Goal: Task Accomplishment & Management: Complete application form

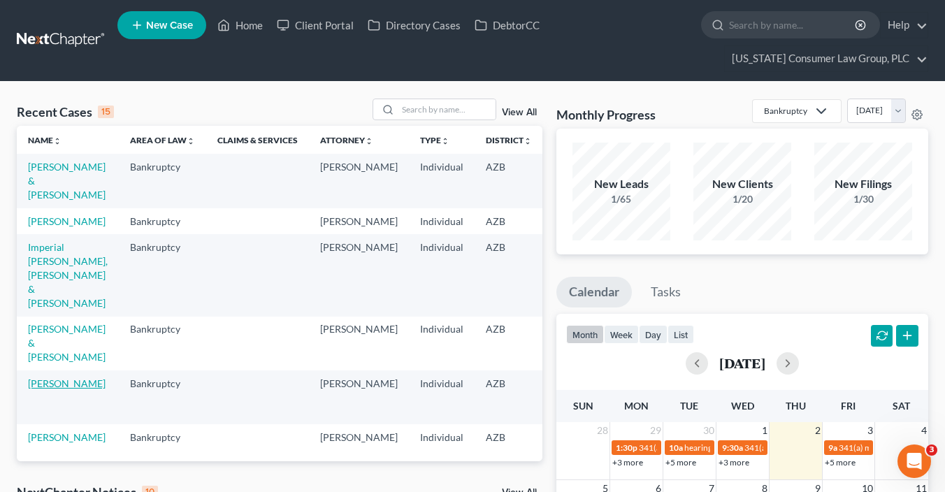
click at [38, 389] on link "[PERSON_NAME]" at bounding box center [67, 383] width 78 height 12
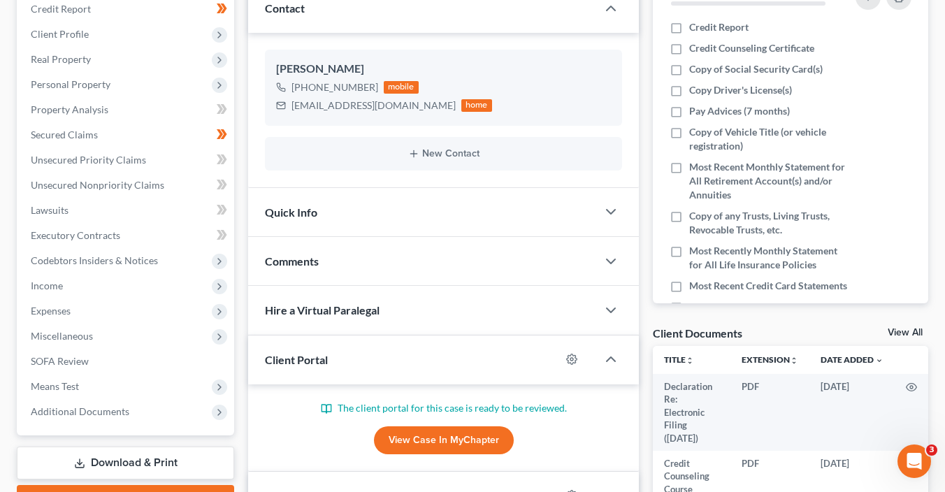
scroll to position [243, 0]
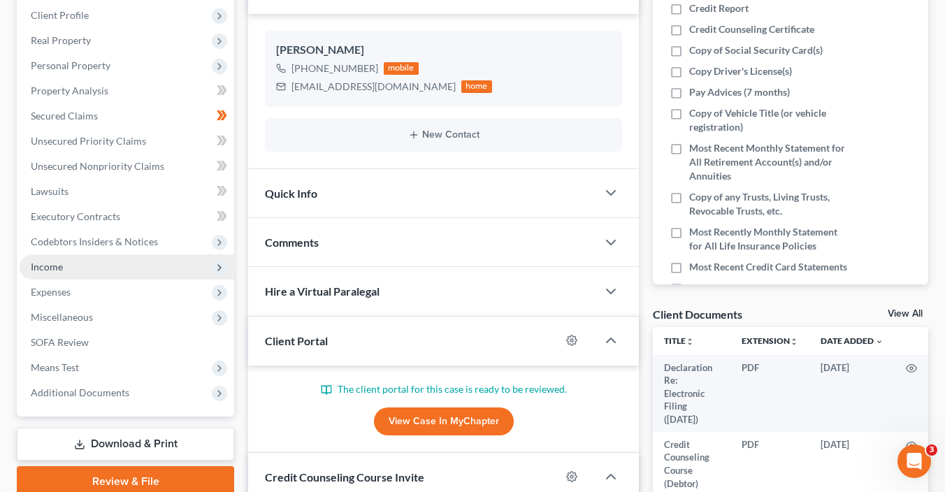
click at [63, 266] on span "Income" at bounding box center [127, 266] width 215 height 25
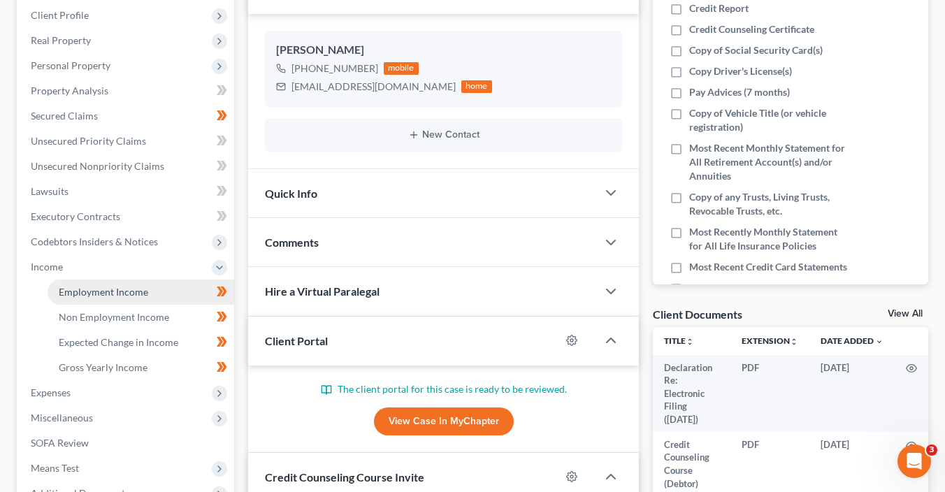
click at [73, 288] on span "Employment Income" at bounding box center [103, 292] width 89 height 12
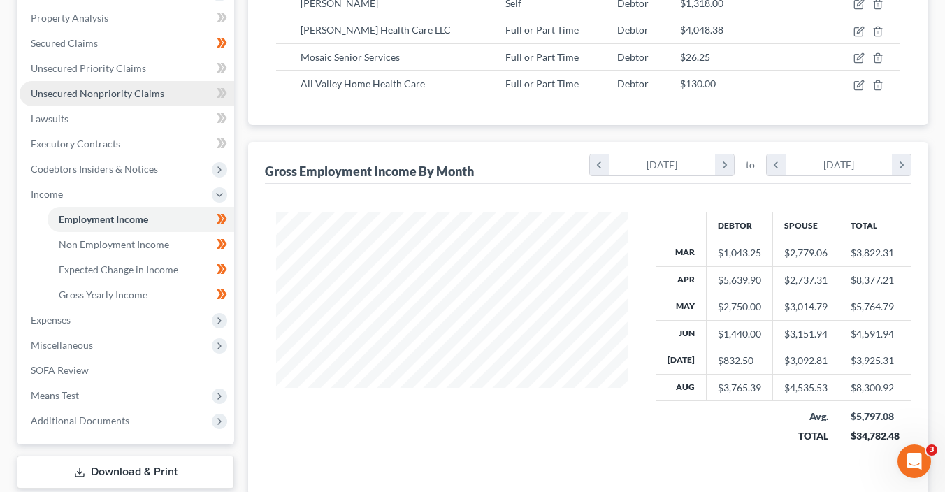
scroll to position [329, 0]
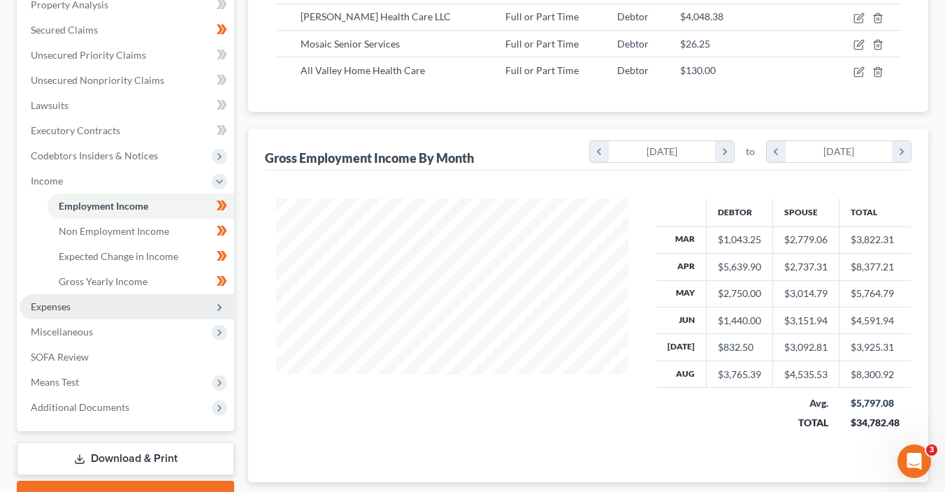
click at [73, 303] on span "Expenses" at bounding box center [127, 306] width 215 height 25
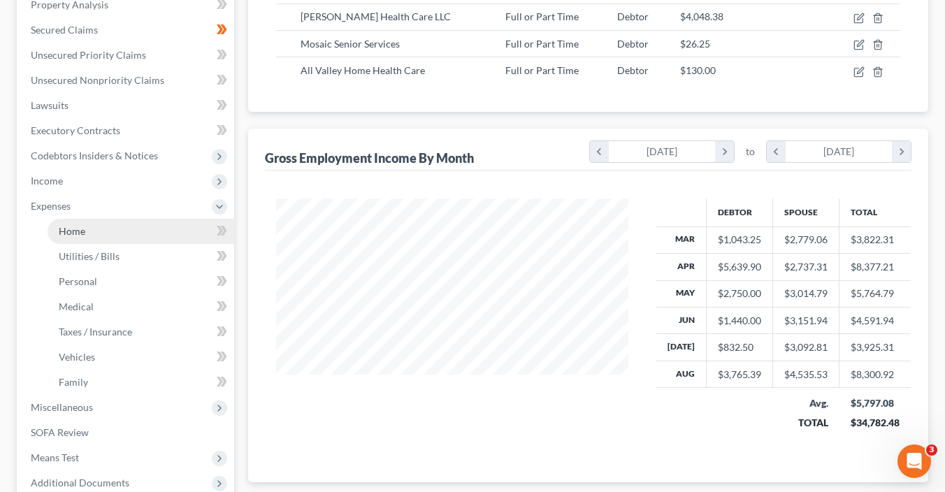
click at [144, 226] on link "Home" at bounding box center [141, 231] width 187 height 25
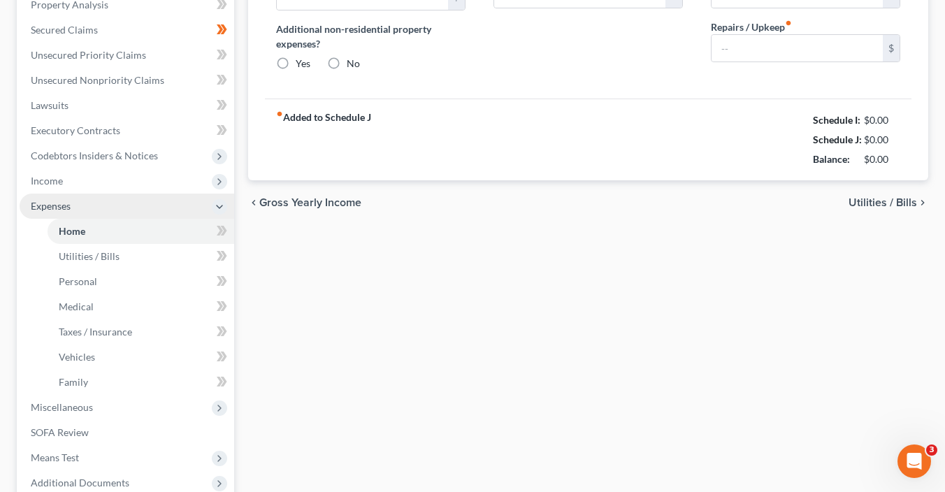
type input "1,717.00"
type input "0.00"
radio input "true"
type input "24.00"
type input "0.00"
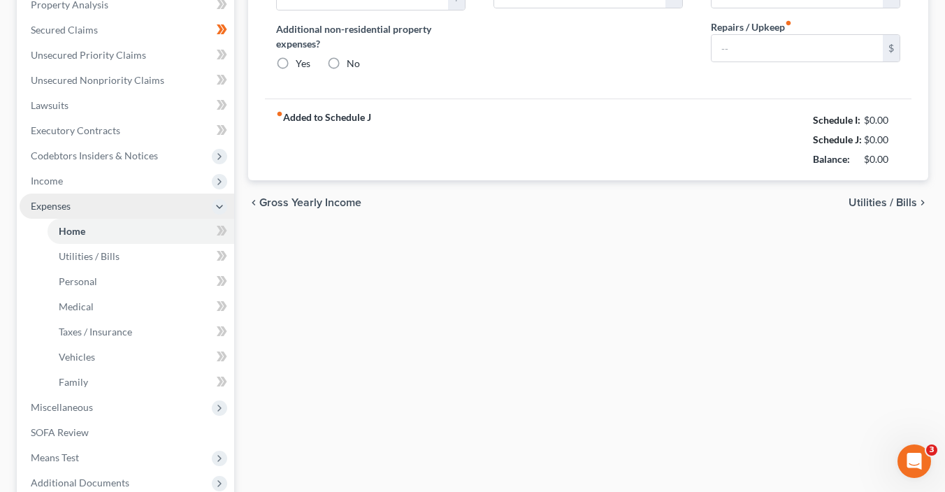
type input "0.00"
type input "100.00"
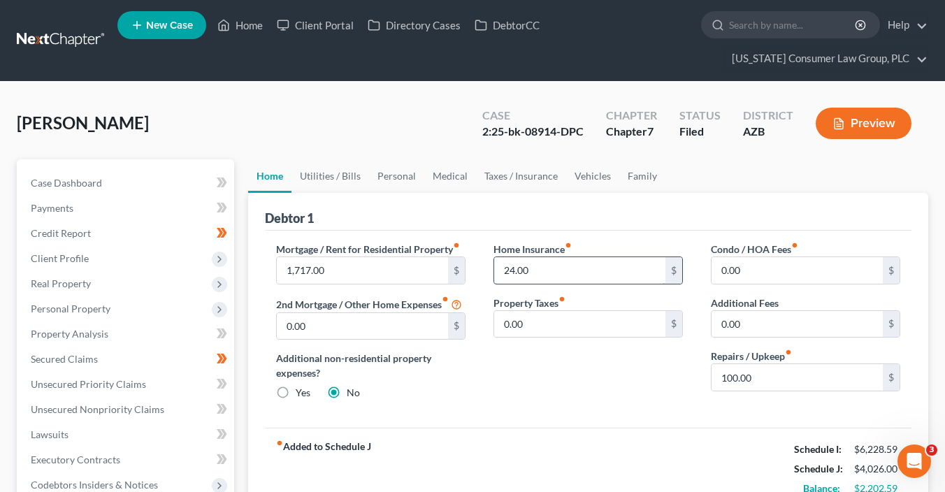
click at [559, 274] on input "24.00" at bounding box center [579, 270] width 171 height 27
type input "25"
click at [557, 436] on div "fiber_manual_record Added to Schedule J Schedule I: $6,228.59 Schedule J: $4,02…" at bounding box center [588, 469] width 646 height 82
click at [348, 168] on link "Utilities / Bills" at bounding box center [330, 176] width 78 height 34
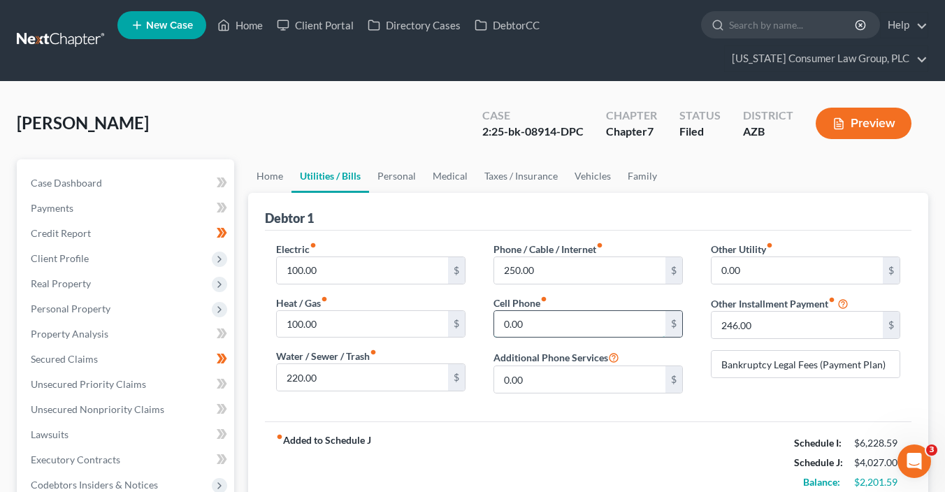
click at [549, 323] on input "0.00" at bounding box center [579, 324] width 171 height 27
type input "150"
click at [403, 183] on link "Personal" at bounding box center [396, 176] width 55 height 34
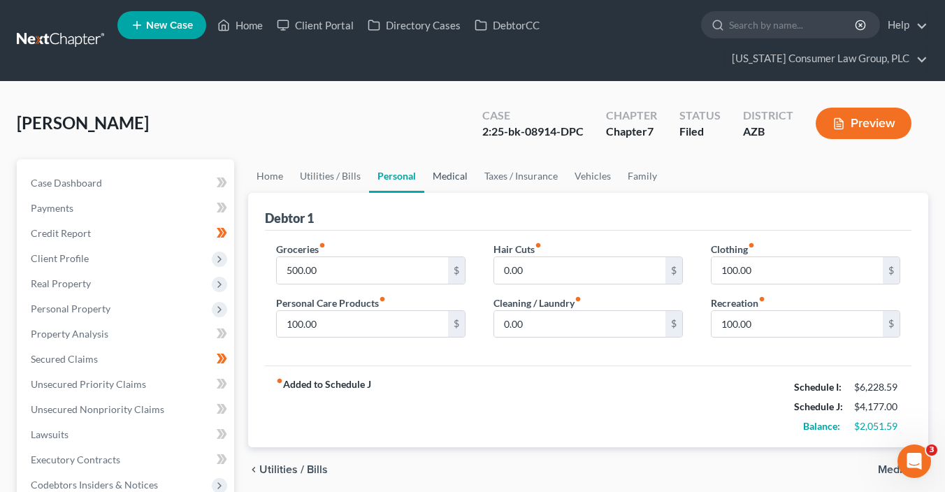
click at [447, 178] on link "Medical" at bounding box center [450, 176] width 52 height 34
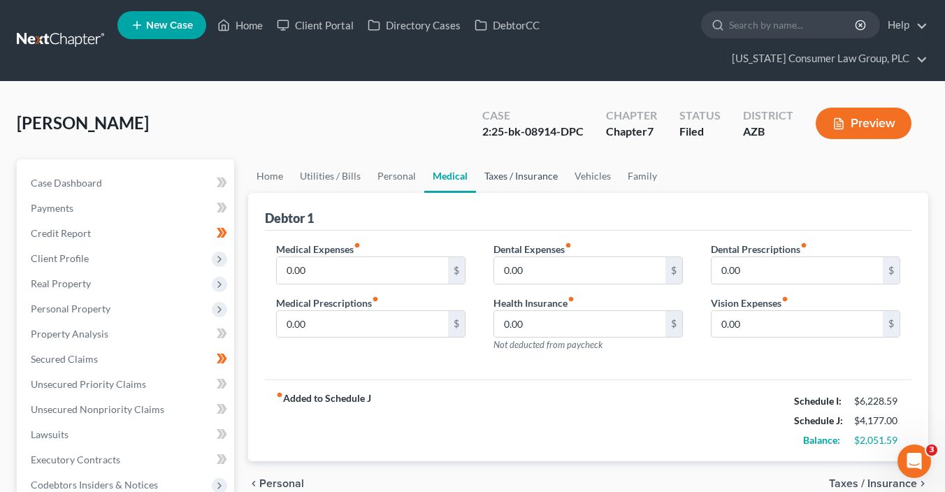
click at [513, 177] on link "Taxes / Insurance" at bounding box center [521, 176] width 90 height 34
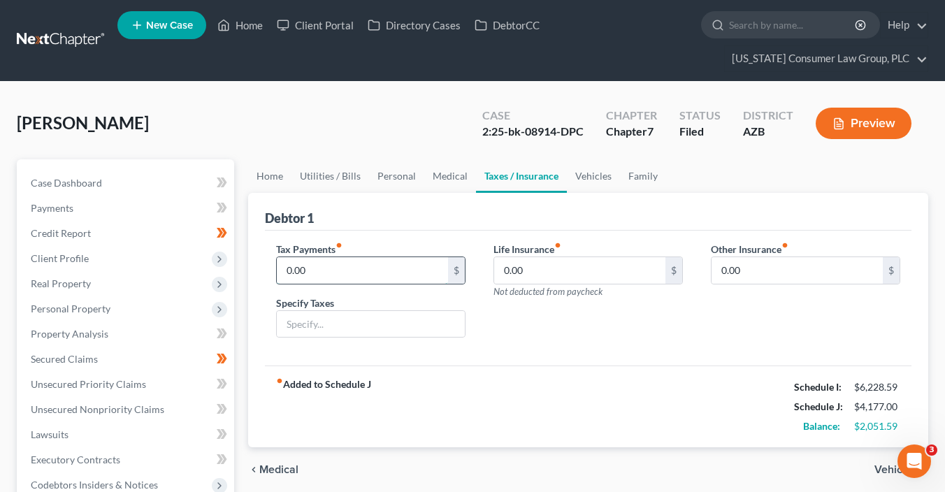
click at [320, 273] on input "0.00" at bounding box center [362, 270] width 171 height 27
type input "175"
click at [581, 180] on link "Vehicles" at bounding box center [593, 176] width 53 height 34
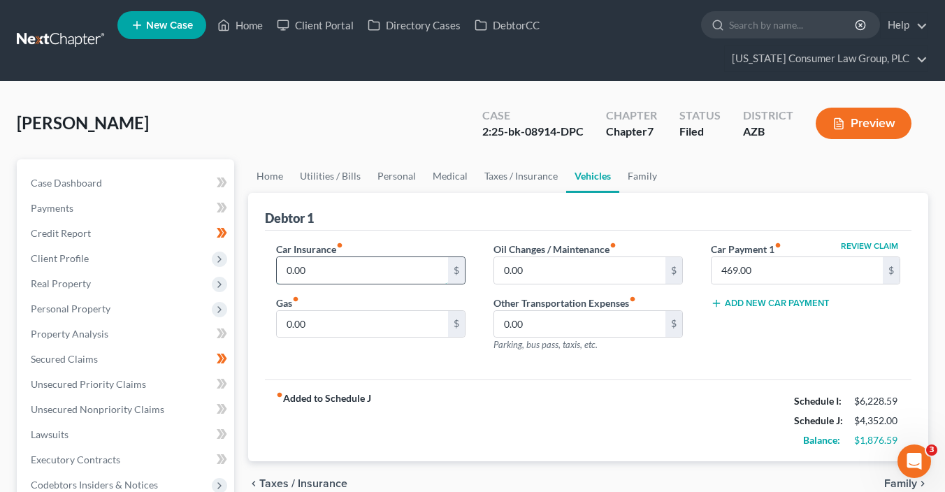
click at [368, 270] on input "0.00" at bounding box center [362, 270] width 171 height 27
type input "300.00"
type input "400"
type input "150"
click at [458, 180] on link "Medical" at bounding box center [450, 176] width 52 height 34
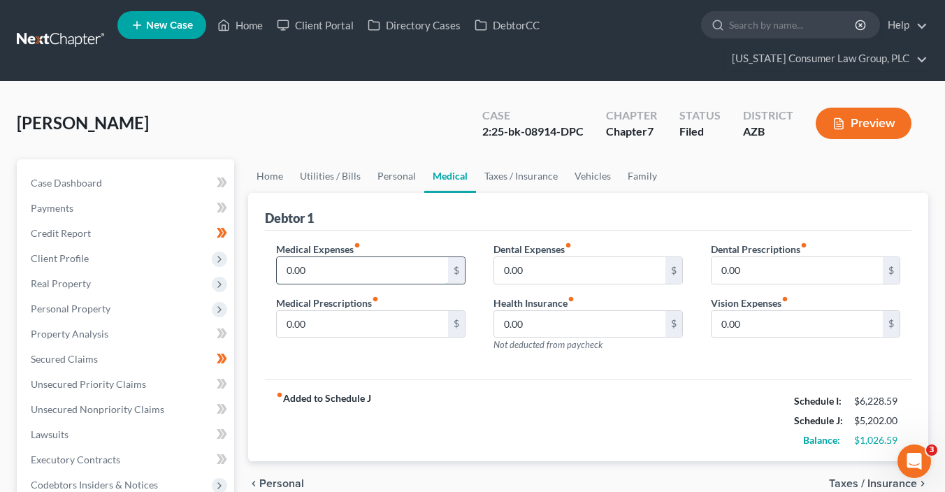
click at [374, 262] on input "0.00" at bounding box center [362, 270] width 171 height 27
type input "200"
type input "100"
type input "200"
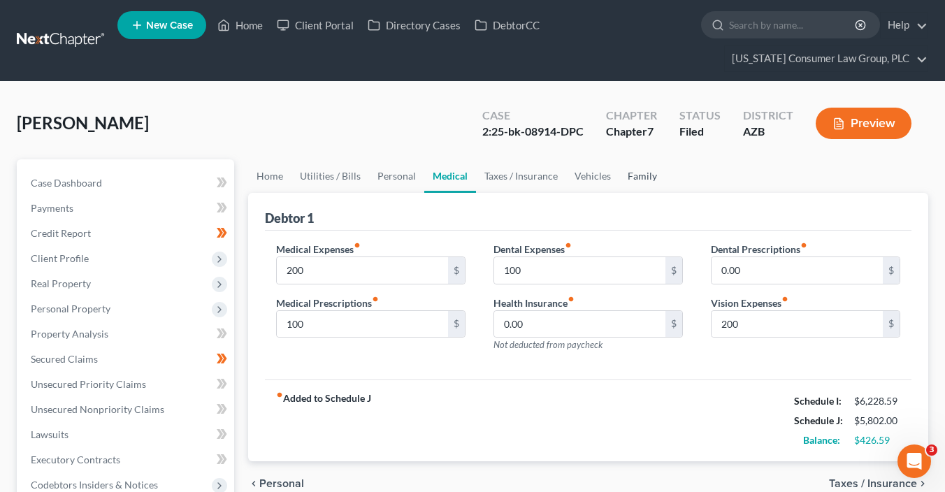
click at [631, 175] on link "Family" at bounding box center [642, 176] width 46 height 34
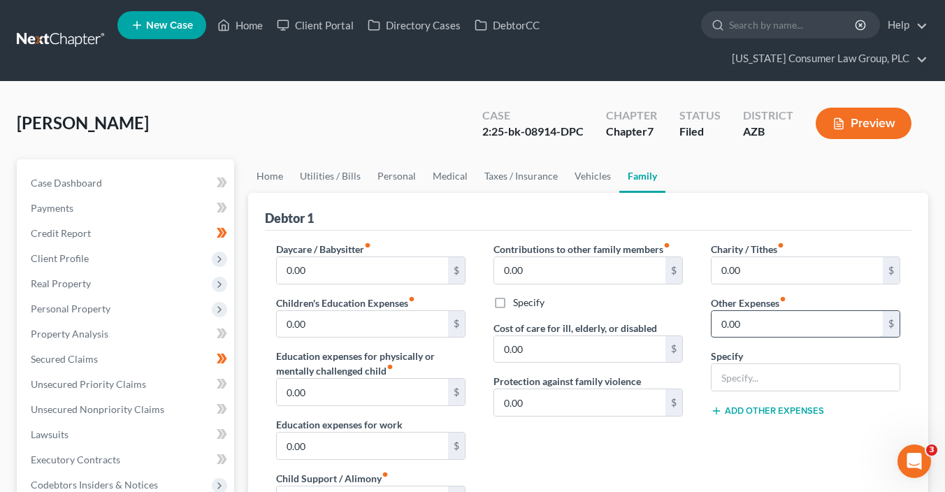
click at [767, 325] on input "0.00" at bounding box center [796, 324] width 171 height 27
type input "1,020"
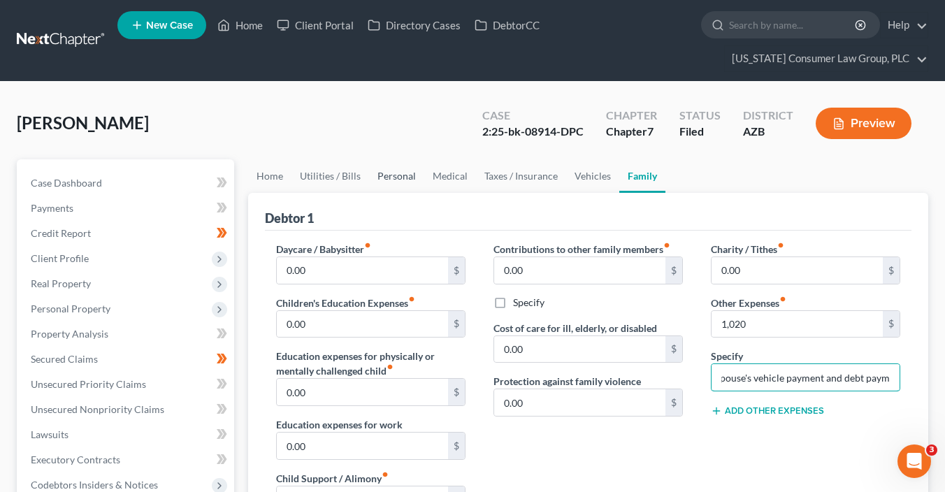
type input "Non-filing spouse's vehicle payment and debt payments"
click at [383, 174] on link "Personal" at bounding box center [396, 176] width 55 height 34
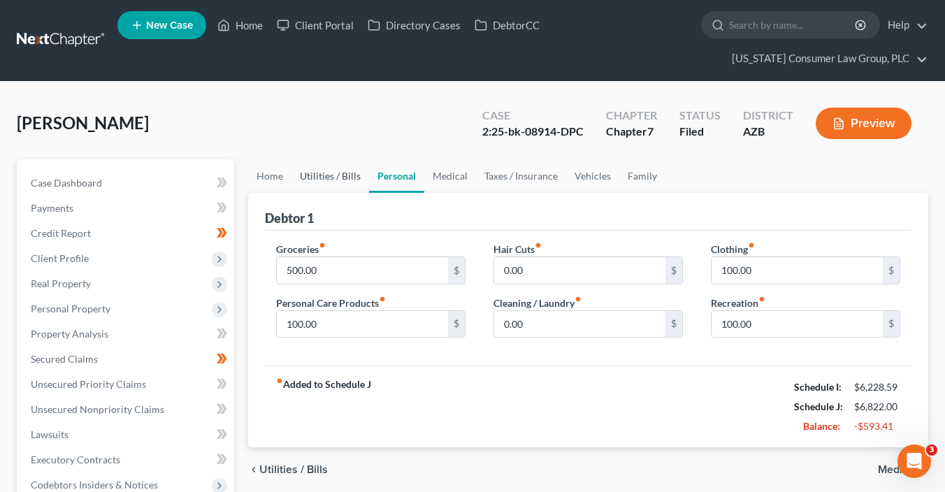
click at [313, 180] on link "Utilities / Bills" at bounding box center [330, 176] width 78 height 34
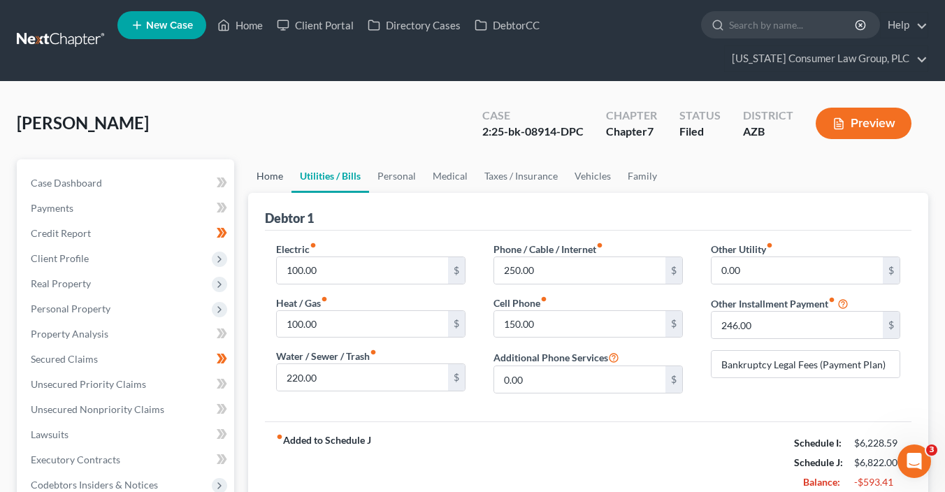
click at [261, 172] on link "Home" at bounding box center [269, 176] width 43 height 34
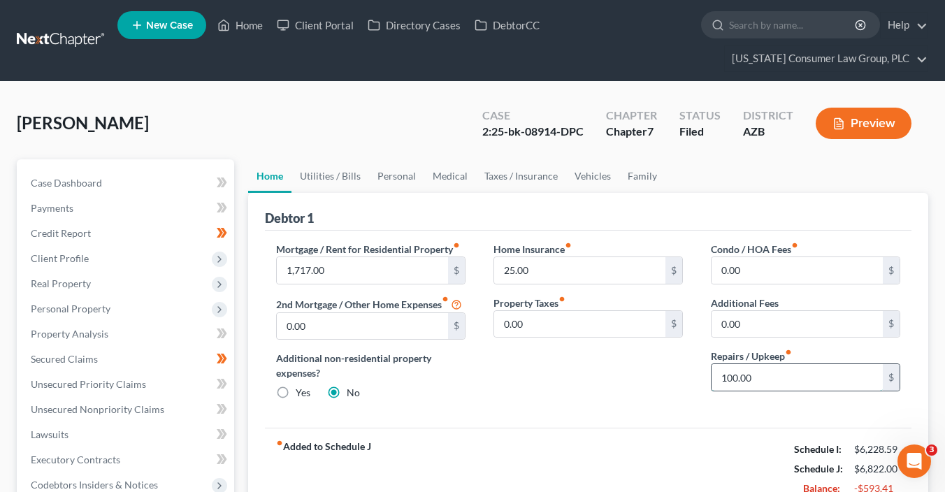
click at [789, 372] on input "100.00" at bounding box center [796, 377] width 171 height 27
type input "75"
click at [332, 176] on link "Utilities / Bills" at bounding box center [330, 176] width 78 height 34
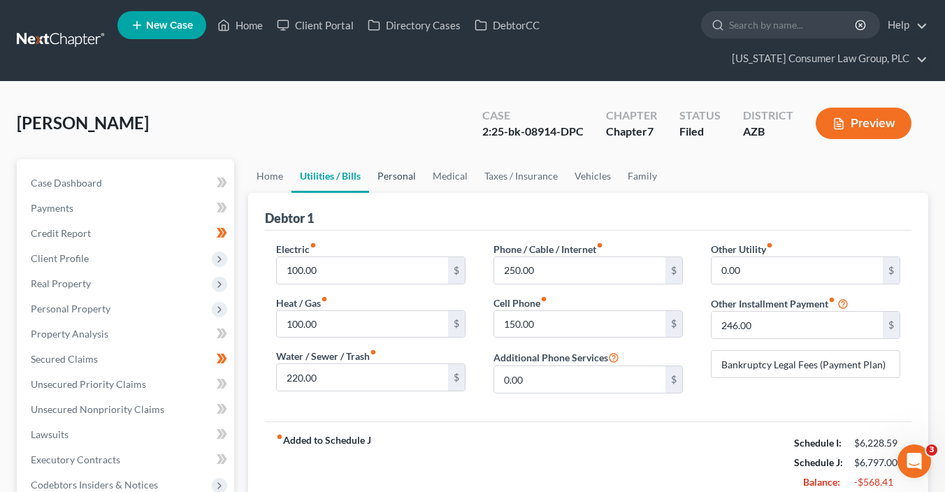
click at [398, 175] on link "Personal" at bounding box center [396, 176] width 55 height 34
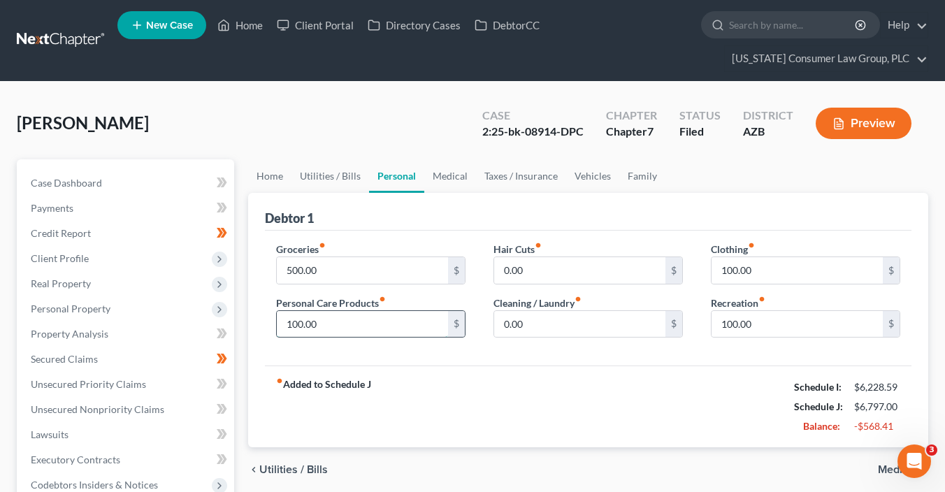
click at [387, 328] on input "100.00" at bounding box center [362, 324] width 171 height 27
type input "75"
type input "50"
click at [450, 177] on link "Medical" at bounding box center [450, 176] width 52 height 34
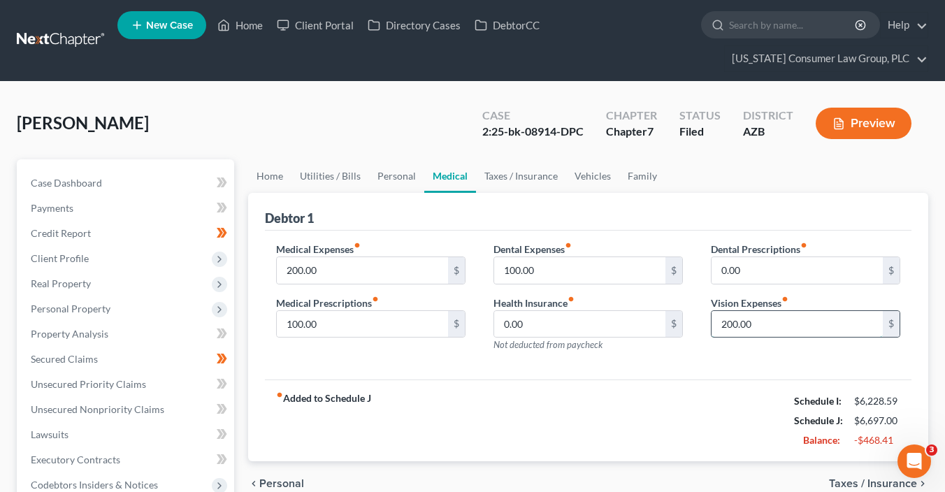
click at [756, 321] on input "200.00" at bounding box center [796, 324] width 171 height 27
type input "50"
click at [572, 263] on input "100.00" at bounding box center [579, 270] width 171 height 27
type input "50"
click at [586, 193] on div "Debtor 1" at bounding box center [588, 212] width 646 height 38
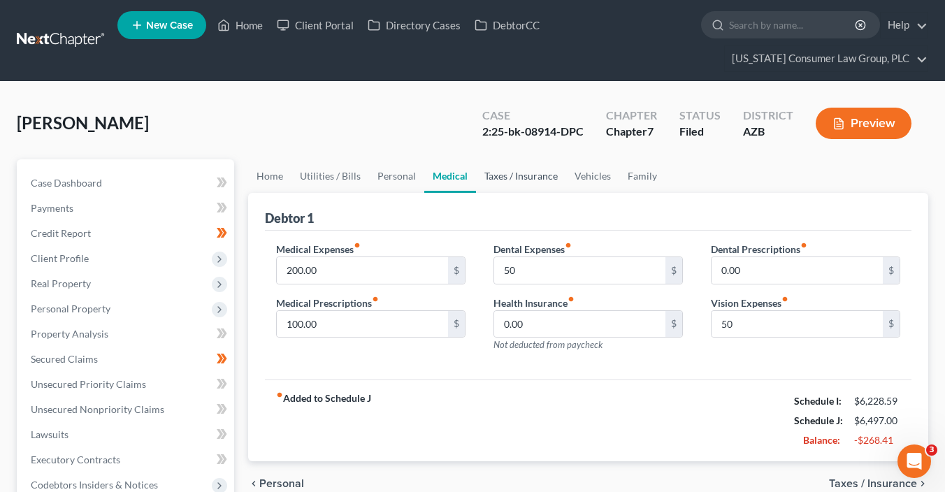
click at [532, 180] on link "Taxes / Insurance" at bounding box center [521, 176] width 90 height 34
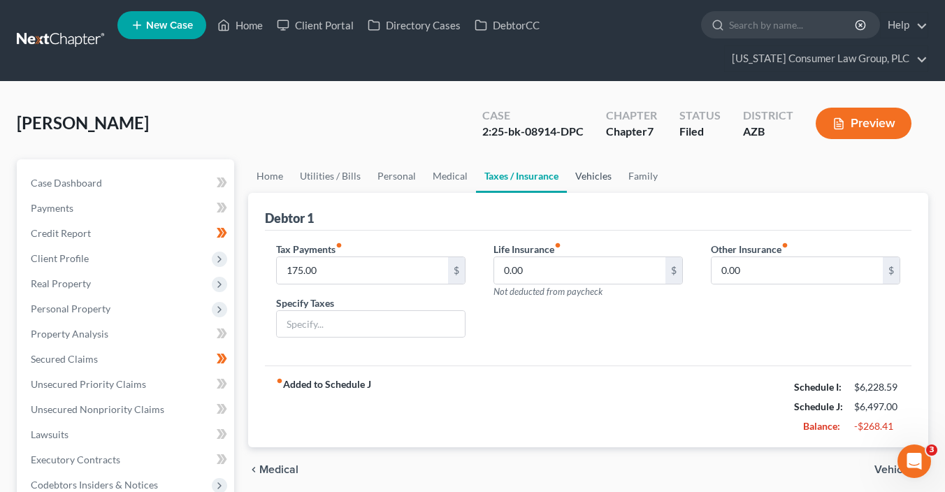
click at [588, 182] on link "Vehicles" at bounding box center [593, 176] width 53 height 34
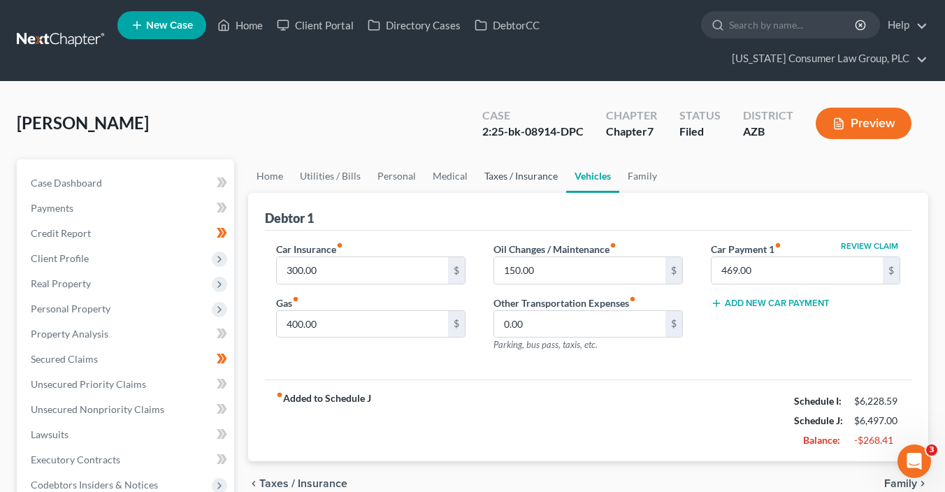
click at [525, 174] on link "Taxes / Insurance" at bounding box center [521, 176] width 90 height 34
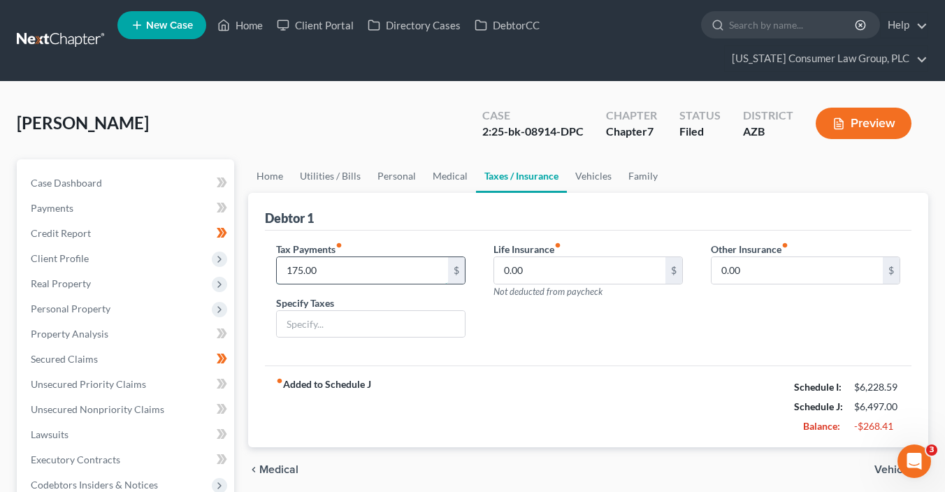
click at [346, 271] on input "175.00" at bounding box center [362, 270] width 171 height 27
click at [573, 175] on link "Vehicles" at bounding box center [593, 176] width 53 height 34
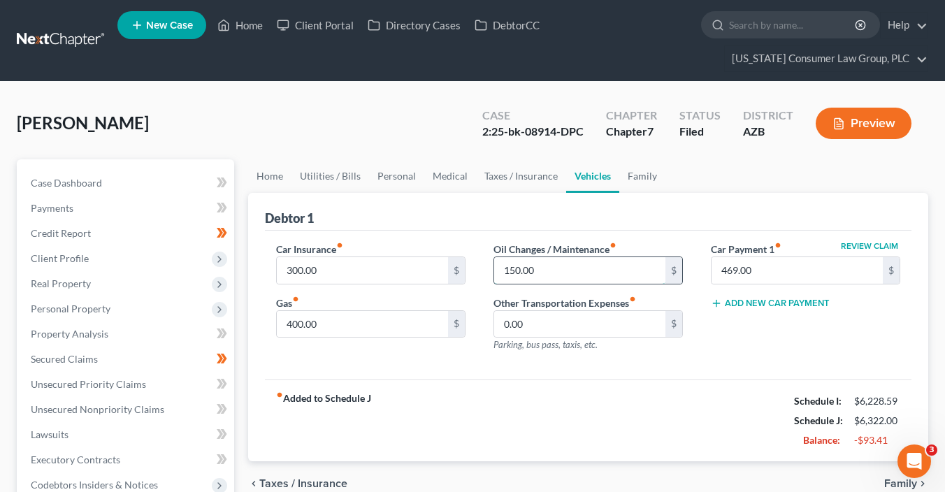
click at [578, 261] on input "150.00" at bounding box center [579, 270] width 171 height 27
type input "100"
click at [718, 219] on div "Debtor 1" at bounding box center [588, 212] width 646 height 38
click at [643, 171] on link "Family" at bounding box center [642, 176] width 46 height 34
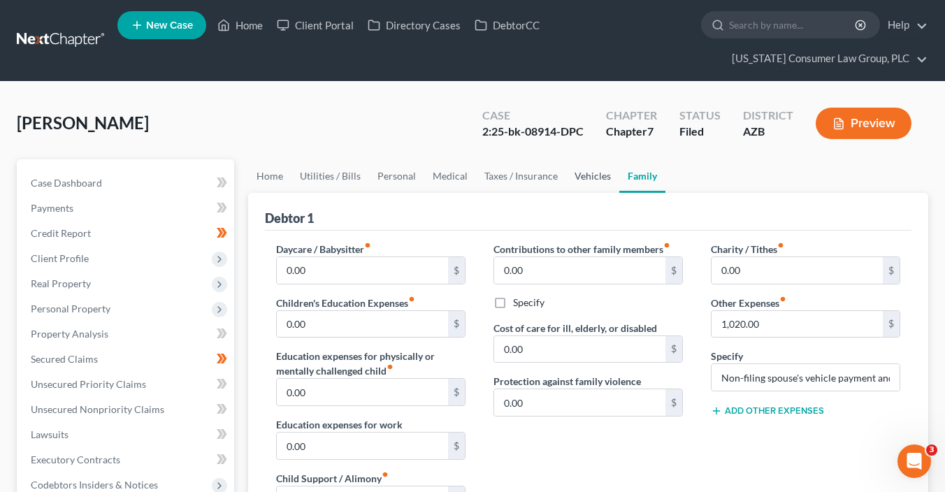
click at [587, 175] on link "Vehicles" at bounding box center [592, 176] width 53 height 34
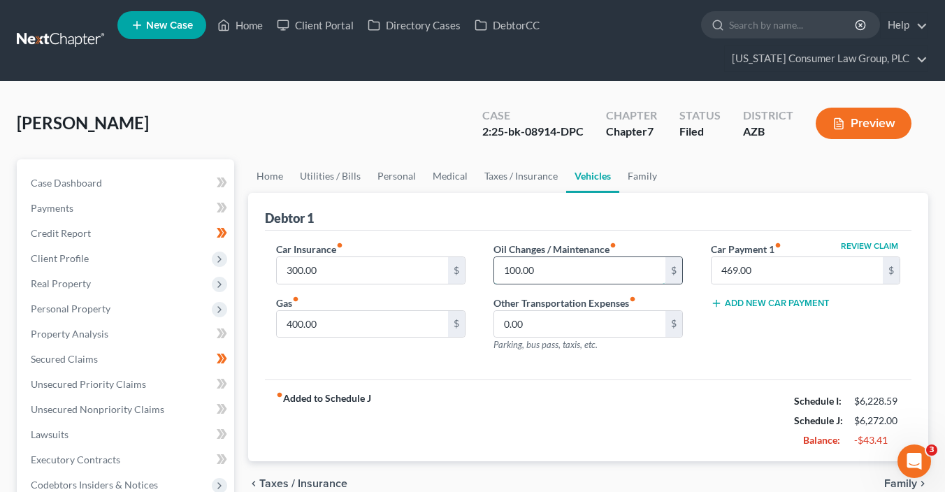
click at [536, 269] on input "100.00" at bounding box center [579, 270] width 171 height 27
type input "75"
click at [374, 325] on input "400.00" at bounding box center [362, 324] width 171 height 27
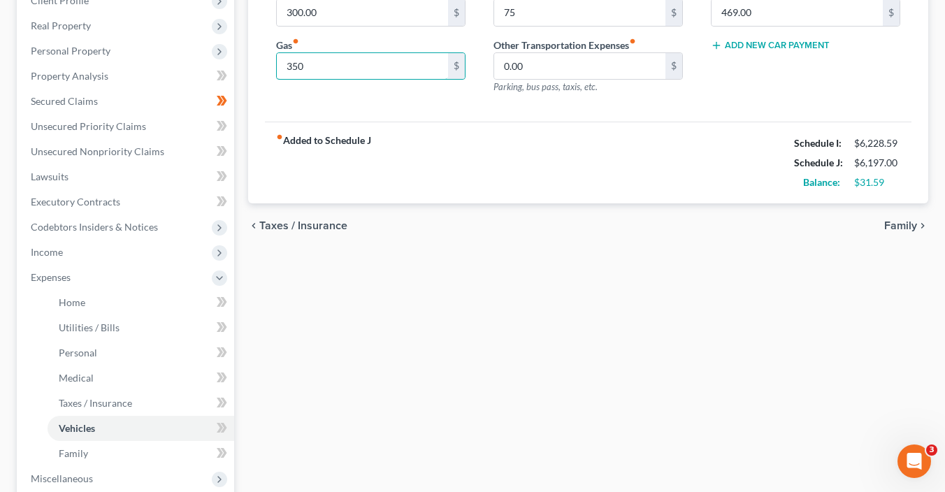
scroll to position [409, 0]
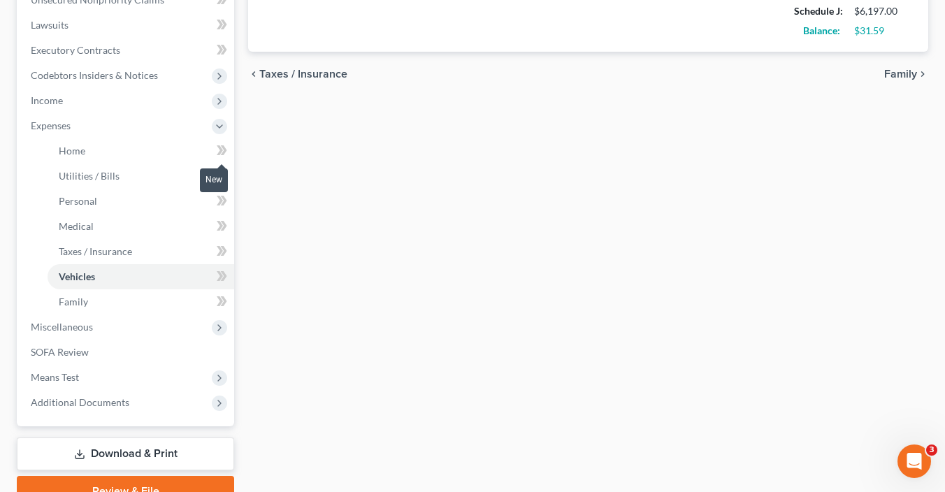
click at [219, 150] on icon at bounding box center [222, 150] width 10 height 17
click at [227, 173] on span at bounding box center [222, 177] width 24 height 21
click at [229, 203] on span at bounding box center [222, 202] width 24 height 21
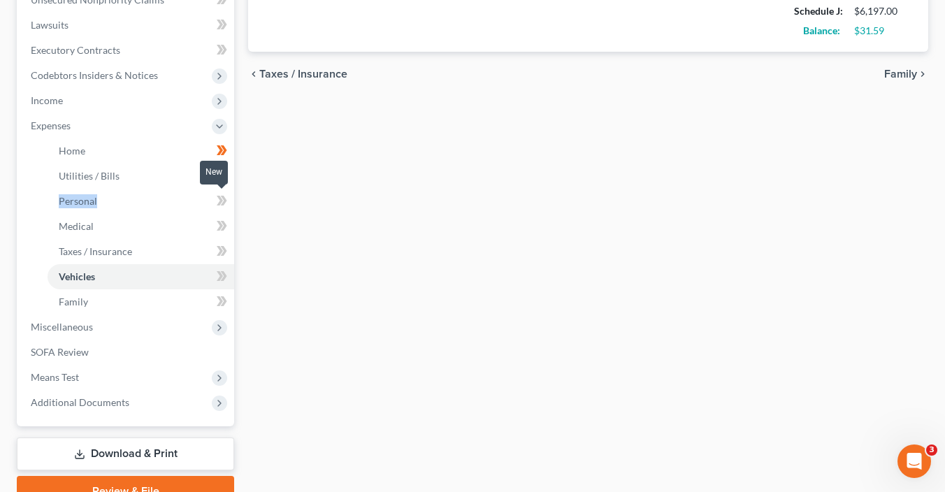
click at [229, 203] on span at bounding box center [222, 202] width 24 height 21
click at [228, 226] on span at bounding box center [222, 227] width 24 height 21
click at [231, 253] on span at bounding box center [222, 252] width 24 height 21
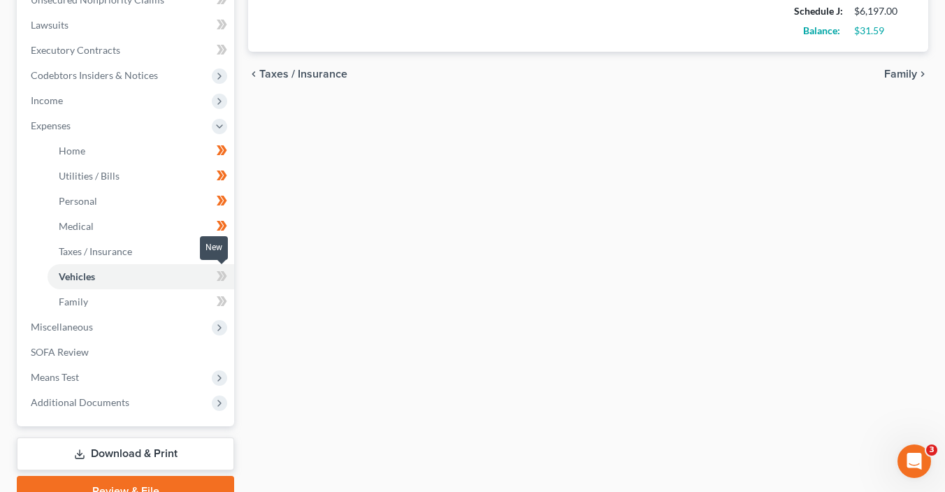
click at [228, 274] on span at bounding box center [222, 278] width 24 height 21
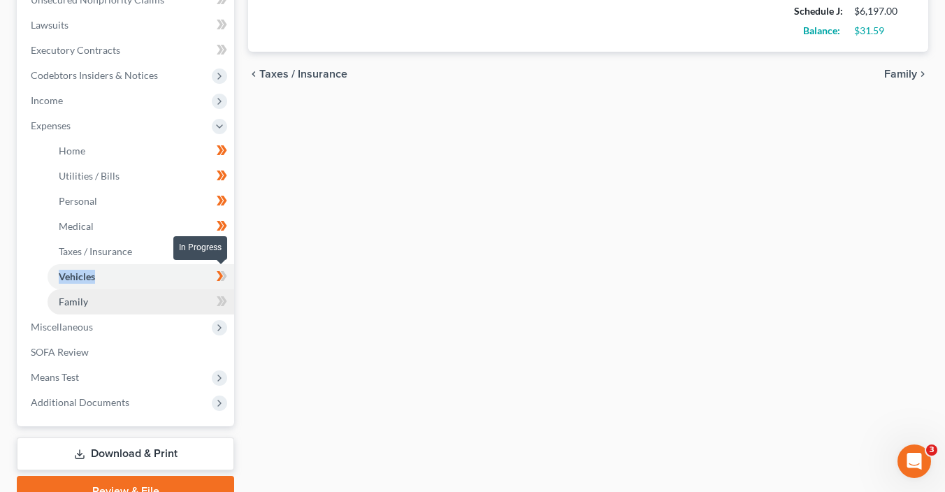
drag, startPoint x: 228, startPoint y: 274, endPoint x: 228, endPoint y: 288, distance: 14.0
click at [228, 275] on span at bounding box center [222, 278] width 24 height 21
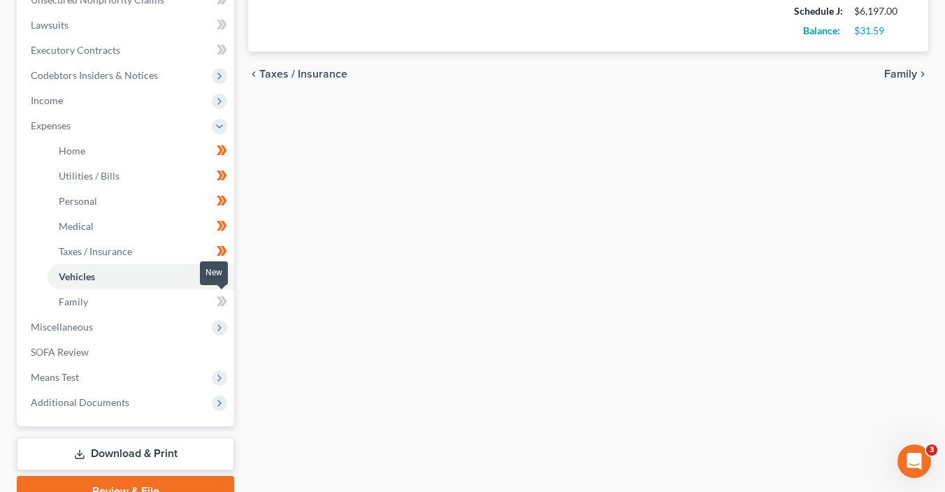
click at [230, 296] on span at bounding box center [222, 303] width 24 height 21
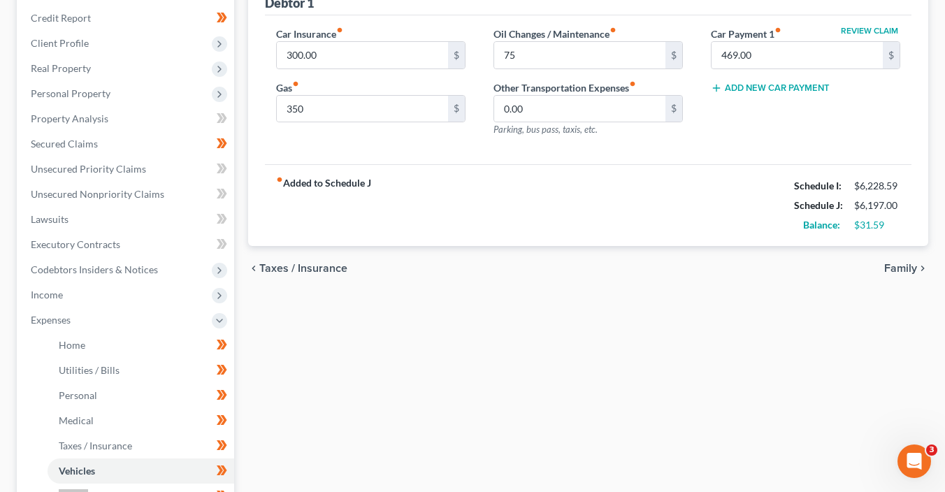
scroll to position [28, 0]
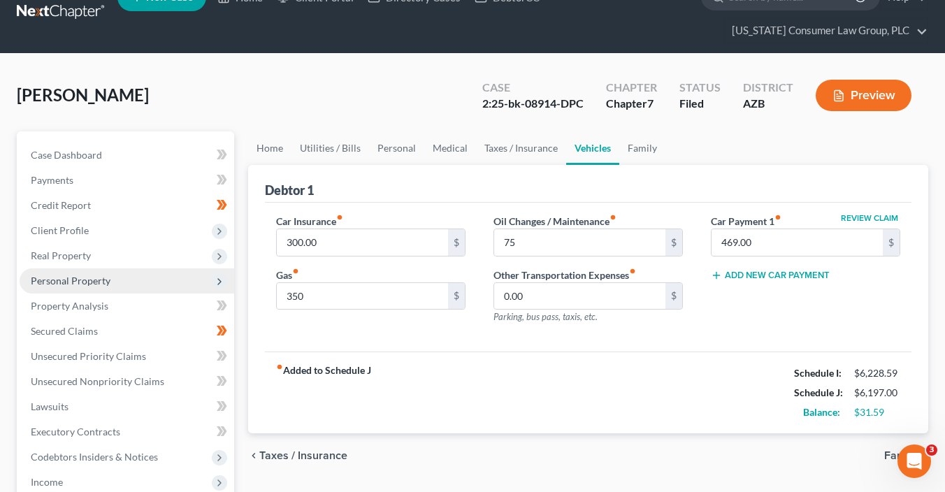
click at [123, 281] on span "Personal Property" at bounding box center [127, 280] width 215 height 25
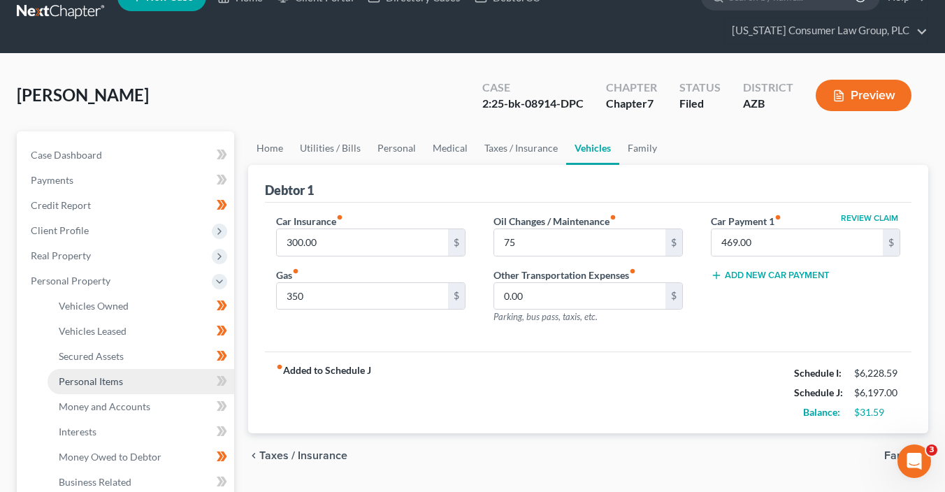
click at [178, 386] on link "Personal Items" at bounding box center [141, 381] width 187 height 25
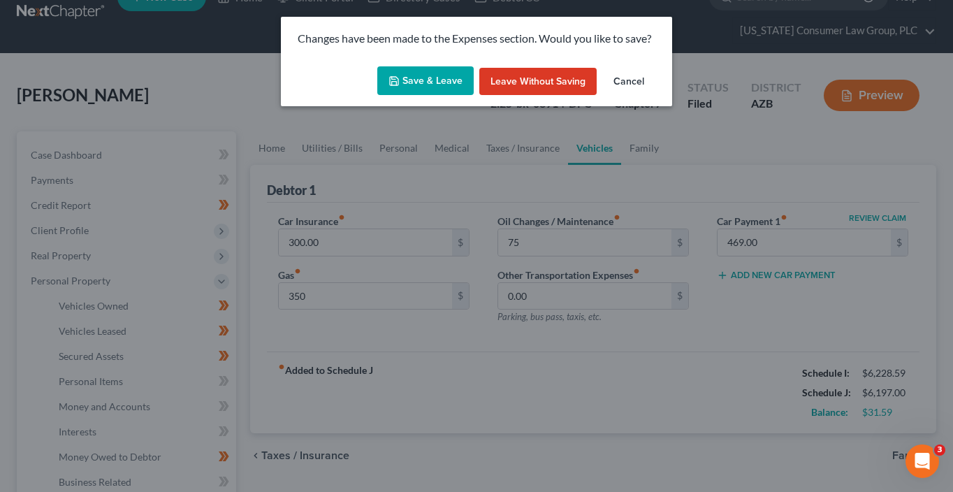
click at [457, 87] on button "Save & Leave" at bounding box center [425, 80] width 96 height 29
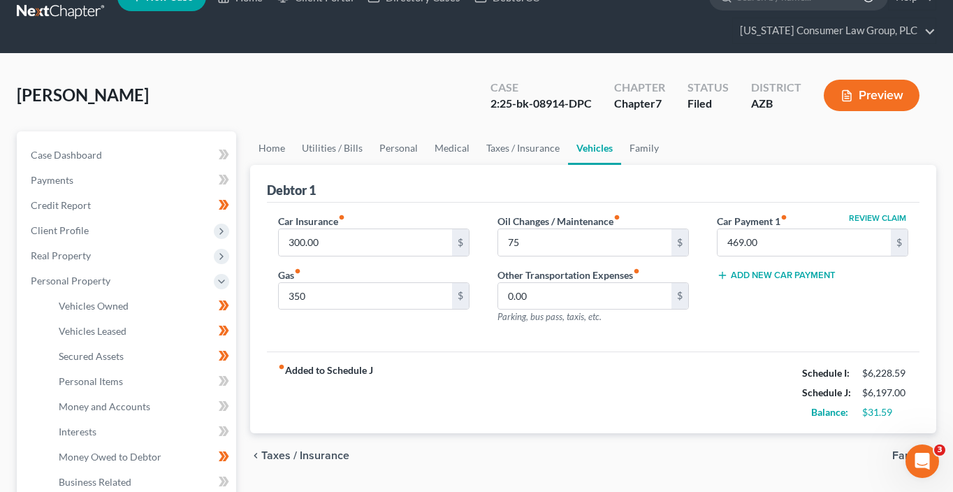
type input "350.00"
type input "75.00"
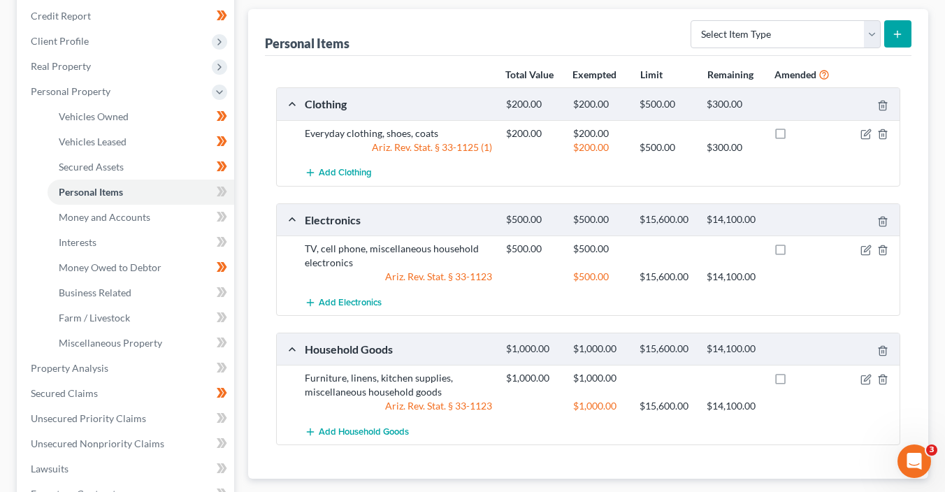
scroll to position [229, 0]
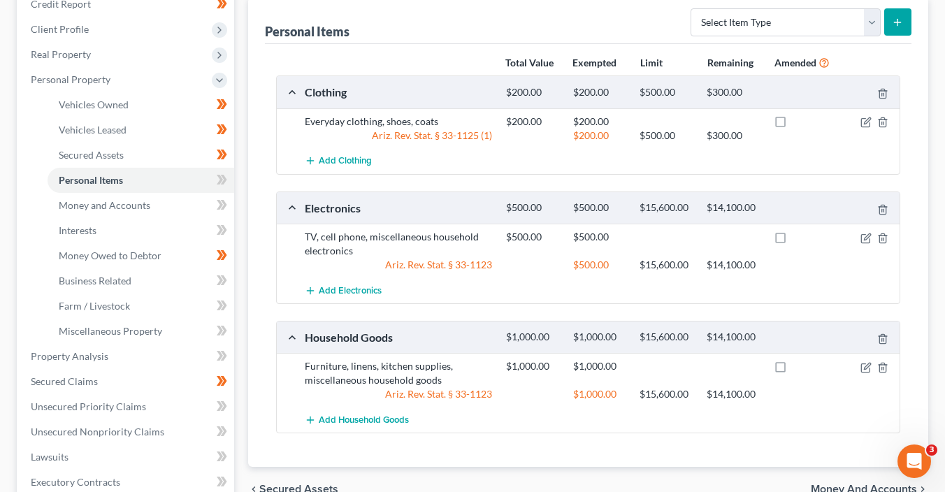
click at [852, 367] on div at bounding box center [867, 366] width 67 height 14
drag, startPoint x: 869, startPoint y: 365, endPoint x: 734, endPoint y: 324, distance: 141.0
click at [869, 365] on icon "button" at bounding box center [865, 367] width 11 height 11
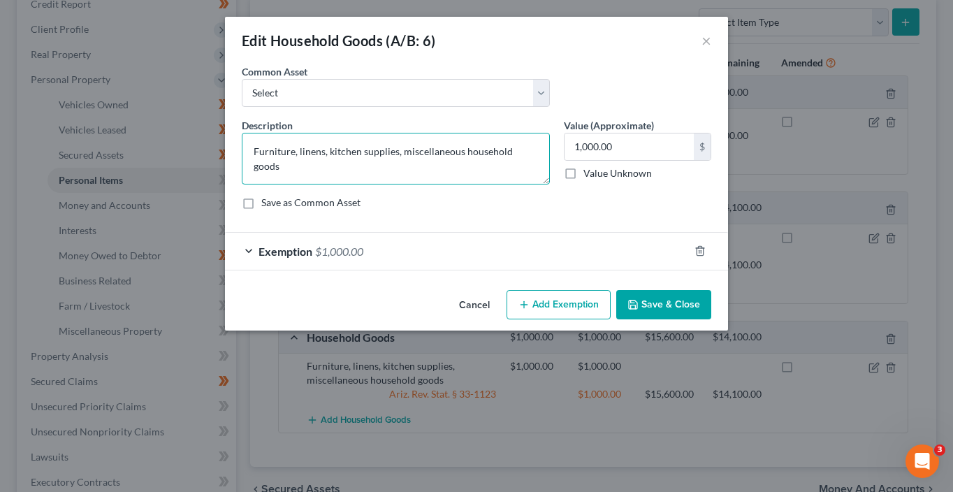
drag, startPoint x: 296, startPoint y: 153, endPoint x: 243, endPoint y: 151, distance: 52.4
click at [243, 151] on textarea "Furniture, linens, kitchen supplies, miscellaneous household goods" at bounding box center [396, 159] width 308 height 52
type textarea "2 bedroom sets, living room set, dining room set, misc. furniture, linens, kitc…"
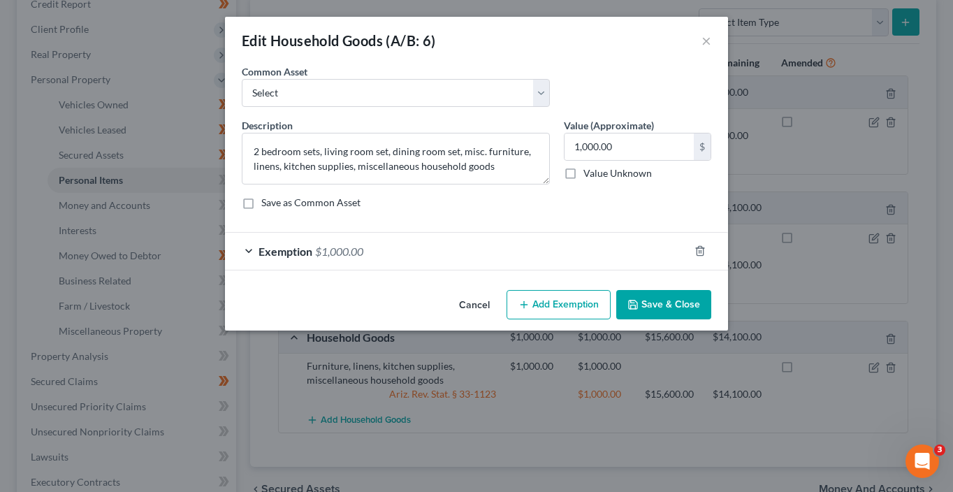
click at [672, 306] on button "Save & Close" at bounding box center [663, 304] width 95 height 29
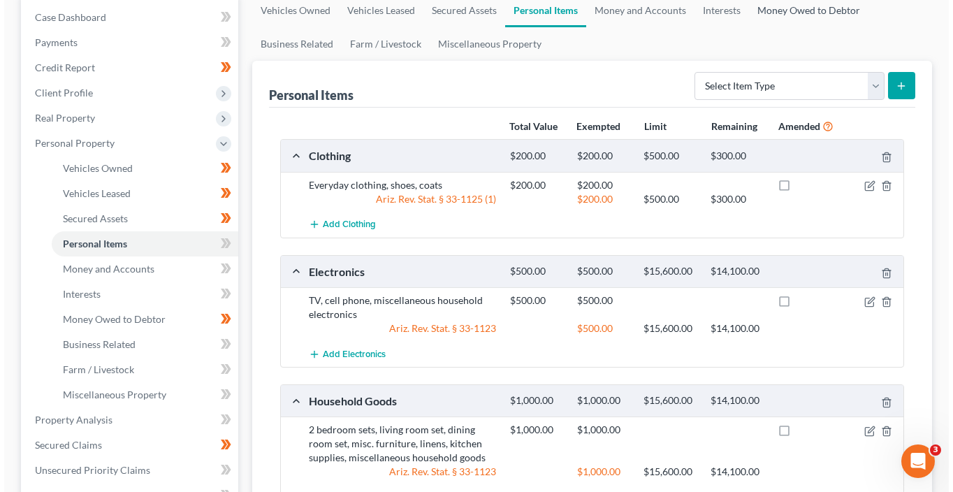
scroll to position [159, 0]
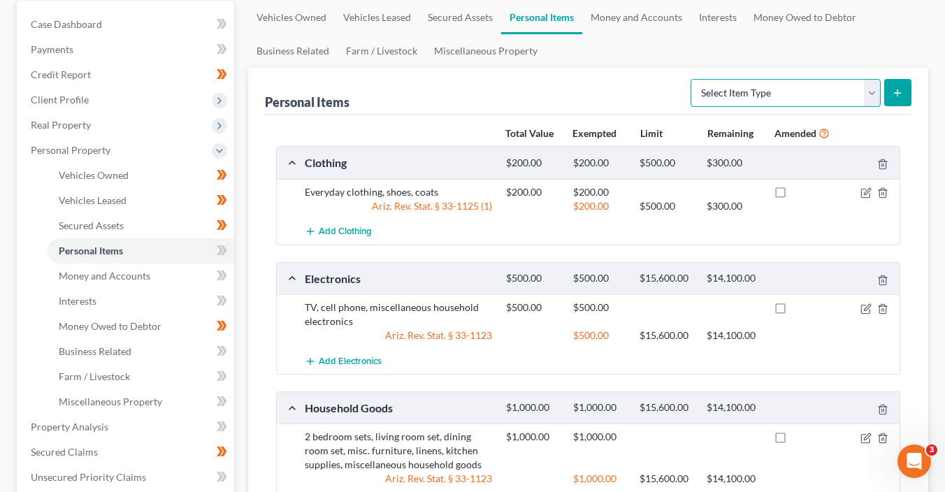
click at [746, 105] on select "Select Item Type Clothing (A/B: 11) Collectibles Of Value (A/B: 8) Electronics …" at bounding box center [785, 93] width 190 height 28
select select "jewelry"
click at [692, 79] on select "Select Item Type Clothing (A/B: 11) Collectibles Of Value (A/B: 8) Electronics …" at bounding box center [785, 93] width 190 height 28
click at [898, 82] on button "submit" at bounding box center [897, 92] width 27 height 27
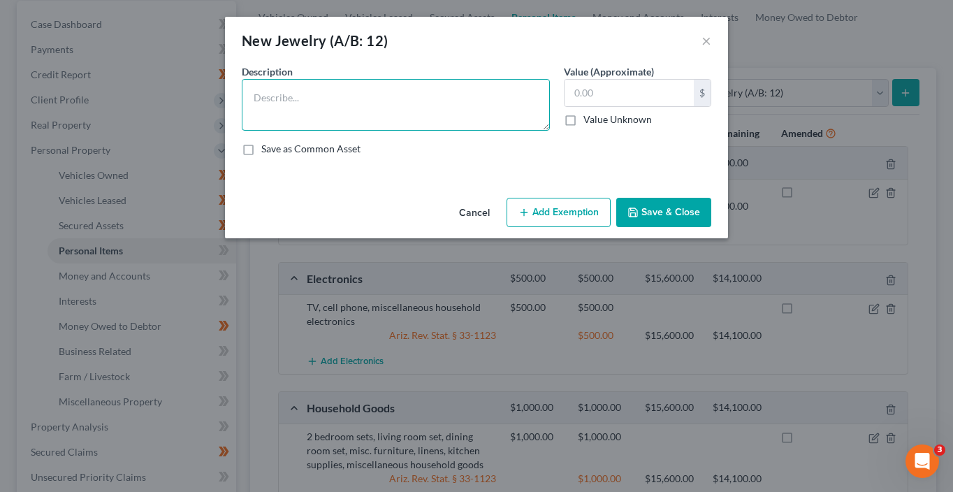
click at [379, 101] on textarea at bounding box center [396, 105] width 308 height 52
type textarea "Wedding band"
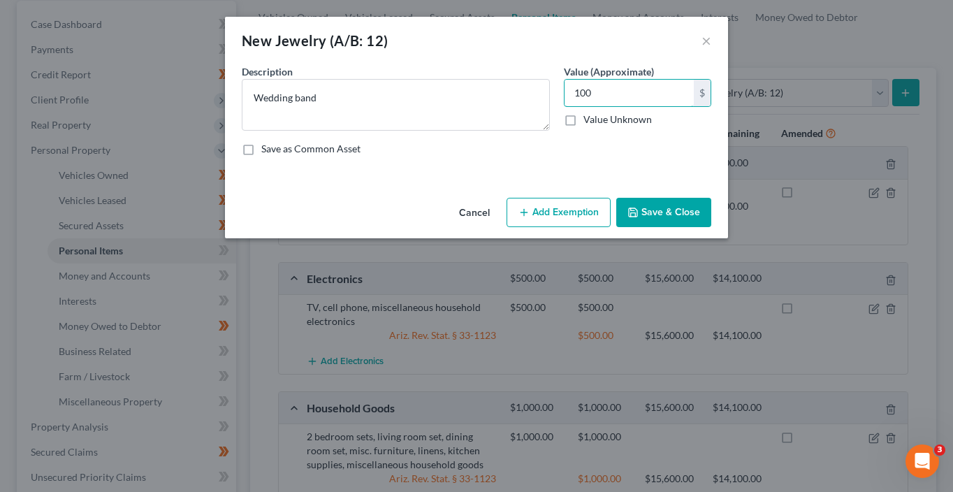
type input "100"
click at [572, 216] on button "Add Exemption" at bounding box center [559, 212] width 104 height 29
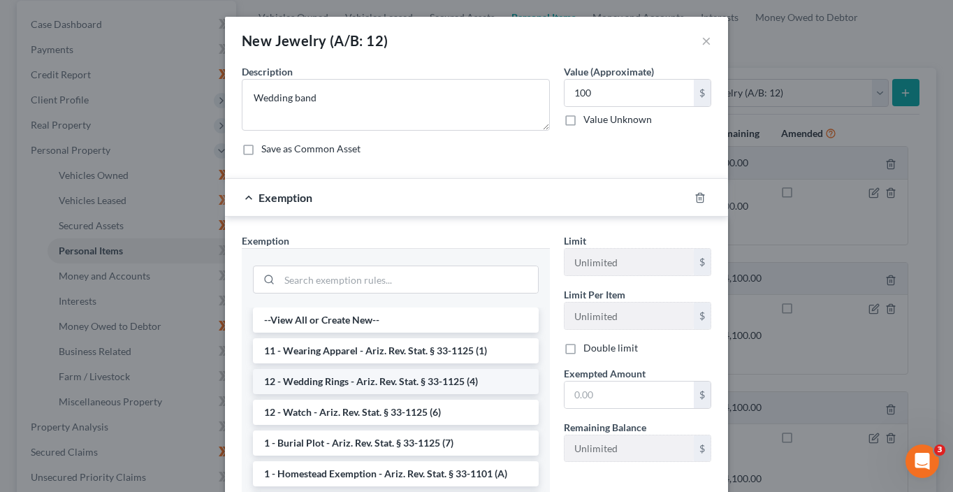
click at [368, 376] on li "12 - Wedding Rings - Ariz. Rev. Stat. § 33-1125 (4)" at bounding box center [396, 381] width 286 height 25
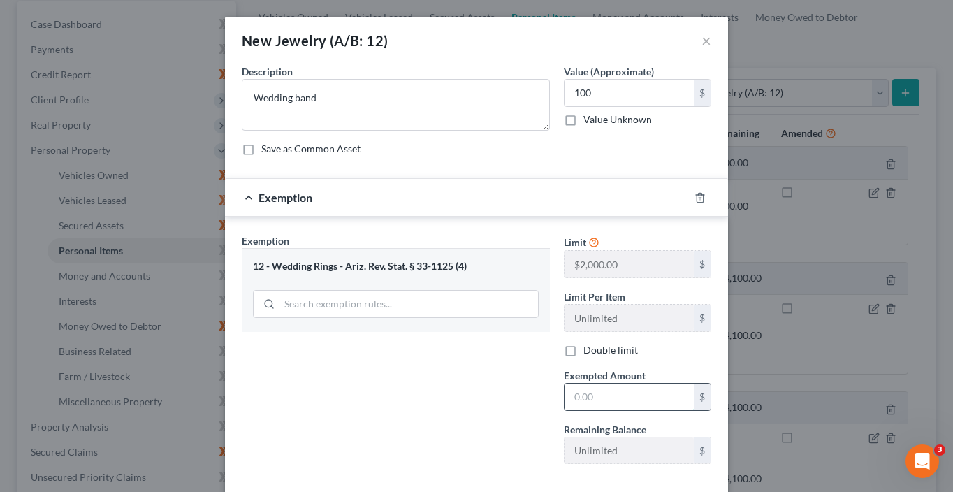
click at [586, 400] on input "text" at bounding box center [629, 397] width 129 height 27
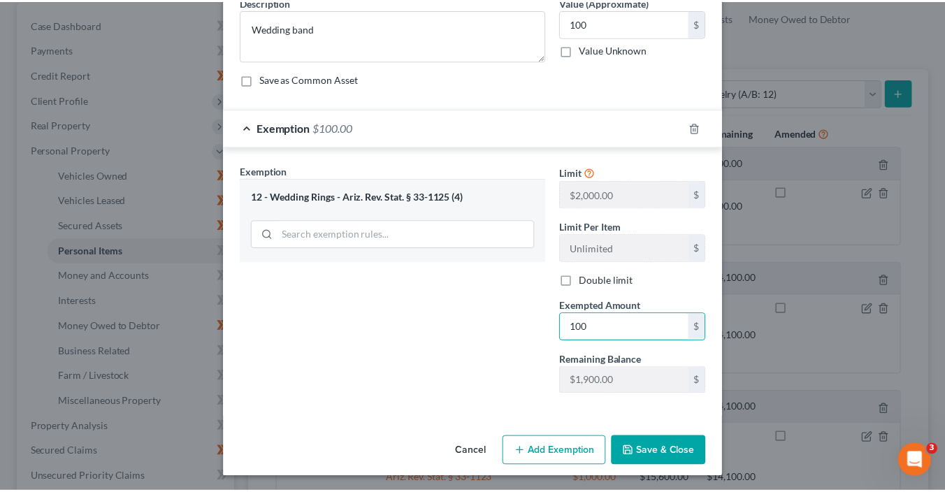
scroll to position [70, 0]
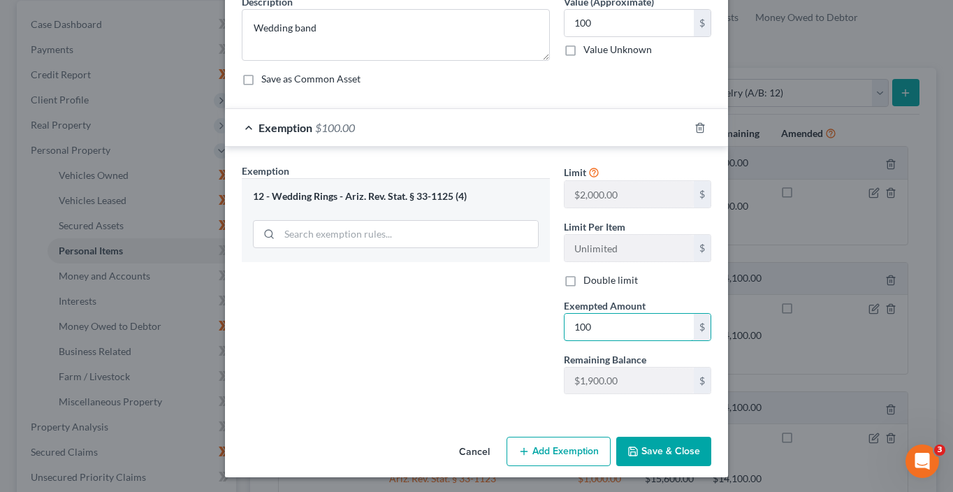
type input "100"
click at [631, 446] on icon "button" at bounding box center [632, 451] width 11 height 11
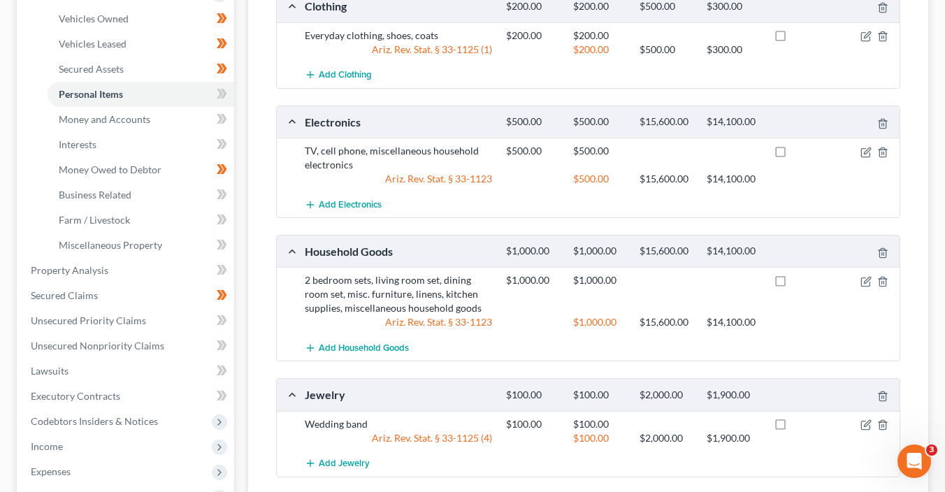
scroll to position [243, 0]
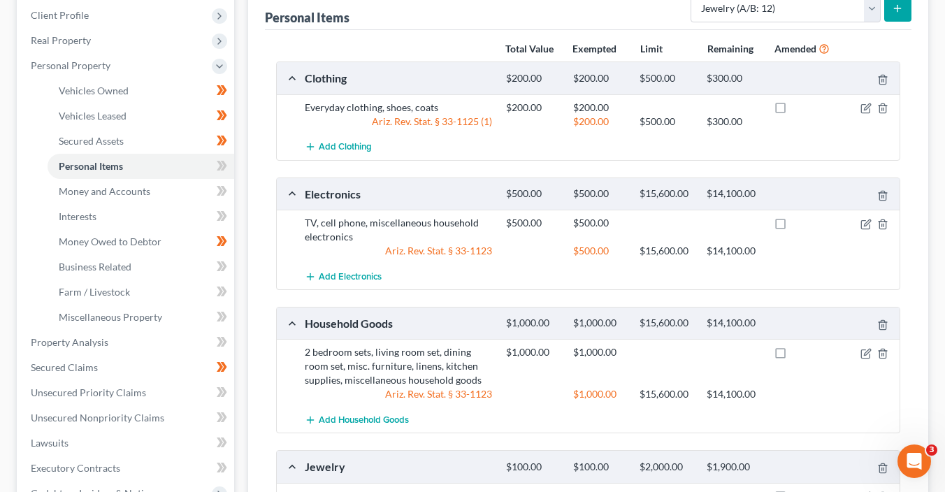
click at [223, 164] on icon at bounding box center [222, 165] width 10 height 17
click at [224, 166] on icon at bounding box center [222, 165] width 10 height 17
click at [226, 170] on icon at bounding box center [222, 165] width 10 height 17
click at [228, 189] on span at bounding box center [222, 192] width 24 height 21
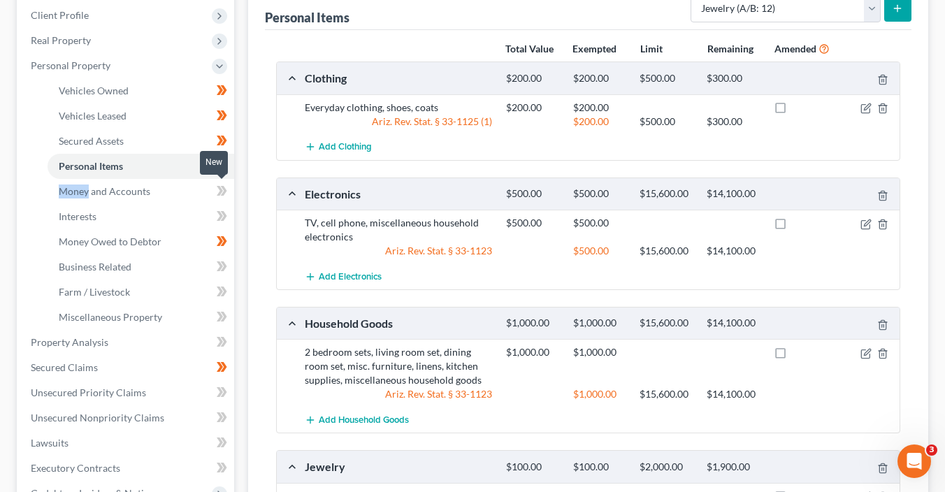
click at [228, 189] on span at bounding box center [222, 192] width 24 height 21
click at [174, 198] on link "Money and Accounts" at bounding box center [141, 191] width 187 height 25
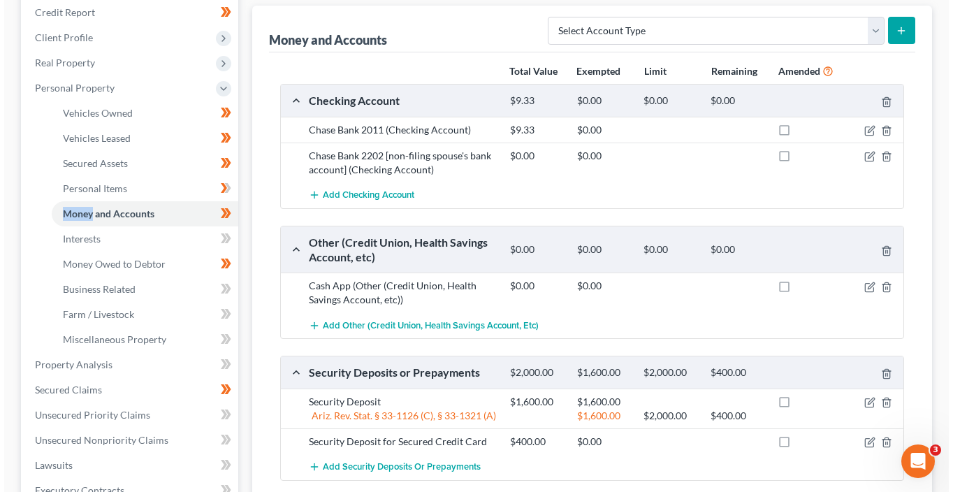
scroll to position [228, 0]
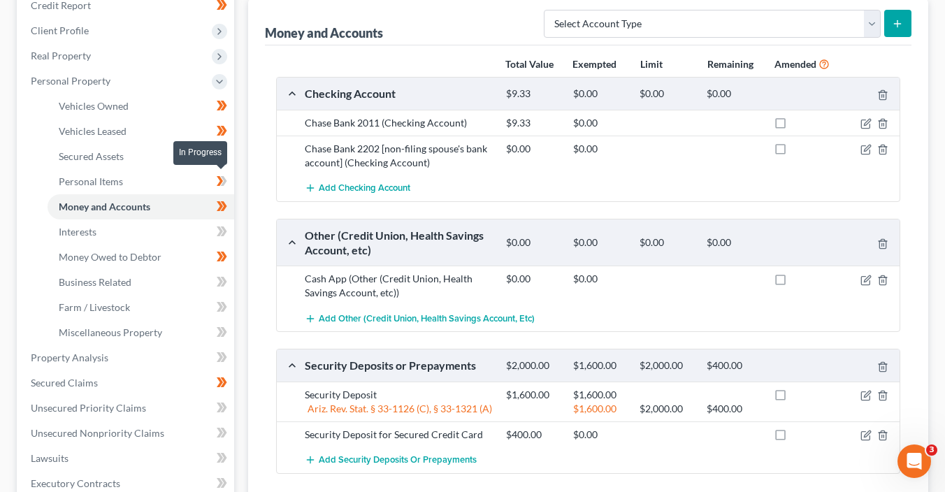
click at [231, 188] on span at bounding box center [222, 183] width 24 height 21
click at [841, 154] on div "$0.00 $0.00" at bounding box center [700, 156] width 402 height 28
click at [863, 148] on icon "button" at bounding box center [865, 149] width 11 height 11
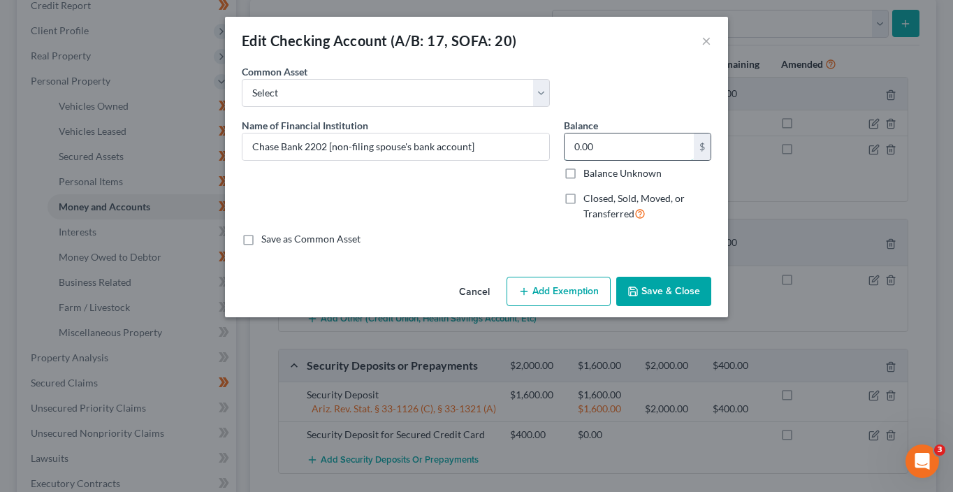
click at [611, 140] on input "0.00" at bounding box center [629, 146] width 129 height 27
type input "774.06"
click at [557, 290] on button "Add Exemption" at bounding box center [559, 291] width 104 height 29
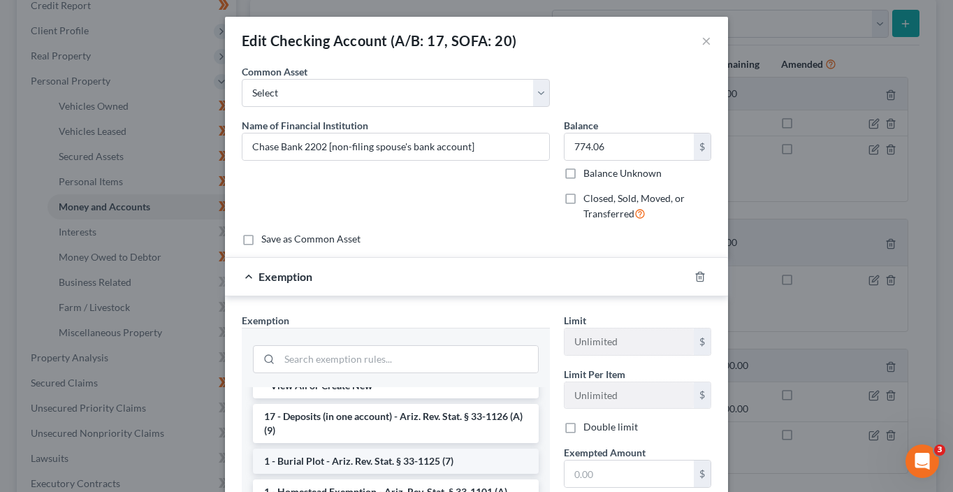
scroll to position [28, 0]
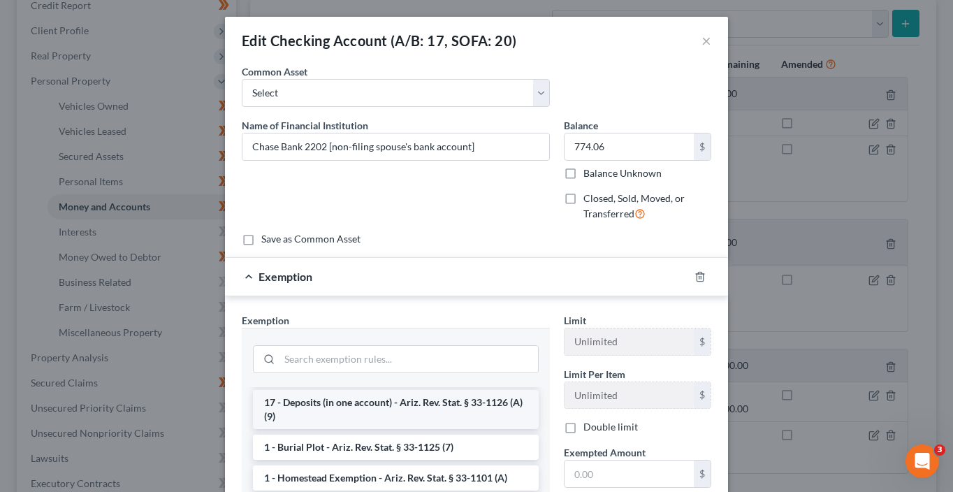
click at [377, 416] on li "17 - Deposits (in one account) - Ariz. Rev. Stat. § 33-1126 (A)(9)" at bounding box center [396, 409] width 286 height 39
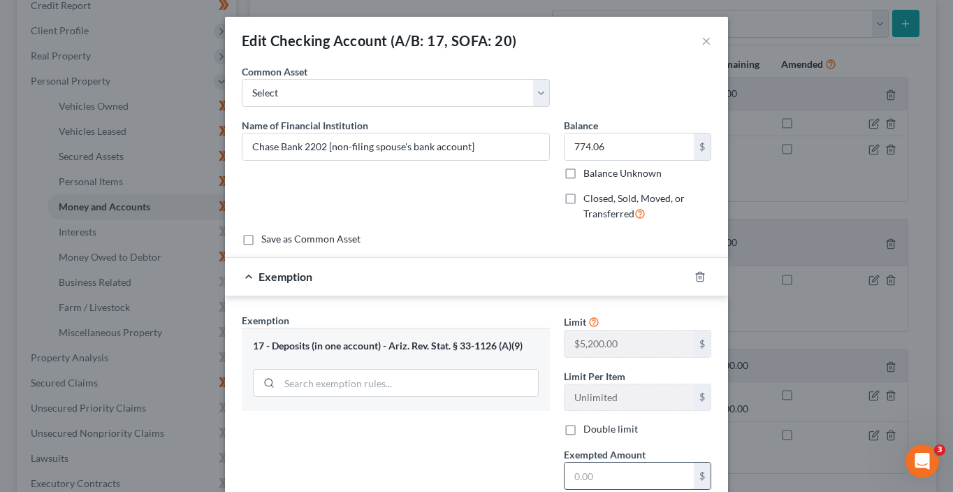
click at [595, 479] on input "text" at bounding box center [629, 476] width 129 height 27
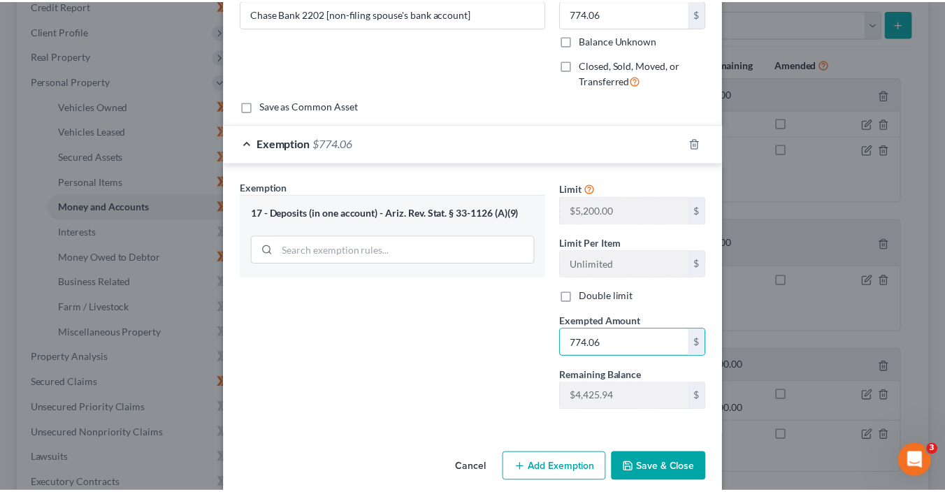
scroll to position [149, 0]
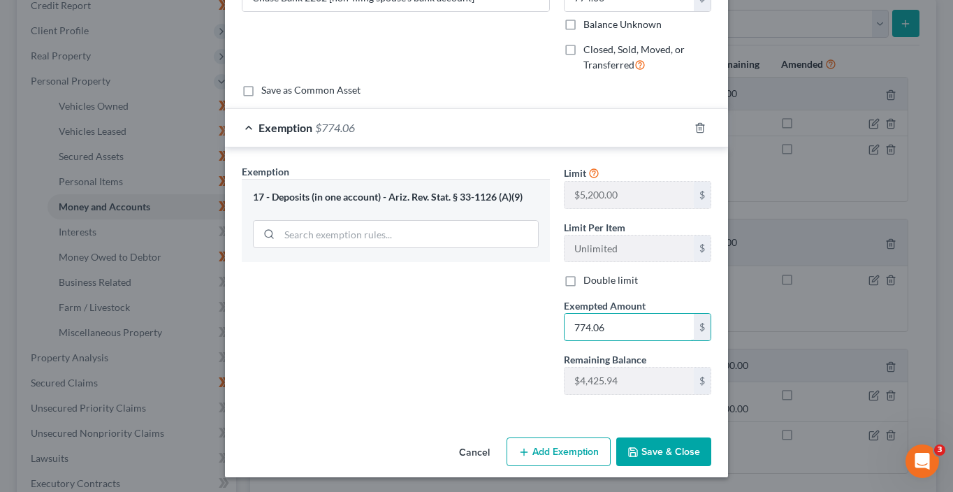
type input "774.06"
click at [674, 449] on button "Save & Close" at bounding box center [663, 451] width 95 height 29
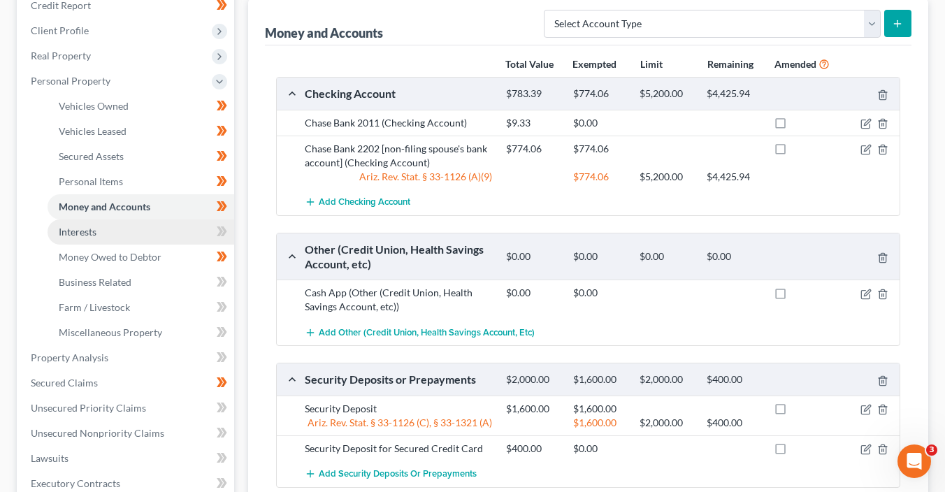
click at [178, 228] on link "Interests" at bounding box center [141, 231] width 187 height 25
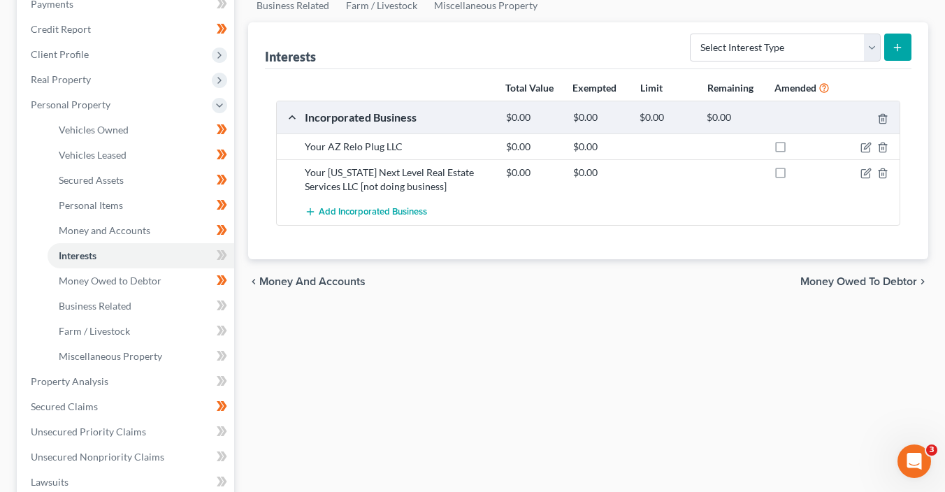
scroll to position [218, 0]
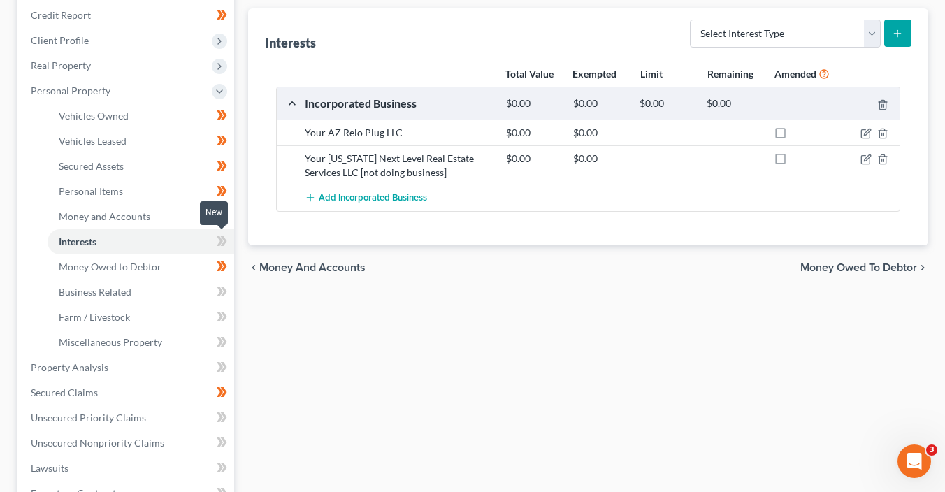
click at [227, 238] on span at bounding box center [222, 243] width 24 height 21
click at [228, 242] on span at bounding box center [222, 243] width 24 height 21
click at [222, 292] on icon at bounding box center [222, 291] width 10 height 17
click at [226, 300] on span at bounding box center [222, 293] width 24 height 21
click at [227, 300] on span at bounding box center [222, 293] width 24 height 21
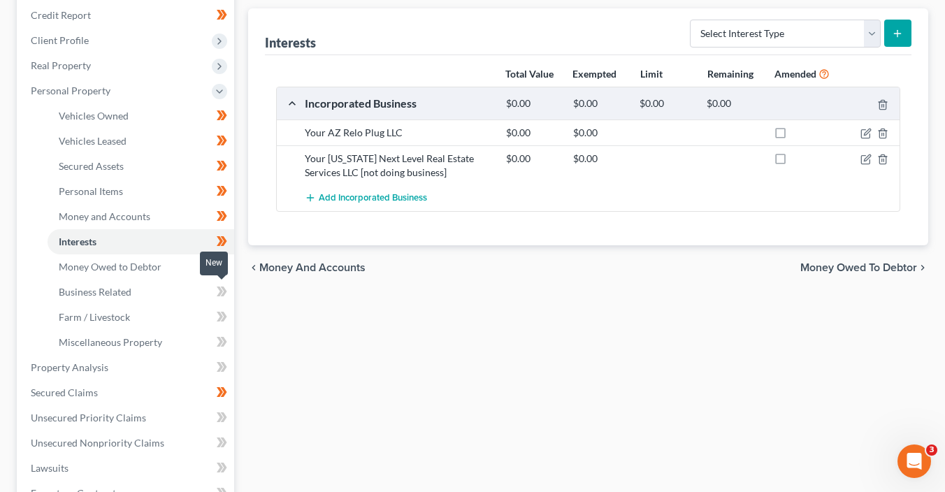
click at [228, 294] on span at bounding box center [222, 293] width 24 height 21
click at [228, 319] on span at bounding box center [222, 318] width 24 height 21
click at [226, 344] on icon at bounding box center [222, 341] width 10 height 17
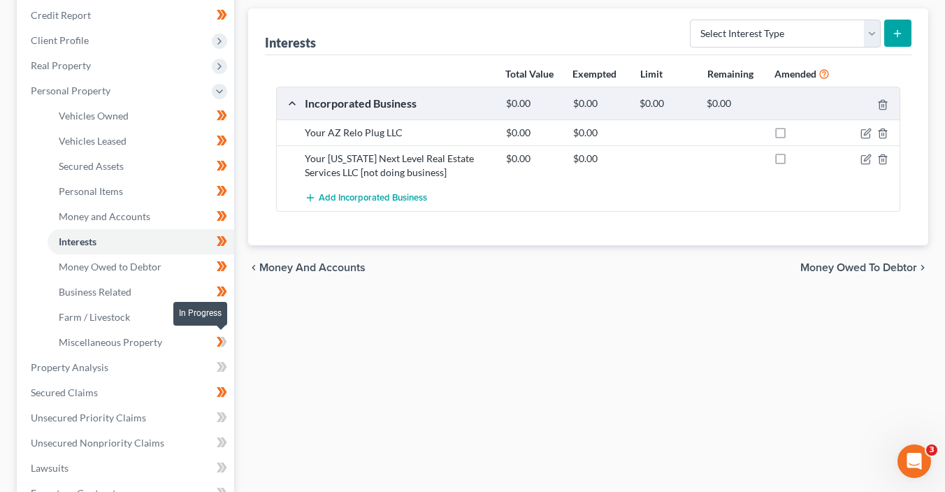
drag, startPoint x: 228, startPoint y: 342, endPoint x: 211, endPoint y: 365, distance: 28.5
click at [228, 342] on span at bounding box center [222, 343] width 24 height 21
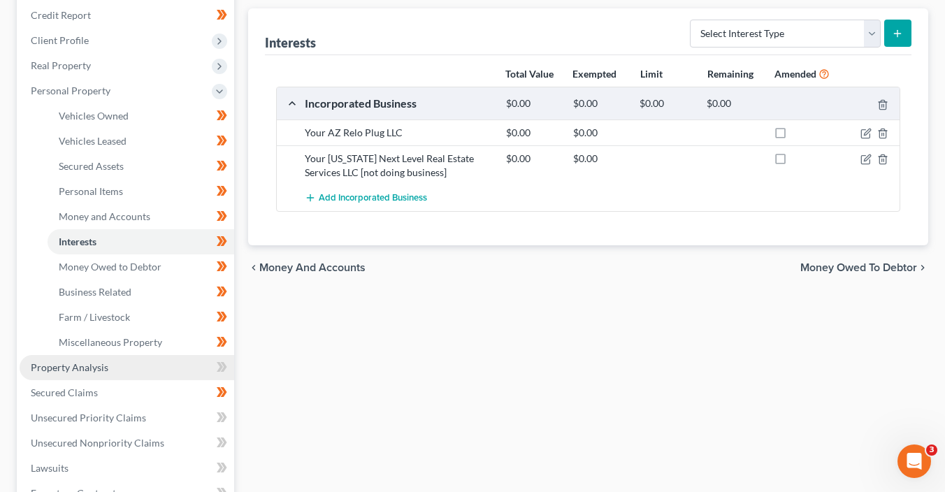
click at [190, 368] on link "Property Analysis" at bounding box center [127, 367] width 215 height 25
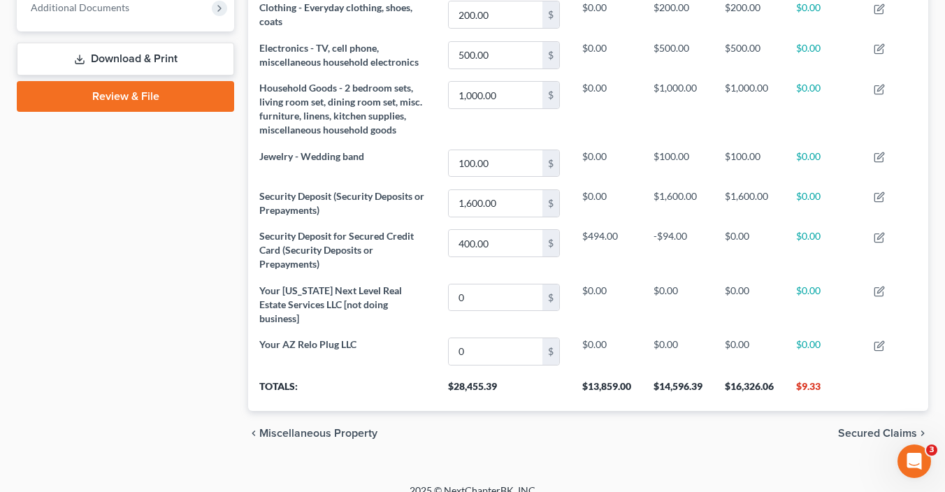
scroll to position [80, 0]
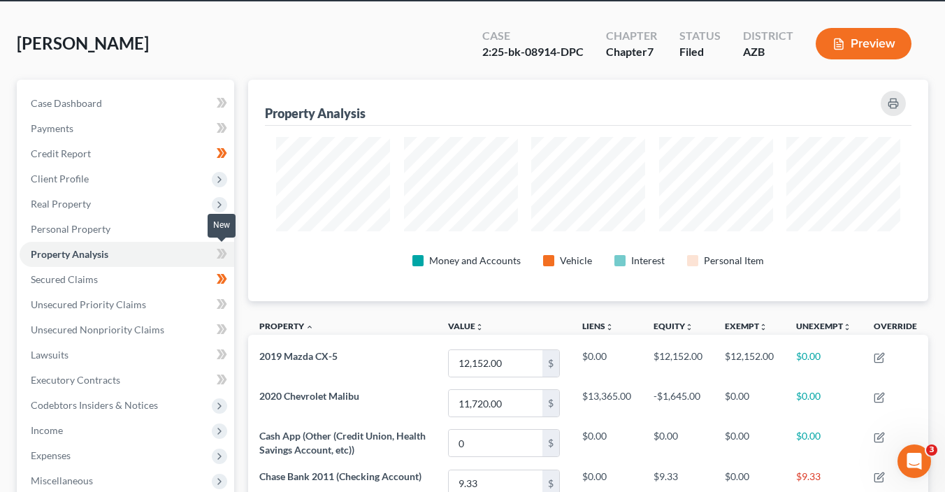
click at [226, 259] on icon at bounding box center [222, 253] width 10 height 17
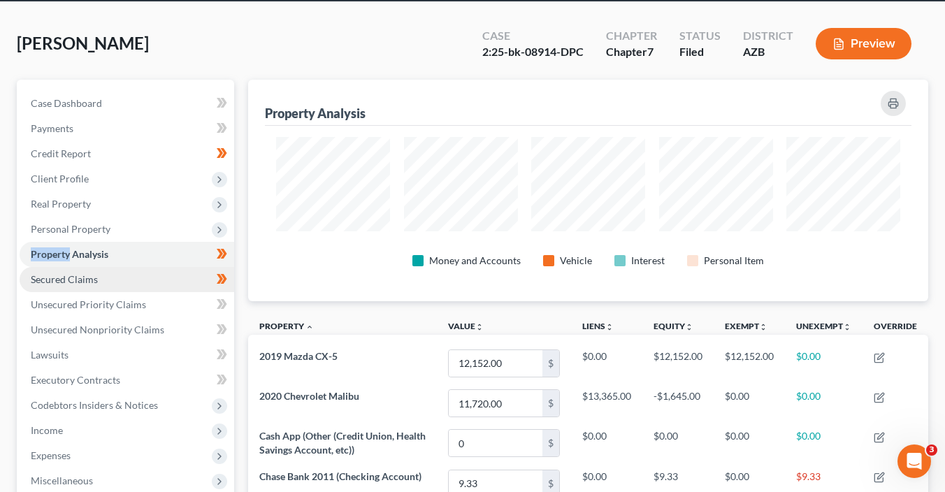
click at [185, 282] on link "Secured Claims" at bounding box center [127, 279] width 215 height 25
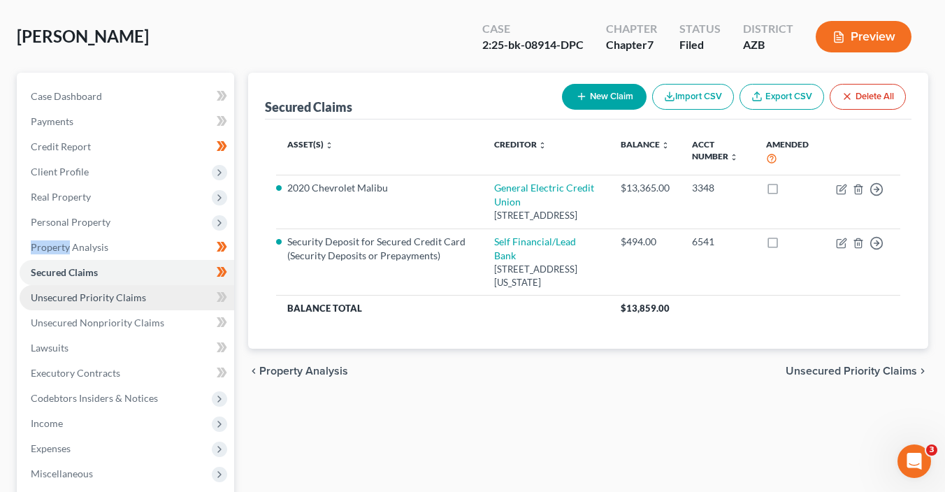
click at [204, 294] on link "Unsecured Priority Claims" at bounding box center [127, 297] width 215 height 25
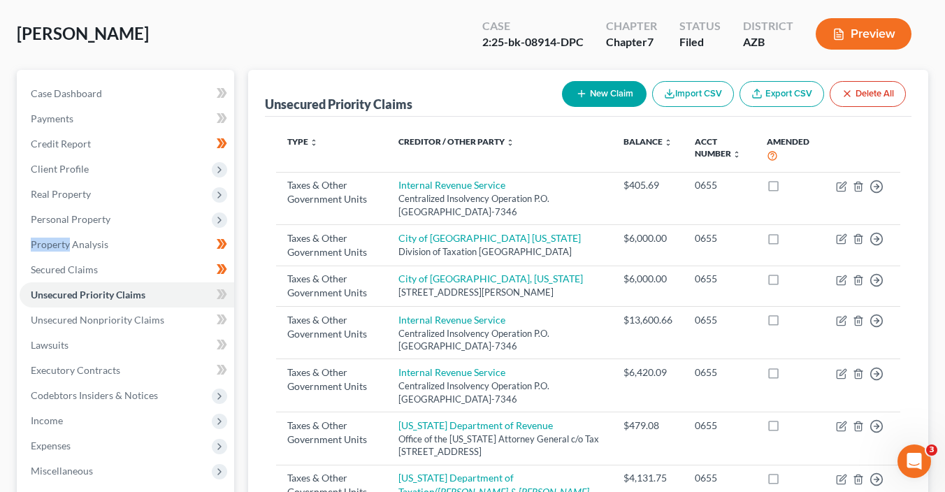
scroll to position [93, 0]
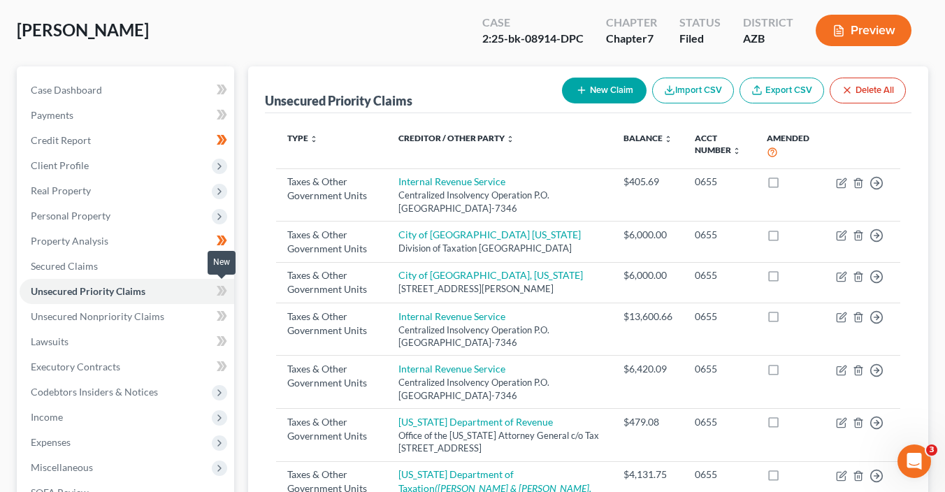
click at [226, 294] on icon at bounding box center [222, 290] width 10 height 17
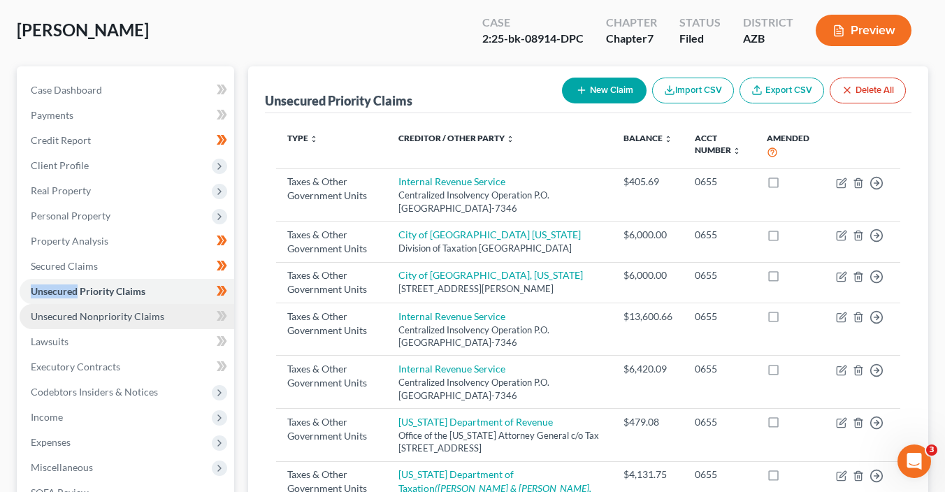
click at [193, 310] on link "Unsecured Nonpriority Claims" at bounding box center [127, 316] width 215 height 25
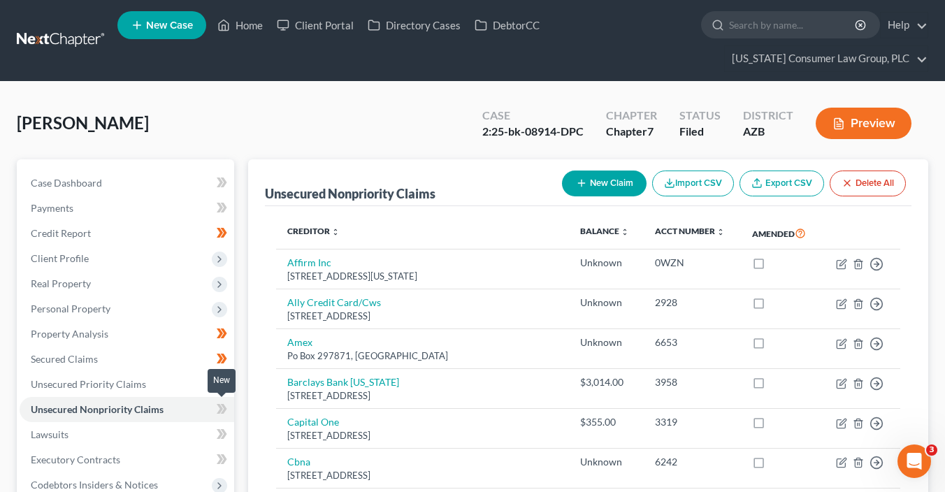
click at [224, 410] on icon at bounding box center [224, 409] width 6 height 10
click at [225, 409] on icon at bounding box center [222, 408] width 10 height 17
drag, startPoint x: 185, startPoint y: 438, endPoint x: 237, endPoint y: 421, distance: 54.6
click at [186, 437] on link "Lawsuits" at bounding box center [127, 434] width 215 height 25
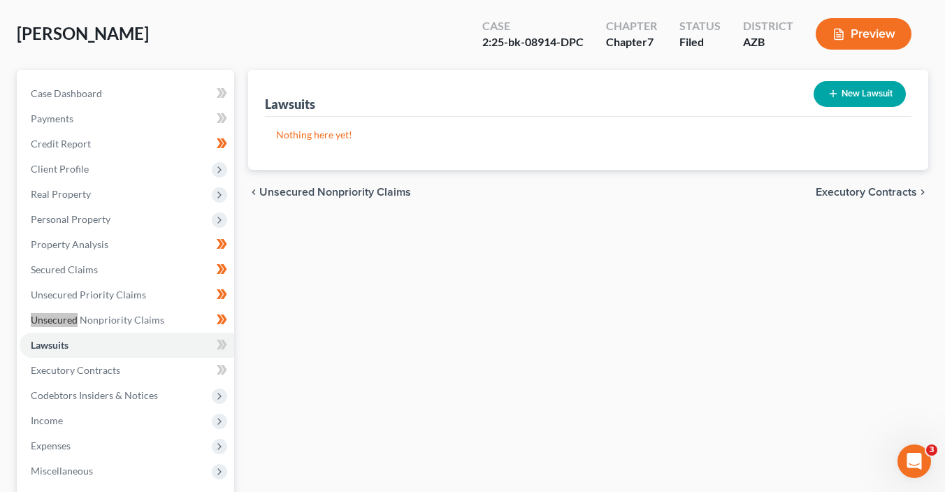
scroll to position [126, 0]
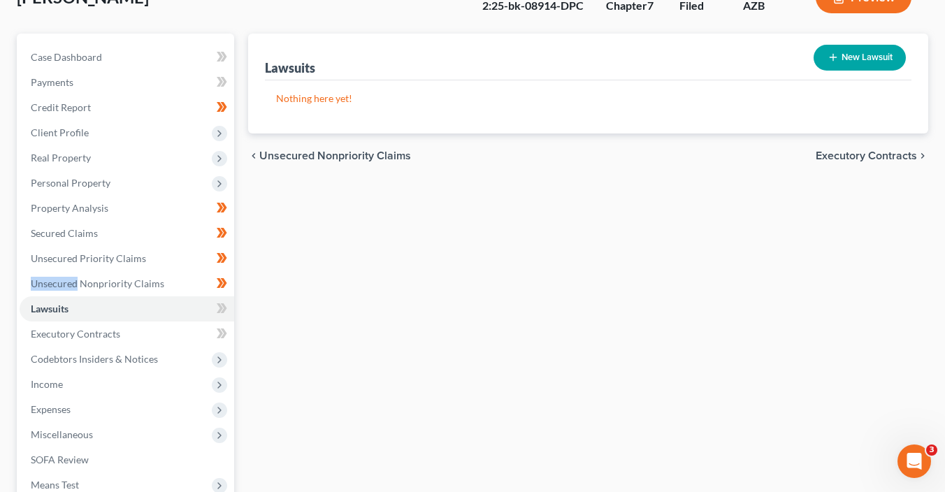
click at [224, 314] on icon at bounding box center [222, 308] width 10 height 17
click at [225, 314] on icon at bounding box center [222, 308] width 10 height 17
click at [190, 331] on link "Executory Contracts" at bounding box center [127, 333] width 215 height 25
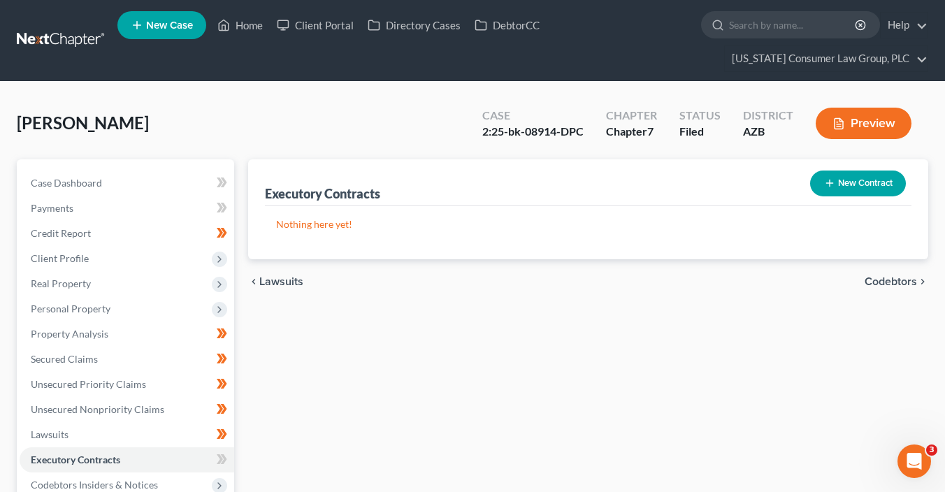
click at [867, 190] on button "New Contract" at bounding box center [858, 183] width 96 height 26
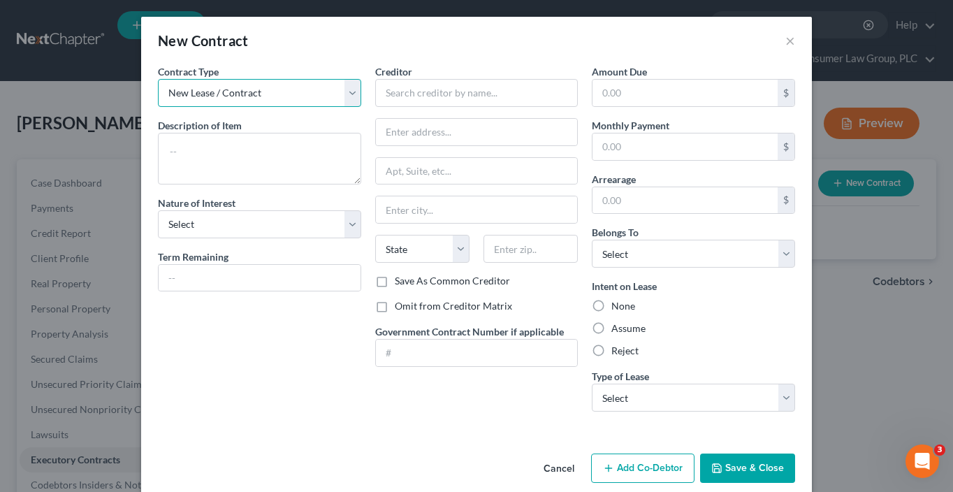
click at [263, 92] on select "New Lease / Contract New Timeshare" at bounding box center [259, 93] width 203 height 28
click at [158, 79] on select "New Lease / Contract New Timeshare" at bounding box center [259, 93] width 203 height 28
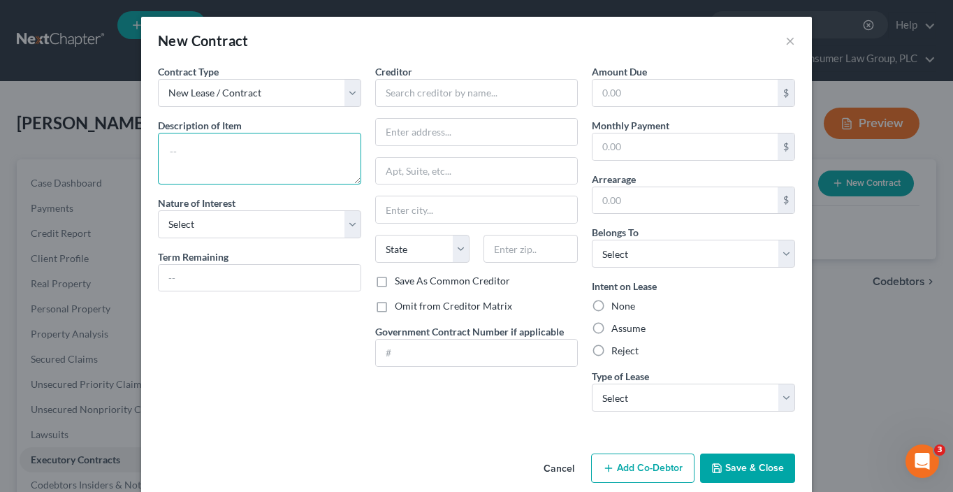
click at [252, 133] on textarea at bounding box center [259, 159] width 203 height 52
type textarea "Residential lease"
select select "3"
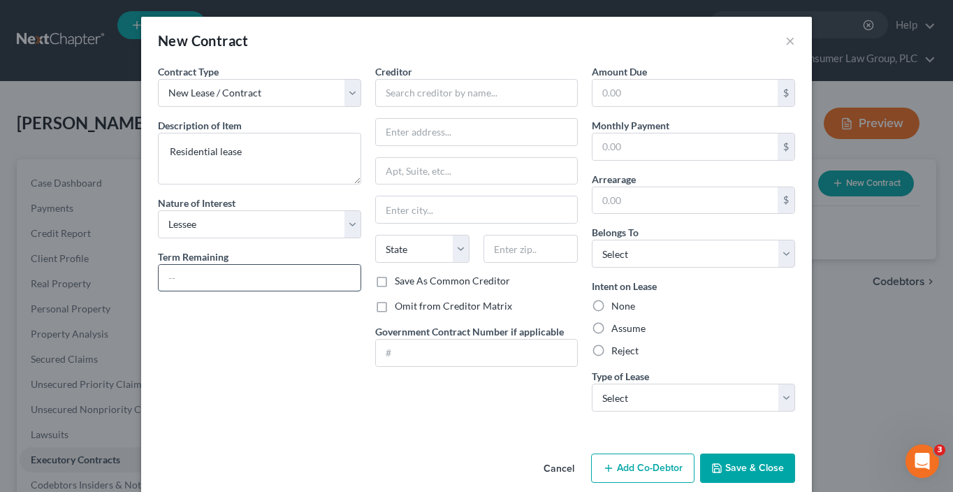
click at [269, 277] on input "text" at bounding box center [260, 278] width 202 height 27
type input "Month-to-month"
click at [396, 88] on input "text" at bounding box center [476, 93] width 203 height 28
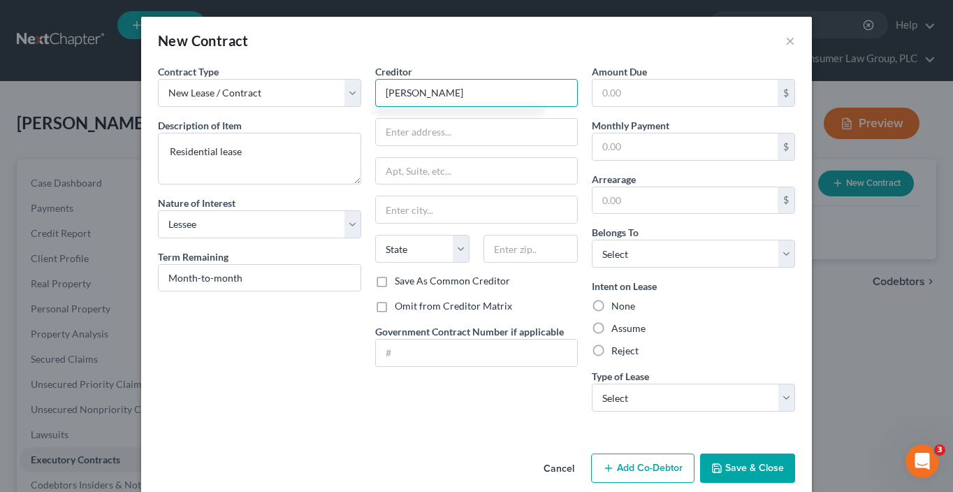
type input "[PERSON_NAME]"
click at [474, 129] on input "text" at bounding box center [477, 132] width 202 height 27
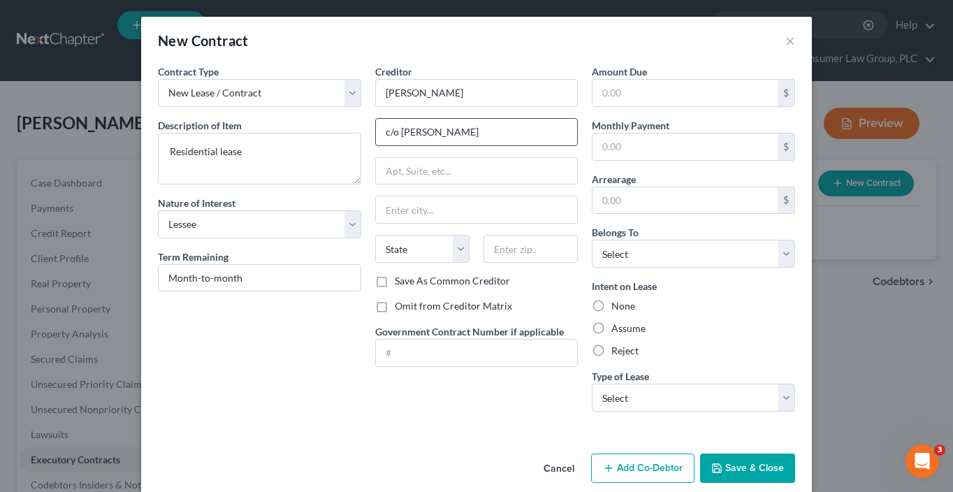
type input "c/o [PERSON_NAME]"
type input "[STREET_ADDRESS]"
type input "85053"
type input "Phoenix"
select select "3"
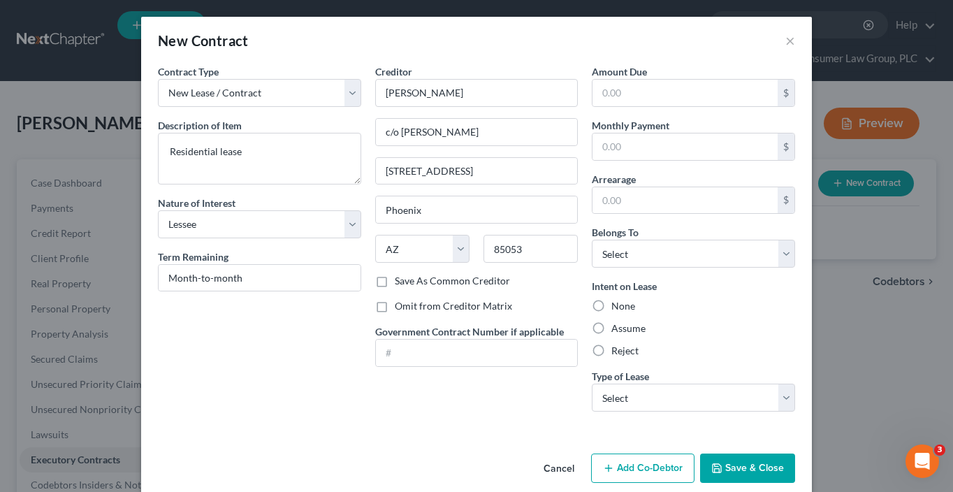
click at [444, 299] on label "Omit from Creditor Matrix" at bounding box center [453, 306] width 117 height 14
click at [409, 299] on input "Omit from Creditor Matrix" at bounding box center [404, 303] width 9 height 9
checkbox input "true"
click at [644, 150] on input "text" at bounding box center [685, 146] width 185 height 27
click at [638, 143] on input "text" at bounding box center [685, 146] width 185 height 27
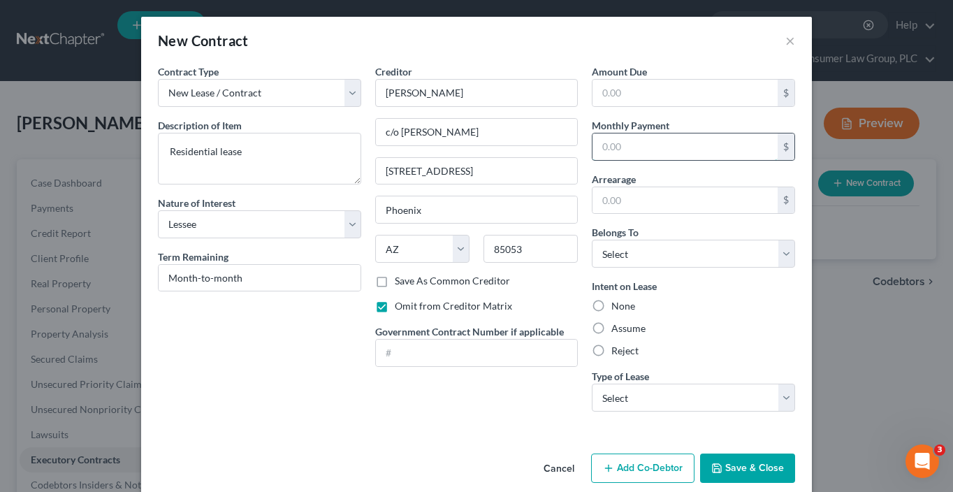
click at [638, 143] on input "text" at bounding box center [685, 146] width 185 height 27
type input "1,717"
click at [635, 254] on select "Select Debtor 1 Only Debtor 2 Only Debtor 1 And Debtor 2 Only At Least One Of T…" at bounding box center [693, 254] width 203 height 28
select select "3"
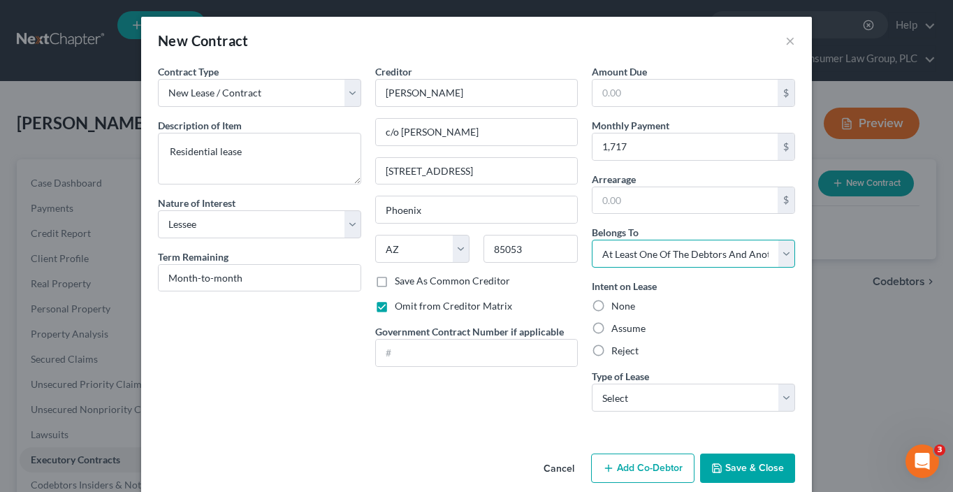
click at [592, 240] on select "Select Debtor 1 Only Debtor 2 Only Debtor 1 And Debtor 2 Only At Least One Of T…" at bounding box center [693, 254] width 203 height 28
click at [661, 407] on select "Select Real Estate Car Other" at bounding box center [693, 398] width 203 height 28
select select "0"
click at [592, 384] on select "Select Real Estate Car Other" at bounding box center [693, 398] width 203 height 28
click at [620, 328] on label "Assume" at bounding box center [628, 328] width 34 height 14
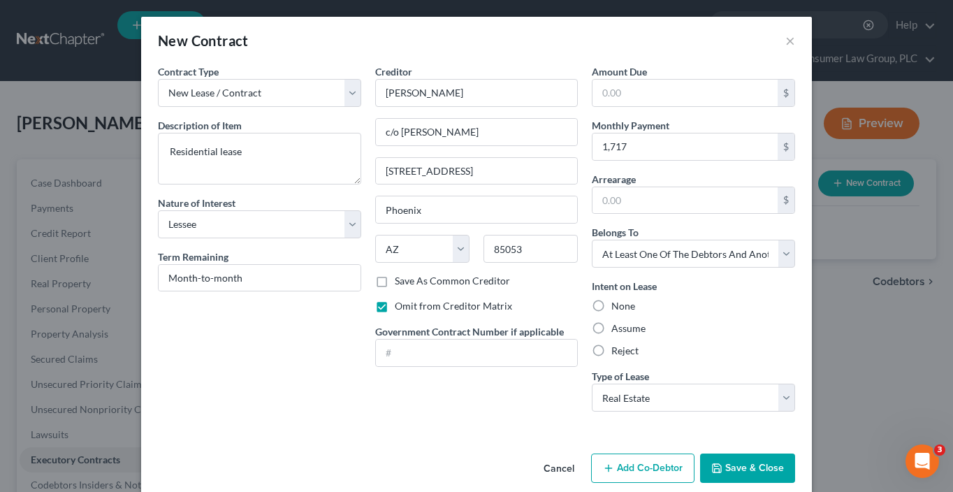
click at [620, 328] on input "Assume" at bounding box center [621, 325] width 9 height 9
radio input "true"
drag, startPoint x: 768, startPoint y: 472, endPoint x: 742, endPoint y: 453, distance: 32.4
click at [768, 472] on button "Save & Close" at bounding box center [747, 468] width 95 height 29
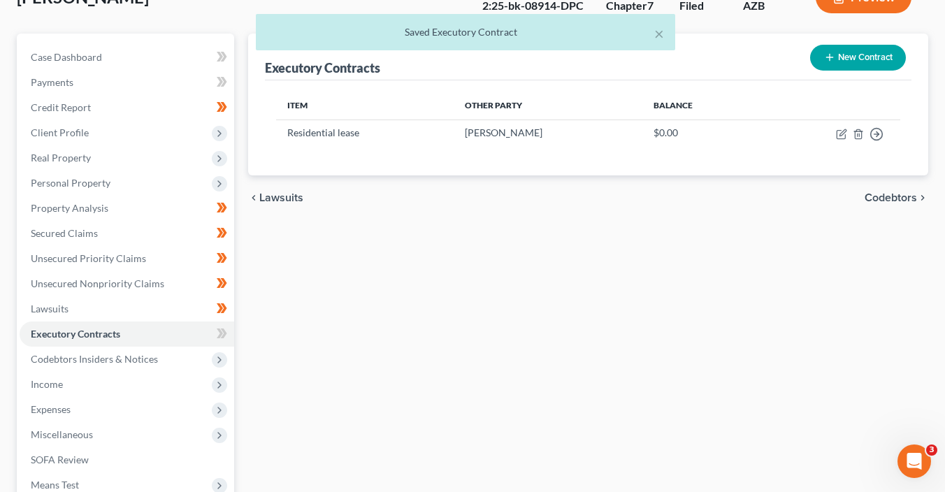
scroll to position [127, 0]
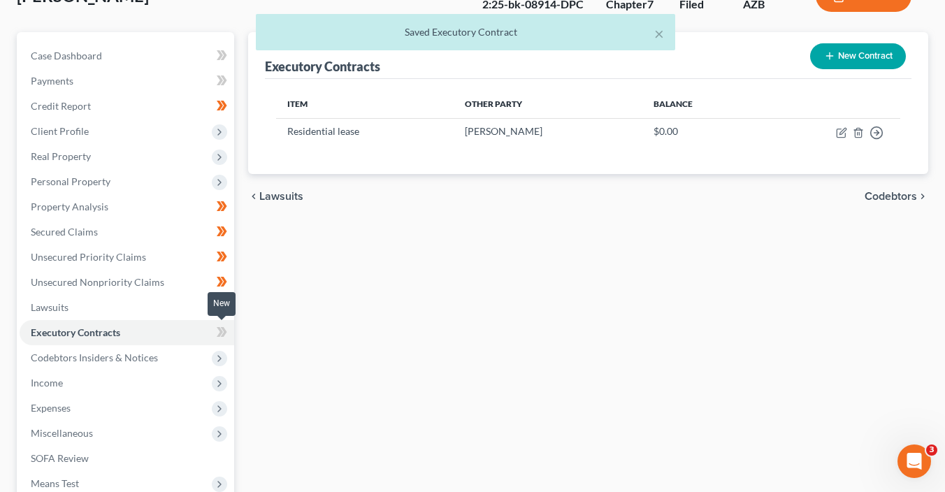
click at [223, 338] on icon at bounding box center [222, 332] width 10 height 17
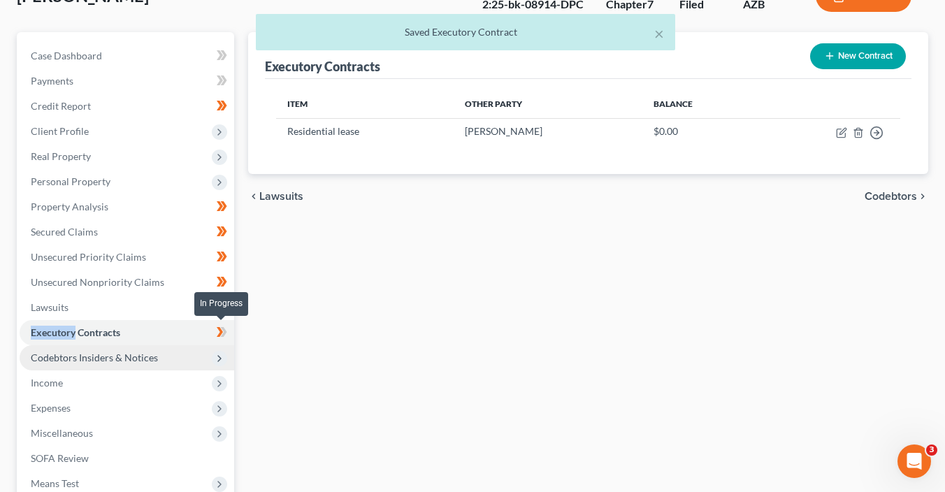
drag, startPoint x: 224, startPoint y: 338, endPoint x: 187, endPoint y: 356, distance: 40.9
click at [224, 338] on icon at bounding box center [222, 332] width 10 height 17
click at [187, 356] on span "Codebtors Insiders & Notices" at bounding box center [127, 357] width 215 height 25
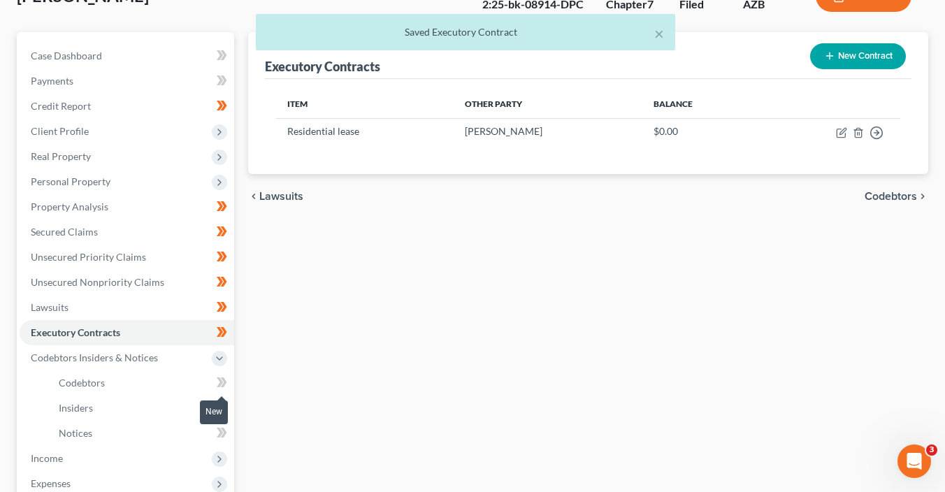
click at [225, 386] on icon at bounding box center [222, 382] width 10 height 17
drag, startPoint x: 225, startPoint y: 386, endPoint x: 226, endPoint y: 393, distance: 7.8
click at [226, 388] on icon at bounding box center [222, 382] width 10 height 17
click at [226, 402] on icon at bounding box center [222, 407] width 10 height 17
click at [226, 403] on icon at bounding box center [222, 407] width 10 height 17
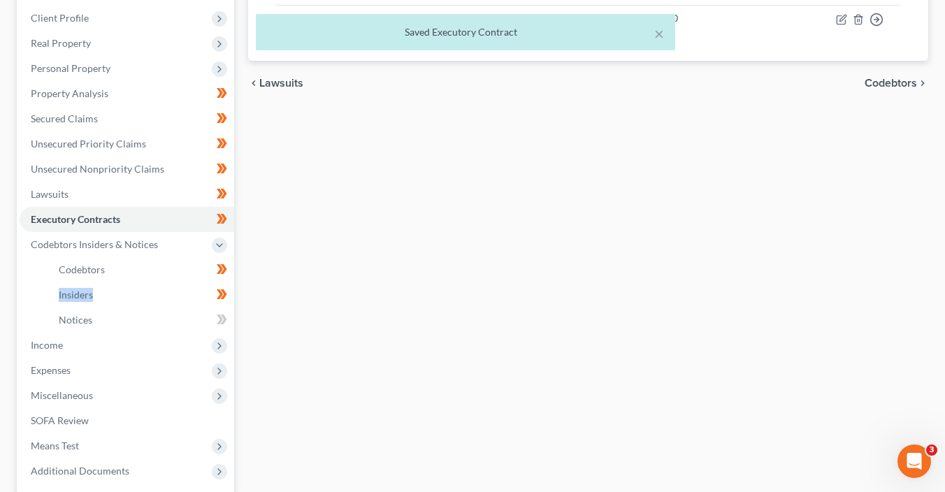
scroll to position [240, 0]
click at [221, 317] on icon at bounding box center [220, 319] width 6 height 10
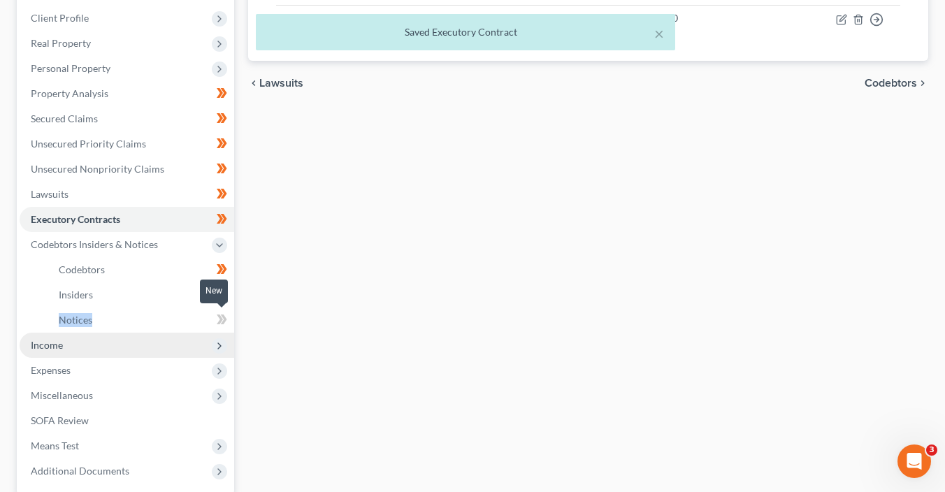
click at [221, 317] on icon at bounding box center [220, 319] width 6 height 10
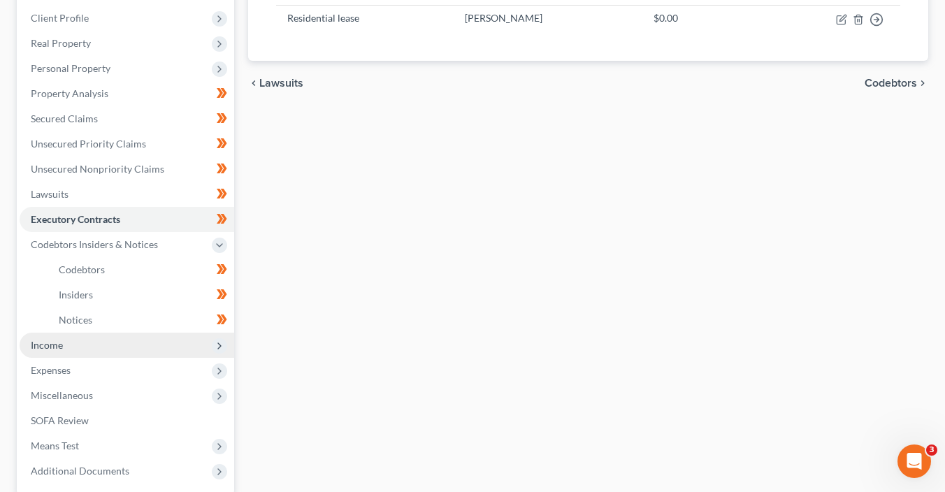
click at [164, 344] on span "Income" at bounding box center [127, 345] width 215 height 25
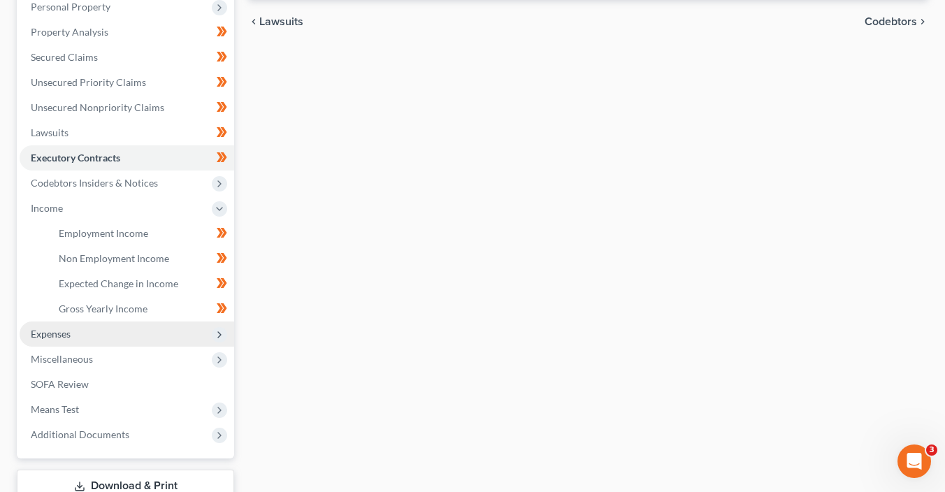
scroll to position [305, 0]
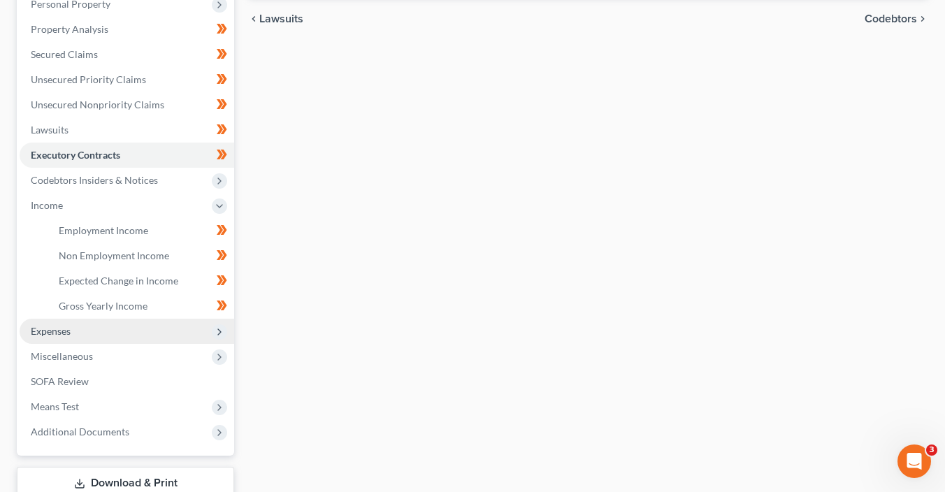
click at [157, 328] on span "Expenses" at bounding box center [127, 331] width 215 height 25
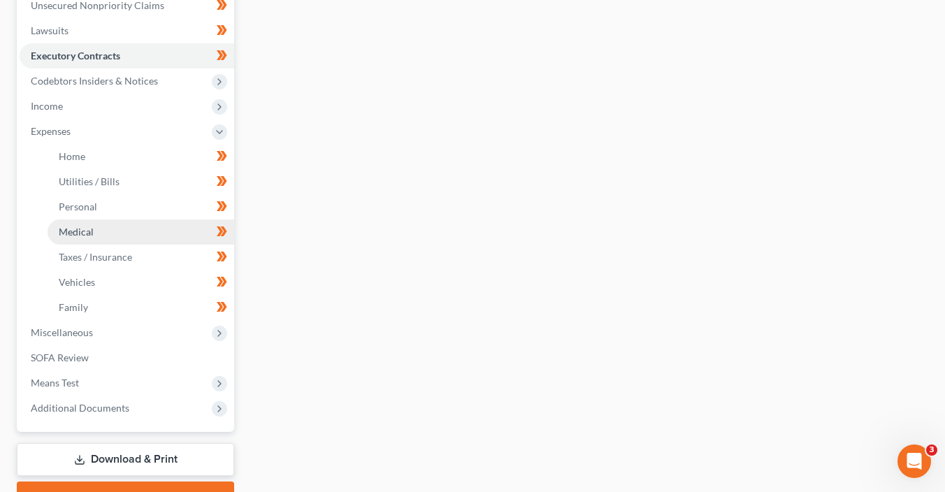
scroll to position [426, 0]
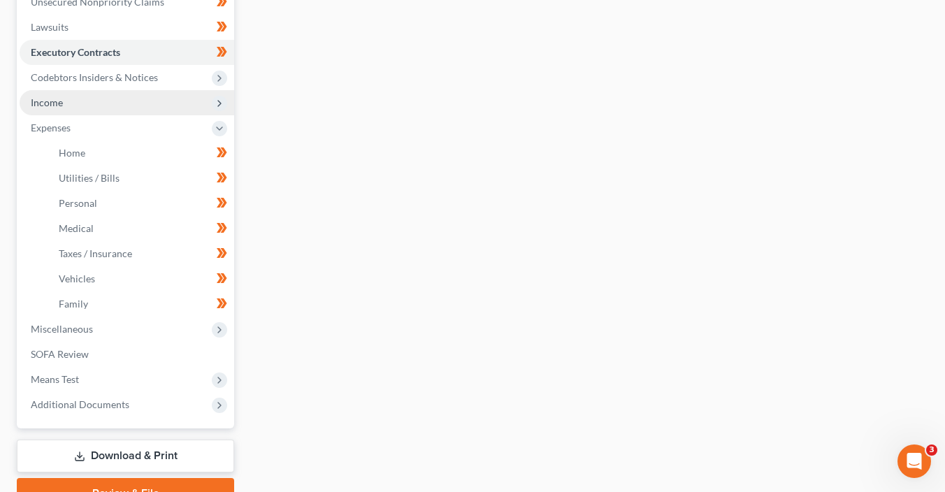
click at [65, 104] on span "Income" at bounding box center [127, 102] width 215 height 25
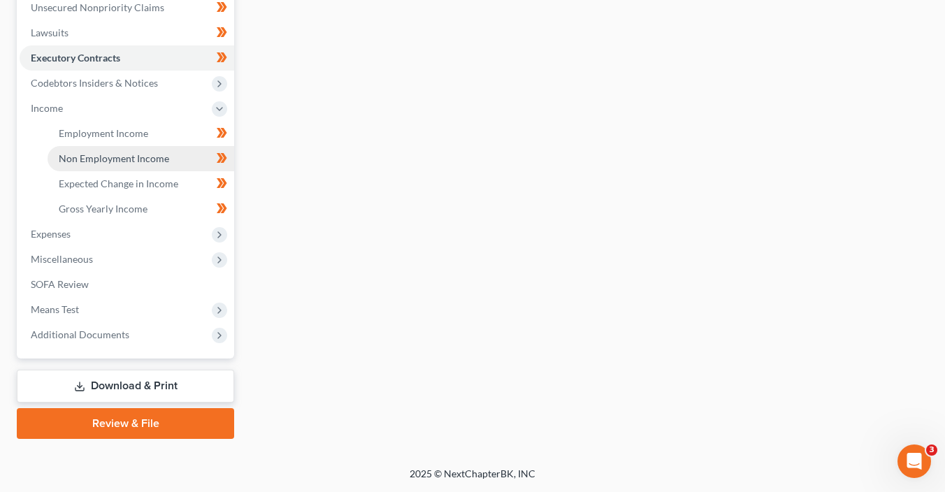
scroll to position [400, 0]
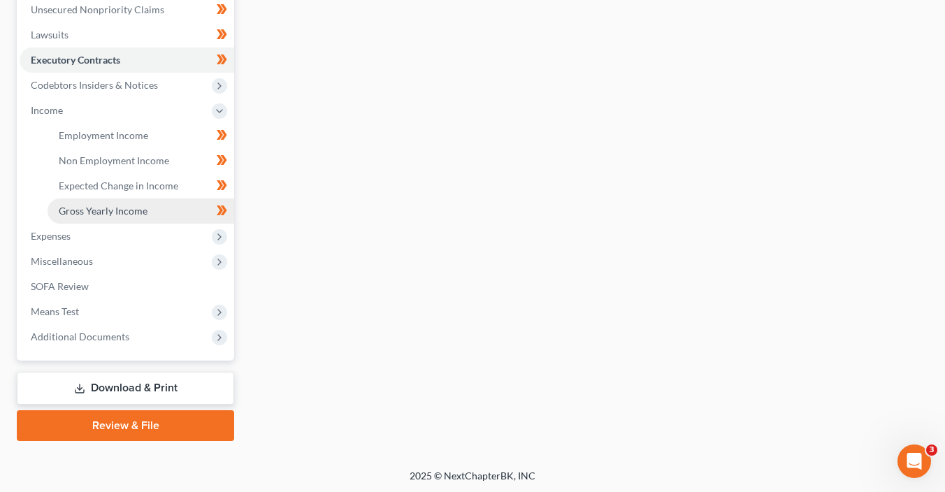
click at [111, 205] on span "Gross Yearly Income" at bounding box center [103, 211] width 89 height 12
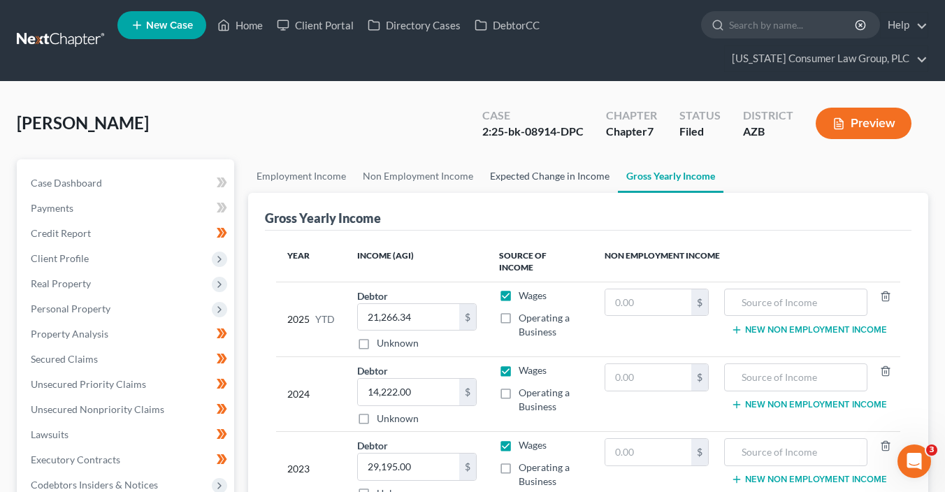
click at [536, 177] on link "Expected Change in Income" at bounding box center [549, 176] width 136 height 34
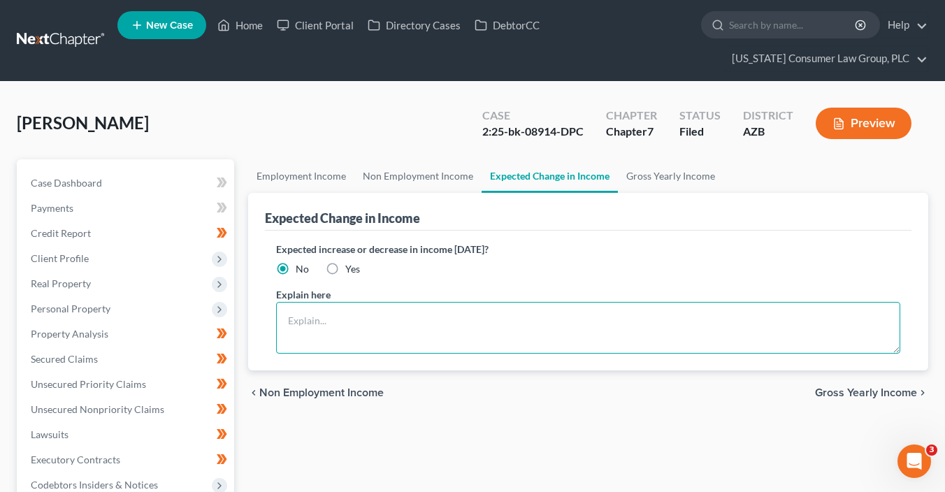
click at [396, 324] on textarea at bounding box center [588, 328] width 624 height 52
drag, startPoint x: 331, startPoint y: 269, endPoint x: 338, endPoint y: 326, distance: 57.1
click at [345, 269] on label "Yes" at bounding box center [352, 269] width 15 height 14
click at [351, 269] on input "Yes" at bounding box center [355, 266] width 9 height 9
radio input "true"
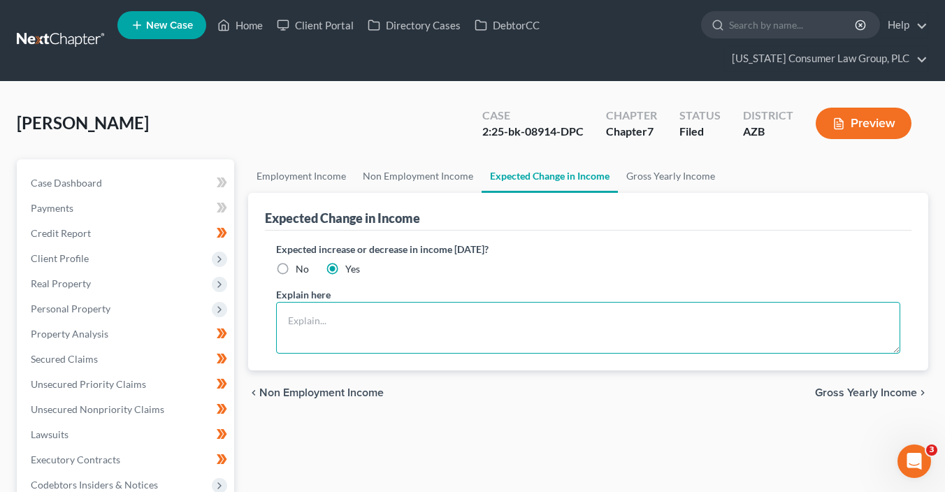
click at [340, 329] on textarea at bounding box center [588, 328] width 624 height 52
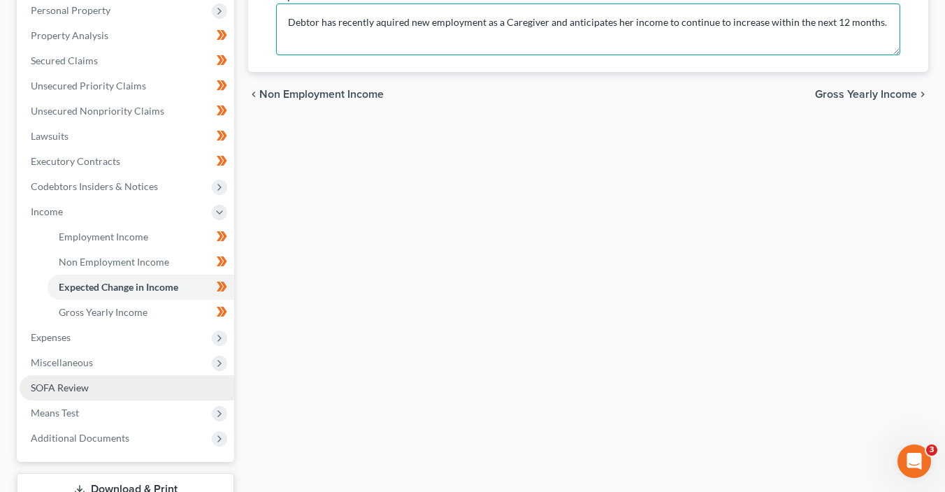
scroll to position [317, 0]
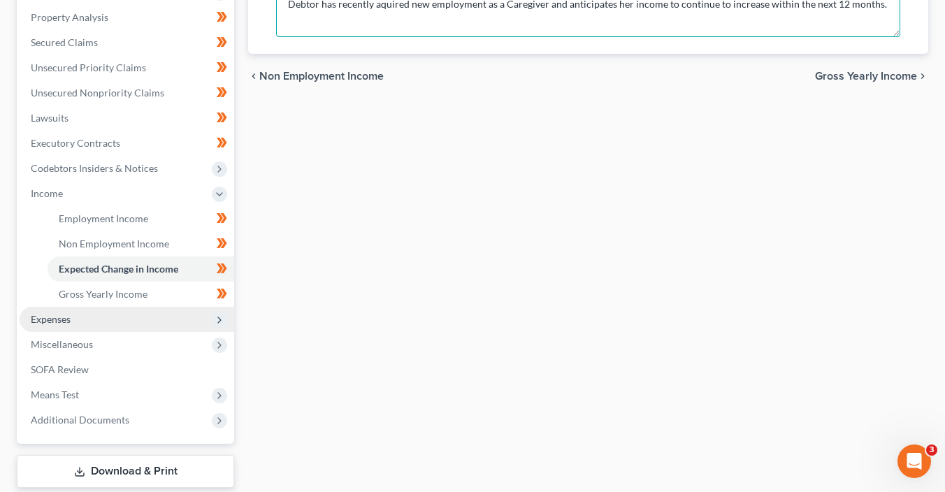
type textarea "Debtor has recently aquired new employment as a Caregiver and anticipates her i…"
click at [215, 314] on icon at bounding box center [219, 319] width 11 height 11
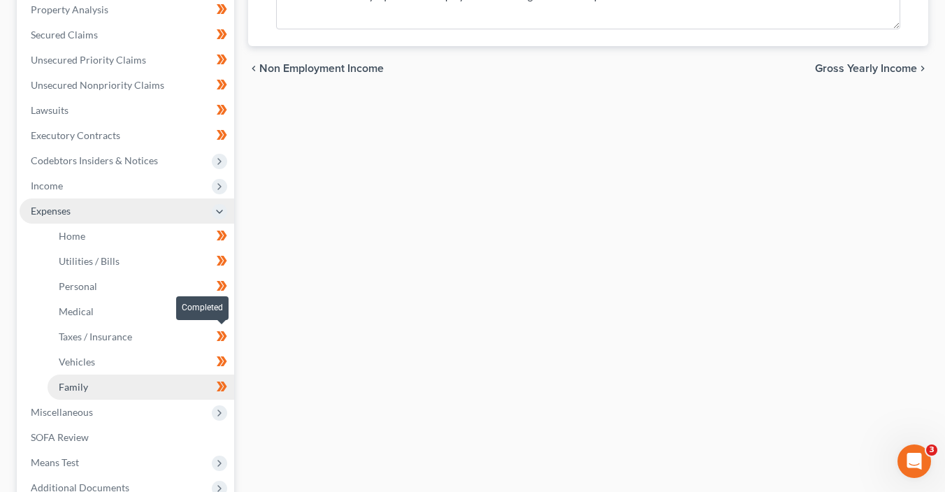
scroll to position [324, 0]
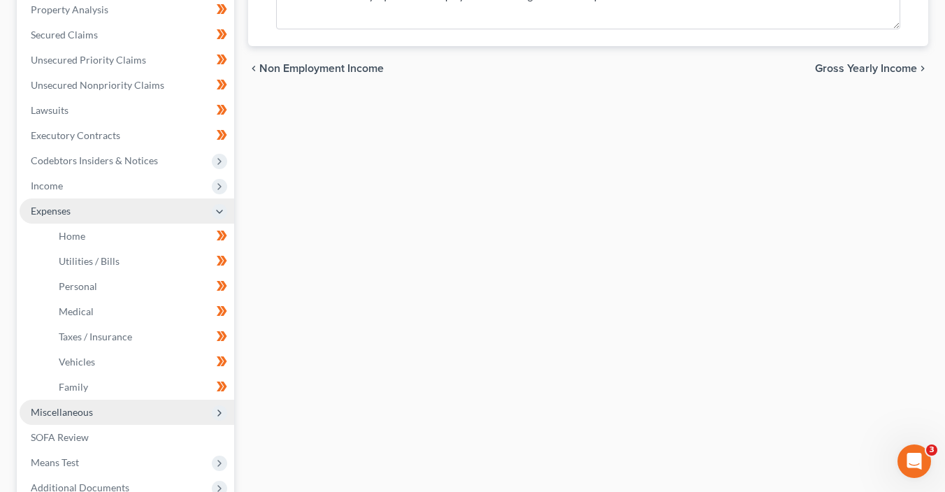
click at [187, 410] on span "Miscellaneous" at bounding box center [127, 412] width 215 height 25
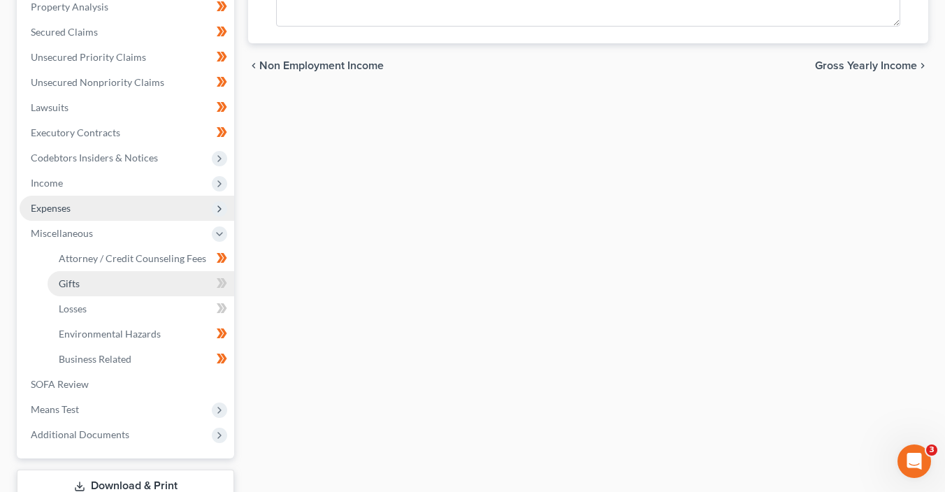
click at [163, 281] on link "Gifts" at bounding box center [141, 283] width 187 height 25
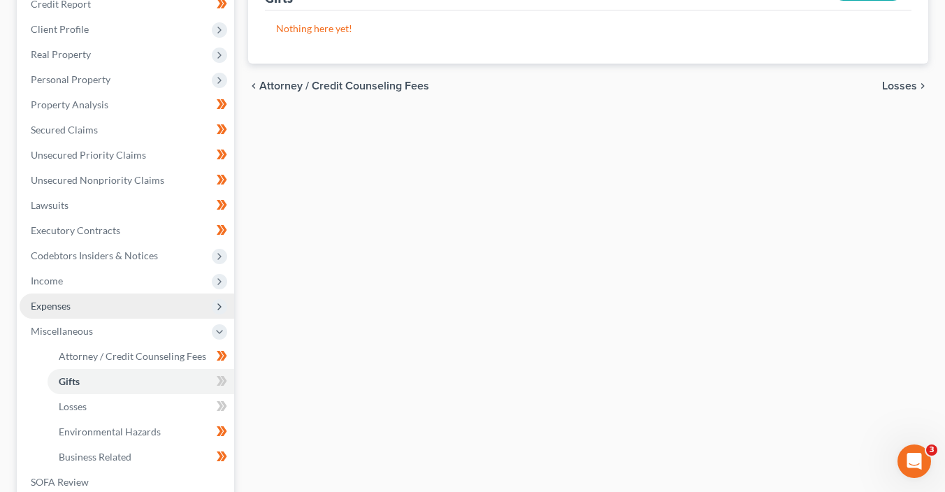
scroll to position [236, 0]
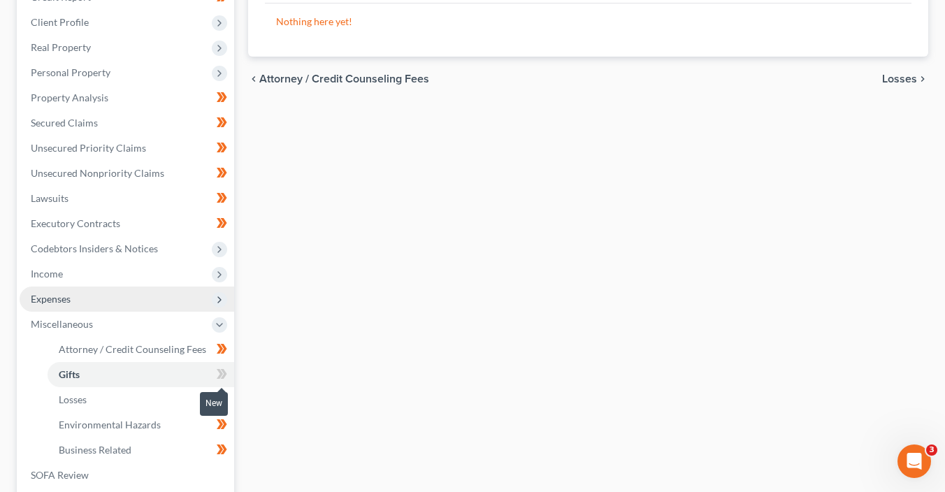
click at [228, 372] on span at bounding box center [222, 375] width 24 height 21
click at [223, 405] on icon at bounding box center [222, 399] width 10 height 17
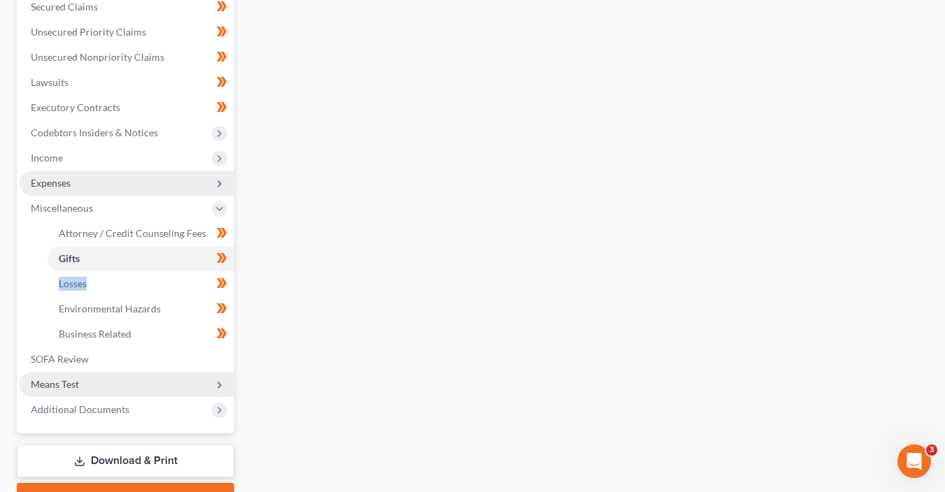
scroll to position [353, 0]
click at [98, 389] on span "Means Test" at bounding box center [127, 383] width 215 height 25
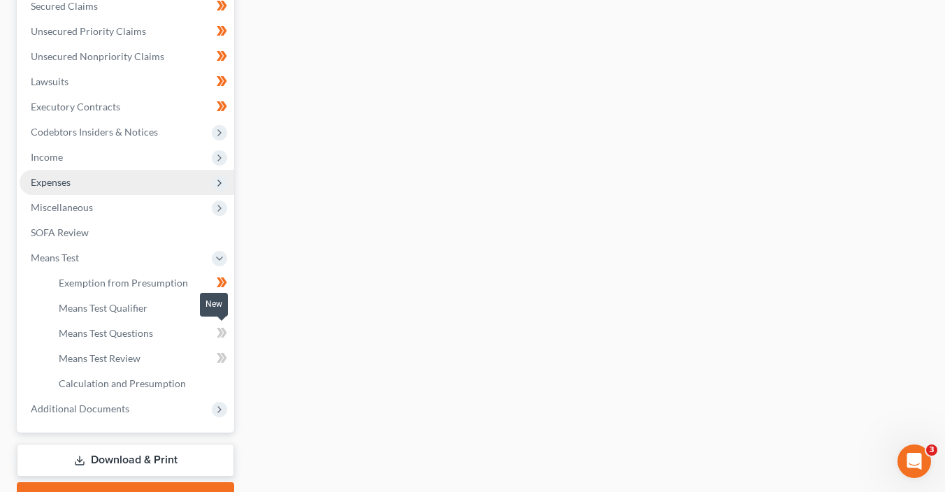
click at [224, 342] on span at bounding box center [222, 334] width 24 height 21
click at [228, 361] on span at bounding box center [222, 359] width 24 height 21
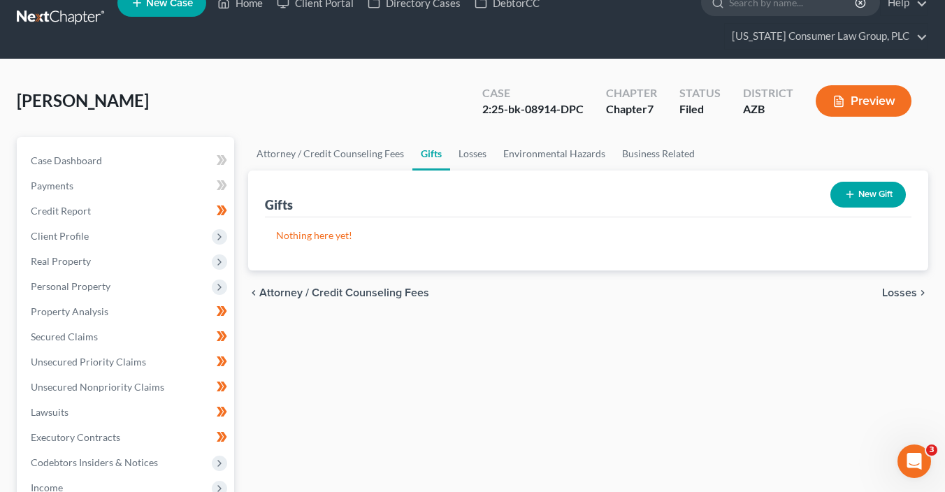
scroll to position [0, 0]
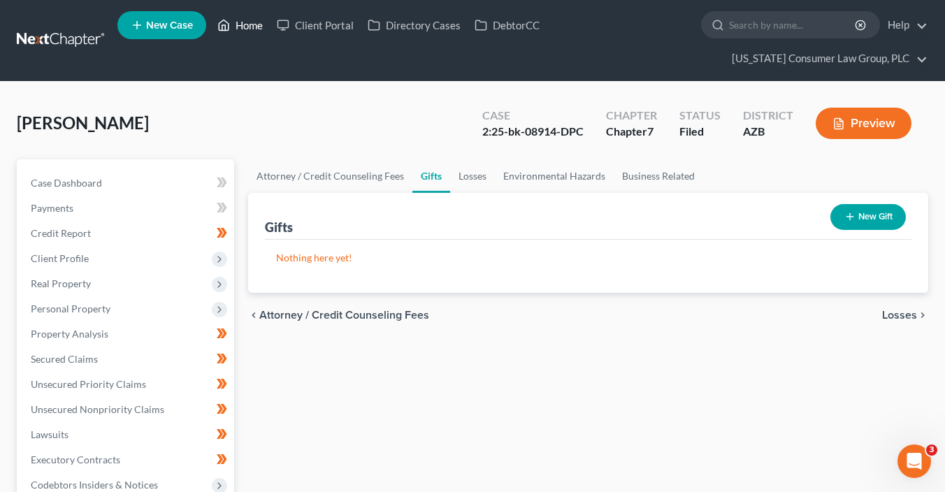
click at [239, 34] on link "Home" at bounding box center [239, 25] width 59 height 25
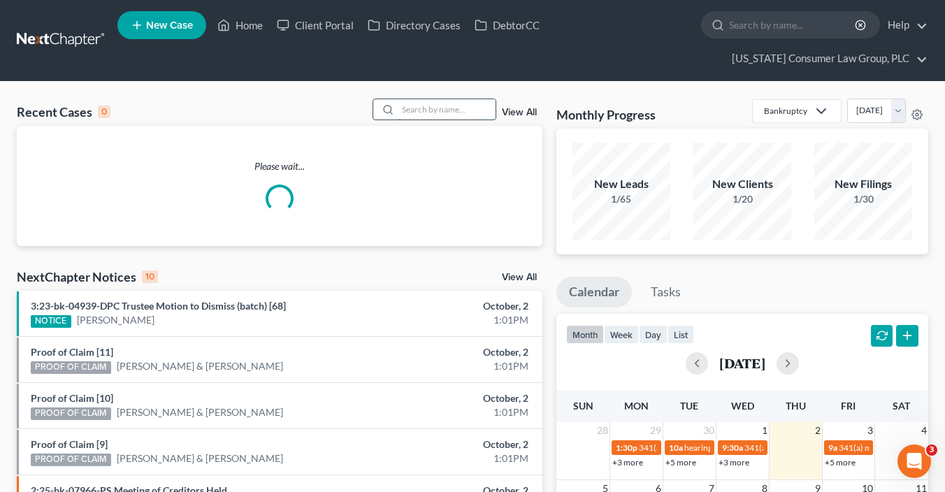
click at [464, 104] on input "search" at bounding box center [447, 109] width 98 height 20
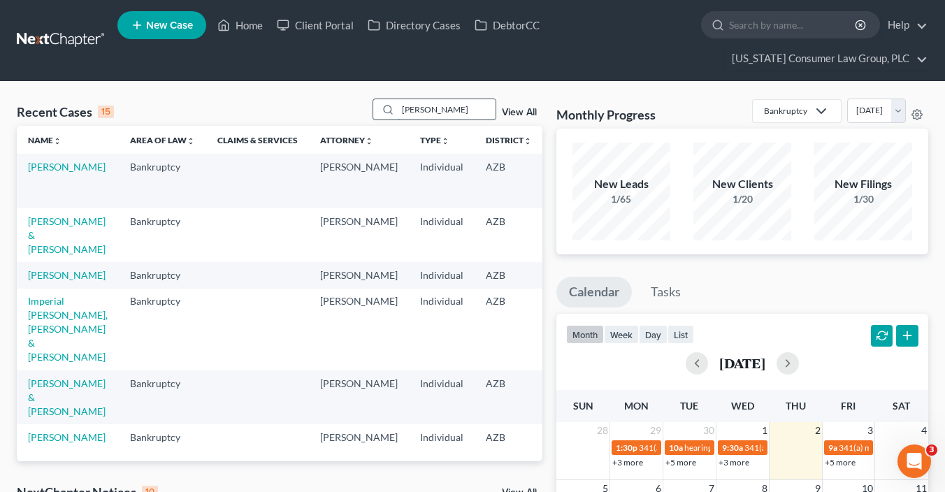
type input "[PERSON_NAME]"
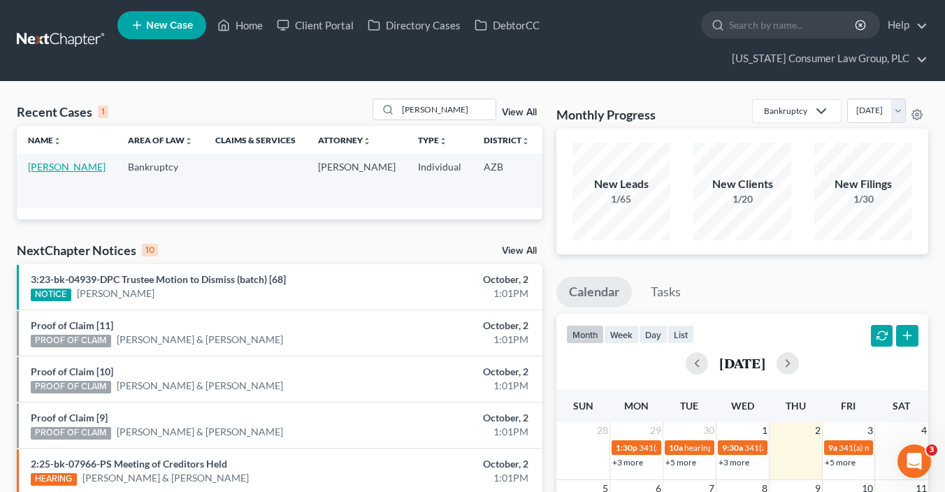
click at [37, 173] on link "[PERSON_NAME]" at bounding box center [67, 167] width 78 height 12
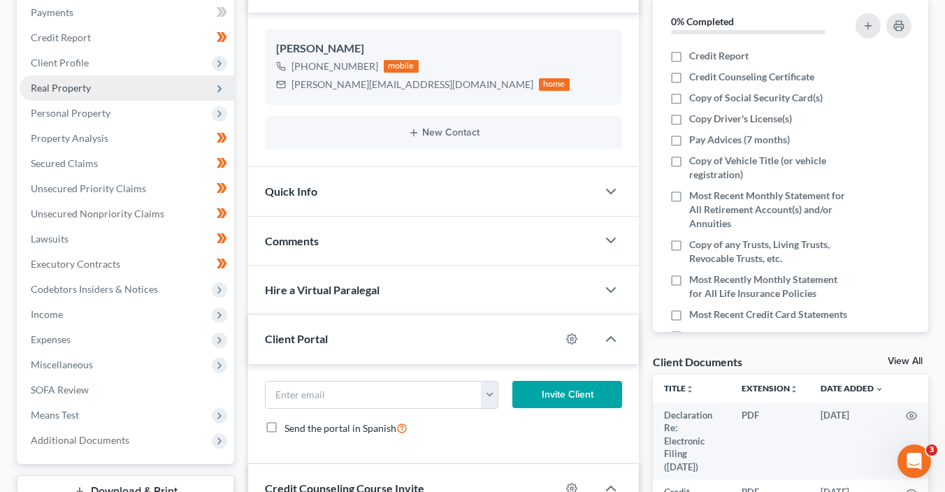
scroll to position [280, 0]
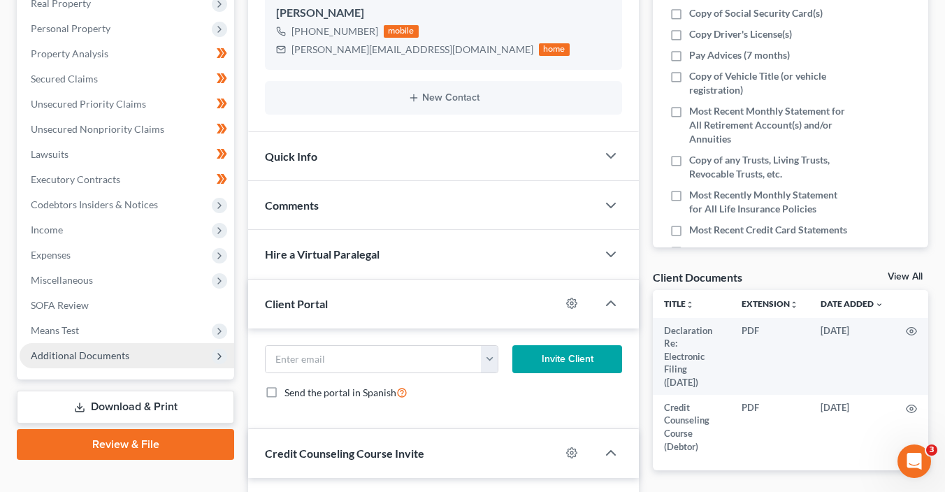
click at [123, 347] on span "Additional Documents" at bounding box center [127, 355] width 215 height 25
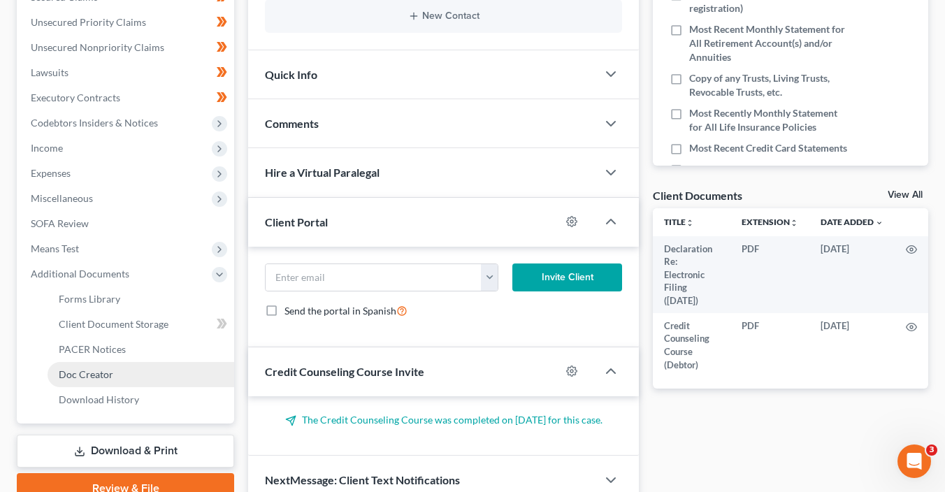
scroll to position [386, 0]
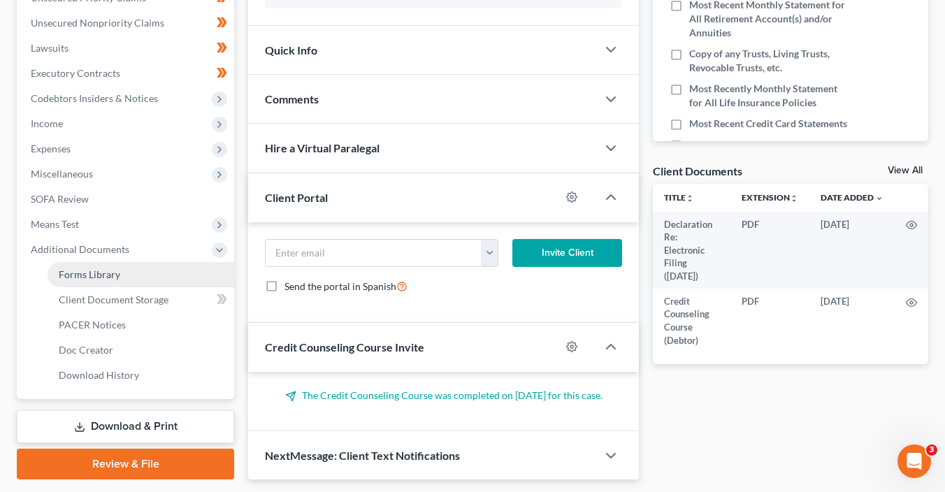
click at [117, 270] on span "Forms Library" at bounding box center [89, 274] width 61 height 12
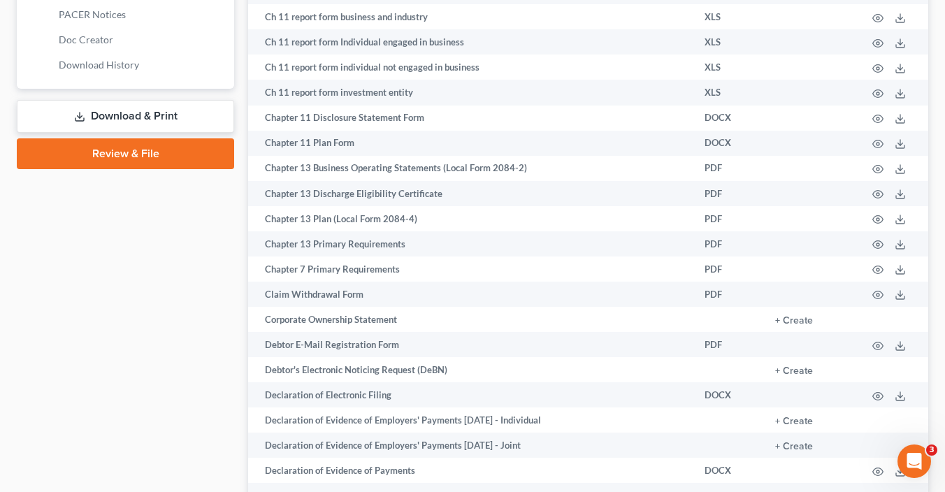
scroll to position [716, 0]
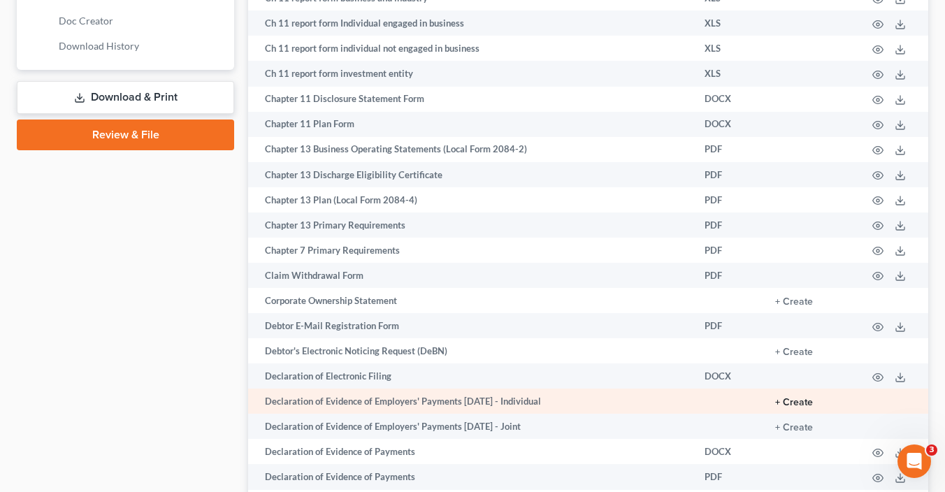
click at [802, 405] on button "+ Create" at bounding box center [794, 403] width 38 height 10
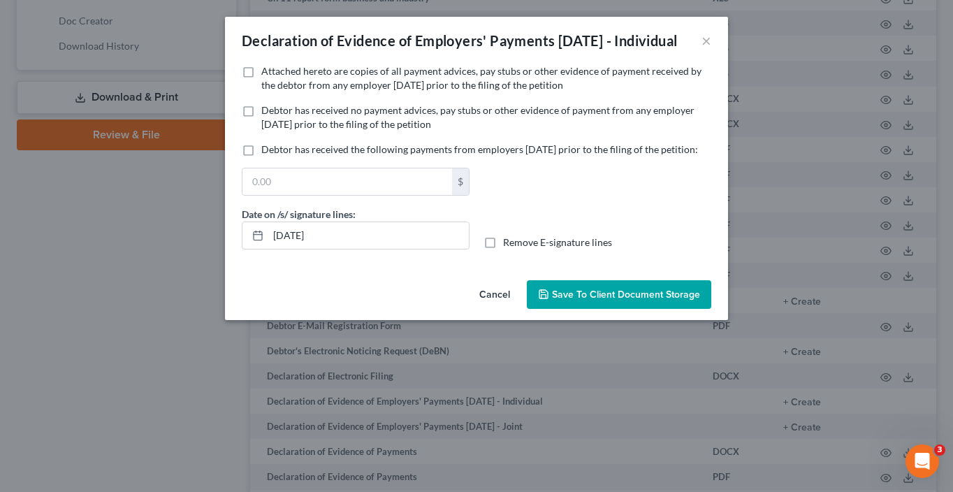
click at [293, 131] on label "Debtor has received no payment advices, pay stubs or other evidence of payment …" at bounding box center [486, 117] width 450 height 28
click at [276, 113] on input "Debtor has received no payment advices, pay stubs or other evidence of payment …" at bounding box center [271, 107] width 9 height 9
checkbox input "true"
drag, startPoint x: 342, startPoint y: 270, endPoint x: 193, endPoint y: 248, distance: 151.1
click at [193, 248] on div "Declaration of Evidence of Employers' Payments [DATE] - Individual × No additio…" at bounding box center [476, 246] width 953 height 492
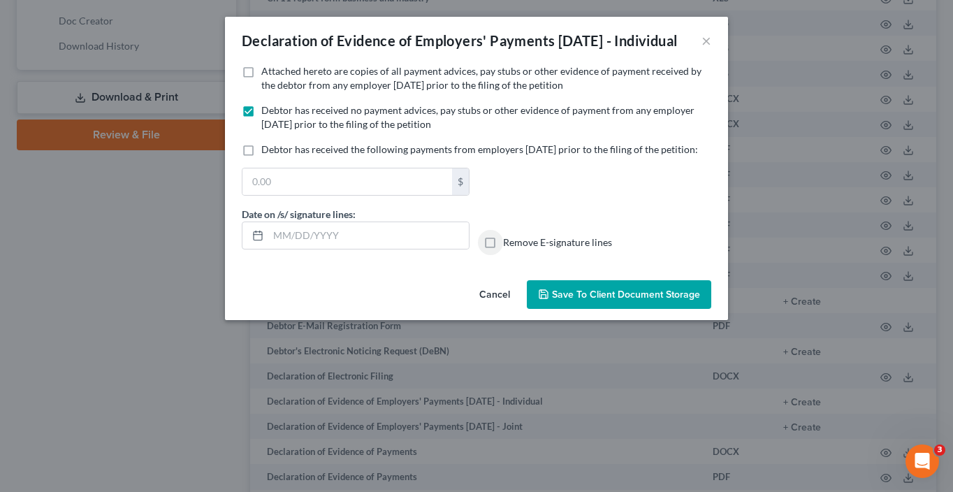
click at [509, 235] on input "Remove E-signature lines" at bounding box center [513, 239] width 9 height 9
checkbox input "true"
click at [597, 300] on span "Save to Client Document Storage" at bounding box center [626, 295] width 148 height 12
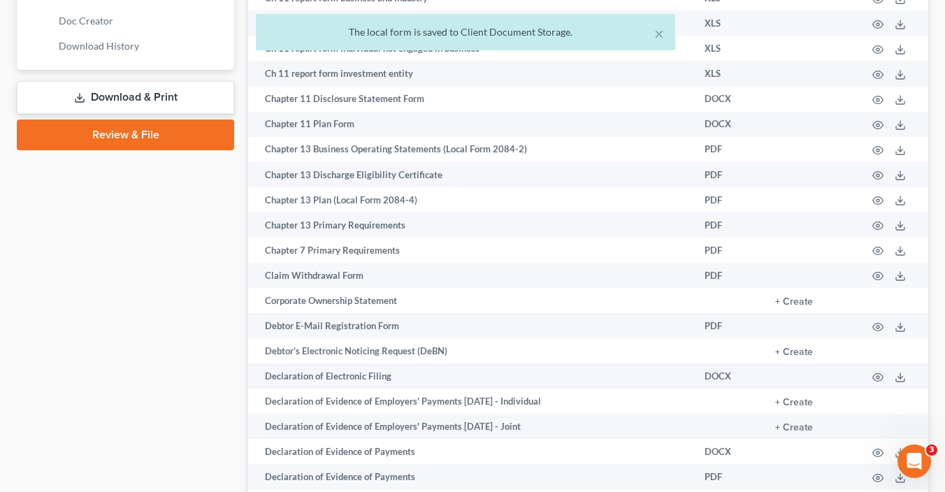
click at [128, 101] on link "Download & Print" at bounding box center [125, 97] width 217 height 33
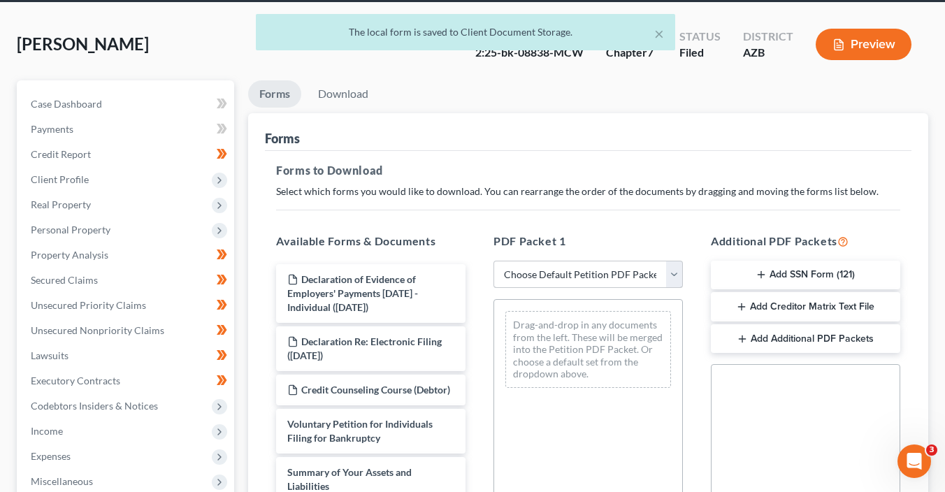
scroll to position [82, 0]
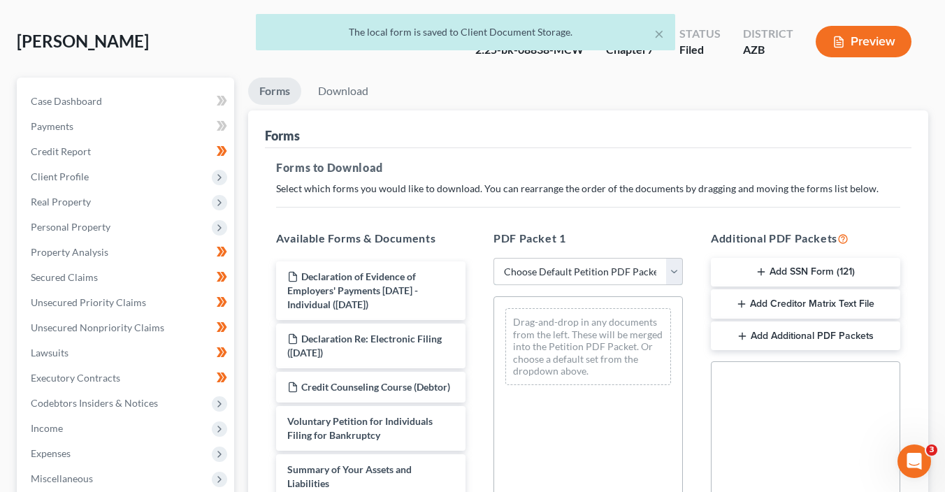
click at [556, 269] on select "Choose Default Petition PDF Packet Complete Bankruptcy Petition (all forms and …" at bounding box center [587, 272] width 189 height 28
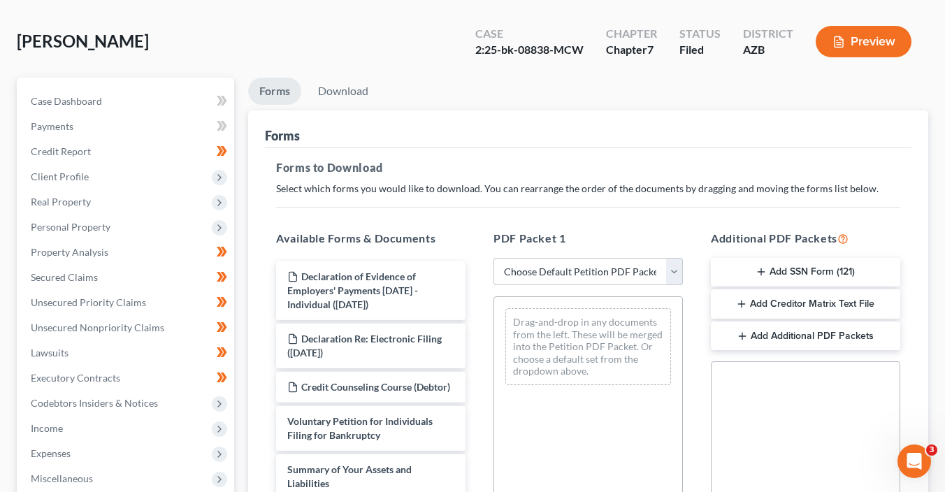
select select "6"
click at [493, 258] on select "Choose Default Petition PDF Packet Complete Bankruptcy Petition (all forms and …" at bounding box center [587, 272] width 189 height 28
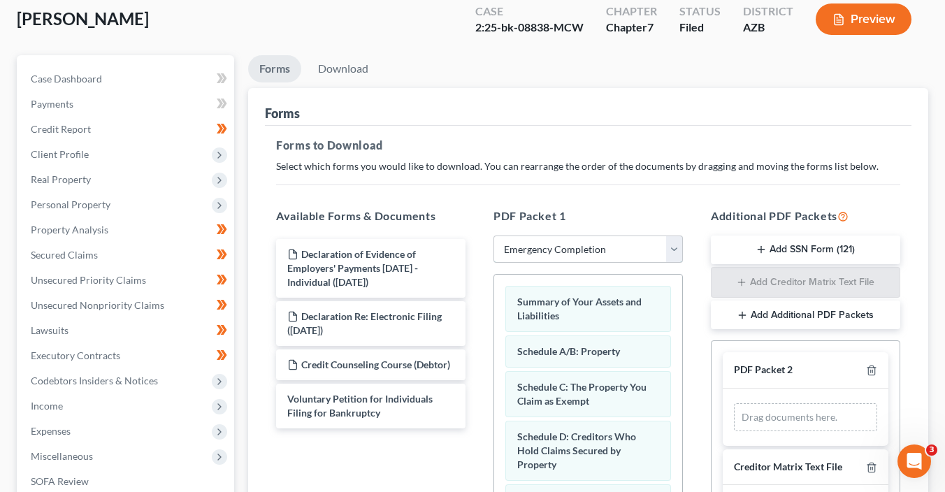
scroll to position [159, 0]
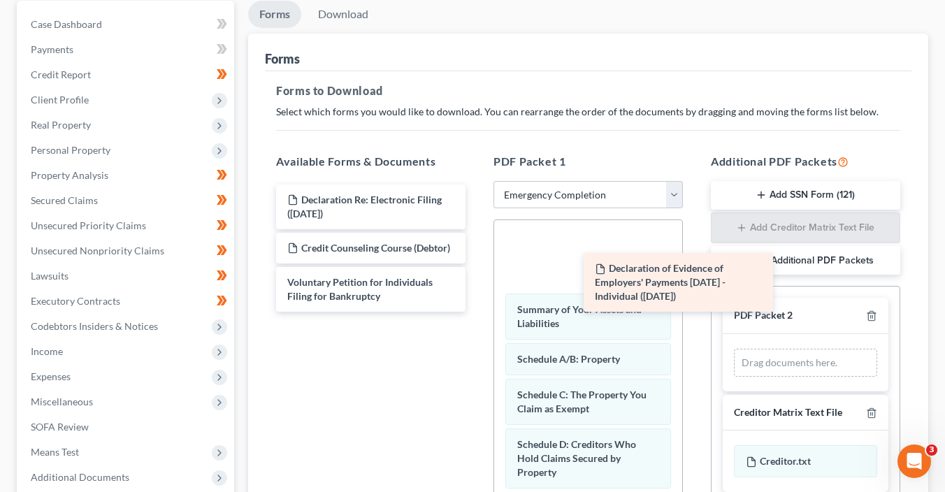
drag, startPoint x: 407, startPoint y: 211, endPoint x: 819, endPoint y: 329, distance: 428.9
click at [477, 312] on div "Declaration of Evidence of Employers' Payments [DATE] - Individual ([DATE]) Dec…" at bounding box center [371, 247] width 212 height 127
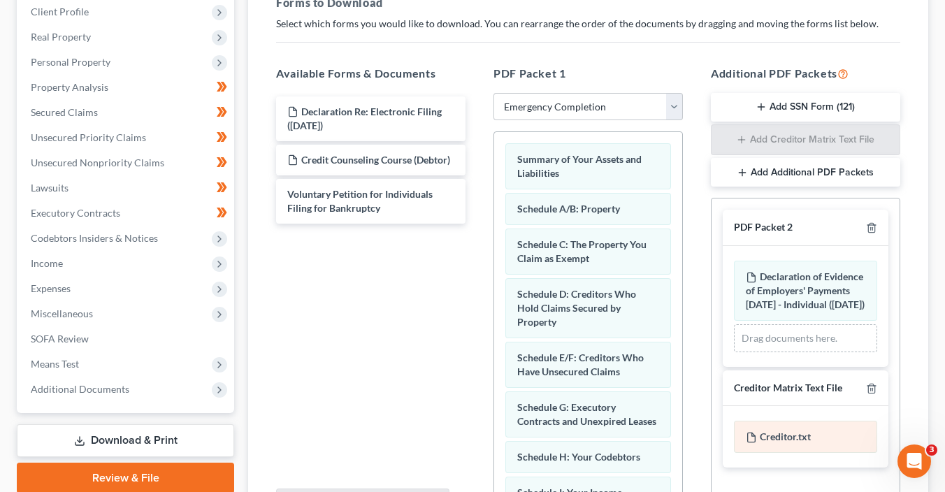
scroll to position [365, 0]
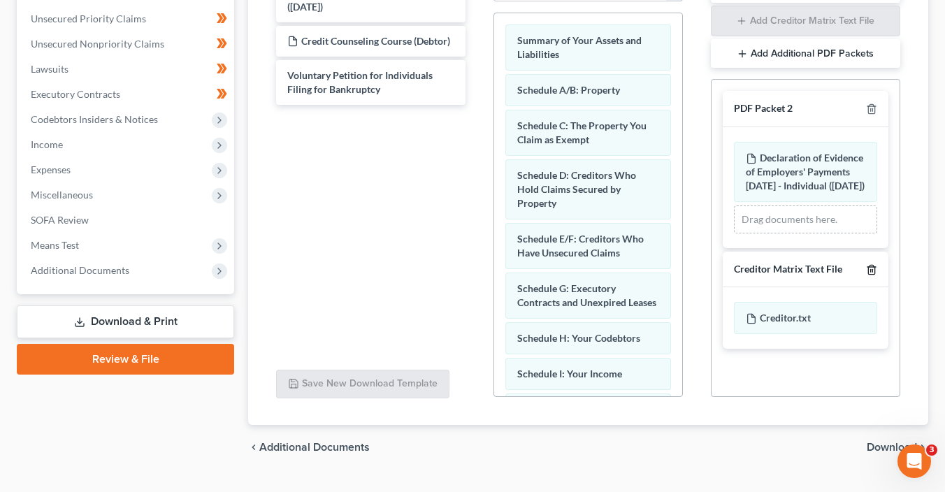
click at [876, 275] on icon "button" at bounding box center [871, 269] width 11 height 11
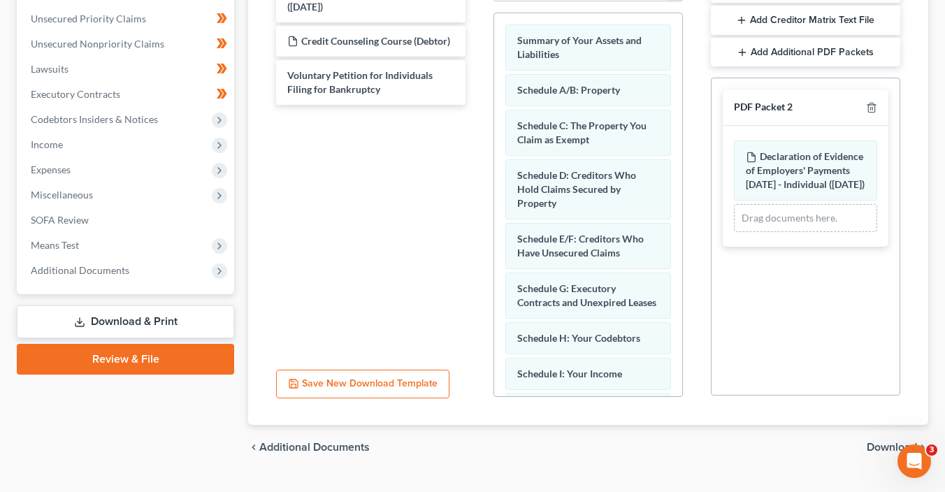
click at [884, 442] on span "Download" at bounding box center [891, 447] width 50 height 11
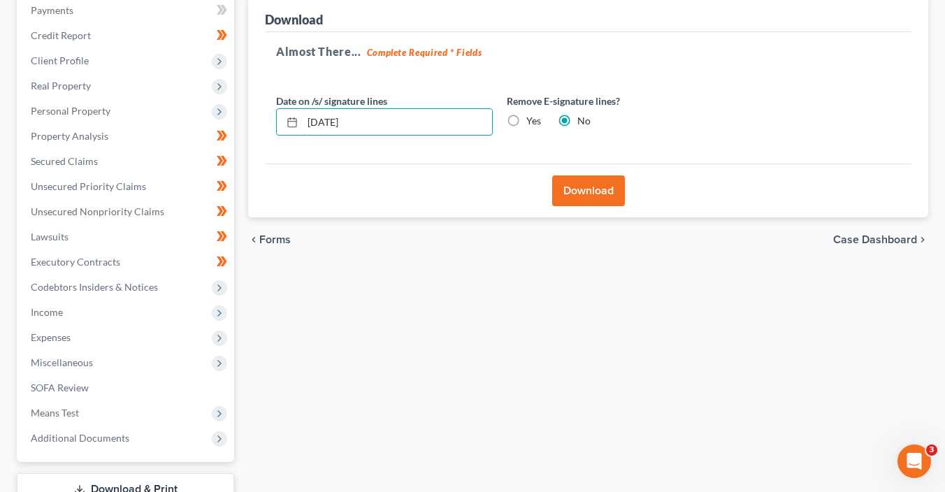
drag, startPoint x: 365, startPoint y: 21, endPoint x: 231, endPoint y: -8, distance: 137.9
click at [231, 0] on html "Home New Case Client Portal Directory Cases DebtorCC [US_STATE] Consumer Law Gr…" at bounding box center [472, 198] width 945 height 793
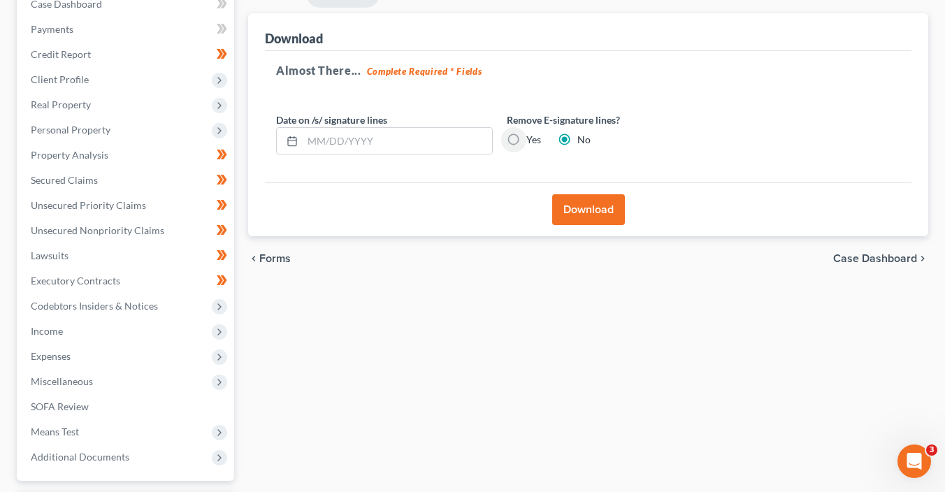
click at [532, 133] on input "Yes" at bounding box center [536, 137] width 9 height 9
radio input "true"
radio input "false"
click at [579, 204] on button "Download" at bounding box center [588, 209] width 73 height 31
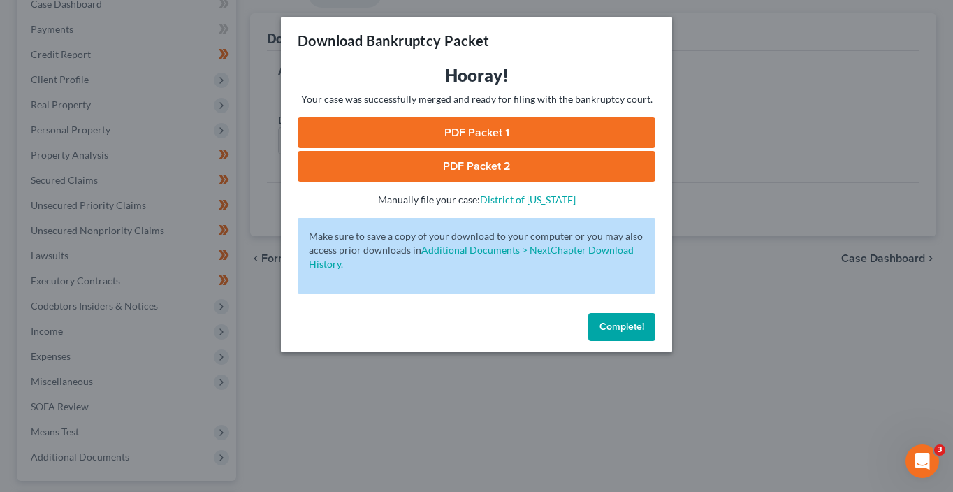
click at [486, 127] on link "PDF Packet 1" at bounding box center [477, 132] width 358 height 31
click at [396, 161] on link "PDF Packet 2" at bounding box center [477, 166] width 358 height 31
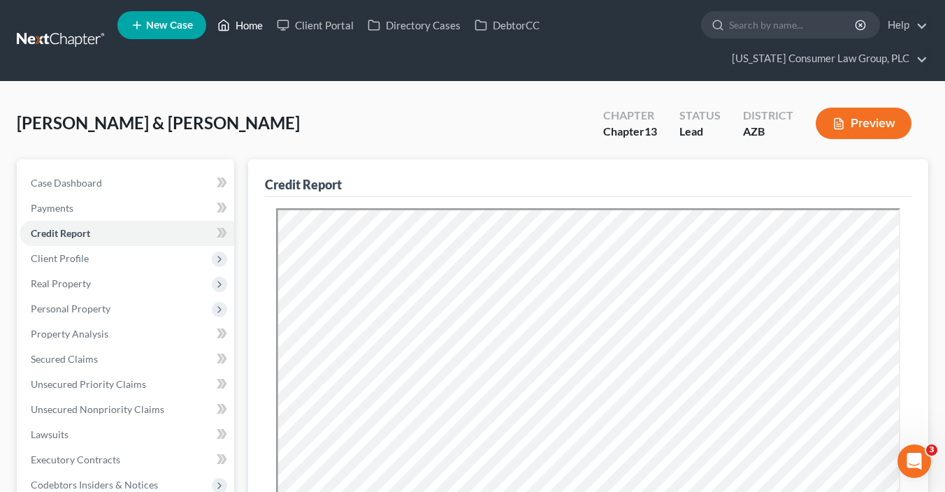
click at [254, 25] on link "Home" at bounding box center [239, 25] width 59 height 25
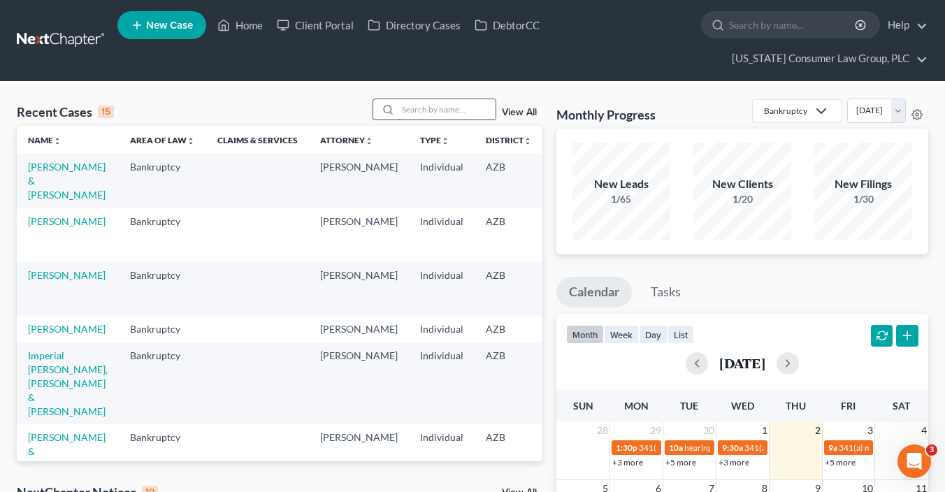
click at [436, 106] on input "search" at bounding box center [447, 109] width 98 height 20
type input "bower"
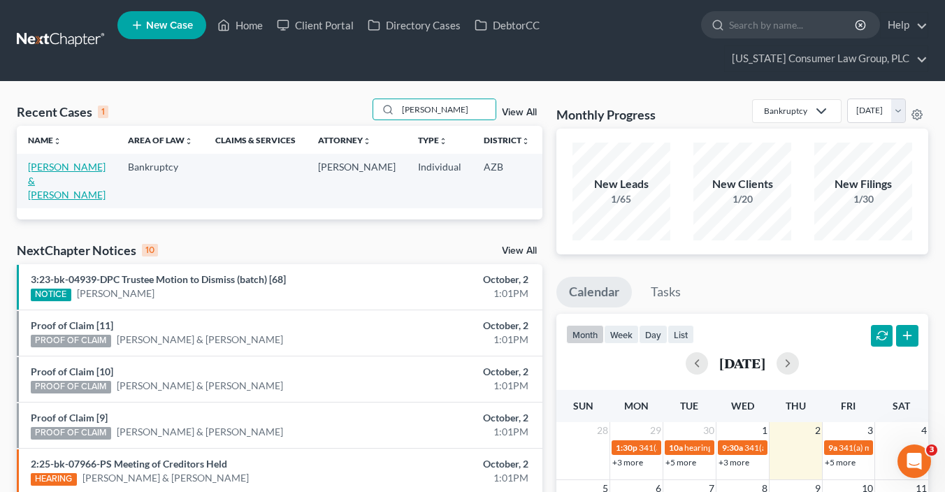
click at [43, 198] on link "Bower, Karl & Cydney" at bounding box center [67, 181] width 78 height 40
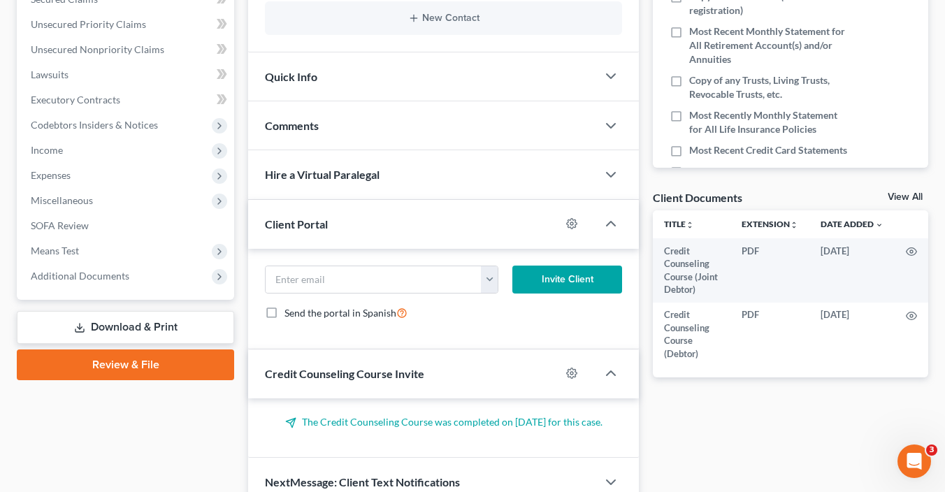
scroll to position [358, 0]
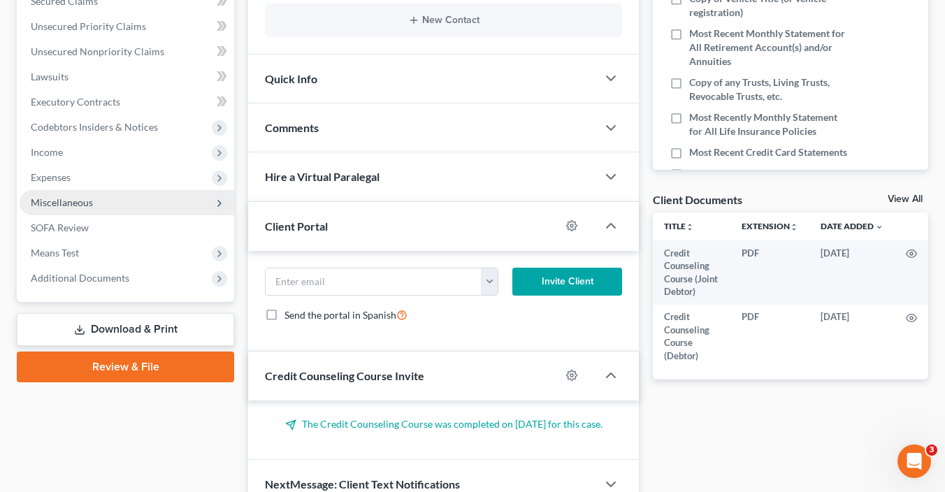
click at [71, 199] on span "Miscellaneous" at bounding box center [62, 202] width 62 height 12
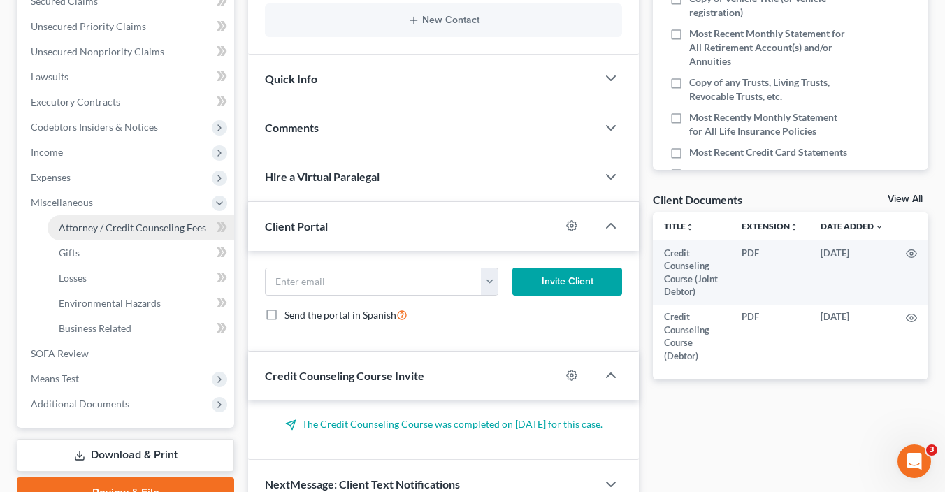
click at [178, 226] on span "Attorney / Credit Counseling Fees" at bounding box center [132, 228] width 147 height 12
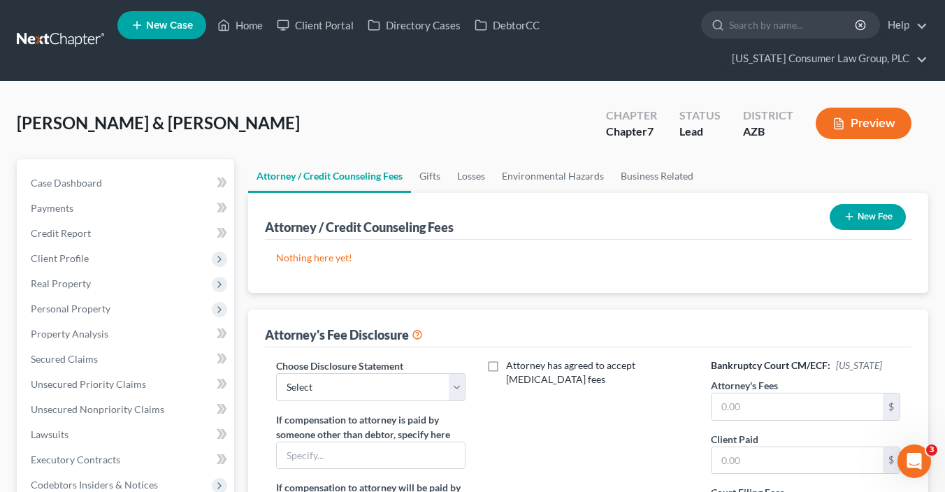
click at [892, 222] on button "New Fee" at bounding box center [867, 217] width 76 height 26
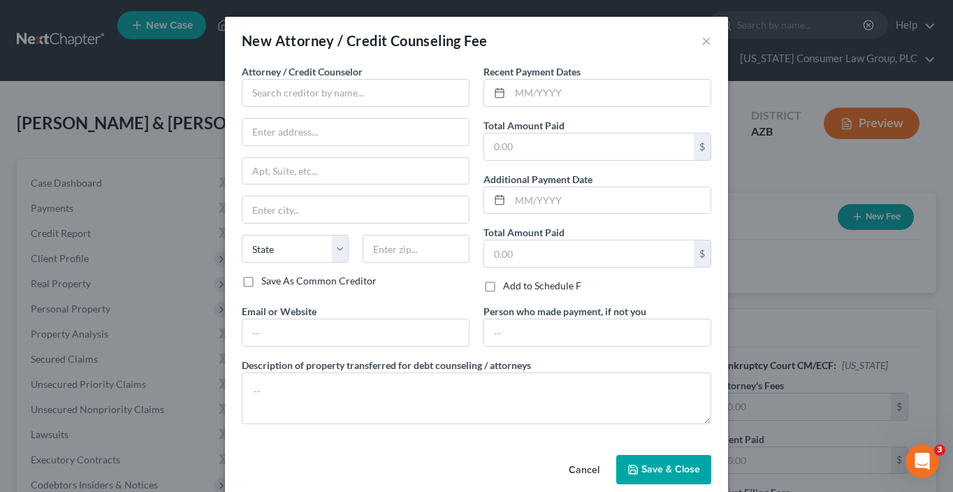
click at [329, 71] on span "Attorney / Credit Counselor" at bounding box center [302, 72] width 121 height 12
click at [336, 94] on input "text" at bounding box center [356, 93] width 228 height 28
type input "[US_STATE] Consumer Law Group, PLC"
type input "2350 East Germann Road, Suite 38"
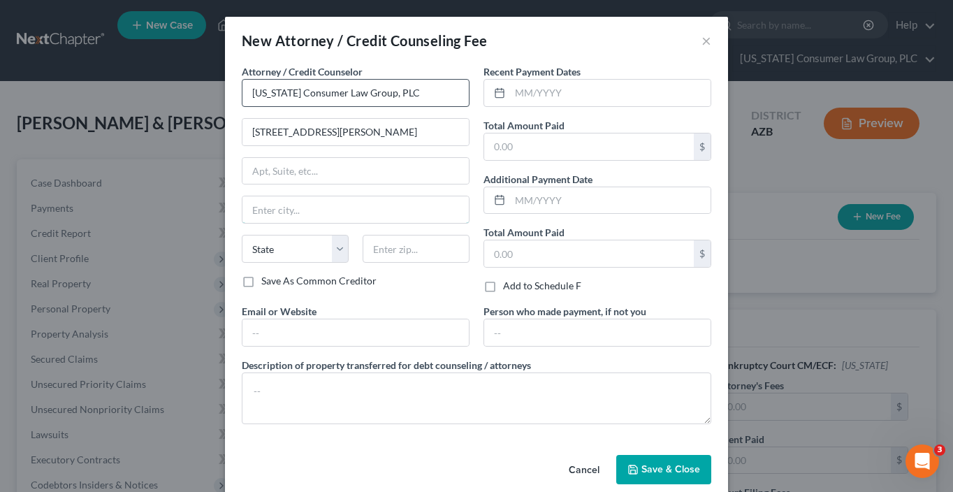
type input "Chandler"
select select "3"
type input "85286"
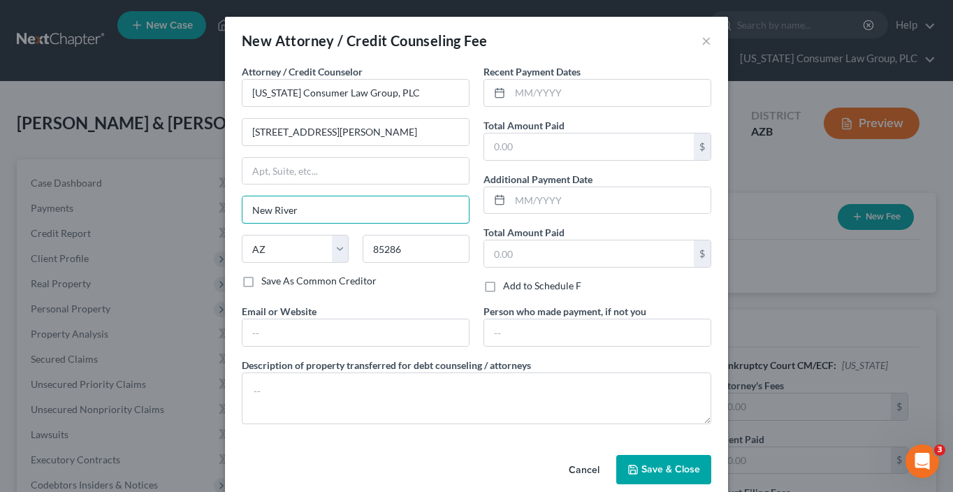
drag, startPoint x: 306, startPoint y: 209, endPoint x: 175, endPoint y: 186, distance: 132.7
click at [182, 189] on div "New Attorney / Credit Counseling Fee × Attorney / Credit Counselor * Arizona Co…" at bounding box center [476, 246] width 953 height 492
type input "Chandler"
click at [266, 331] on input "text" at bounding box center [355, 332] width 226 height 27
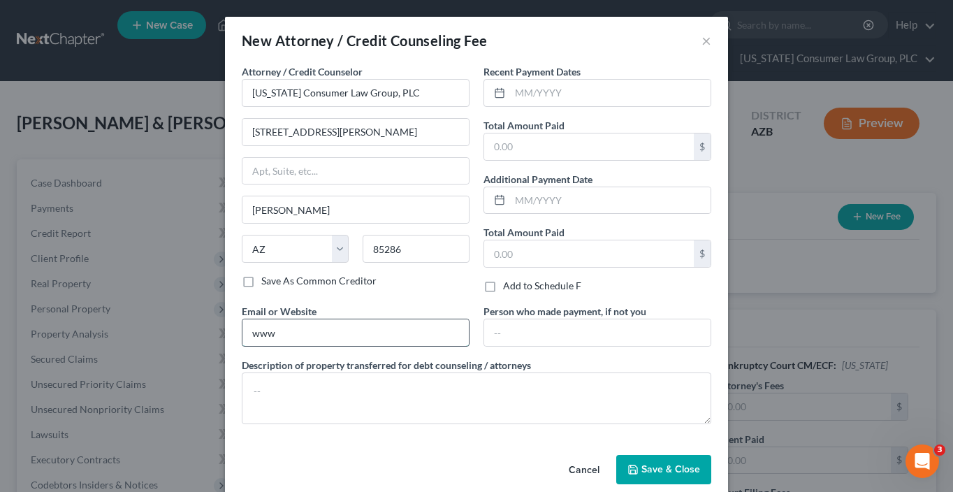
type input "www.skibalaw.com"
click at [298, 395] on textarea at bounding box center [477, 398] width 470 height 52
type textarea ";"
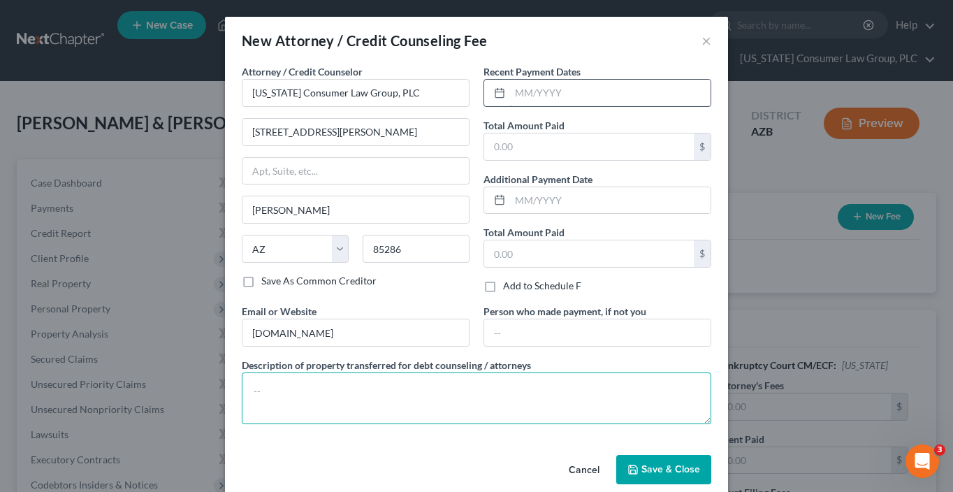
paste textarea "Attached please find my invoice for September 2025. As always, please don’t hes…"
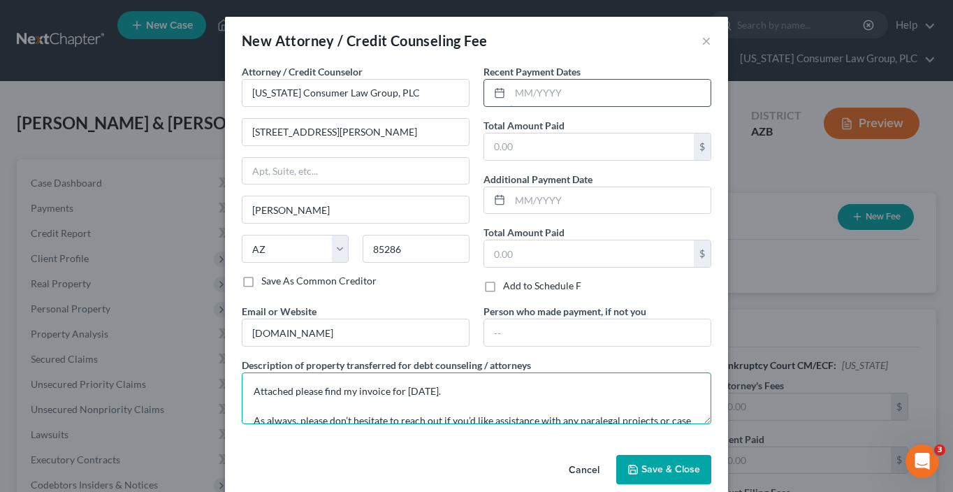
type textarea "Attached please find my invoice for September 2025. As always, please don’t hes…"
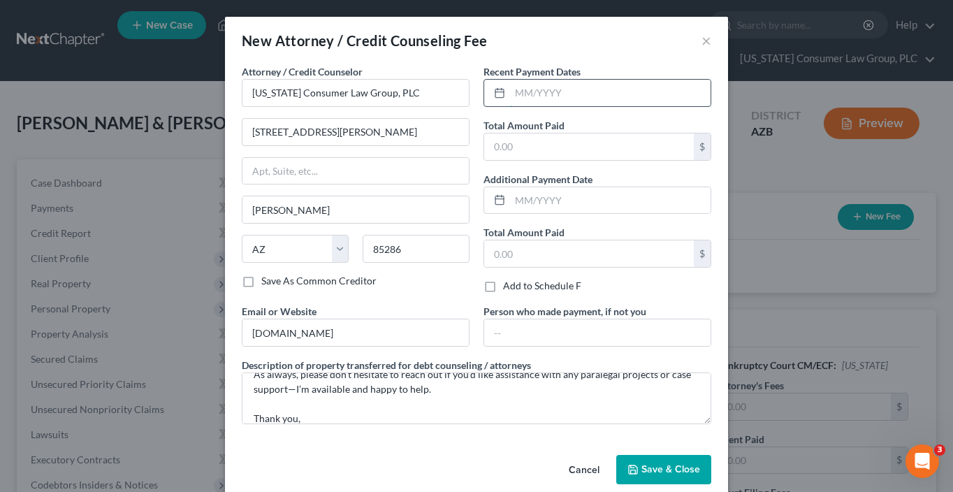
click at [563, 89] on input "text" at bounding box center [610, 93] width 201 height 27
type input "09/2025"
click at [535, 154] on input "text" at bounding box center [589, 146] width 210 height 27
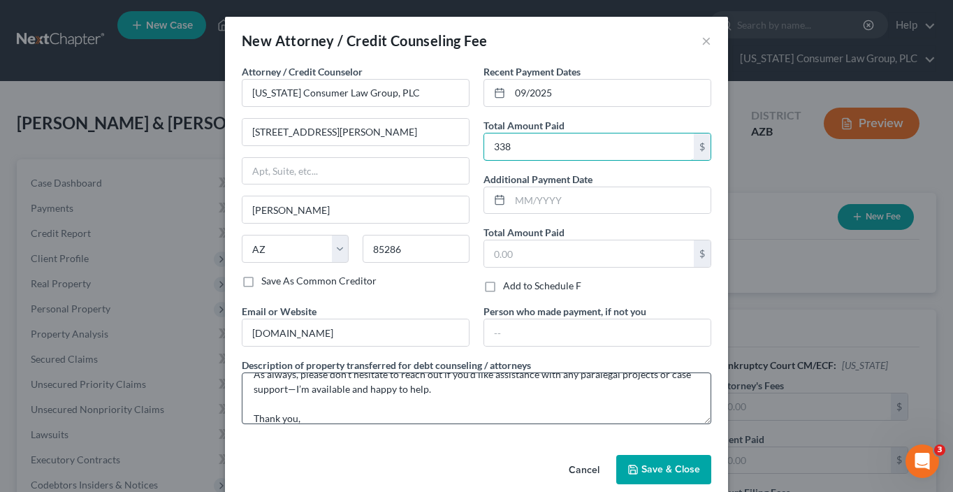
type input "338"
click at [461, 407] on textarea "Attached please find my invoice for September 2025. As always, please don’t hes…" at bounding box center [477, 398] width 470 height 52
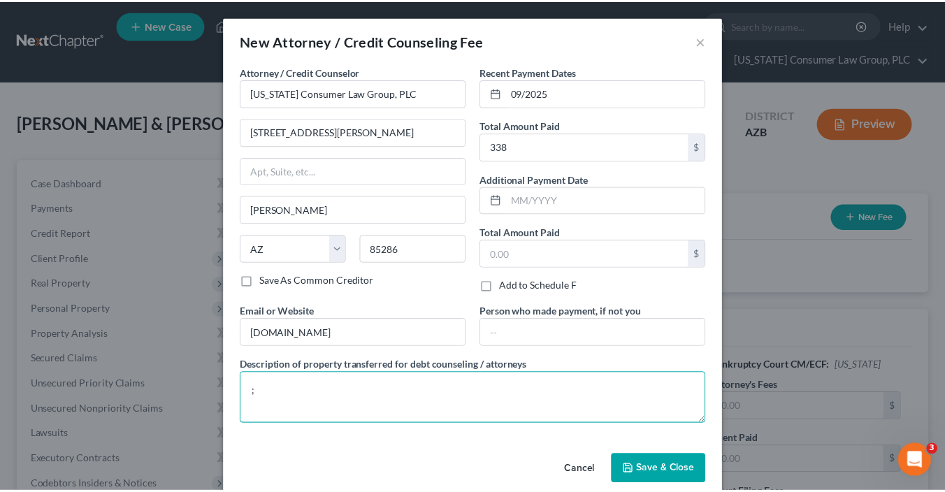
scroll to position [0, 0]
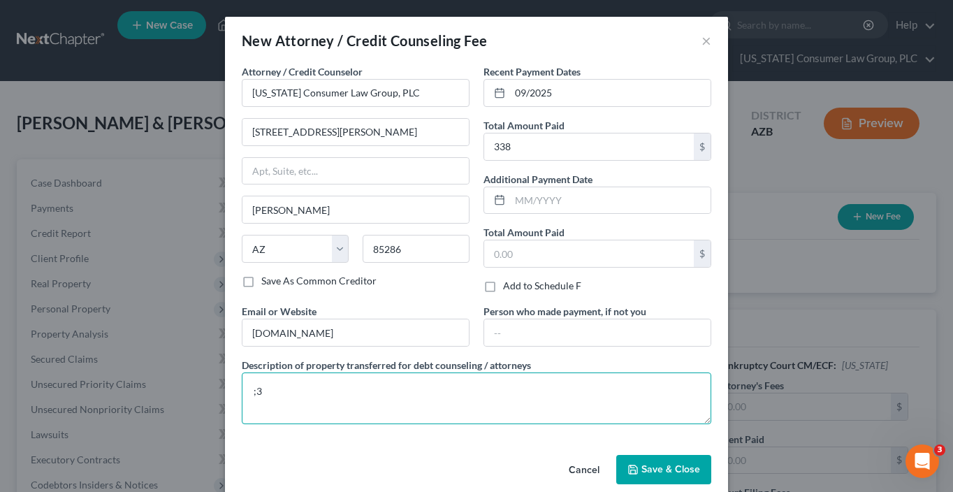
type textarea ";"
paste textarea "Filing fee: $338.00"
type textarea "Filing fee: $338.00"
click at [652, 463] on span "Save & Close" at bounding box center [670, 469] width 59 height 12
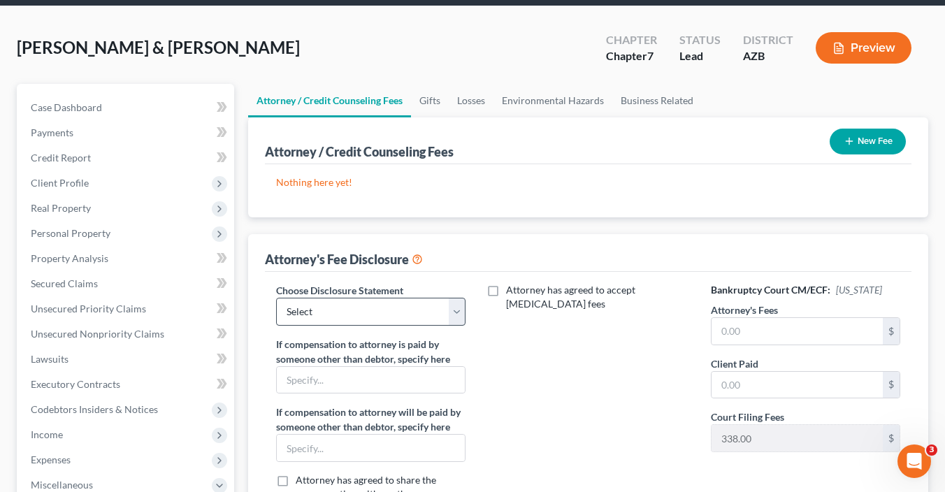
scroll to position [84, 0]
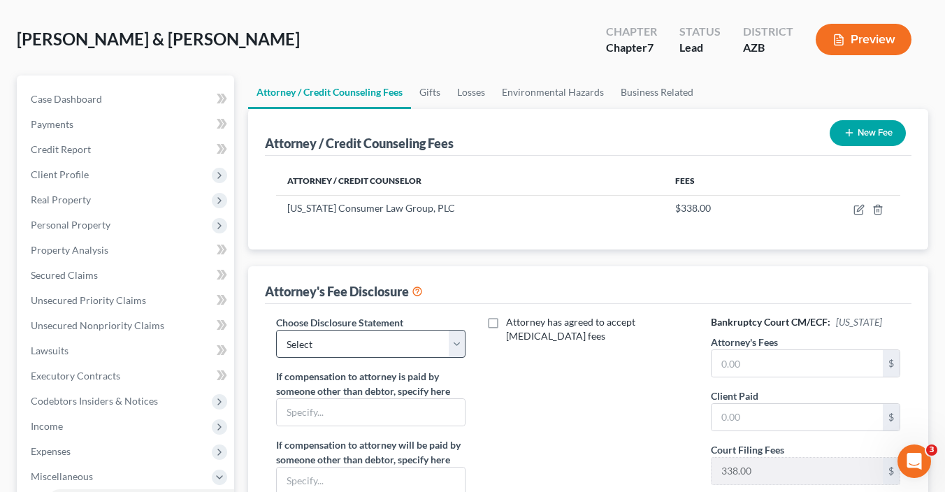
click at [382, 307] on div "Choose Disclosure Statement Select Alpha Disclosure Brashear Viscardi Disclosur…" at bounding box center [588, 447] width 646 height 287
click at [395, 341] on select "Select Alpha Disclosure Brashear Viscardi Disclosure McCarty Disclosure Hout - …" at bounding box center [370, 344] width 189 height 28
select select "8"
click at [276, 330] on select "Select Alpha Disclosure Brashear Viscardi Disclosure McCarty Disclosure Hout - …" at bounding box center [370, 344] width 189 height 28
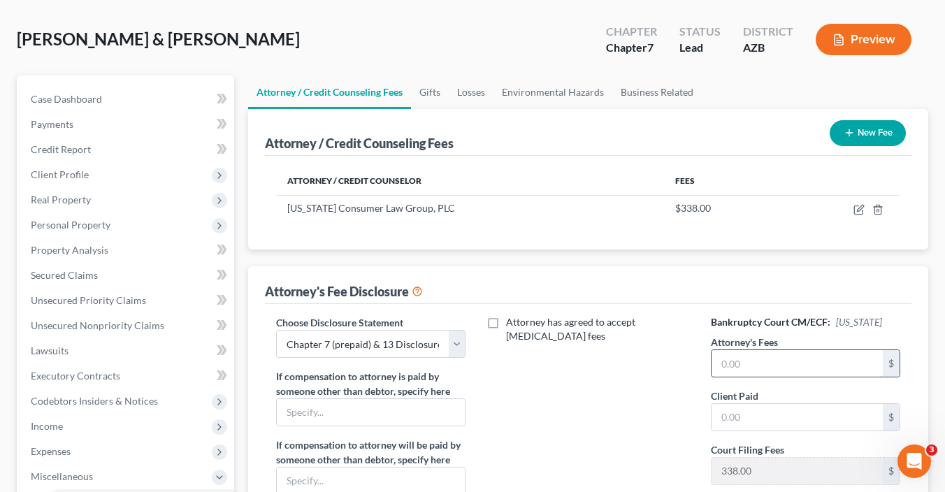
click at [734, 360] on input "text" at bounding box center [796, 363] width 171 height 27
type input "2,950"
type input "0"
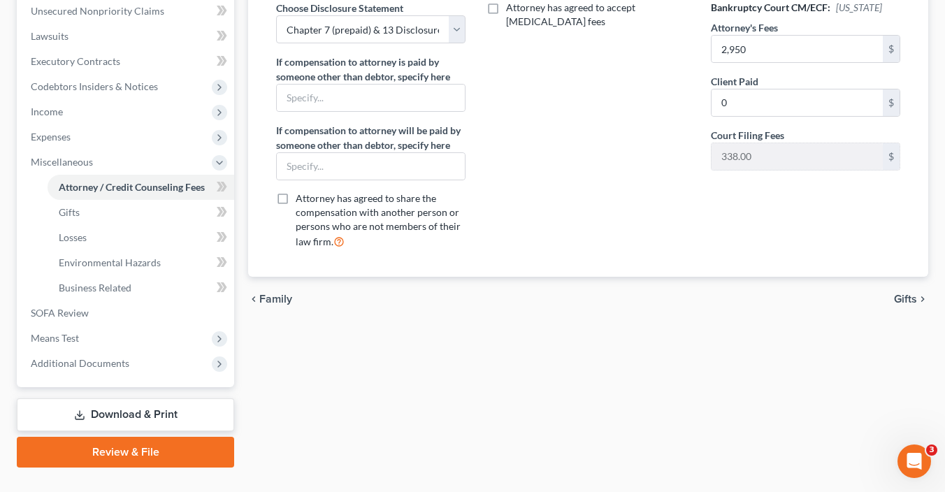
scroll to position [339, 0]
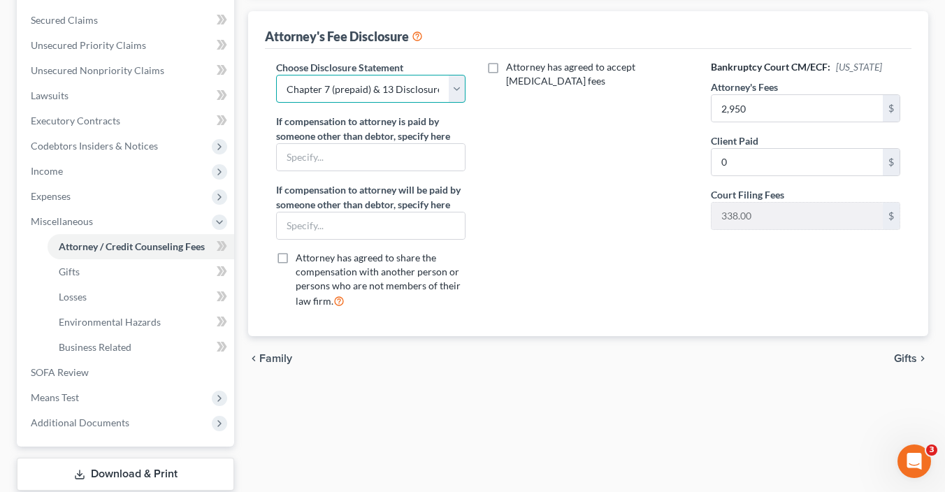
click at [393, 88] on select "Select Alpha Disclosure Brashear Viscardi Disclosure McCarty Disclosure Hout - …" at bounding box center [370, 89] width 189 height 28
select select "6"
click at [276, 75] on select "Select Alpha Disclosure Brashear Viscardi Disclosure McCarty Disclosure Hout - …" at bounding box center [370, 89] width 189 height 28
click at [222, 242] on icon at bounding box center [224, 246] width 6 height 10
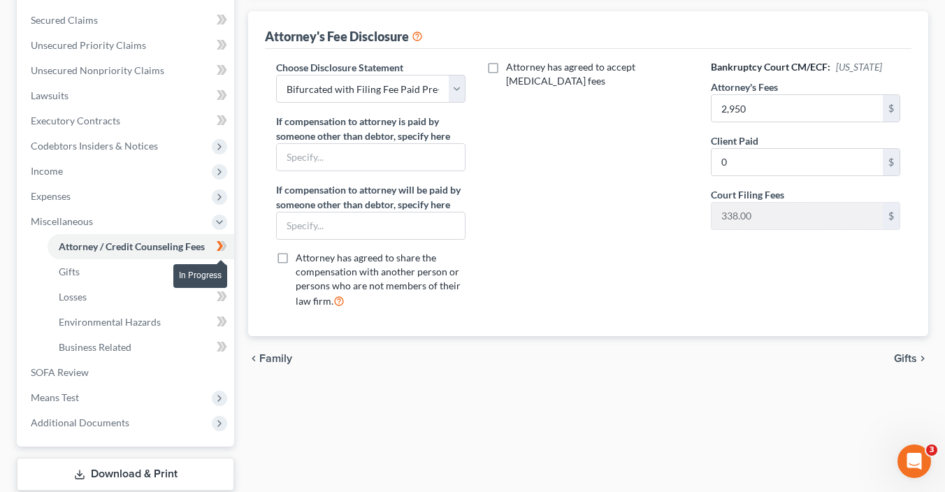
click at [226, 251] on icon at bounding box center [222, 246] width 10 height 17
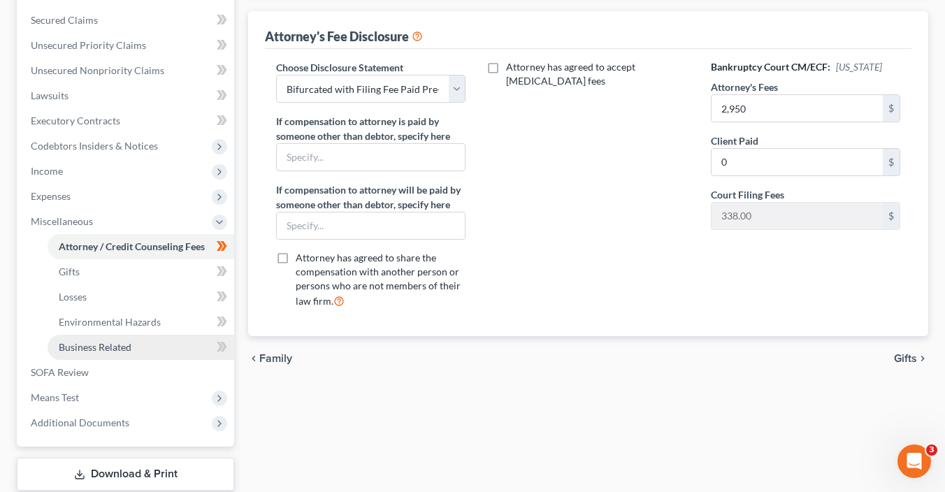
click at [140, 343] on link "Business Related" at bounding box center [141, 347] width 187 height 25
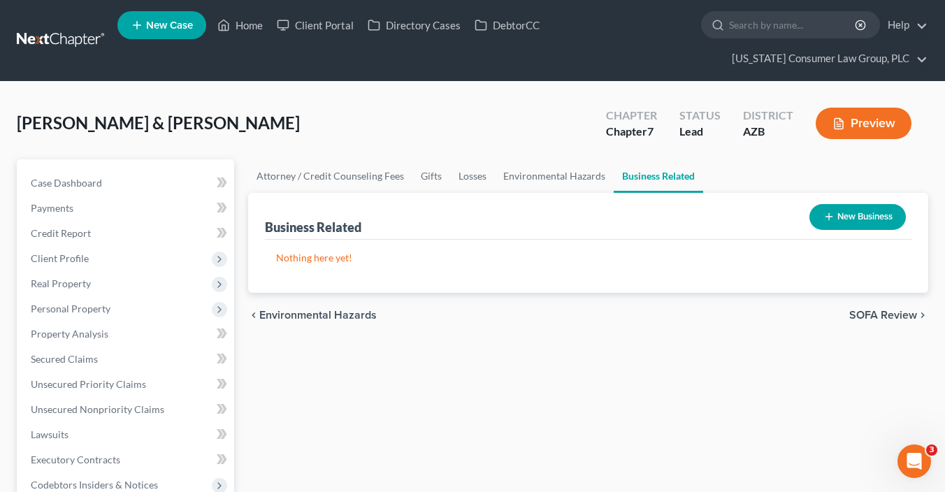
click at [841, 212] on button "New Business" at bounding box center [857, 217] width 96 height 26
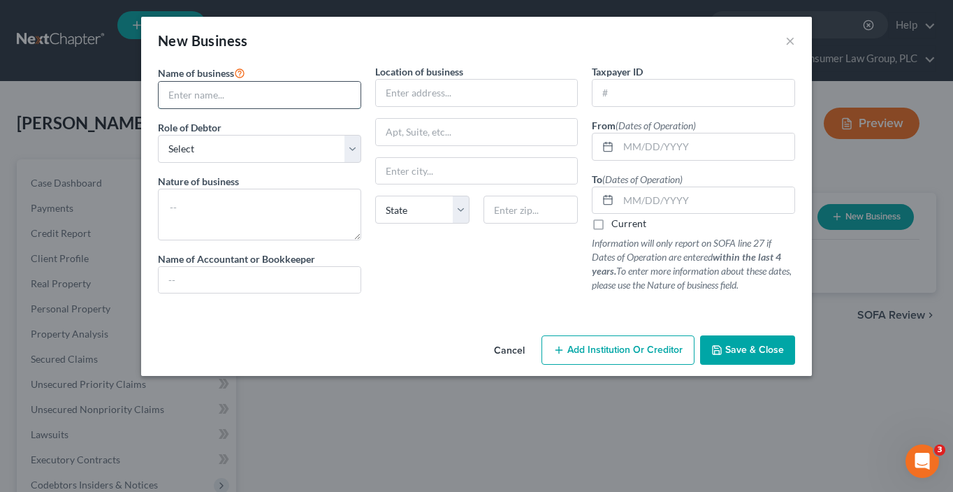
click at [250, 95] on input "text" at bounding box center [260, 95] width 202 height 27
type input "Forget Me Not Promotions"
click at [252, 150] on select "Select A member of a limited liability company (LLC) or limited liability partn…" at bounding box center [259, 149] width 203 height 28
select select "member"
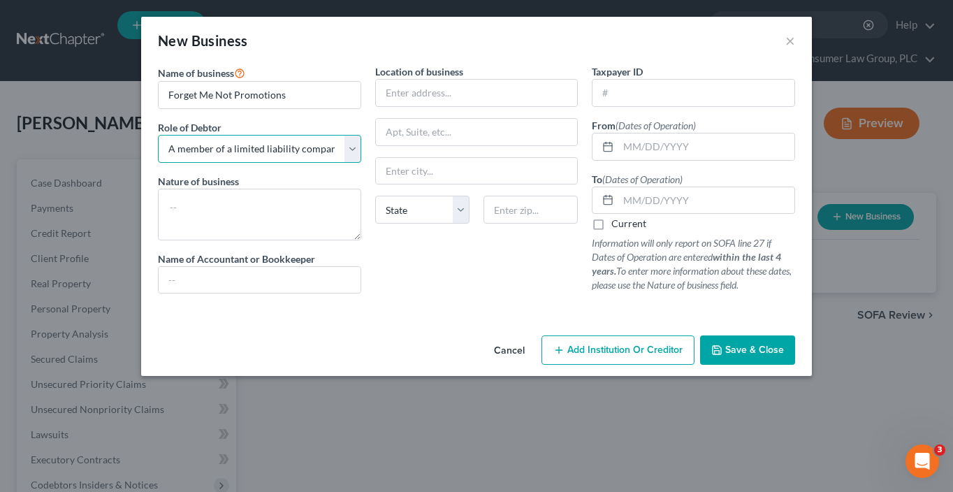
click at [158, 135] on select "Select A member of a limited liability company (LLC) or limited liability partn…" at bounding box center [259, 149] width 203 height 28
click at [303, 94] on input "Forget Me Not Promotions" at bounding box center [260, 95] width 202 height 27
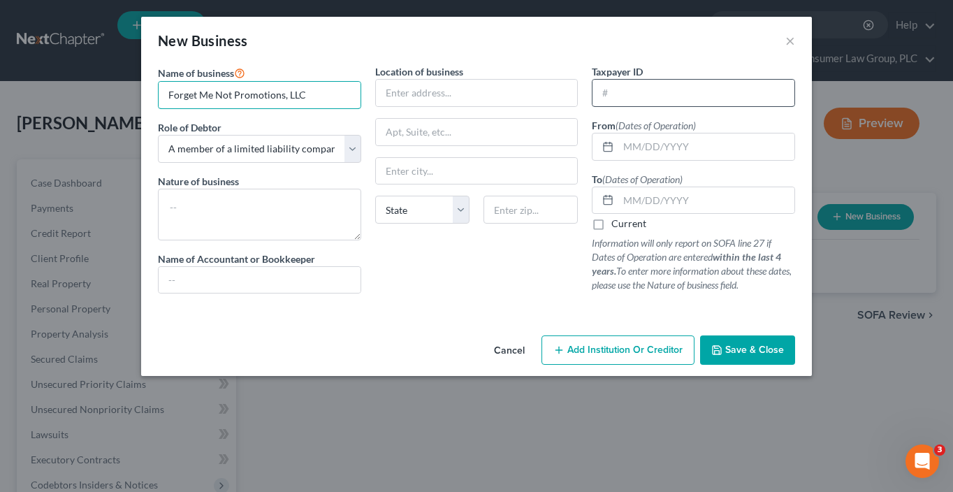
type input "Forget Me Not Promotions, LLC"
click at [649, 85] on input "text" at bounding box center [694, 93] width 202 height 27
type input "87-1991210"
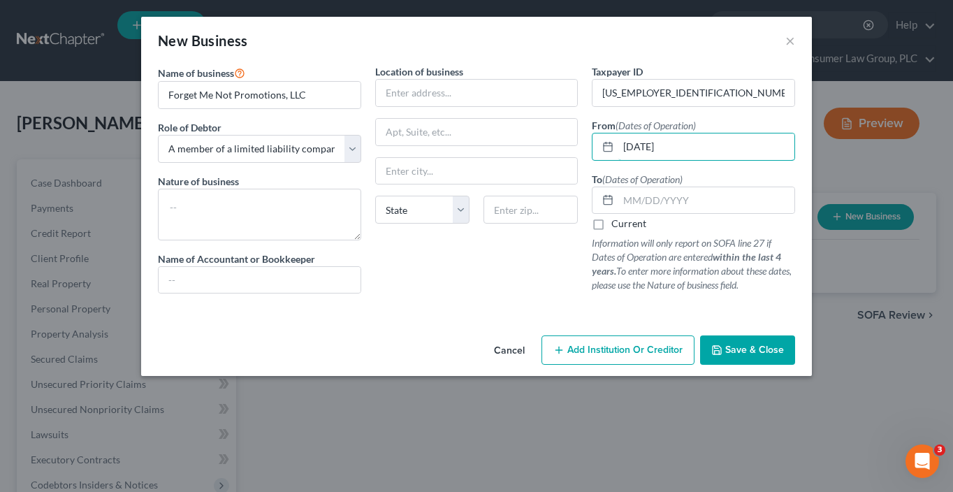
type input "08/03/2021"
drag, startPoint x: 519, startPoint y: 302, endPoint x: 580, endPoint y: 256, distance: 76.3
click at [518, 298] on div "Location of business State AL AK AR AZ CA CO CT DE DC FL GA GU HI ID IL IN IA K…" at bounding box center [476, 184] width 217 height 240
click at [611, 221] on label "Current" at bounding box center [628, 224] width 35 height 14
click at [617, 221] on input "Current" at bounding box center [621, 221] width 9 height 9
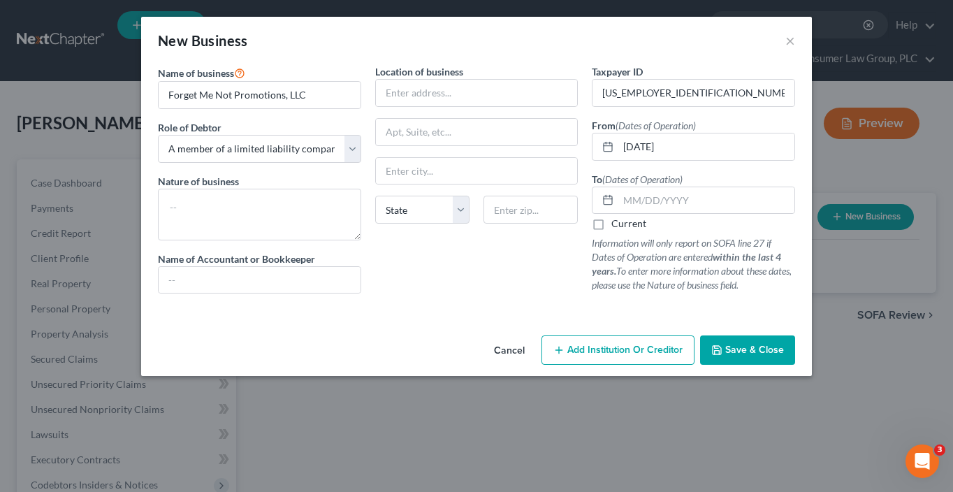
checkbox input "true"
click at [734, 342] on button "Save & Close" at bounding box center [747, 349] width 95 height 29
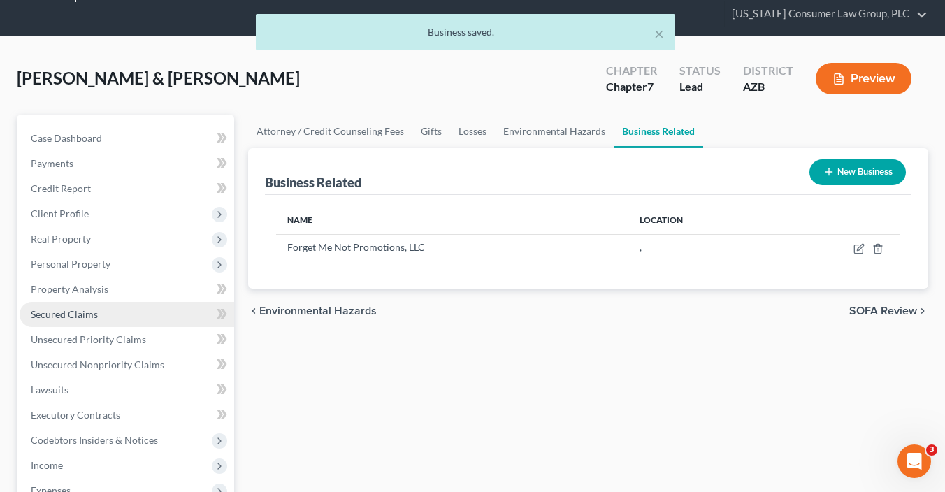
scroll to position [55, 0]
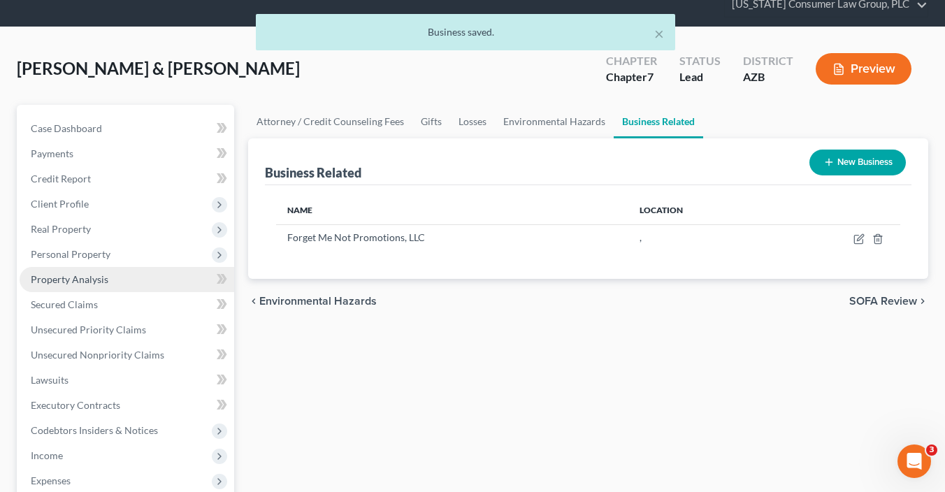
click at [97, 285] on link "Property Analysis" at bounding box center [127, 279] width 215 height 25
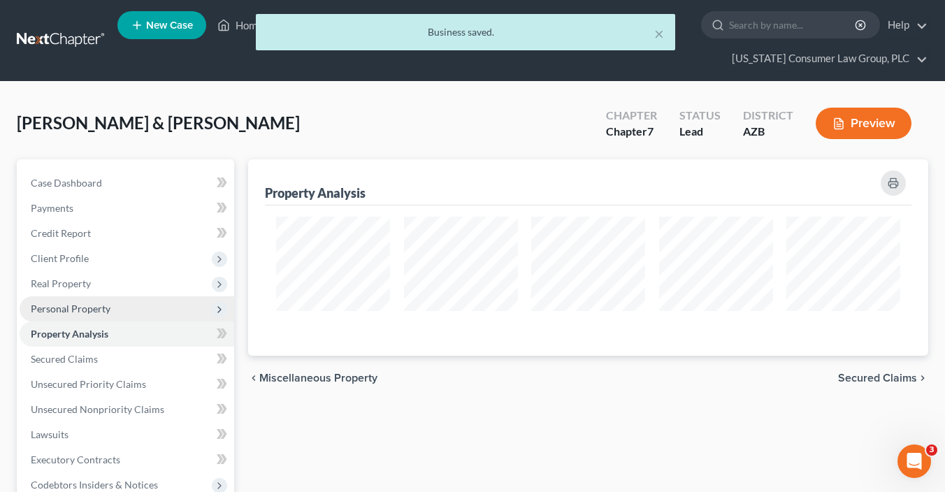
click at [91, 314] on span "Personal Property" at bounding box center [127, 308] width 215 height 25
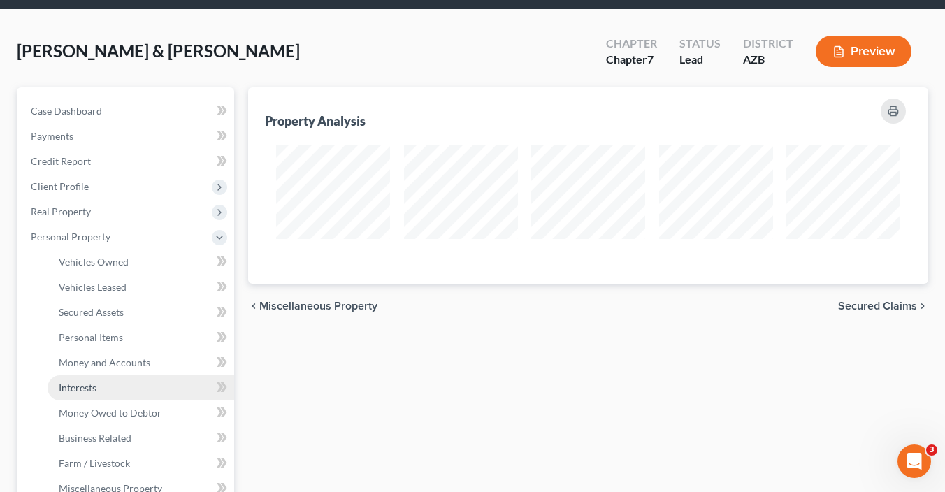
click at [119, 378] on link "Interests" at bounding box center [141, 387] width 187 height 25
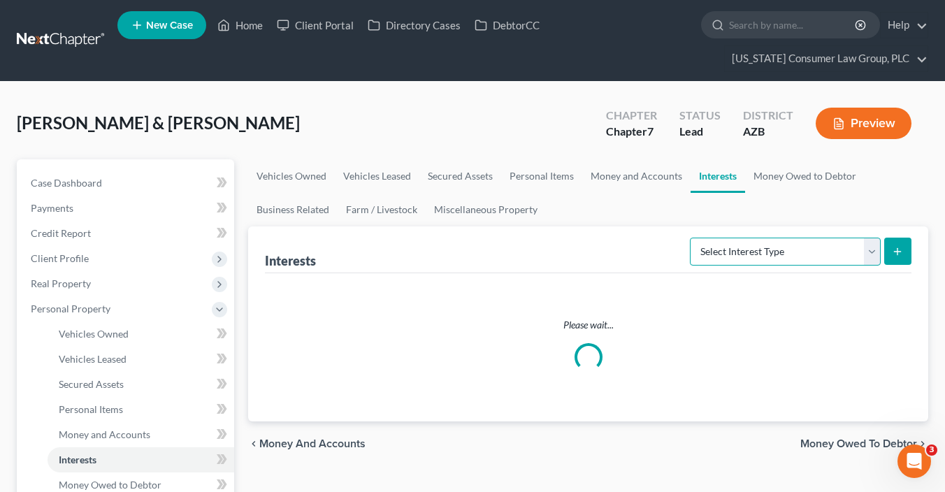
click at [754, 252] on select "Select Interest Type 401K (A/B: 21) Annuity (A/B: 23) Bond (A/B: 18) Education …" at bounding box center [785, 252] width 191 height 28
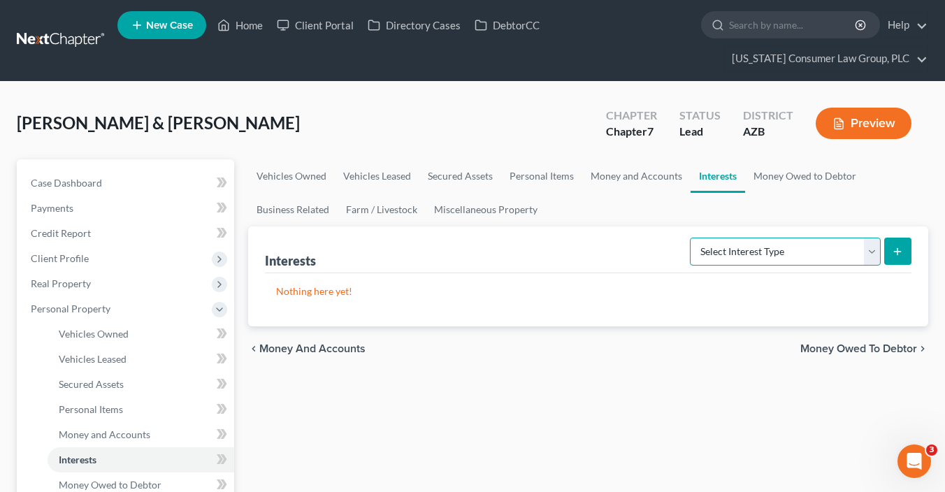
select select "incorporated_business"
click at [692, 238] on select "Select Interest Type 401K (A/B: 21) Annuity (A/B: 23) Bond (A/B: 18) Education …" at bounding box center [785, 252] width 191 height 28
click at [888, 254] on button "submit" at bounding box center [897, 251] width 27 height 27
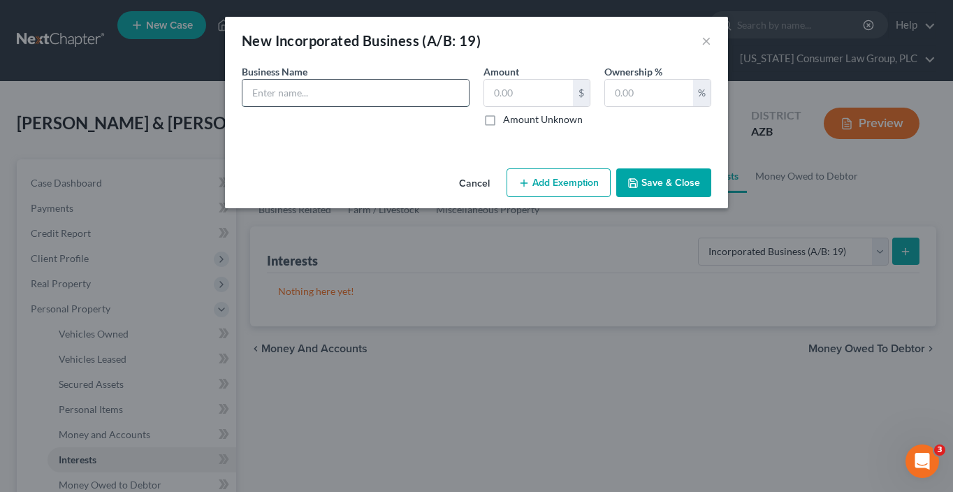
click at [400, 95] on input "text" at bounding box center [355, 93] width 226 height 27
type input "Forget Me Not Promotions, LLC"
click at [614, 92] on input "text" at bounding box center [649, 93] width 88 height 27
type input "100"
click at [672, 184] on button "Save & Close" at bounding box center [663, 182] width 95 height 29
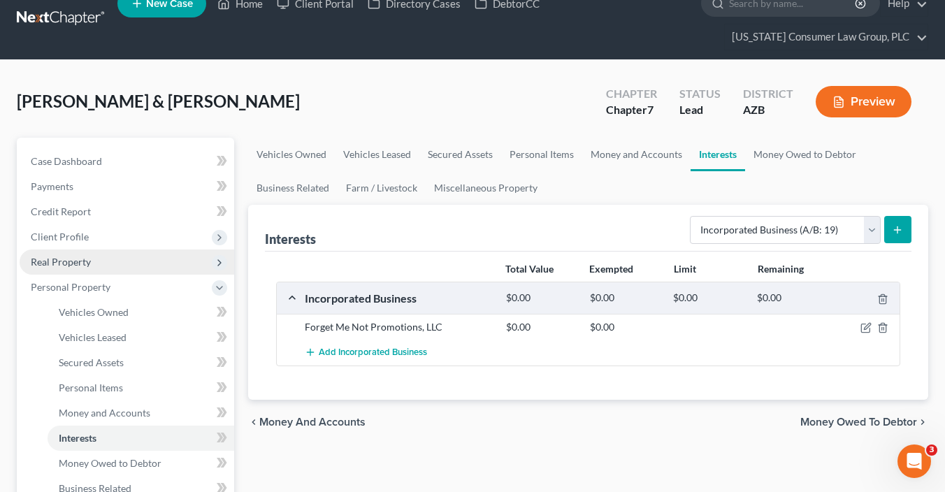
scroll to position [34, 0]
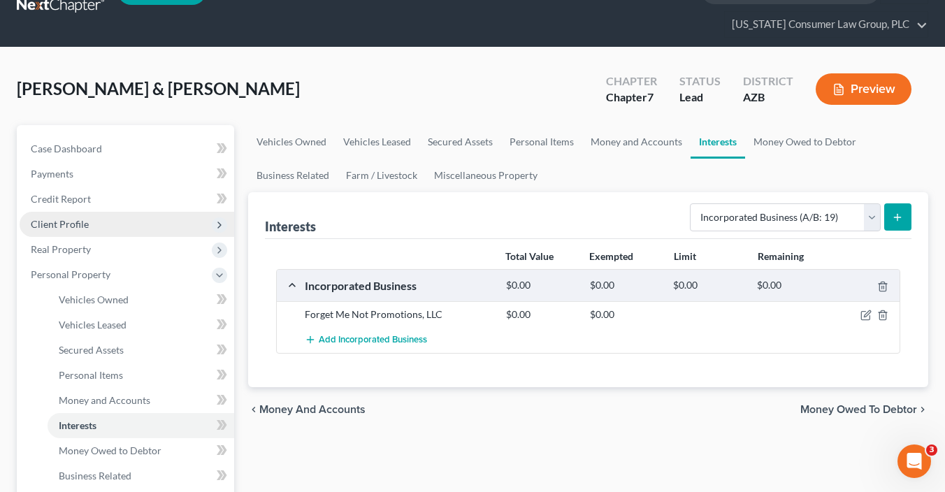
click at [73, 218] on span "Client Profile" at bounding box center [60, 224] width 58 height 12
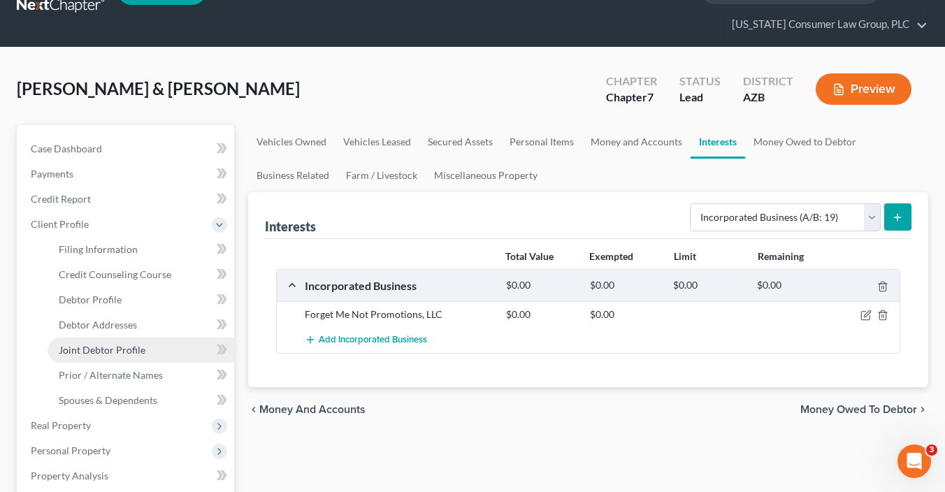
click at [145, 345] on link "Joint Debtor Profile" at bounding box center [141, 350] width 187 height 25
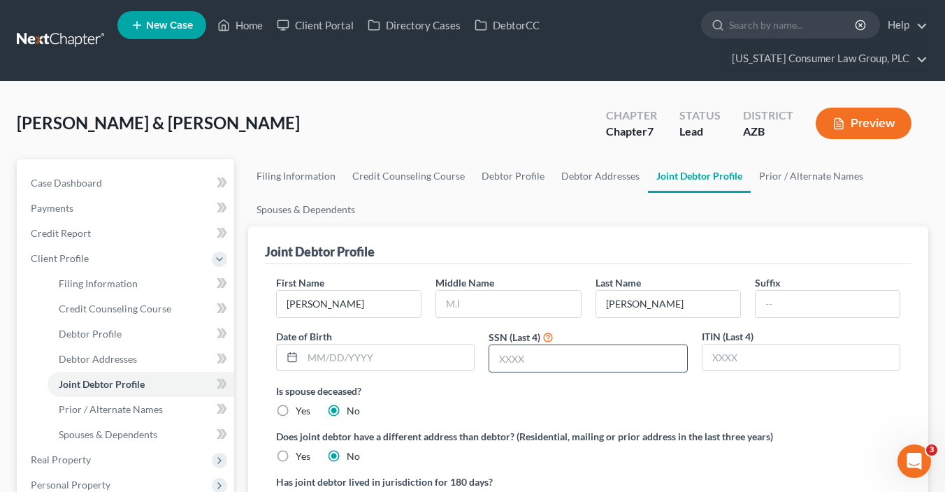
click at [546, 361] on input "text" at bounding box center [587, 358] width 197 height 27
type input "5408"
click at [514, 173] on link "Debtor Profile" at bounding box center [513, 176] width 80 height 34
select select "1"
select select "0"
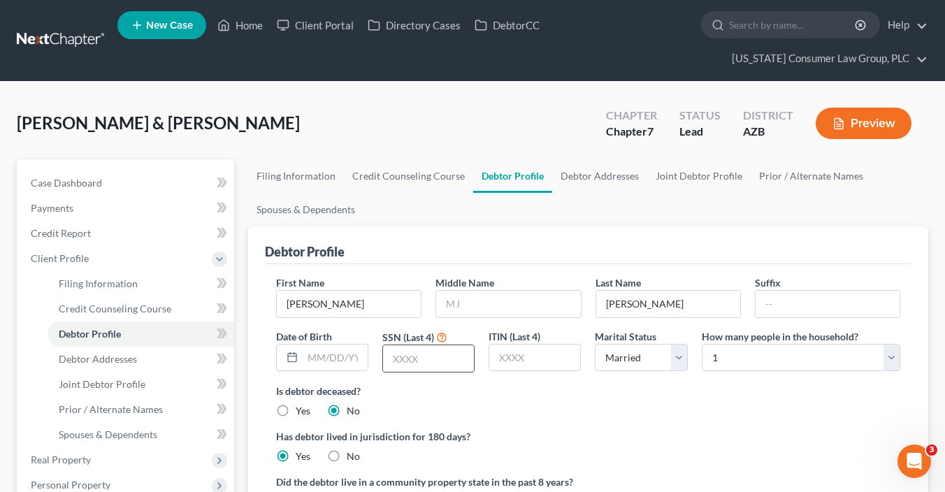
click at [419, 359] on input "text" at bounding box center [428, 358] width 91 height 27
type input "6618"
click at [598, 177] on link "Debtor Addresses" at bounding box center [599, 176] width 95 height 34
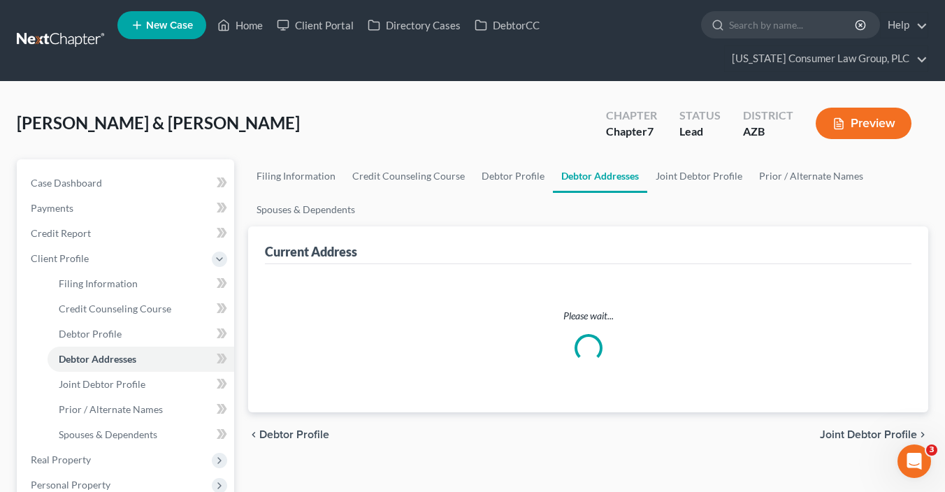
select select "0"
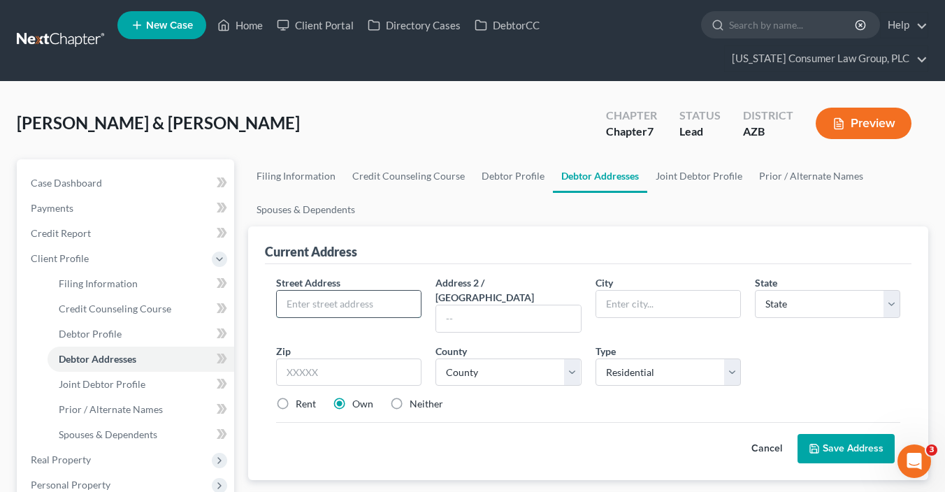
click at [343, 307] on input "text" at bounding box center [349, 304] width 144 height 27
type input "21170 E. Twin Acres Dr."
type input "85142"
type input "Queen Creek"
select select "3"
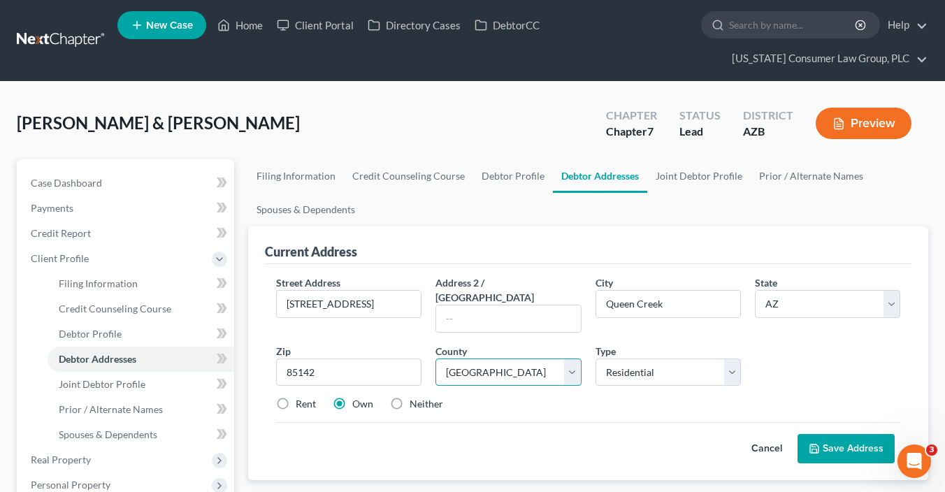
click at [479, 358] on select "County Apache County Cochise County Coconino County Gila County Graham County G…" at bounding box center [507, 372] width 145 height 28
select select "7"
click at [435, 358] on select "County Apache County Cochise County Coconino County Gila County Graham County G…" at bounding box center [507, 372] width 145 height 28
click at [480, 170] on link "Debtor Profile" at bounding box center [513, 176] width 80 height 34
select select "1"
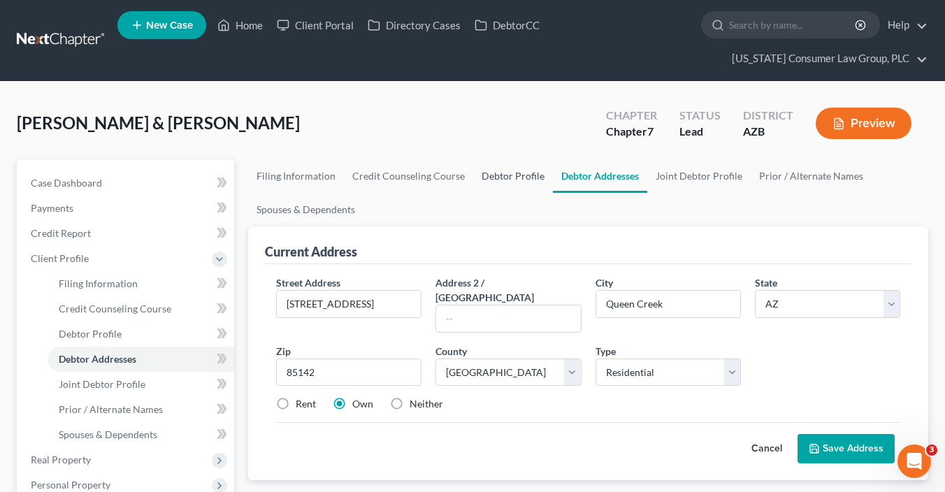
select select "0"
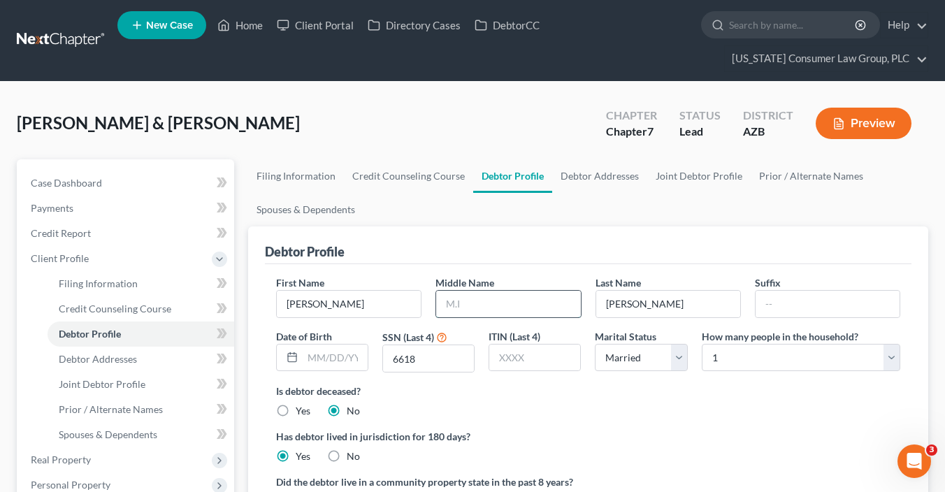
click at [480, 305] on input "text" at bounding box center [508, 304] width 144 height 27
click at [475, 302] on input "text" at bounding box center [508, 304] width 144 height 27
type input "Grant"
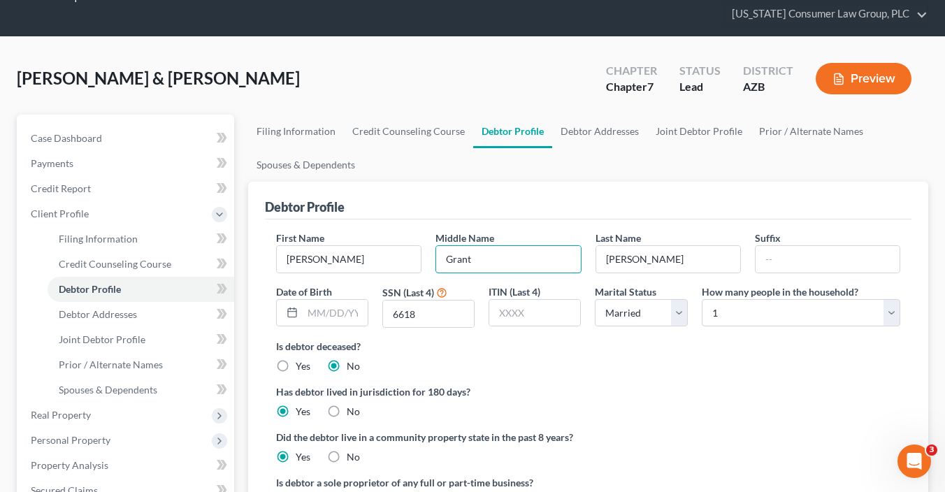
scroll to position [44, 0]
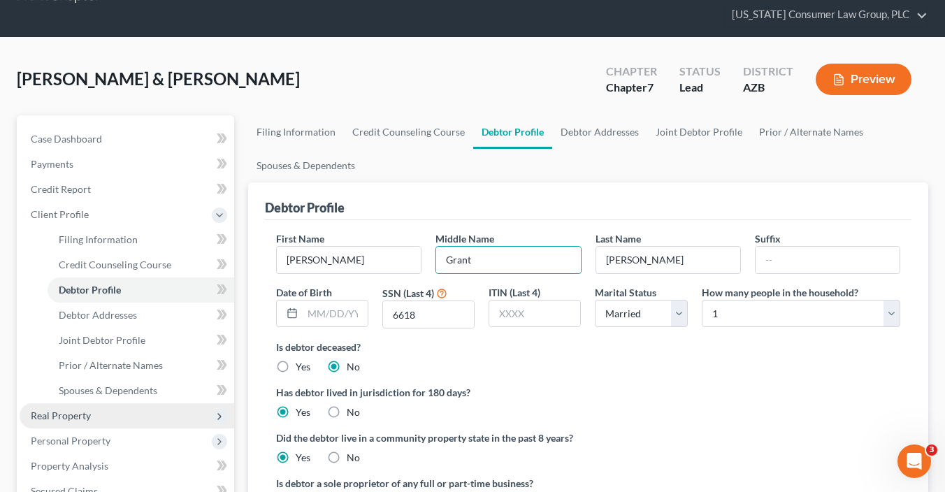
click at [87, 411] on span "Real Property" at bounding box center [61, 415] width 60 height 12
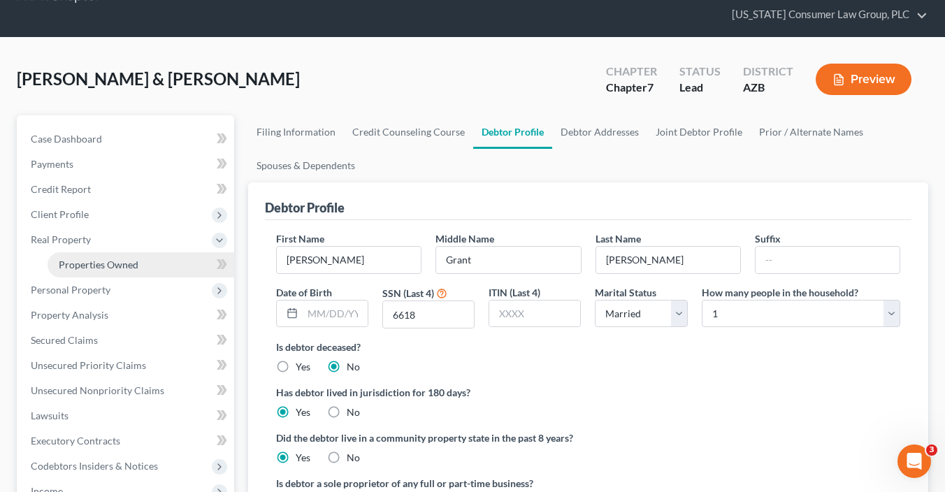
click at [114, 266] on span "Properties Owned" at bounding box center [99, 265] width 80 height 12
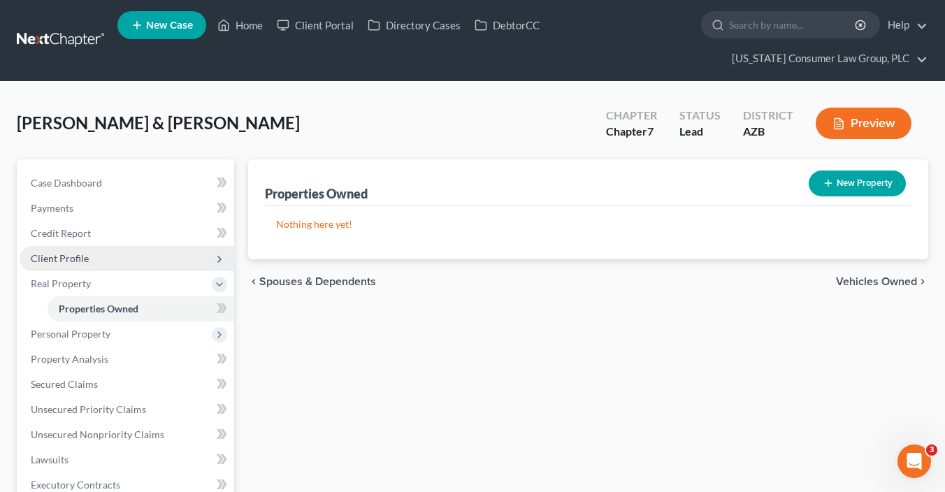
click at [99, 261] on span "Client Profile" at bounding box center [127, 258] width 215 height 25
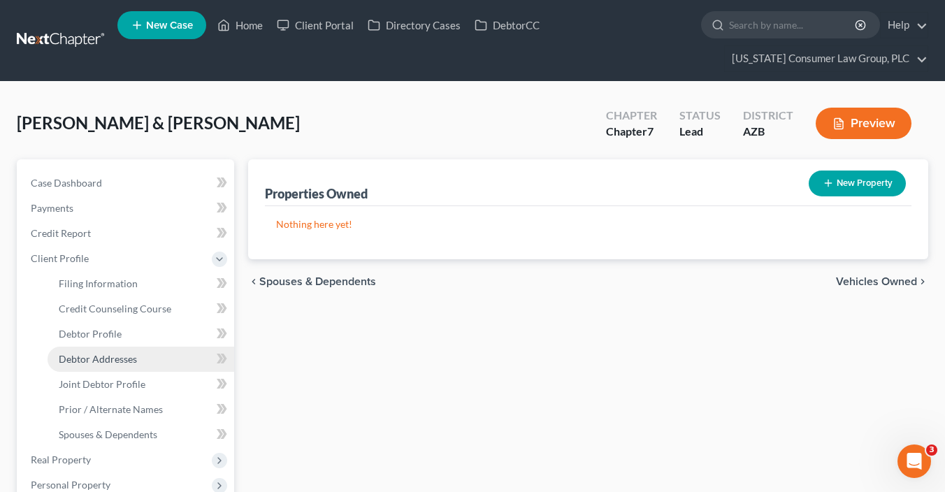
click at [145, 369] on link "Debtor Addresses" at bounding box center [141, 359] width 187 height 25
select select "0"
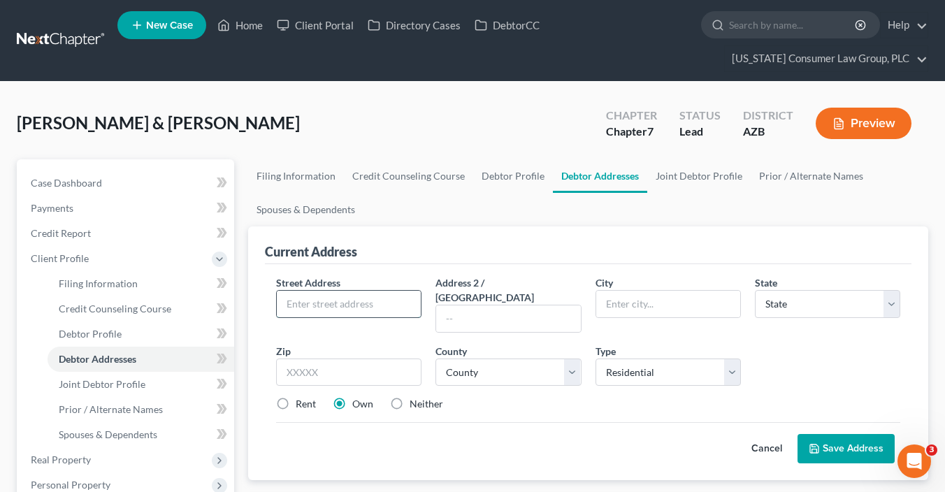
click at [331, 300] on input "text" at bounding box center [349, 304] width 144 height 27
click at [323, 301] on input "text" at bounding box center [349, 304] width 144 height 27
type input "21170 E. Twin Acres"
click at [372, 363] on input "text" at bounding box center [348, 372] width 145 height 28
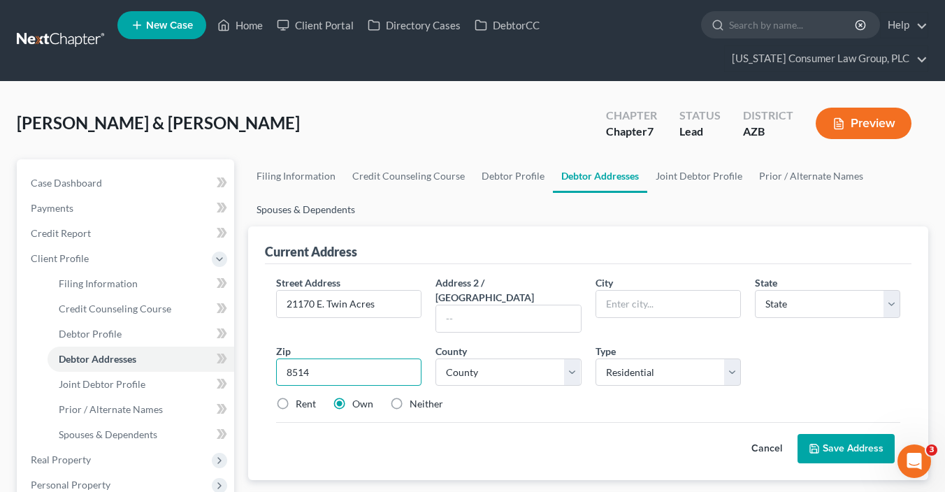
type input "85142"
type input "Queen Creek"
select select "3"
click at [520, 361] on select "County" at bounding box center [507, 372] width 145 height 28
select select "7"
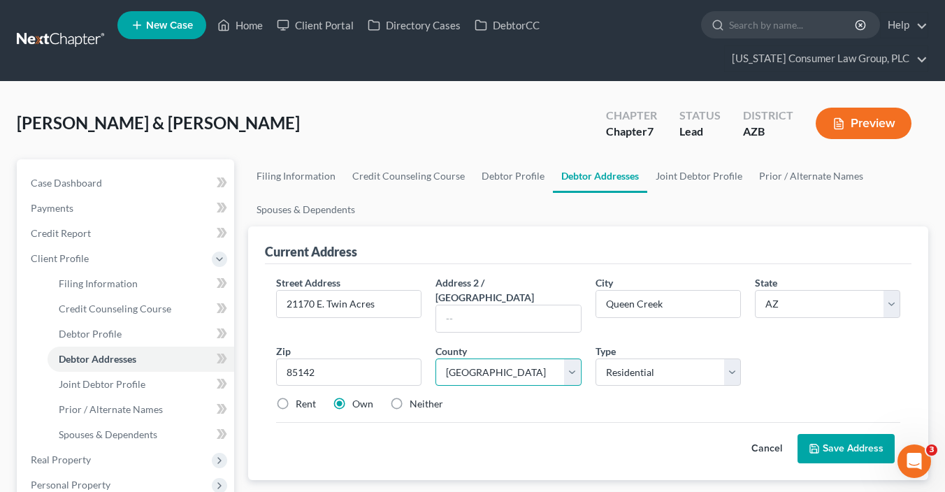
click at [435, 358] on select "County Apache County Cochise County Coconino County Gila County Graham County G…" at bounding box center [507, 372] width 145 height 28
click at [869, 436] on button "Save Address" at bounding box center [845, 448] width 97 height 29
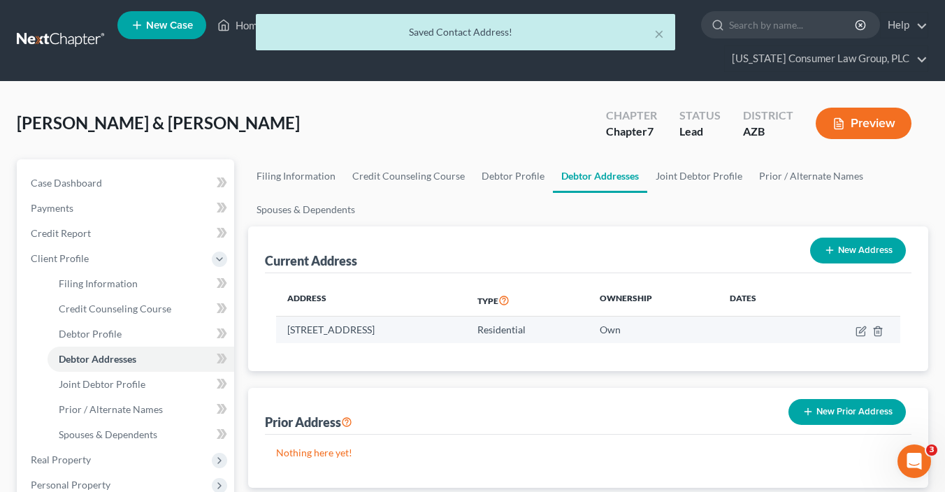
drag, startPoint x: 490, startPoint y: 327, endPoint x: 281, endPoint y: 324, distance: 209.0
click at [281, 324] on td "21170 E. Twin Acres, Queen Creek, AZ 85142" at bounding box center [371, 330] width 190 height 27
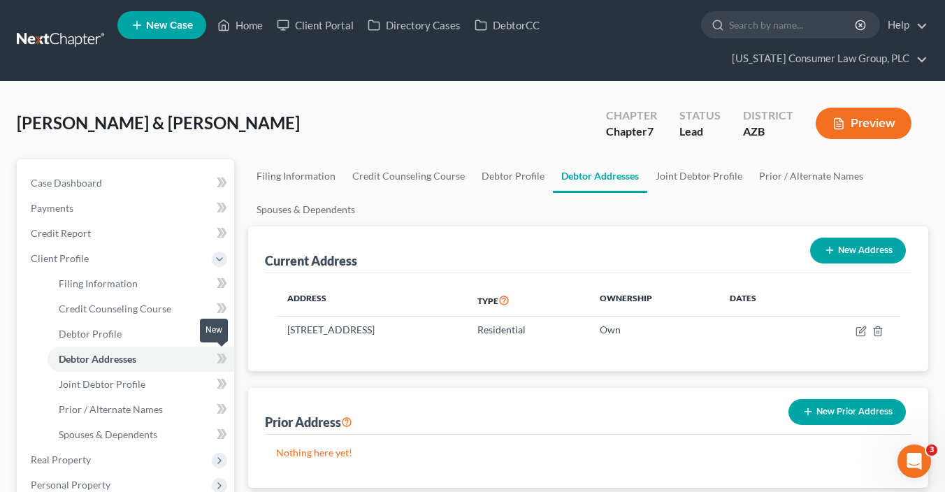
click at [223, 363] on icon at bounding box center [222, 358] width 10 height 17
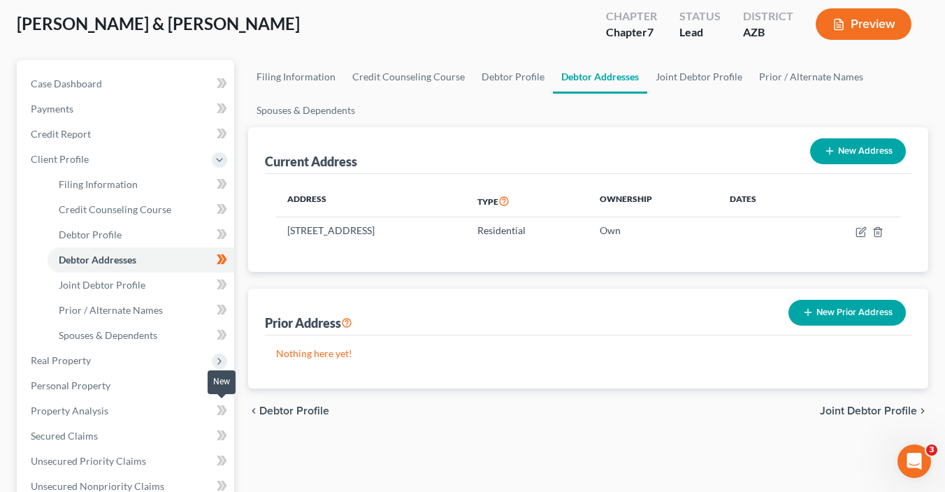
scroll to position [143, 0]
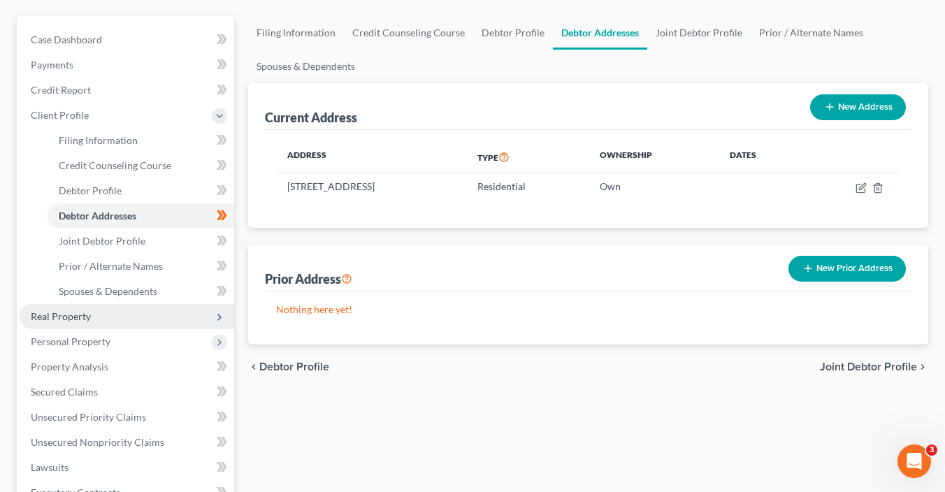
click at [113, 324] on span "Real Property" at bounding box center [127, 316] width 215 height 25
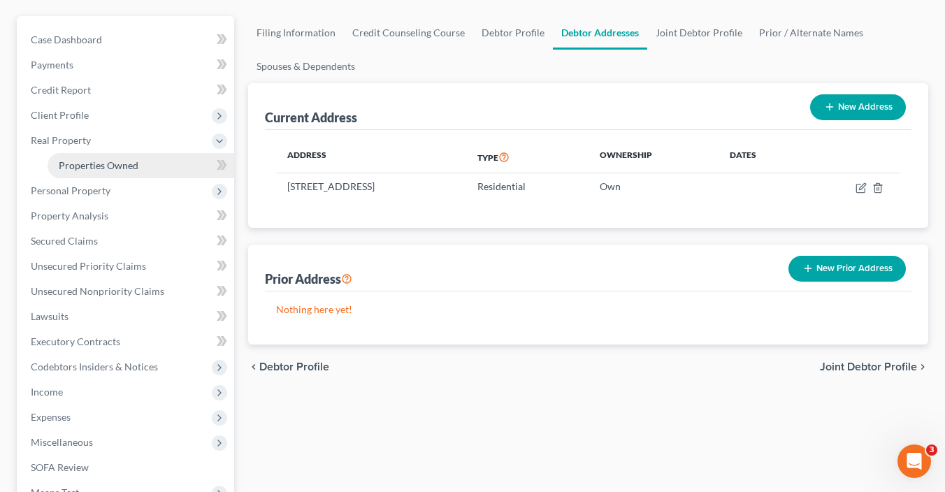
click at [141, 164] on link "Properties Owned" at bounding box center [141, 165] width 187 height 25
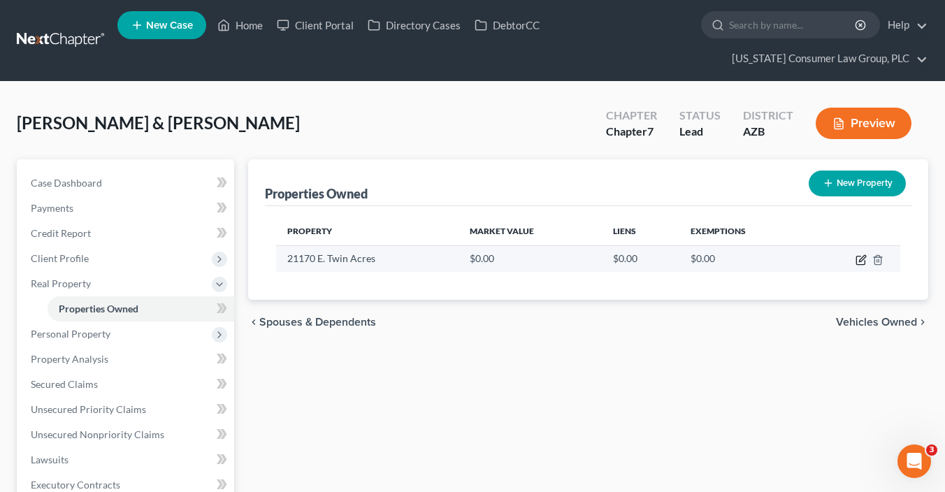
click at [859, 261] on icon "button" at bounding box center [862, 258] width 6 height 6
select select "3"
select select "7"
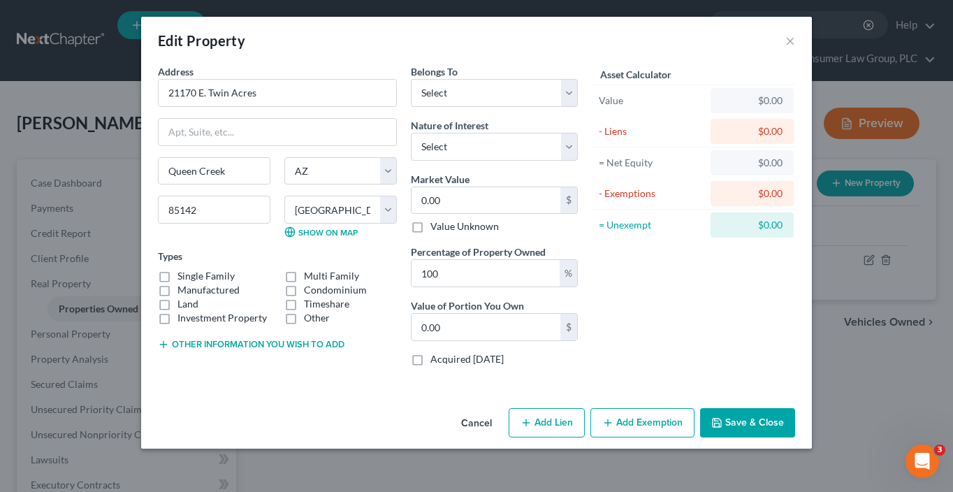
click at [191, 277] on label "Single Family" at bounding box center [205, 276] width 57 height 14
click at [191, 277] on input "Single Family" at bounding box center [187, 273] width 9 height 9
checkbox input "true"
click at [517, 95] on select "Select Debtor 1 Only Debtor 2 Only Debtor 1 And Debtor 2 Only At Least One Of T…" at bounding box center [494, 93] width 167 height 28
select select "2"
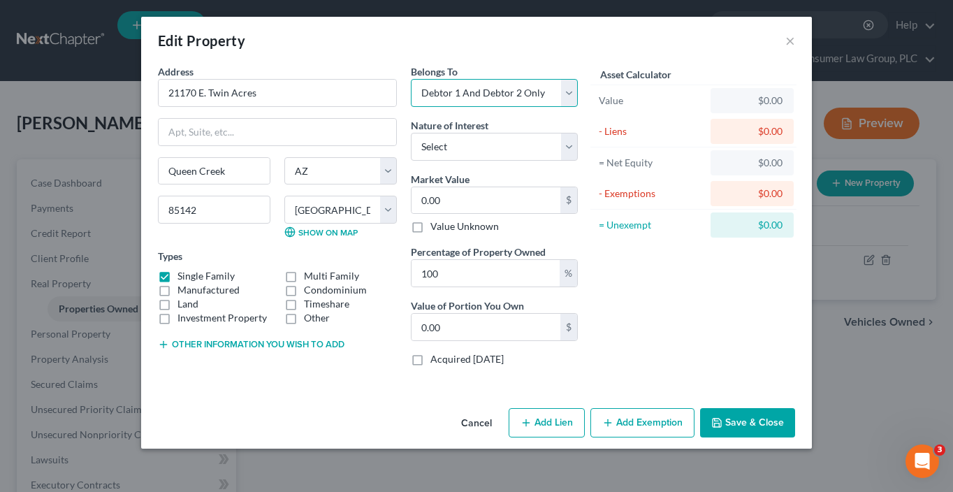
click at [411, 79] on select "Select Debtor 1 Only Debtor 2 Only Debtor 1 And Debtor 2 Only At Least One Of T…" at bounding box center [494, 93] width 167 height 28
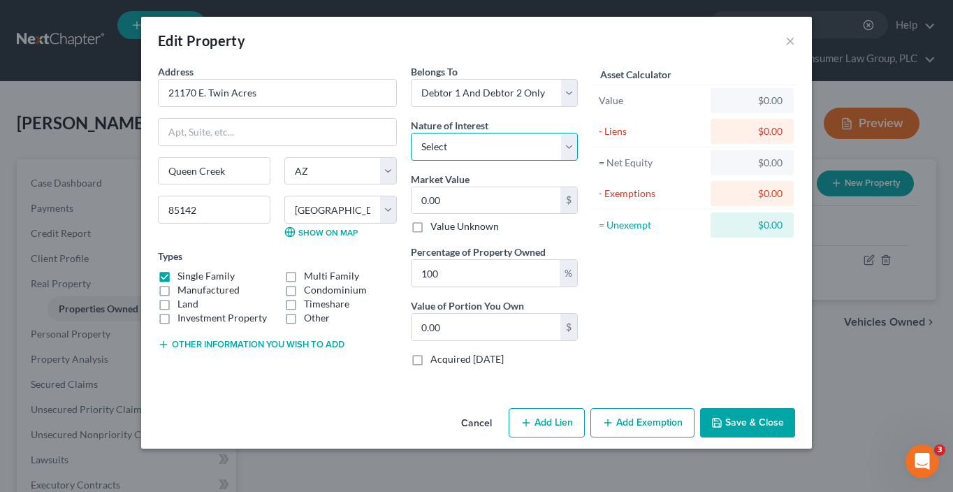
click at [481, 154] on select "Select Fee Simple Joint Tenant Life Estate Equitable Interest Future Interest T…" at bounding box center [494, 147] width 167 height 28
select select "0"
click at [411, 133] on select "Select Fee Simple Joint Tenant Life Estate Equitable Interest Future Interest T…" at bounding box center [494, 147] width 167 height 28
click at [474, 199] on input "0.00" at bounding box center [486, 200] width 149 height 27
type input "5"
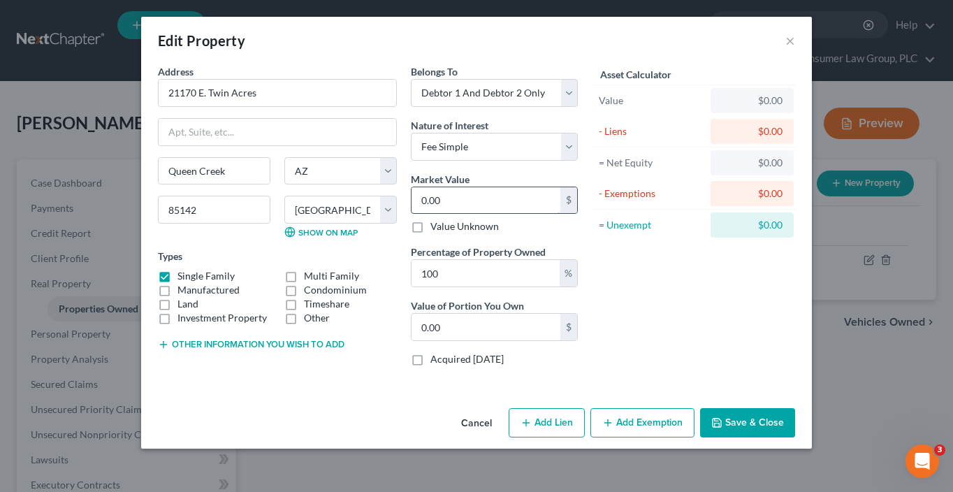
type input "5.00"
type input "54"
type input "54.00"
type input "544"
type input "544.00"
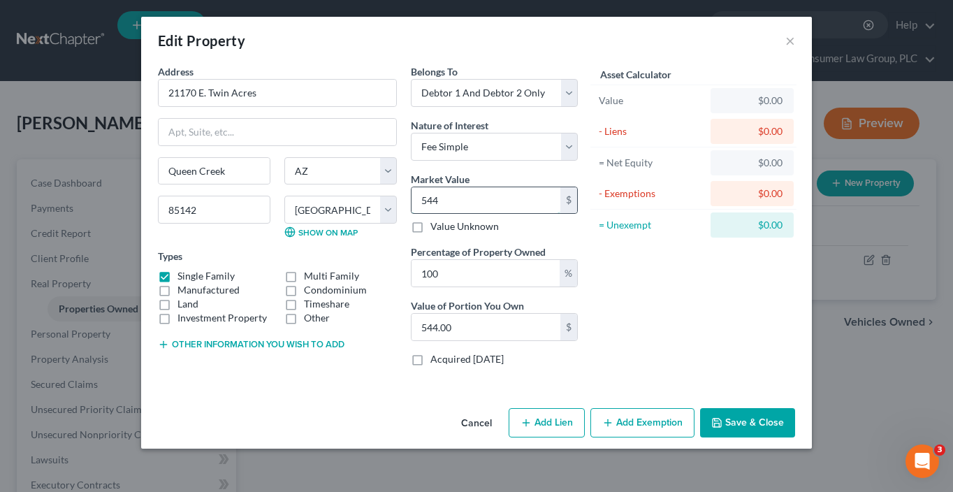
type input "5440"
type input "5,440.00"
type input "5,4400"
type input "54,400.00"
type input "54,4000"
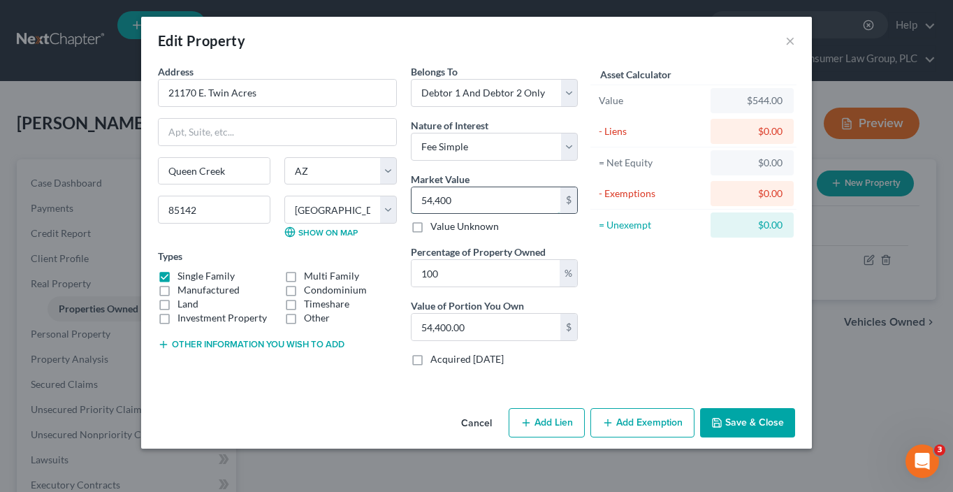
type input "544,000.00"
type input "544,000"
click at [781, 428] on button "Save & Close" at bounding box center [747, 422] width 95 height 29
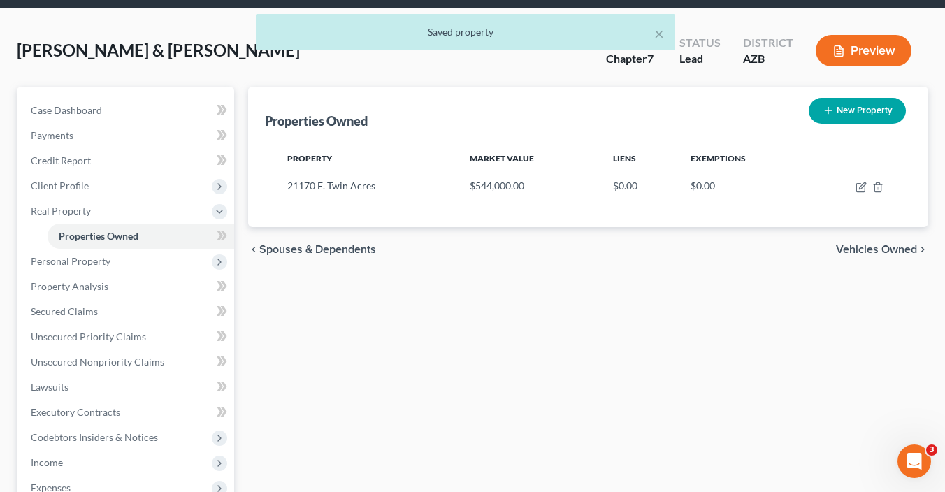
scroll to position [74, 0]
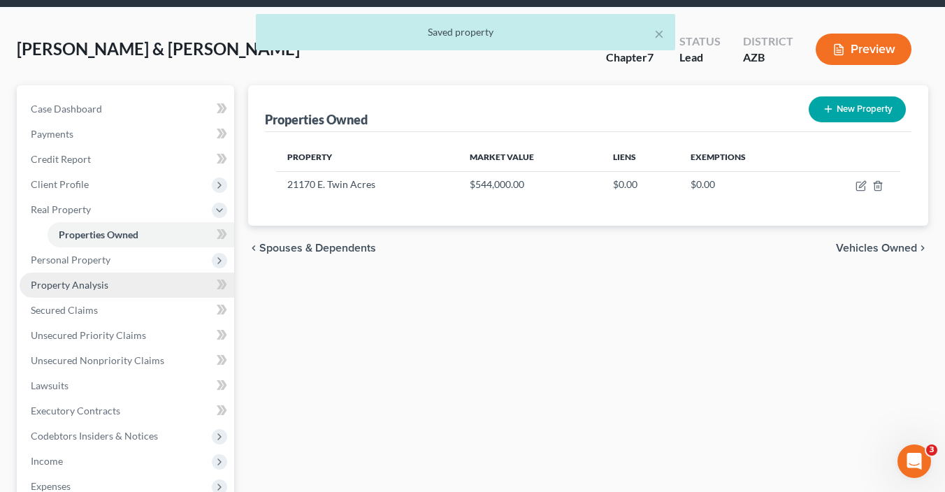
click at [121, 290] on link "Property Analysis" at bounding box center [127, 285] width 215 height 25
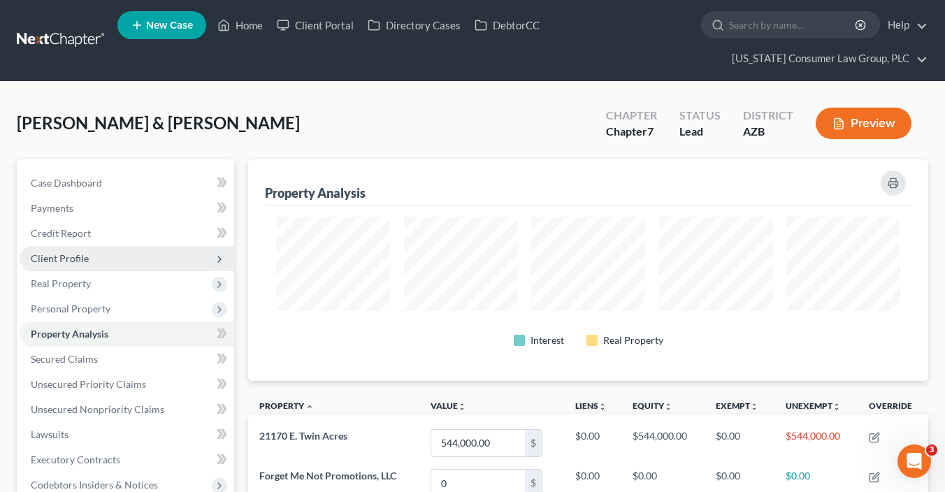
click at [101, 257] on span "Client Profile" at bounding box center [127, 258] width 215 height 25
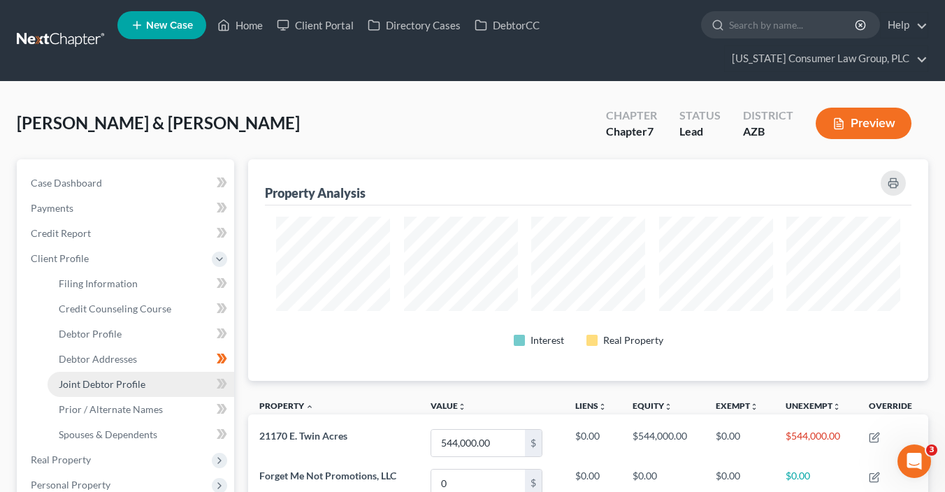
click at [148, 375] on link "Joint Debtor Profile" at bounding box center [141, 384] width 187 height 25
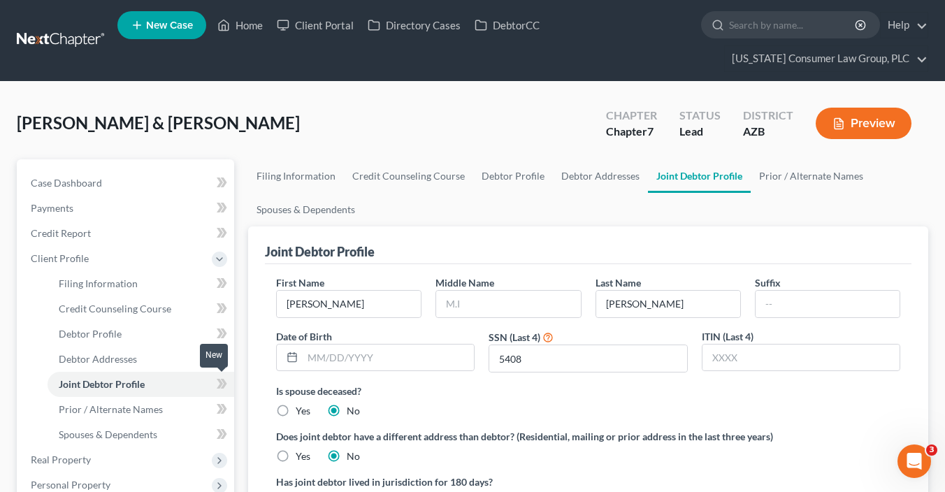
click at [220, 378] on icon at bounding box center [222, 383] width 10 height 17
click at [460, 301] on input "text" at bounding box center [508, 304] width 144 height 27
click at [328, 359] on input "text" at bounding box center [388, 357] width 171 height 27
click at [391, 361] on input "text" at bounding box center [388, 357] width 171 height 27
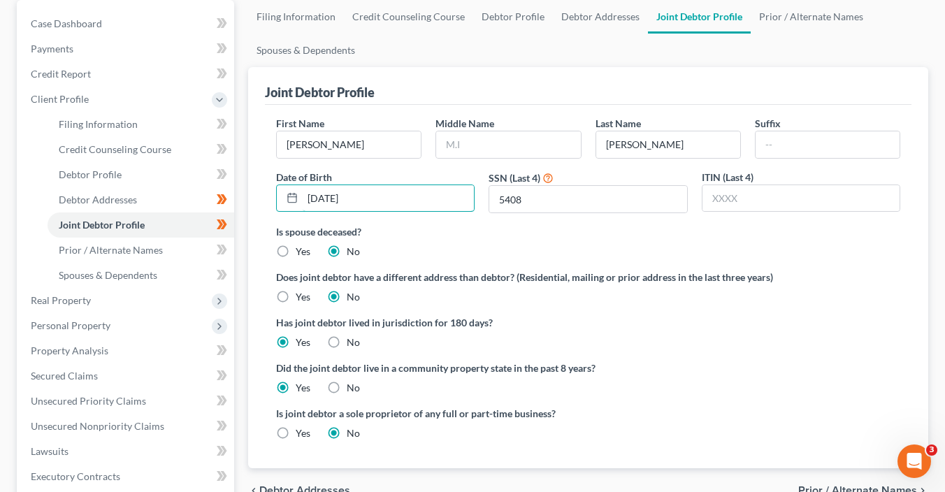
scroll to position [179, 0]
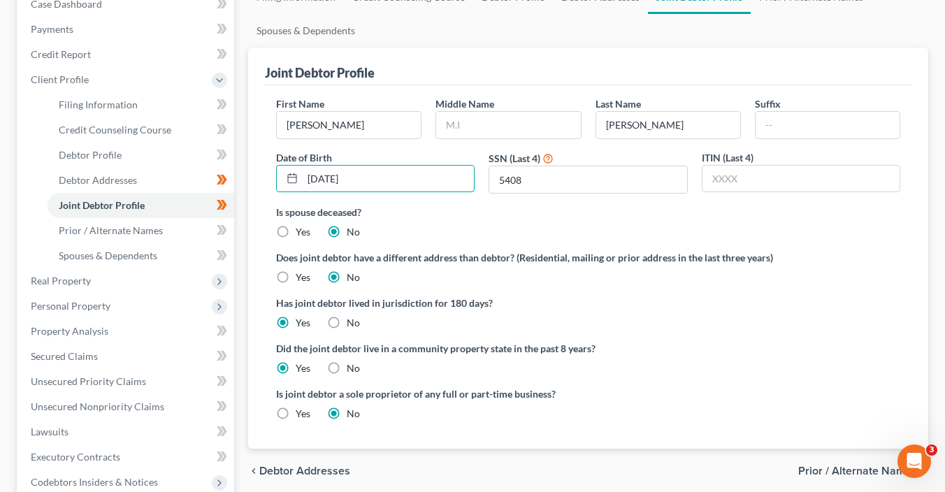
type input "01/20/1969"
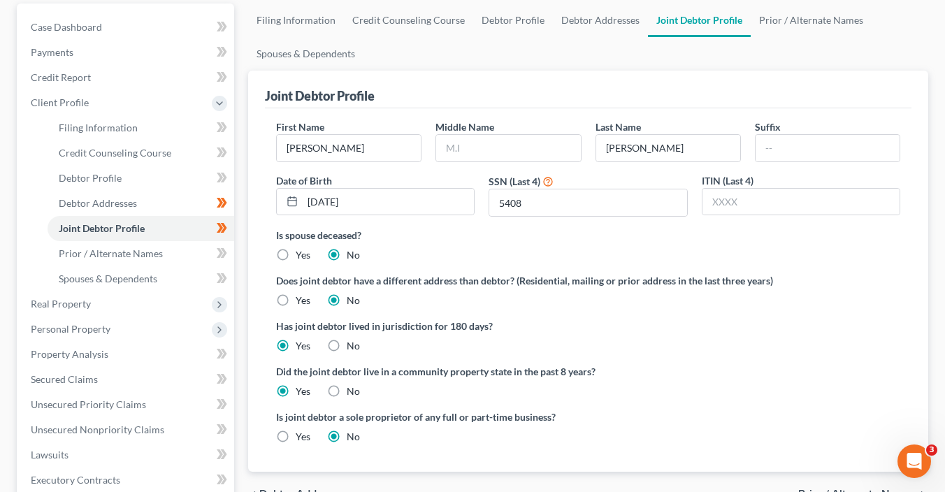
scroll to position [101, 0]
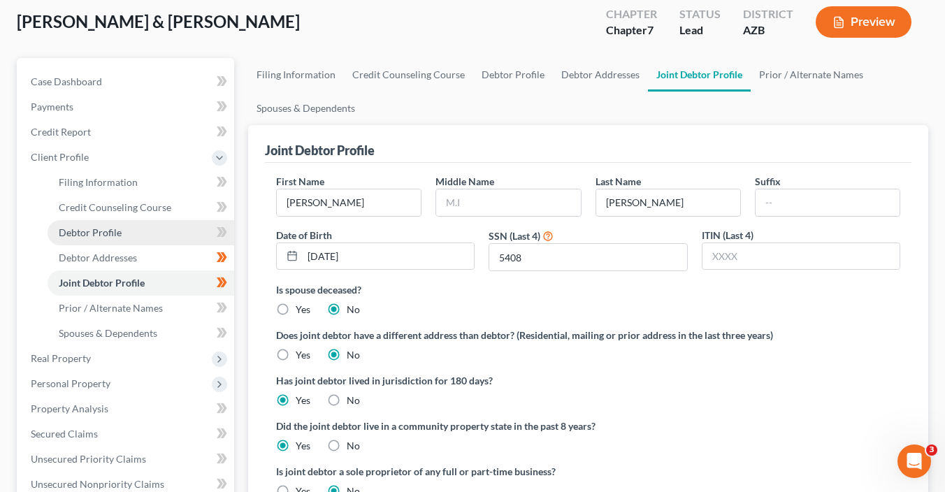
click at [197, 233] on link "Debtor Profile" at bounding box center [141, 232] width 187 height 25
select select "1"
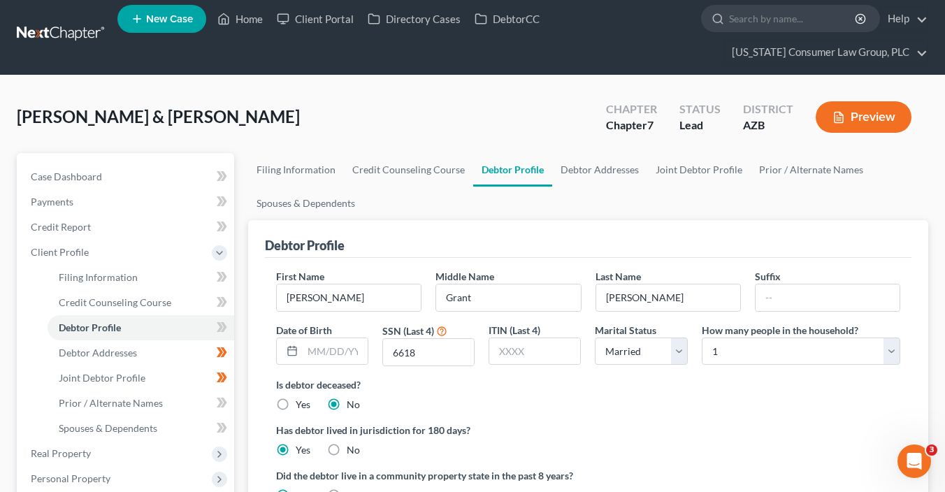
scroll to position [7, 0]
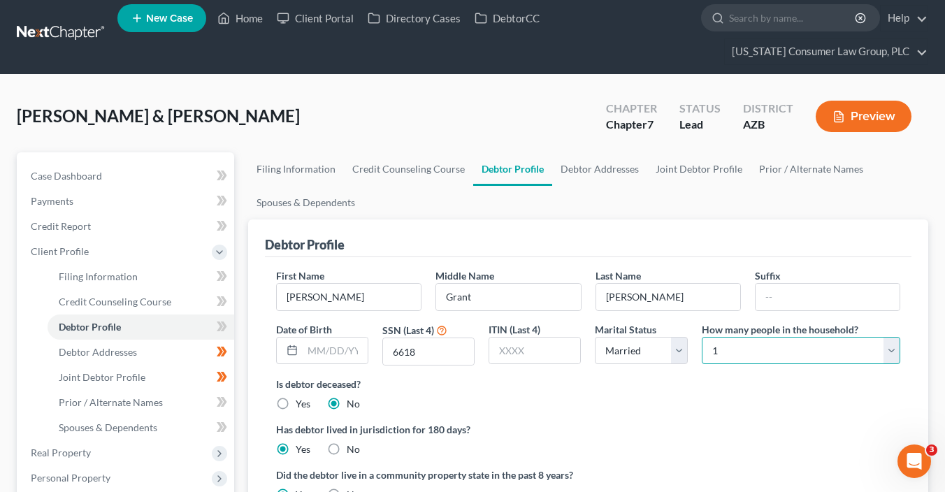
click at [730, 352] on select "Select 1 2 3 4 5 6 7 8 9 10 11 12 13 14 15 16 17 18 19 20" at bounding box center [801, 351] width 198 height 28
select select "6"
click at [702, 337] on select "Select 1 2 3 4 5 6 7 8 9 10 11 12 13 14 15 16 17 18 19 20" at bounding box center [801, 351] width 198 height 28
click at [811, 172] on link "Prior / Alternate Names" at bounding box center [810, 169] width 121 height 34
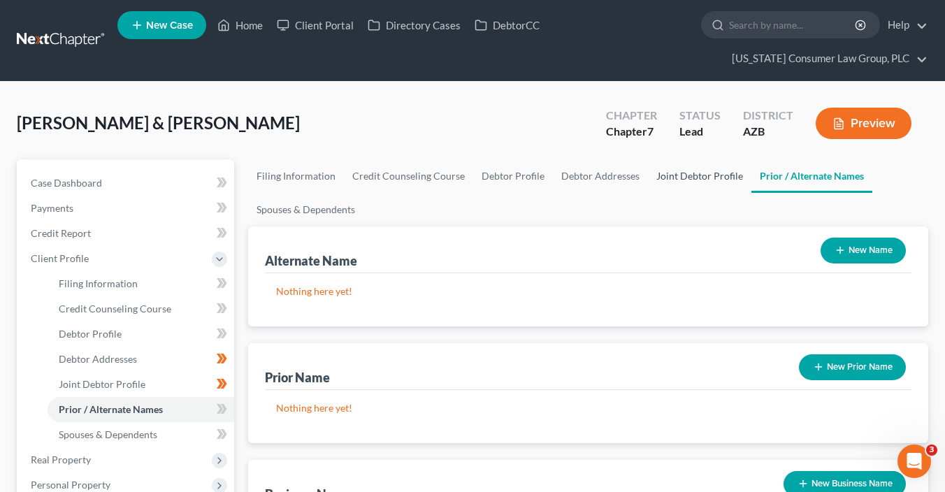
click at [697, 179] on link "Joint Debtor Profile" at bounding box center [699, 176] width 103 height 34
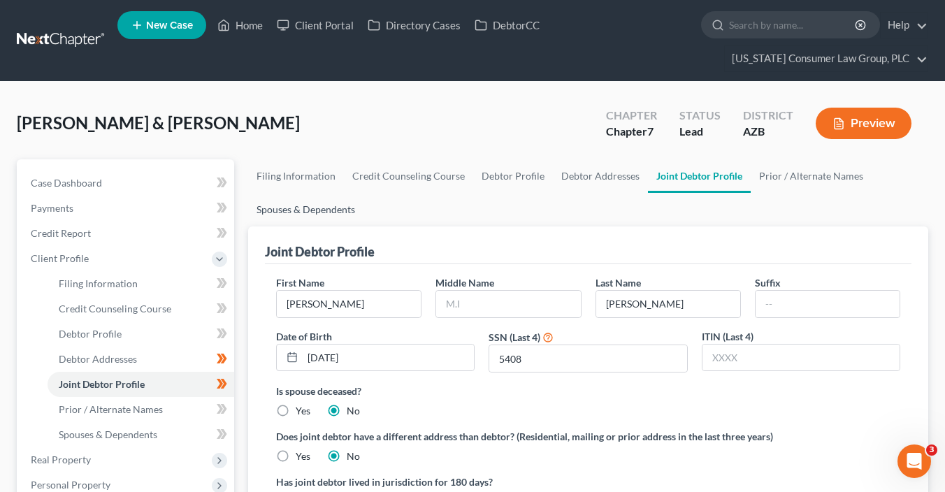
click at [322, 211] on link "Spouses & Dependents" at bounding box center [305, 210] width 115 height 34
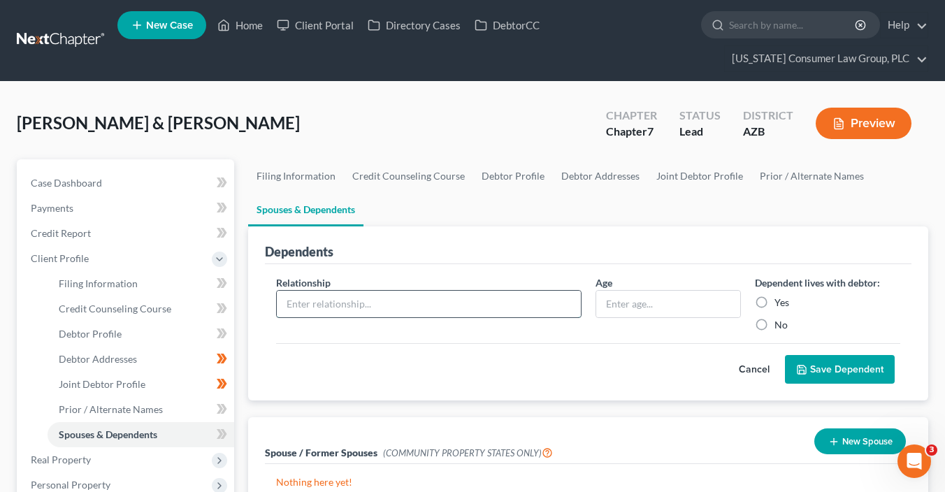
click at [384, 305] on input "text" at bounding box center [429, 304] width 304 height 27
type input "Daughter"
type input "22"
click at [784, 298] on label "Yes" at bounding box center [781, 303] width 15 height 14
click at [784, 298] on input "Yes" at bounding box center [784, 300] width 9 height 9
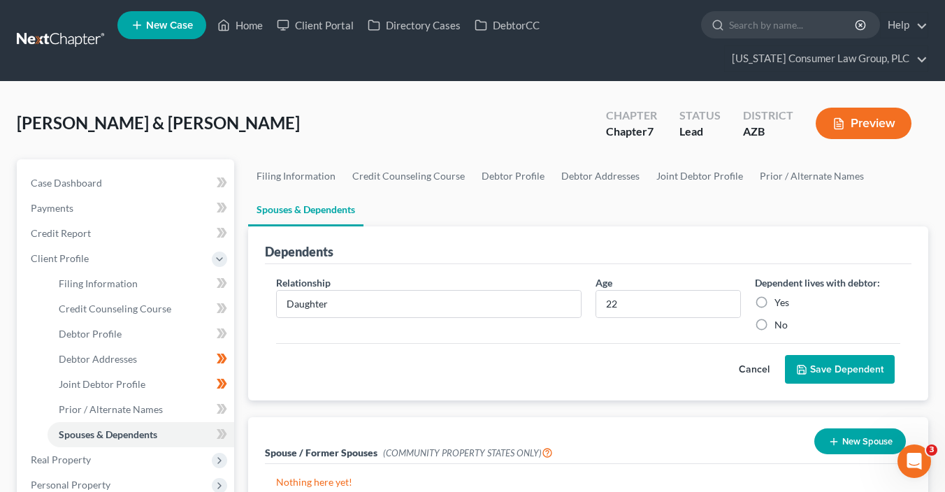
radio input "true"
click at [802, 377] on button "Save Dependent" at bounding box center [840, 369] width 110 height 29
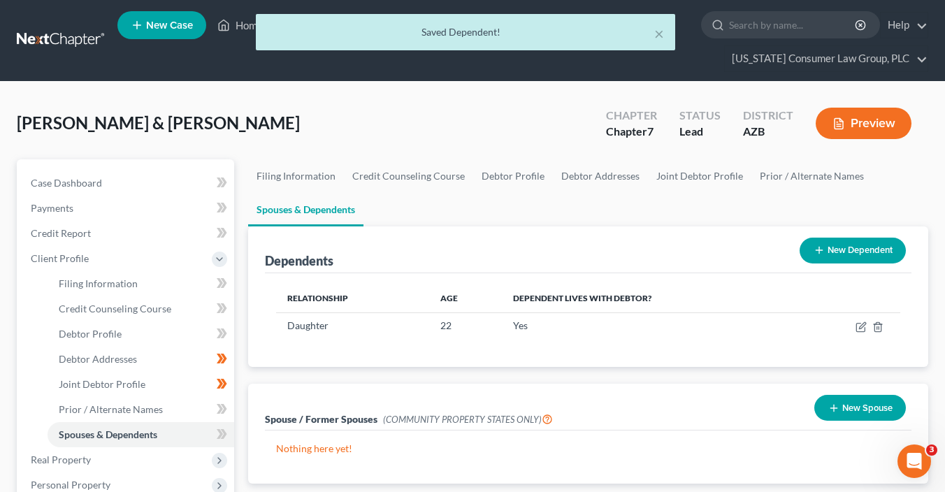
click at [846, 240] on button "New Dependent" at bounding box center [852, 251] width 106 height 26
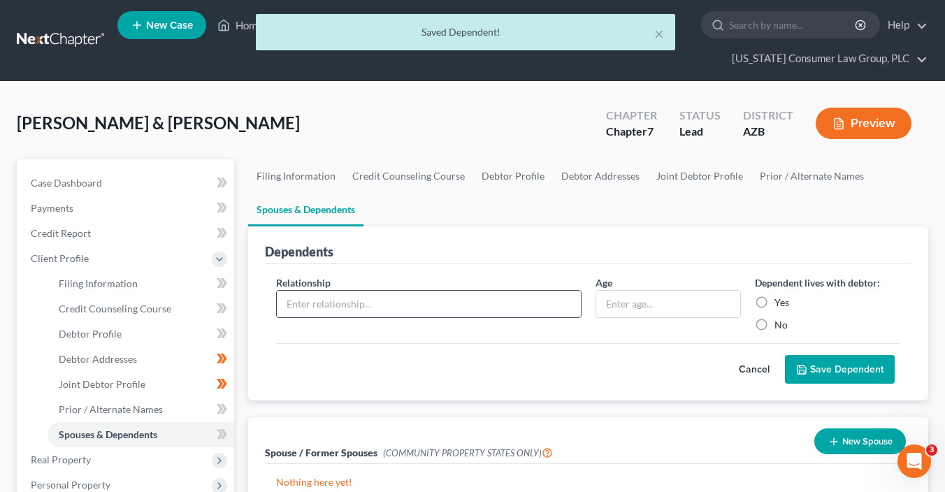
click at [382, 307] on input "text" at bounding box center [429, 304] width 304 height 27
type input "Son"
type input "20"
click at [774, 299] on label "Yes" at bounding box center [781, 303] width 15 height 14
click at [780, 299] on input "Yes" at bounding box center [784, 300] width 9 height 9
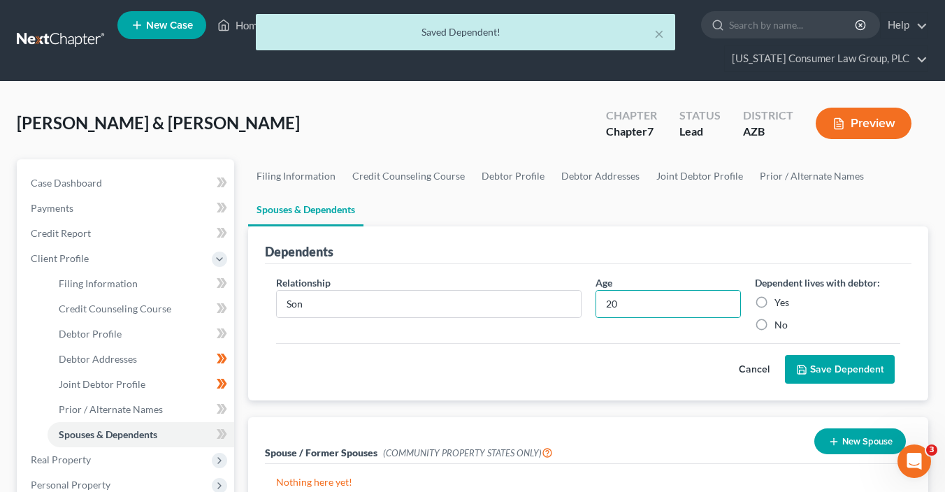
radio input "true"
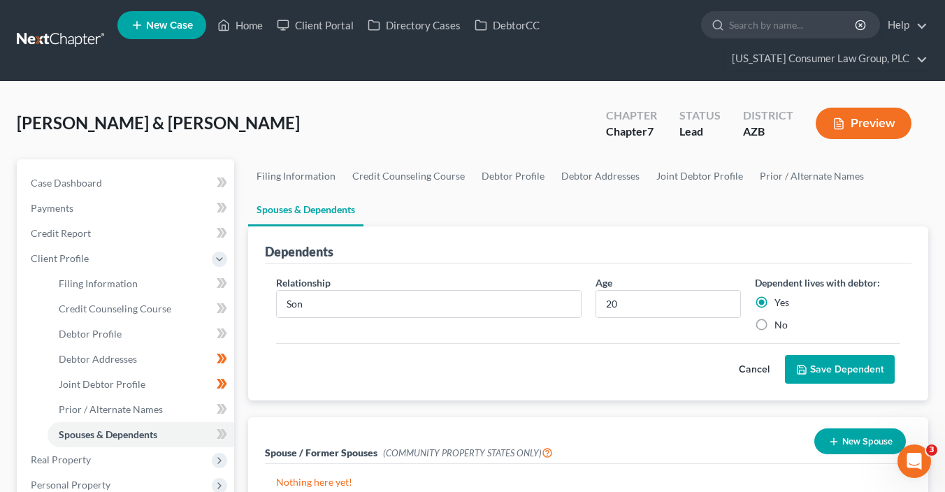
click at [810, 372] on button "Save Dependent" at bounding box center [840, 369] width 110 height 29
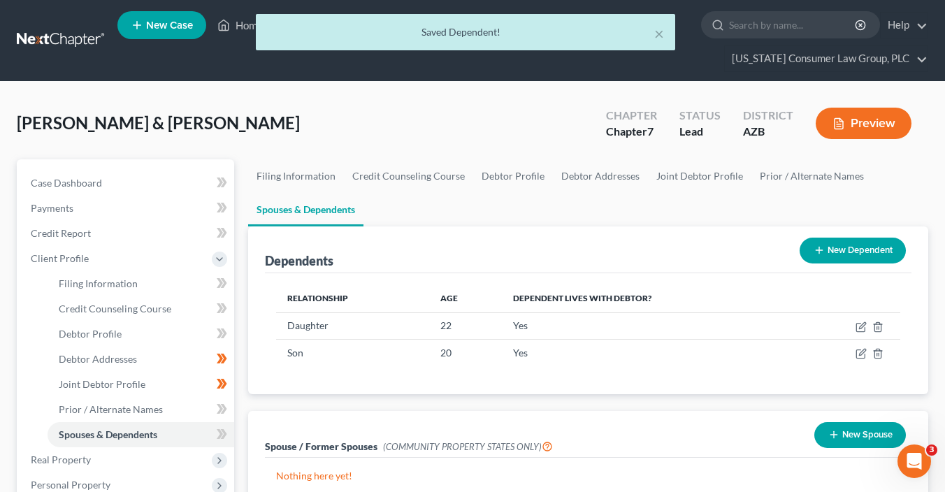
click at [841, 238] on button "New Dependent" at bounding box center [852, 251] width 106 height 26
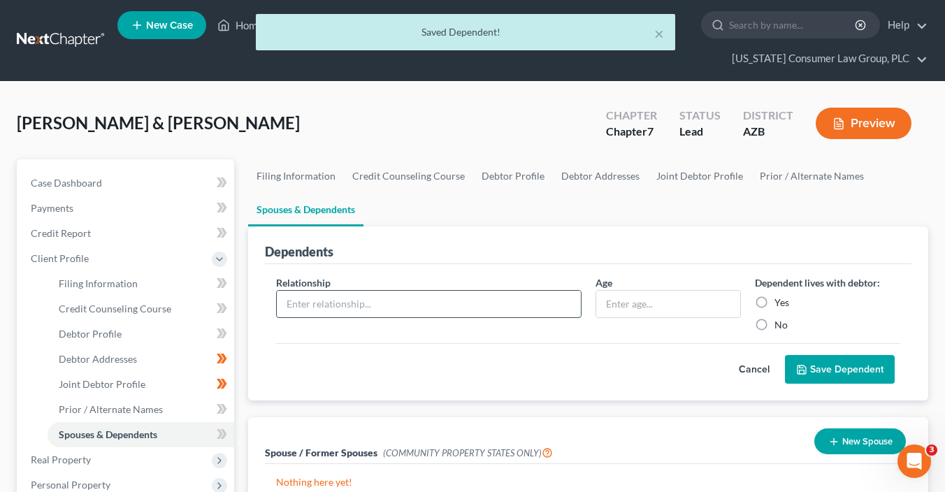
click at [440, 308] on input "text" at bounding box center [429, 304] width 304 height 27
type input "Daughter"
type input "16"
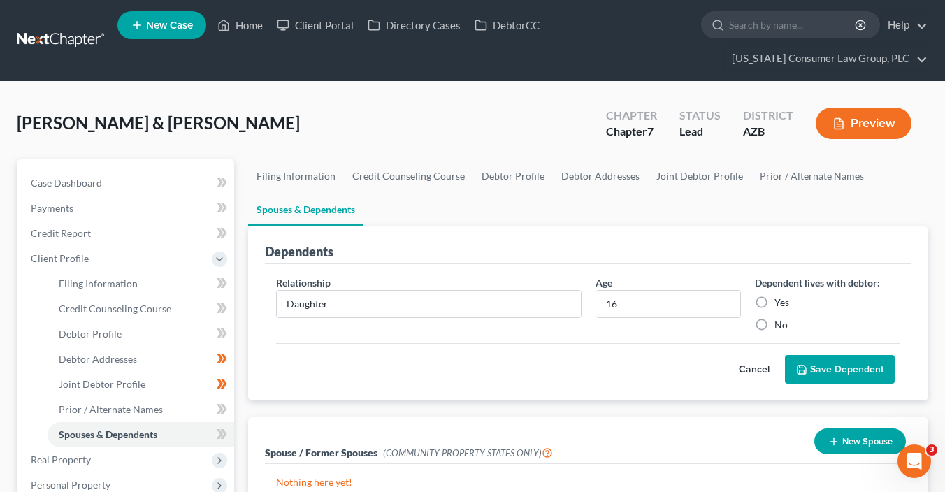
click at [774, 297] on label "Yes" at bounding box center [781, 303] width 15 height 14
click at [780, 297] on input "Yes" at bounding box center [784, 300] width 9 height 9
radio input "true"
click at [799, 365] on polyline "submit" at bounding box center [800, 366] width 3 height 2
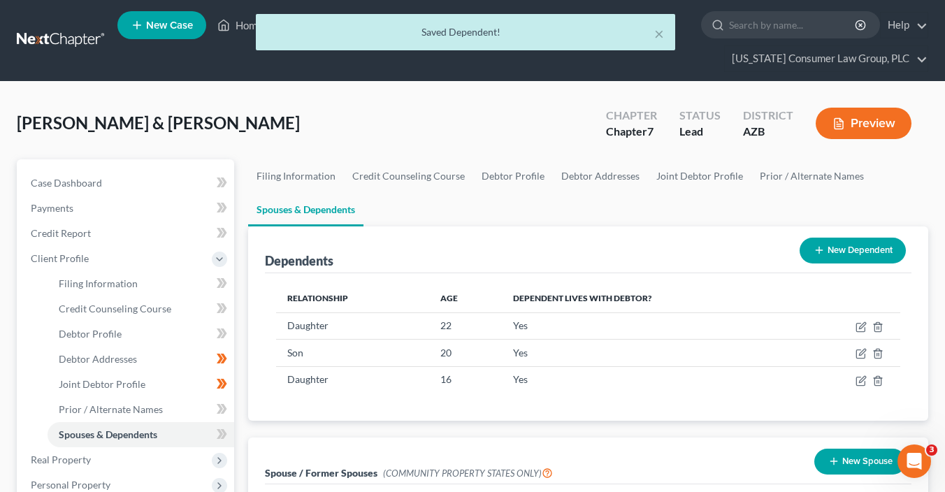
click at [832, 263] on div "New Dependent" at bounding box center [852, 250] width 117 height 37
click at [850, 259] on button "New Dependent" at bounding box center [852, 251] width 106 height 26
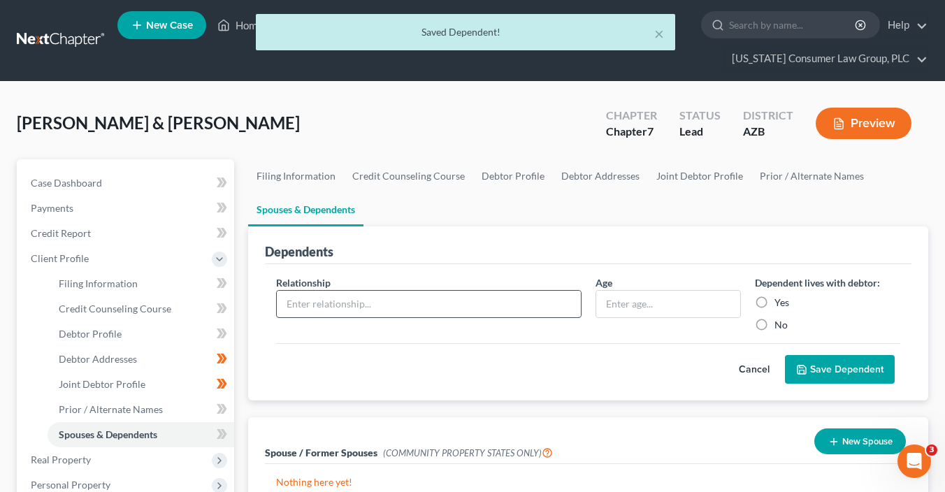
click at [412, 305] on input "text" at bounding box center [429, 304] width 304 height 27
type input "Son"
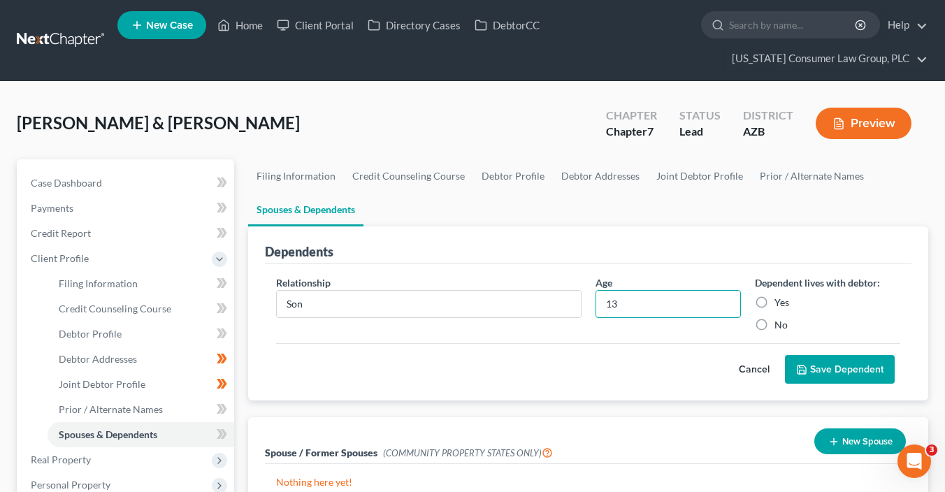
type input "13"
click at [781, 303] on label "Yes" at bounding box center [781, 303] width 15 height 14
click at [781, 303] on input "Yes" at bounding box center [784, 300] width 9 height 9
radio input "true"
click at [825, 359] on button "Save Dependent" at bounding box center [840, 369] width 110 height 29
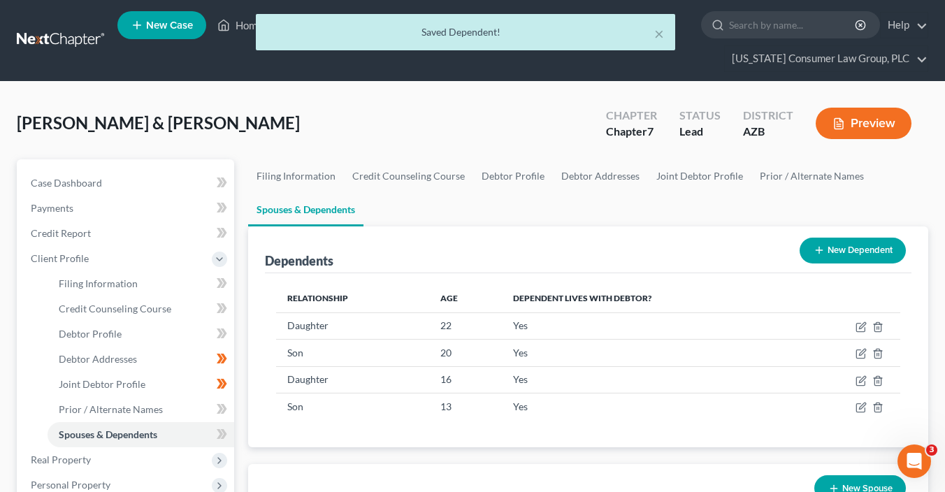
click at [844, 235] on div "New Dependent" at bounding box center [852, 250] width 117 height 37
click at [858, 252] on button "New Dependent" at bounding box center [852, 251] width 106 height 26
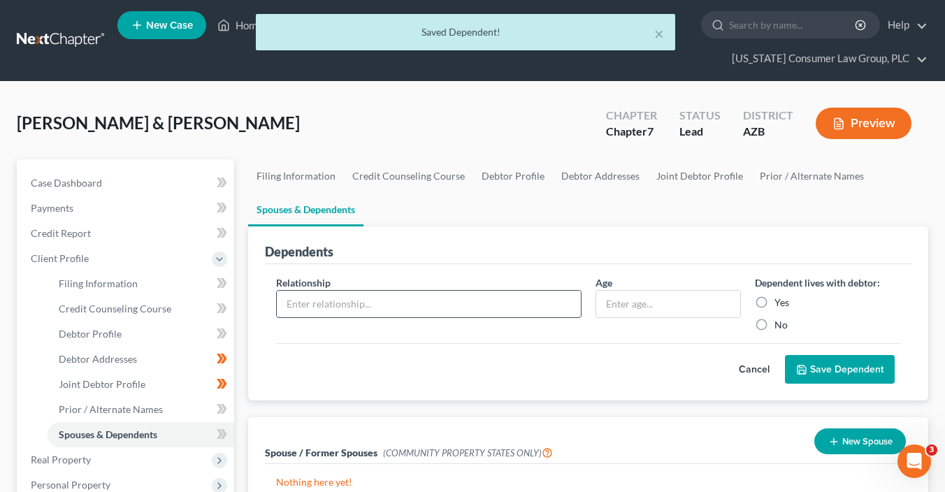
click at [423, 300] on input "text" at bounding box center [429, 304] width 304 height 27
type input "Son"
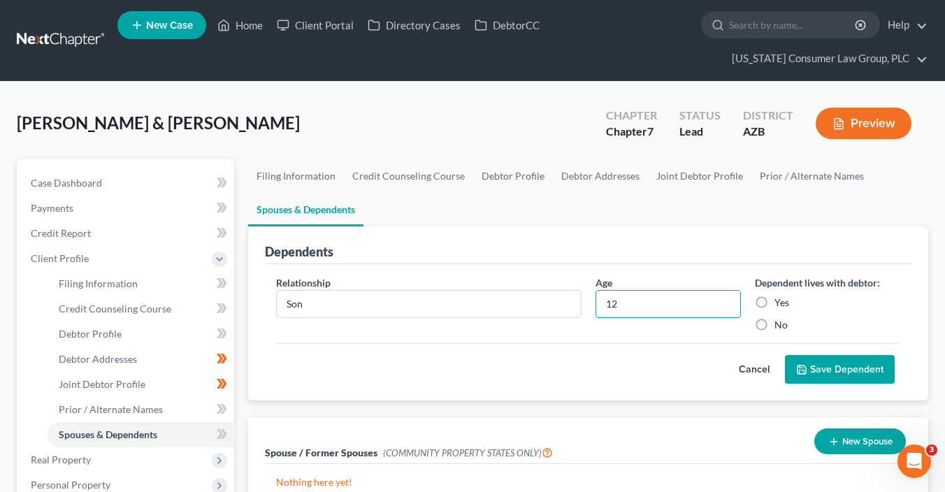
type input "12"
click at [774, 302] on label "Yes" at bounding box center [781, 303] width 15 height 14
click at [780, 302] on input "Yes" at bounding box center [784, 300] width 9 height 9
radio input "true"
click at [846, 370] on button "Save Dependent" at bounding box center [840, 369] width 110 height 29
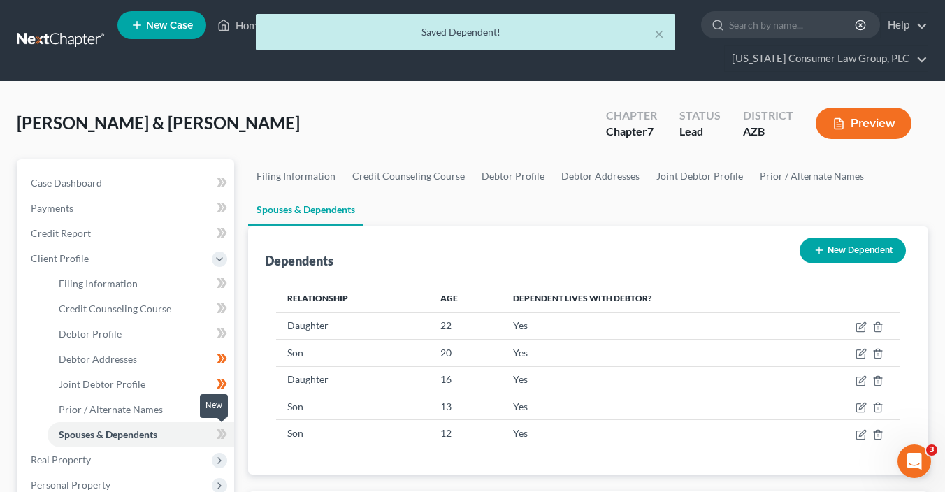
click at [229, 435] on span at bounding box center [222, 436] width 24 height 21
click at [230, 409] on span at bounding box center [222, 410] width 24 height 21
click at [226, 337] on icon at bounding box center [222, 333] width 10 height 17
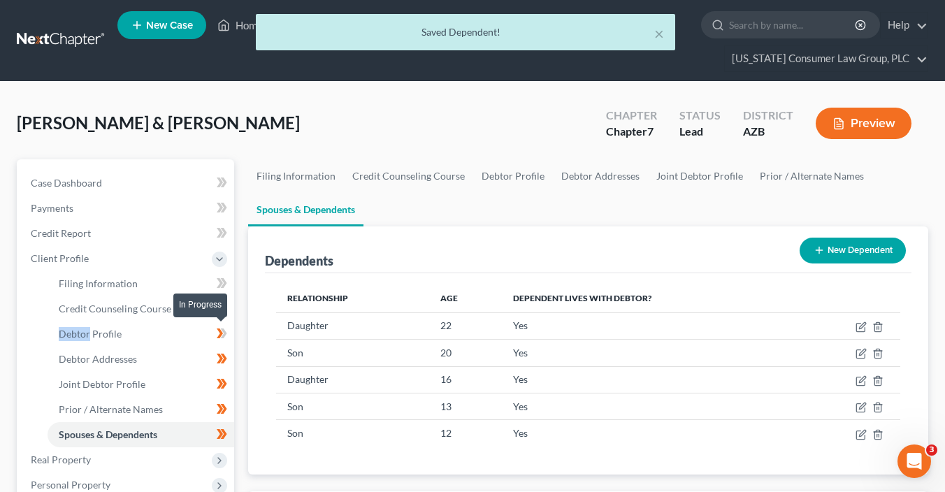
click at [226, 337] on icon at bounding box center [222, 333] width 10 height 17
click at [222, 334] on icon at bounding box center [222, 333] width 10 height 17
click at [221, 307] on icon at bounding box center [220, 308] width 6 height 10
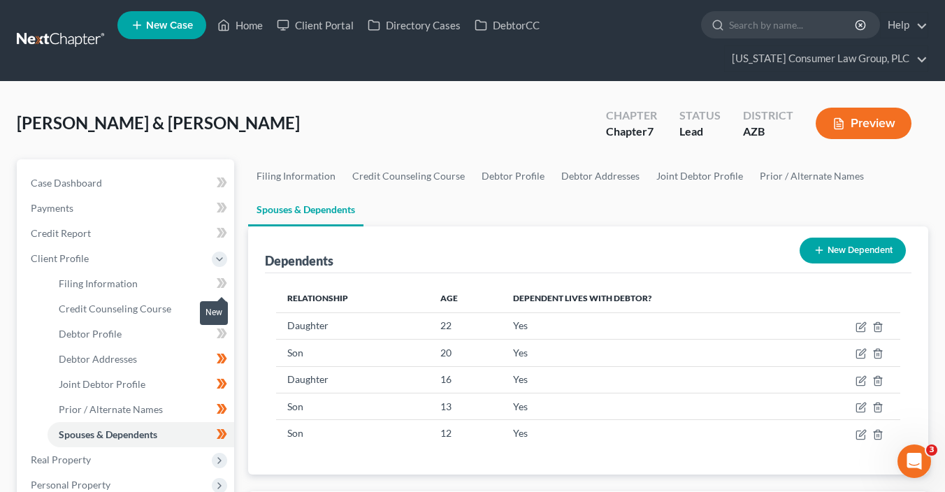
click at [233, 282] on span at bounding box center [222, 285] width 24 height 21
click at [122, 286] on span "Filing Information" at bounding box center [98, 283] width 79 height 12
select select "1"
select select "0"
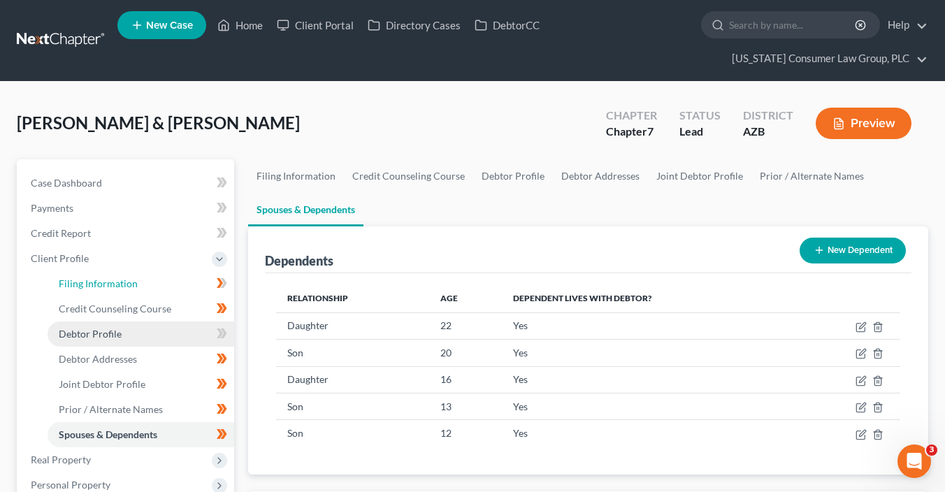
select select "3"
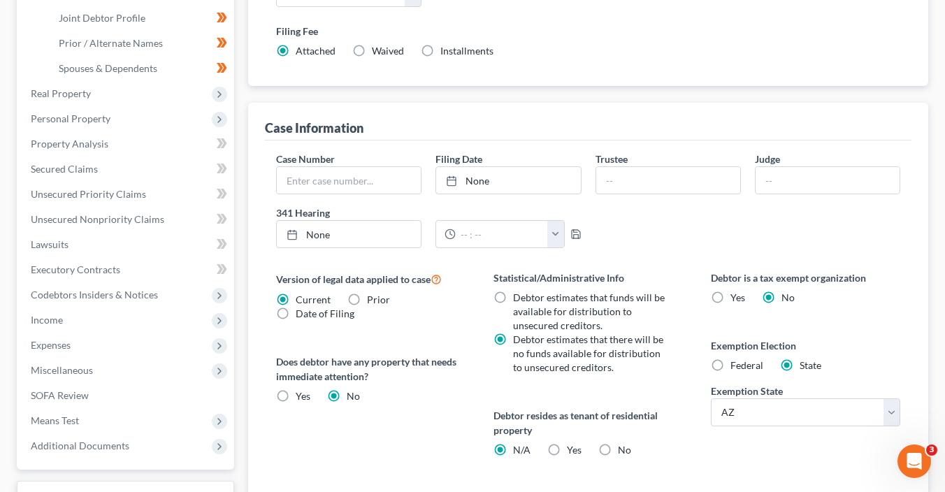
scroll to position [542, 0]
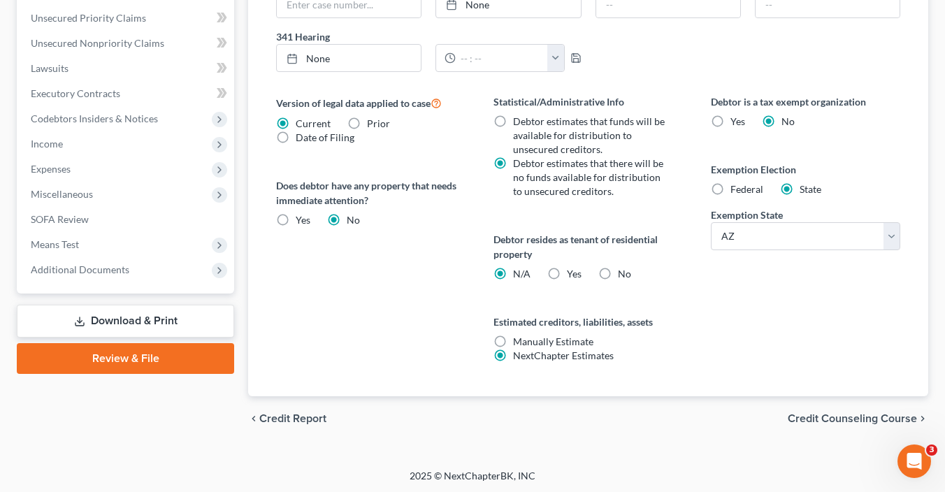
click at [618, 274] on label "No" at bounding box center [624, 274] width 13 height 14
click at [623, 274] on input "No" at bounding box center [627, 271] width 9 height 9
radio input "true"
radio input "false"
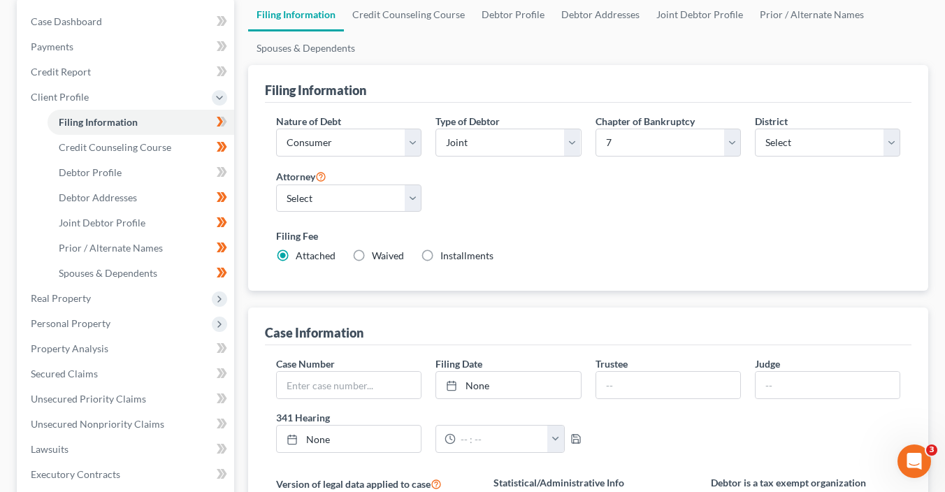
scroll to position [44, 0]
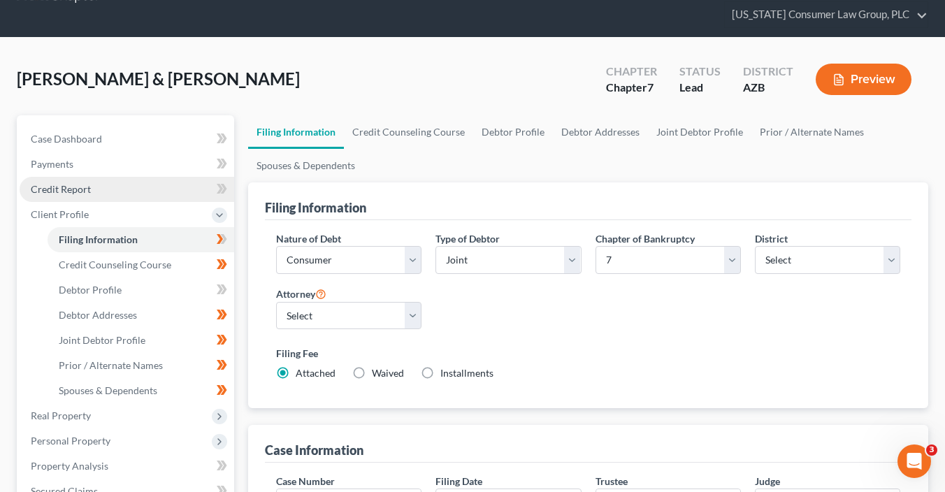
click at [128, 190] on link "Credit Report" at bounding box center [127, 189] width 215 height 25
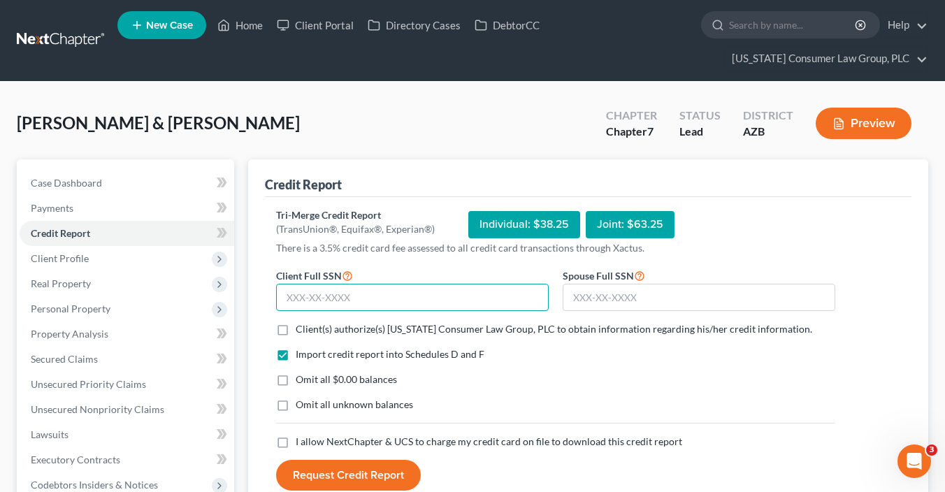
click at [489, 300] on input "text" at bounding box center [412, 298] width 273 height 28
type input "573-96-6618"
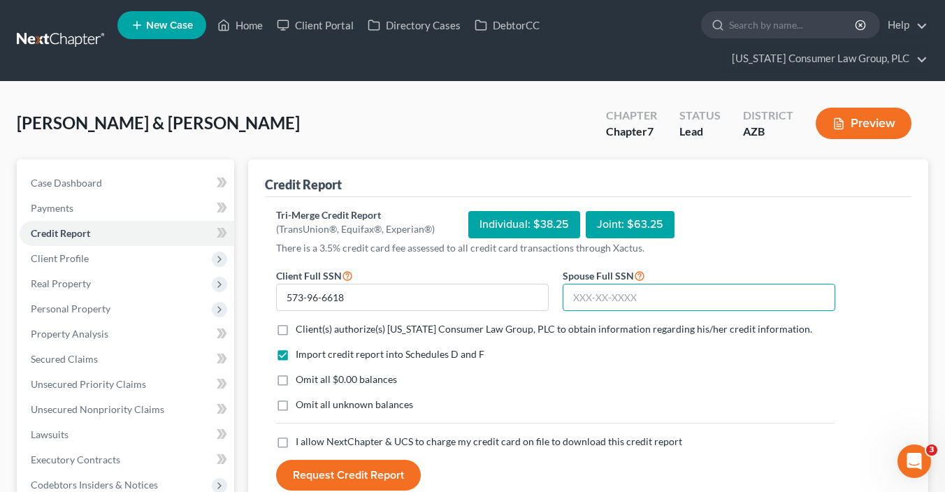
click at [643, 297] on input "text" at bounding box center [699, 298] width 273 height 28
type input "600-24-5408"
click at [457, 322] on label "Client(s) authorize(s) Arizona Consumer Law Group, PLC to obtain information re…" at bounding box center [554, 329] width 516 height 14
click at [310, 322] on input "Client(s) authorize(s) Arizona Consumer Law Group, PLC to obtain information re…" at bounding box center [305, 326] width 9 height 9
checkbox input "true"
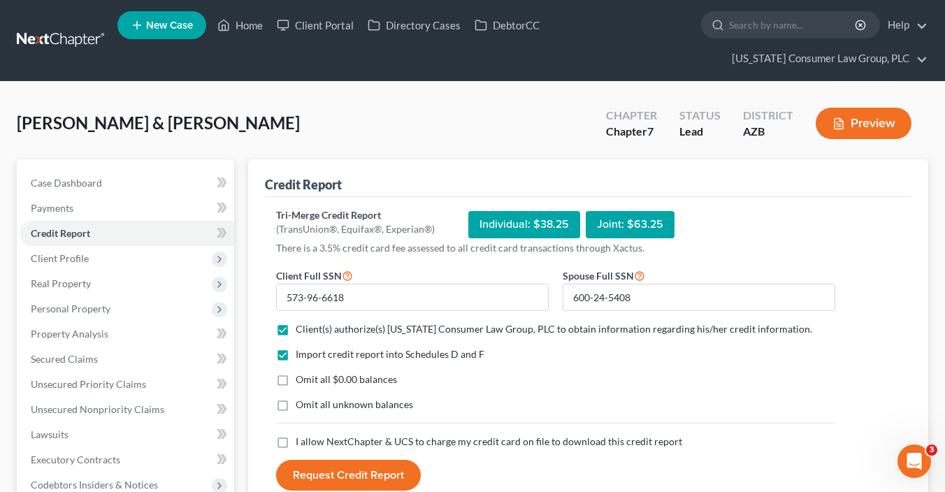
click at [379, 377] on span "Omit all $0.00 balances" at bounding box center [346, 379] width 101 height 12
click at [310, 377] on input "Omit all $0.00 balances" at bounding box center [305, 376] width 9 height 9
checkbox input "true"
click at [371, 444] on span "I allow NextChapter & UCS to charge my credit card on file to download this cre…" at bounding box center [489, 441] width 386 height 12
click at [310, 444] on input "I allow NextChapter & UCS to charge my credit card on file to download this cre…" at bounding box center [305, 439] width 9 height 9
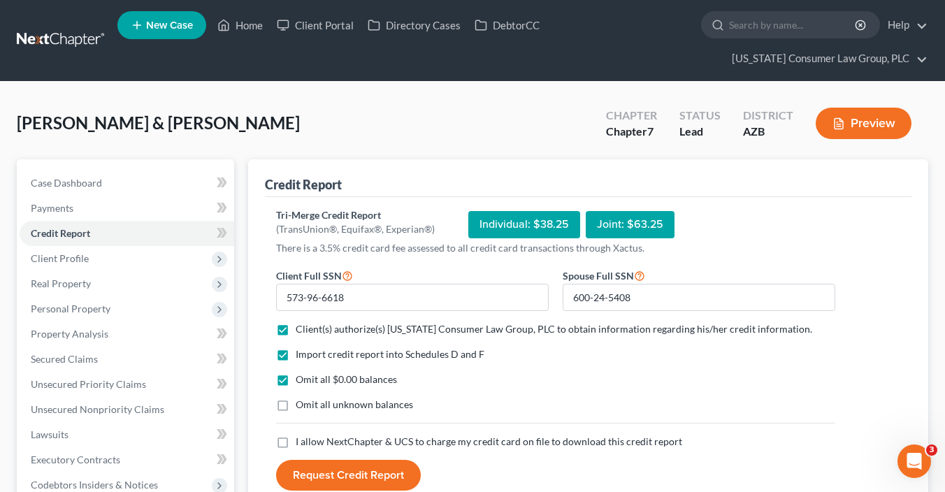
checkbox input "true"
click at [365, 475] on button "Request Credit Report" at bounding box center [348, 475] width 145 height 31
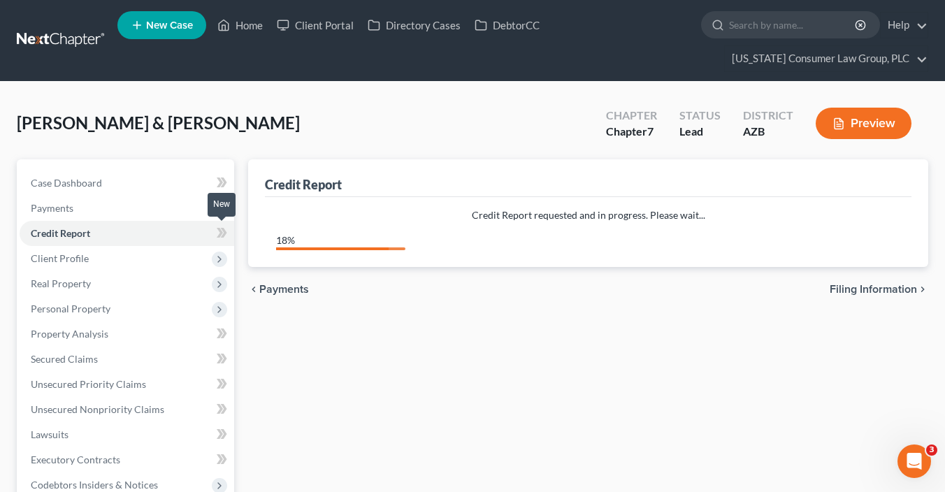
click at [228, 229] on span at bounding box center [222, 234] width 24 height 21
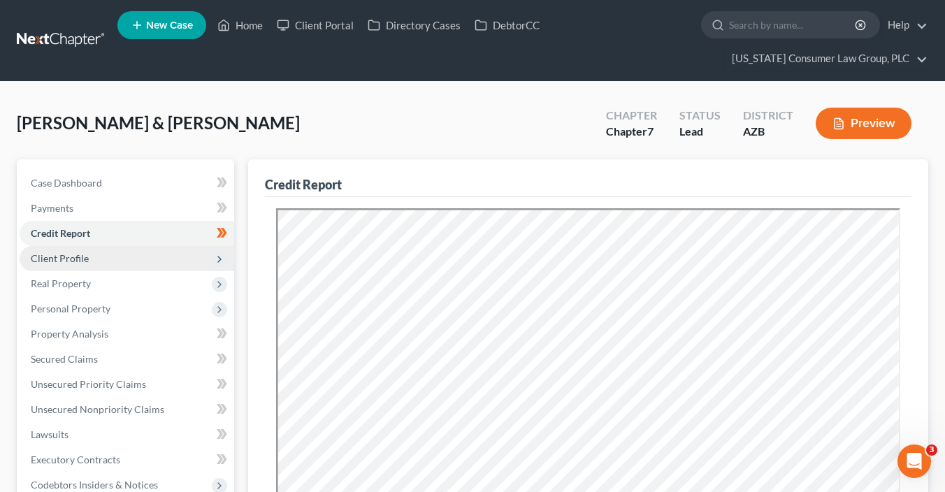
click at [224, 256] on icon at bounding box center [219, 259] width 11 height 11
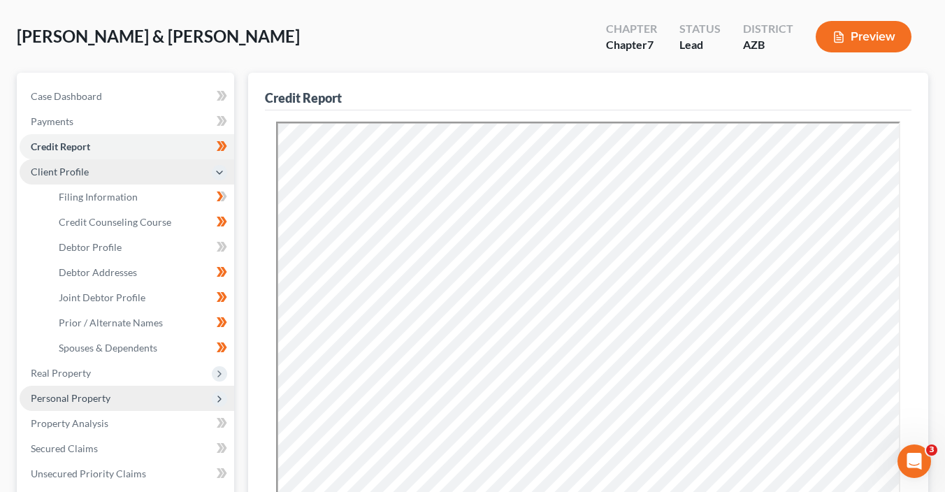
scroll to position [131, 0]
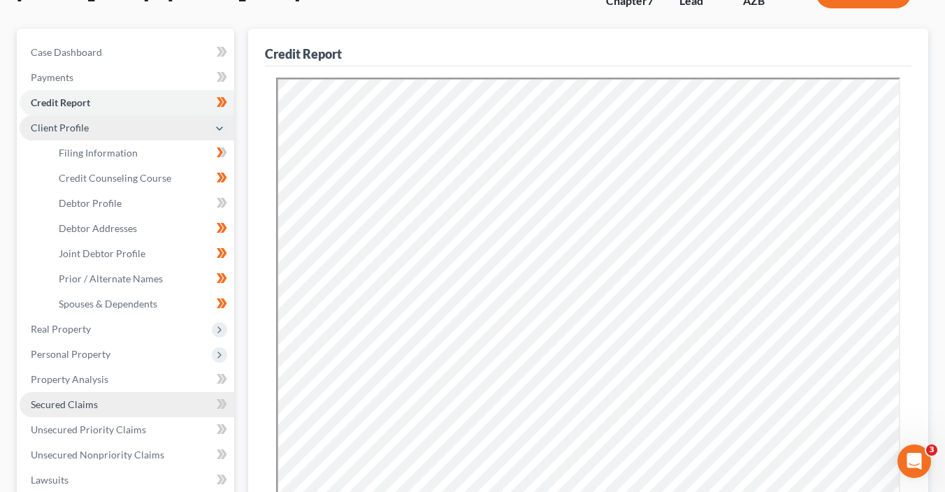
click at [141, 407] on link "Secured Claims" at bounding box center [127, 404] width 215 height 25
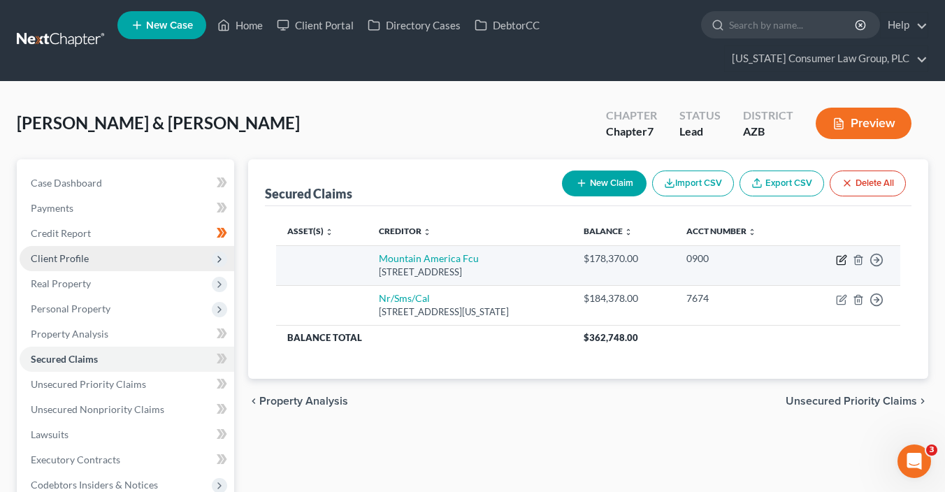
click at [837, 255] on icon "button" at bounding box center [841, 259] width 11 height 11
select select "46"
select select "2"
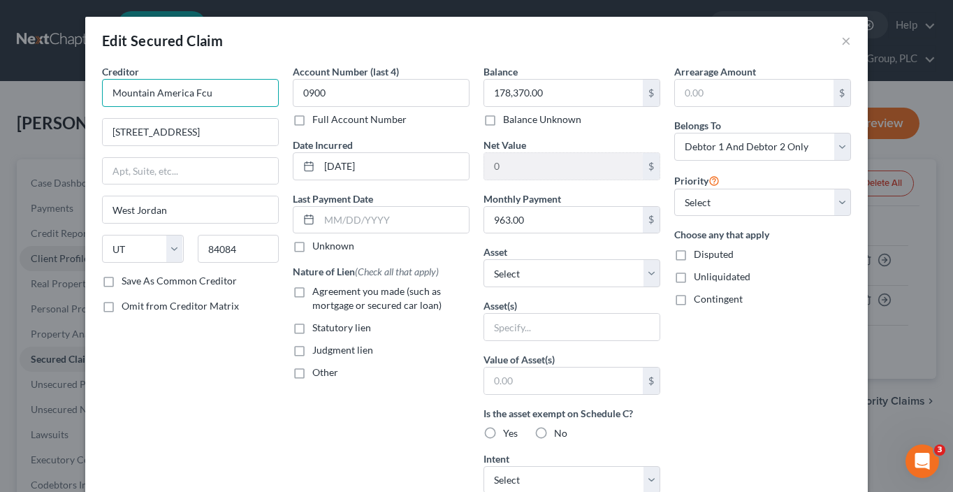
click at [227, 91] on input "Mountain America Fcu" at bounding box center [190, 93] width 177 height 28
type input "Mountain America Federal Credit Union"
click at [306, 289] on div "Agreement you made (such as mortgage or secured car loan)" at bounding box center [381, 298] width 177 height 28
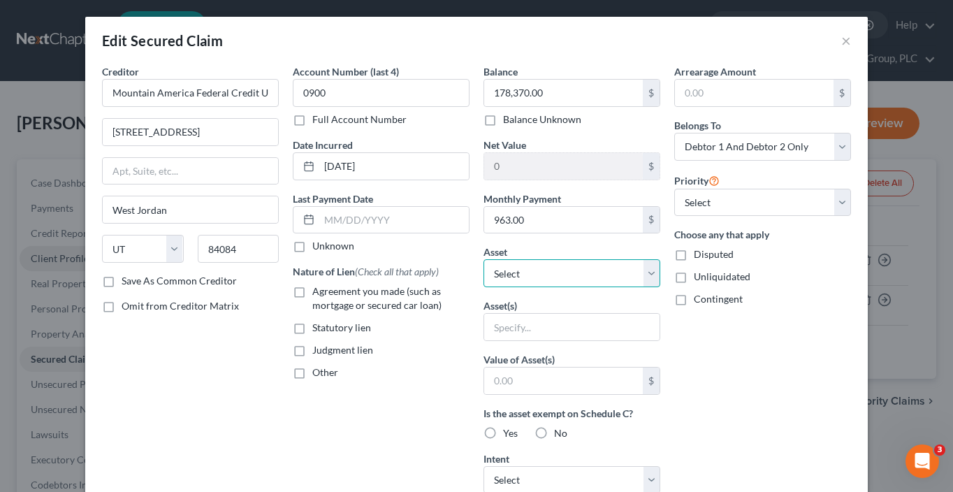
click at [542, 263] on select "Select Other Multiple Assets Forget Me Not Promotions, LLC - $0.0 21170 E. Twin…" at bounding box center [572, 273] width 177 height 28
select select "3"
click at [484, 259] on select "Select Other Multiple Assets Forget Me Not Promotions, LLC - $0.0 21170 E. Twin…" at bounding box center [572, 273] width 177 height 28
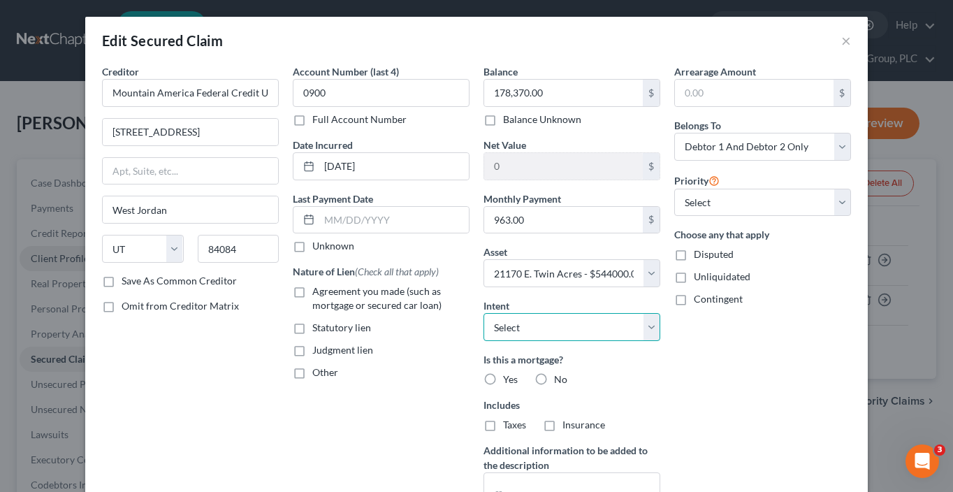
click at [553, 328] on select "Select Surrender Redeem Reaffirm Avoid Other" at bounding box center [572, 327] width 177 height 28
select select "2"
click at [484, 313] on select "Select Surrender Redeem Reaffirm Avoid Other" at bounding box center [572, 327] width 177 height 28
click at [503, 374] on span "Yes" at bounding box center [510, 379] width 15 height 12
click at [509, 374] on input "Yes" at bounding box center [513, 376] width 9 height 9
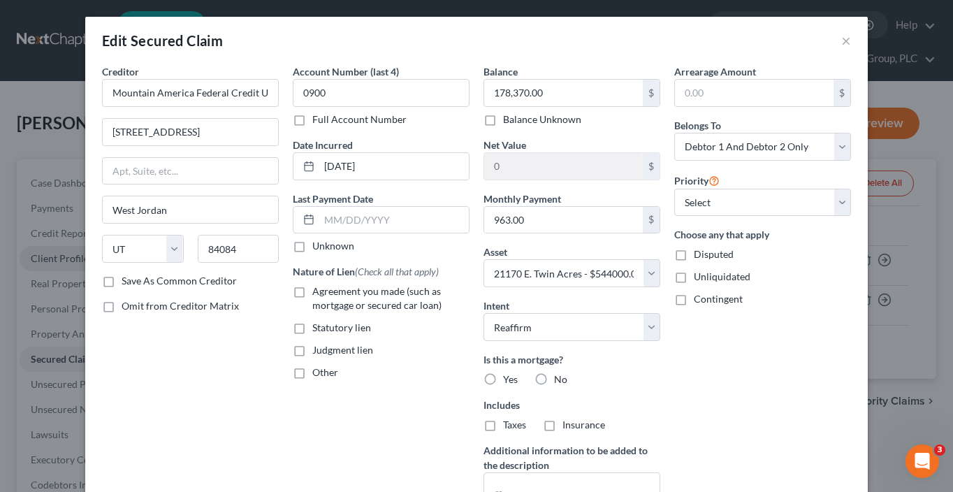
radio input "true"
click at [683, 198] on select "Select 1st 2nd 3rd 4th 5th 6th 7th 8th 9th 10th 11th 12th 13th 14th 15th 16th 1…" at bounding box center [762, 203] width 177 height 28
select select "0"
click at [674, 189] on select "Select 1st 2nd 3rd 4th 5th 6th 7th 8th 9th 10th 11th 12th 13th 14th 15th 16th 1…" at bounding box center [762, 203] width 177 height 28
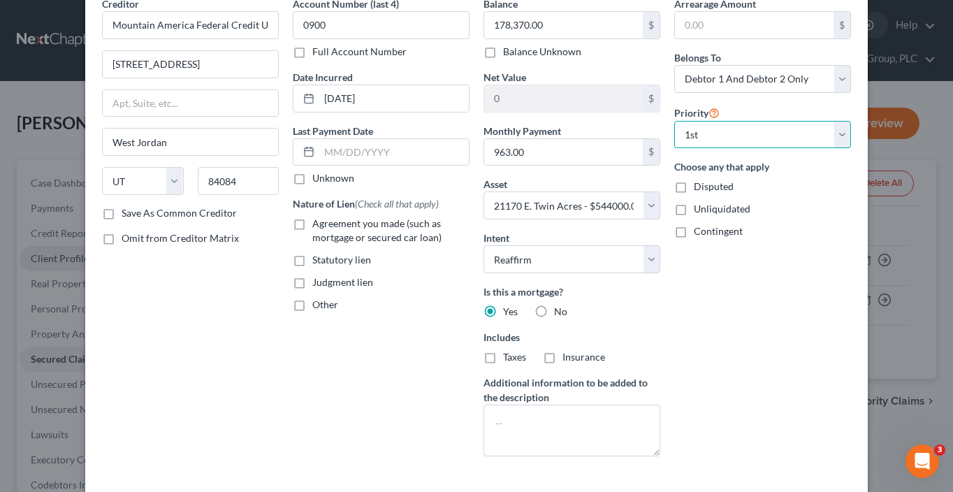
scroll to position [170, 0]
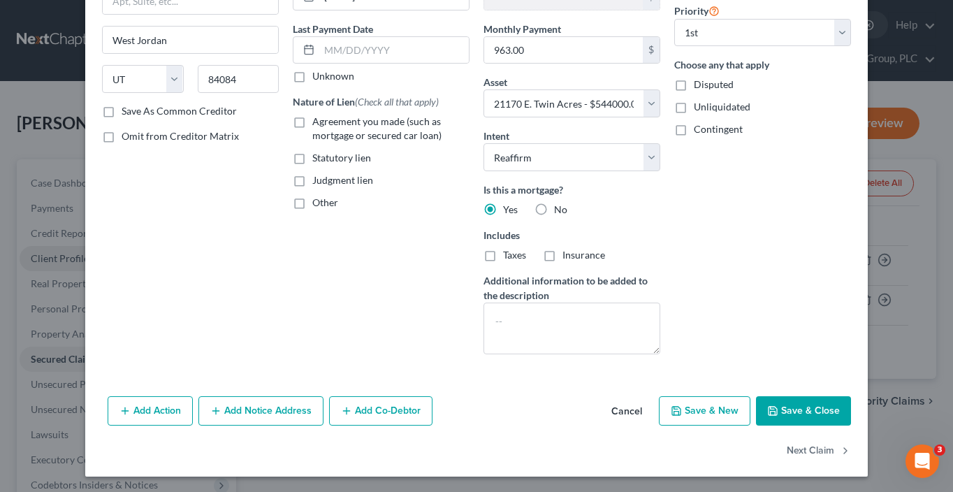
click at [788, 412] on button "Save & Close" at bounding box center [803, 410] width 95 height 29
select select
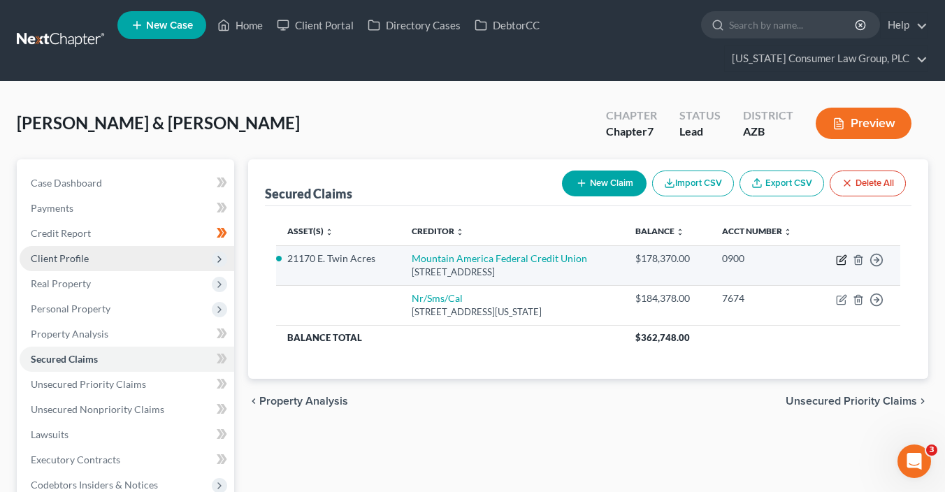
click at [839, 259] on icon "button" at bounding box center [842, 258] width 6 height 6
select select "46"
select select "2"
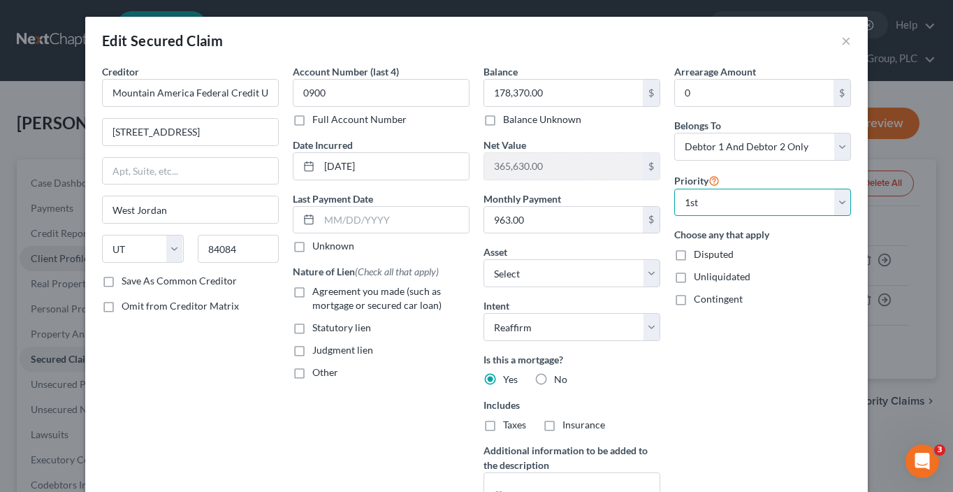
click at [771, 203] on select "Select 1st 2nd 3rd 4th 5th 6th 7th 8th 9th 10th 11th 12th 13th 14th 15th 16th 1…" at bounding box center [762, 203] width 177 height 28
select select "1"
click at [674, 189] on select "Select 1st 2nd 3rd 4th 5th 6th 7th 8th 9th 10th 11th 12th 13th 14th 15th 16th 1…" at bounding box center [762, 203] width 177 height 28
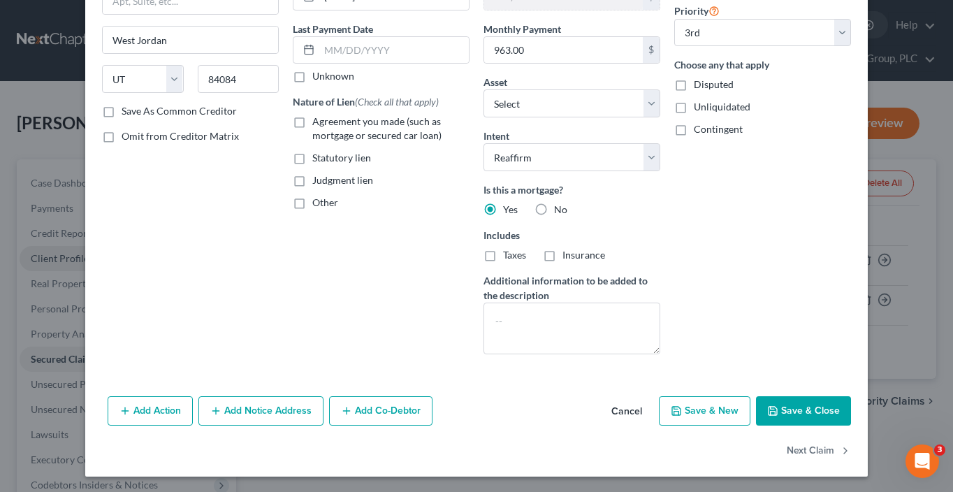
click at [782, 405] on button "Save & Close" at bounding box center [803, 410] width 95 height 29
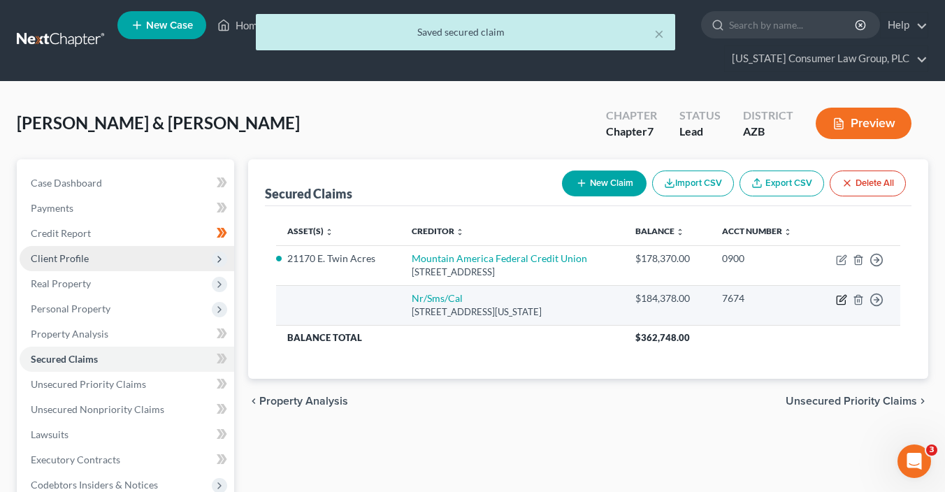
click at [839, 301] on icon "button" at bounding box center [841, 299] width 11 height 11
select select "39"
select select "0"
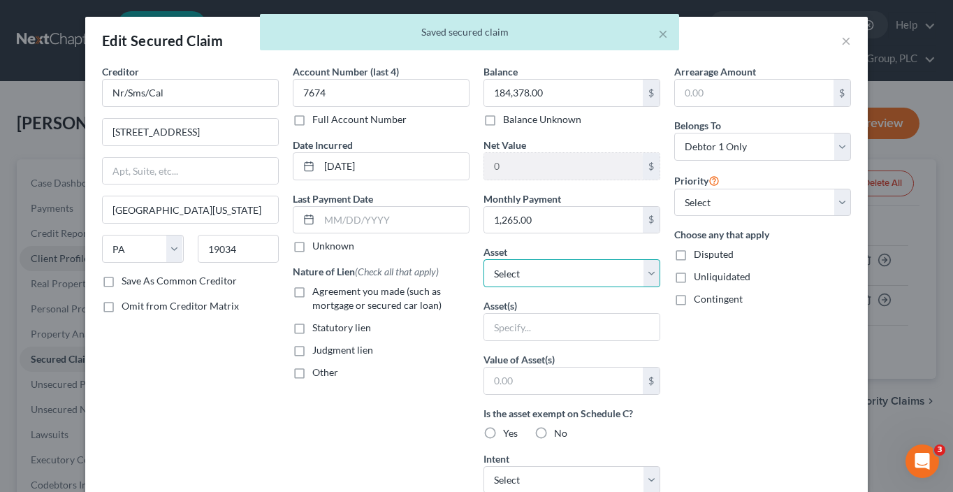
click at [553, 275] on select "Select Other Multiple Assets Forget Me Not Promotions, LLC - $0.0 21170 E. Twin…" at bounding box center [572, 273] width 177 height 28
select select "3"
click at [484, 259] on select "Select Other Multiple Assets Forget Me Not Promotions, LLC - $0.0 21170 E. Twin…" at bounding box center [572, 273] width 177 height 28
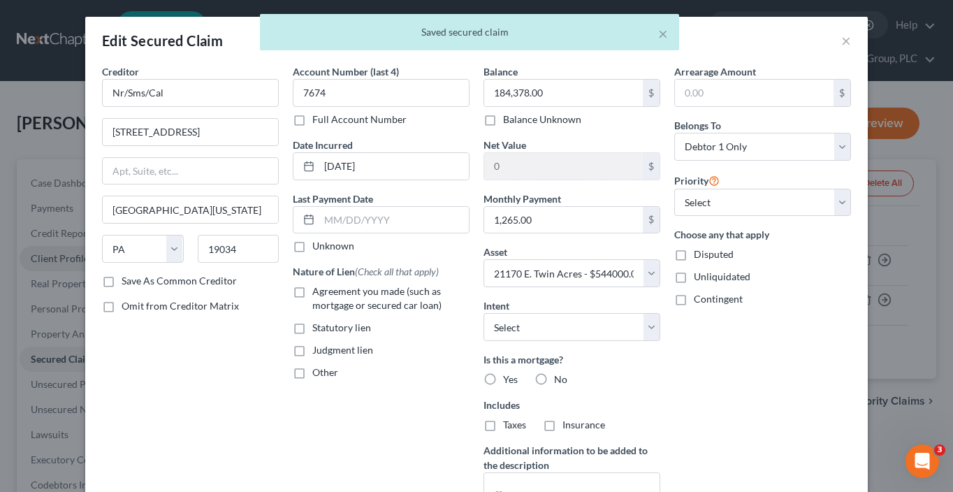
click at [401, 296] on label "Agreement you made (such as mortgage or secured car loan)" at bounding box center [390, 298] width 157 height 28
click at [327, 293] on input "Agreement you made (such as mortgage or secured car loan)" at bounding box center [322, 288] width 9 height 9
checkbox input "true"
click at [517, 330] on select "Select Surrender Redeem Reaffirm Avoid Other" at bounding box center [572, 327] width 177 height 28
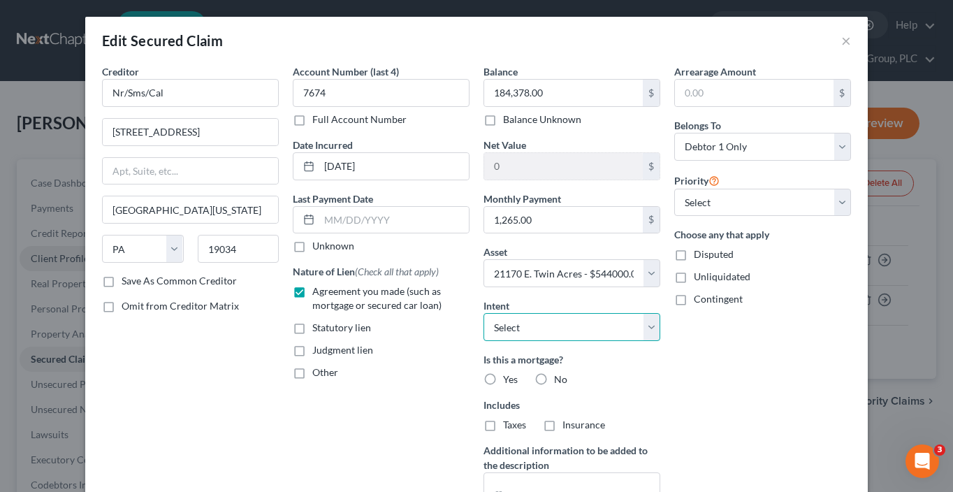
select select "2"
click at [484, 313] on select "Select Surrender Redeem Reaffirm Avoid Other" at bounding box center [572, 327] width 177 height 28
click at [511, 373] on span "Yes" at bounding box center [510, 379] width 15 height 12
click at [511, 372] on input "Yes" at bounding box center [513, 376] width 9 height 9
radio input "true"
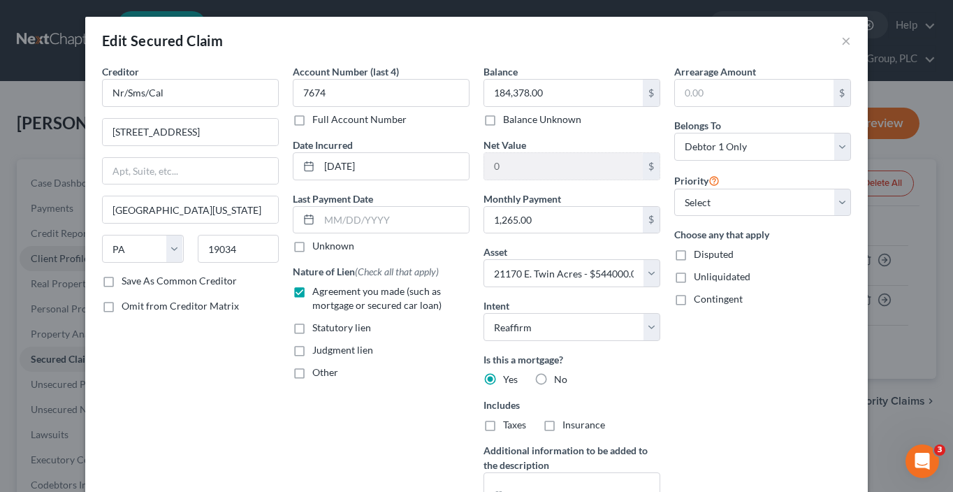
click at [503, 424] on label "Taxes" at bounding box center [514, 425] width 23 height 14
click at [509, 424] on input "Taxes" at bounding box center [513, 422] width 9 height 9
checkbox input "true"
click at [569, 425] on span "Insurance" at bounding box center [584, 425] width 43 height 12
click at [569, 425] on input "Insurance" at bounding box center [572, 422] width 9 height 9
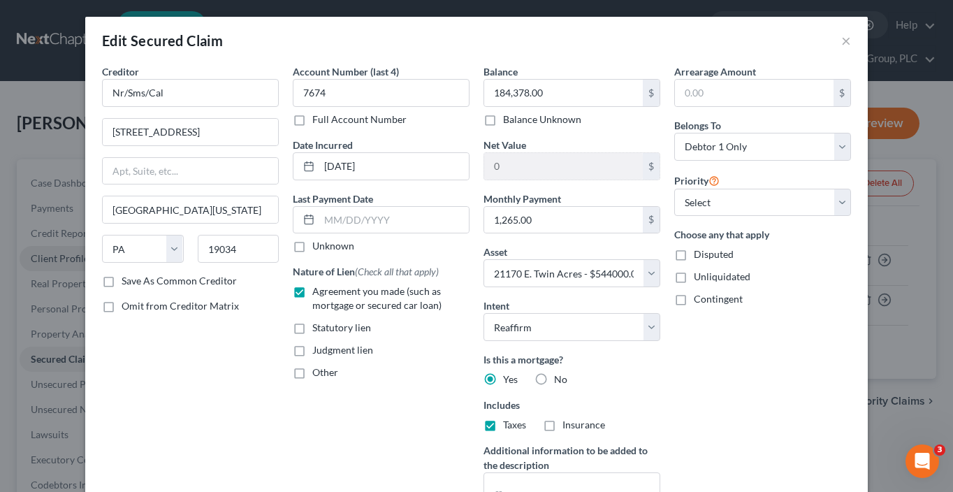
checkbox input "true"
click at [696, 195] on select "Select 1st 3rd 4th 5th 6th 7th 8th 9th 10th 11th 12th 13th 14th 15th 16th 17th …" at bounding box center [762, 203] width 177 height 28
select select "0"
click at [674, 189] on select "Select 1st 3rd 4th 5th 6th 7th 8th 9th 10th 11th 12th 13th 14th 15th 16th 17th …" at bounding box center [762, 203] width 177 height 28
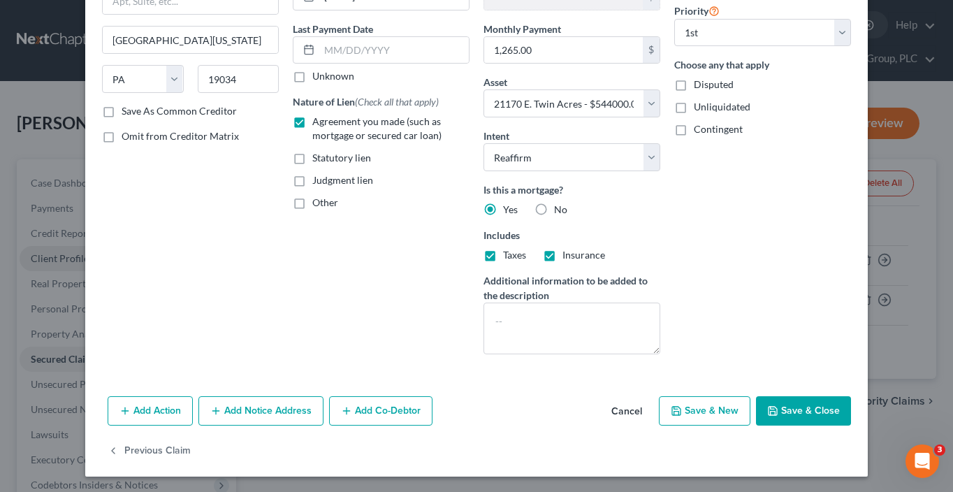
click at [796, 404] on button "Save & Close" at bounding box center [803, 410] width 95 height 29
select select
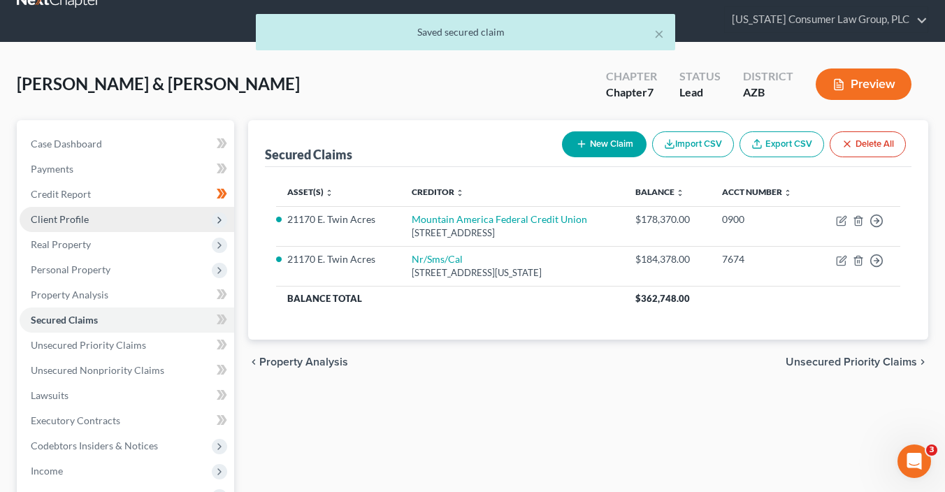
scroll to position [59, 0]
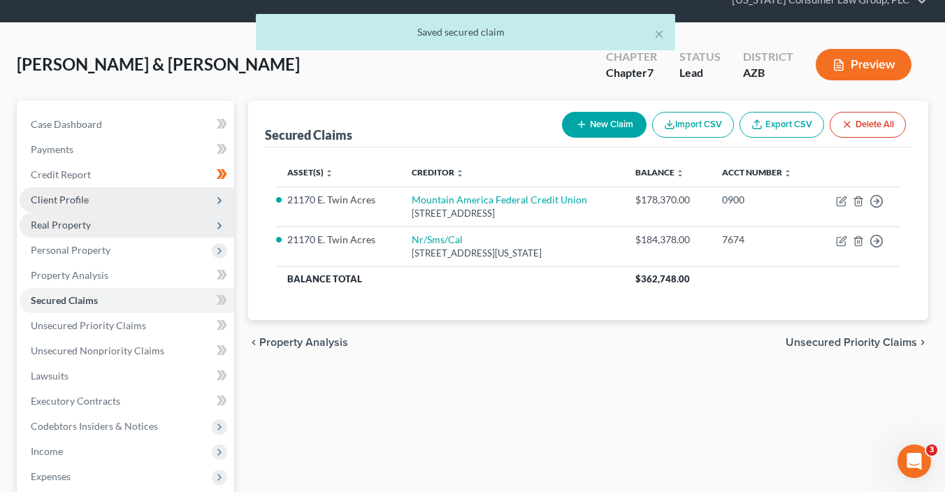
click at [166, 223] on span "Real Property" at bounding box center [127, 224] width 215 height 25
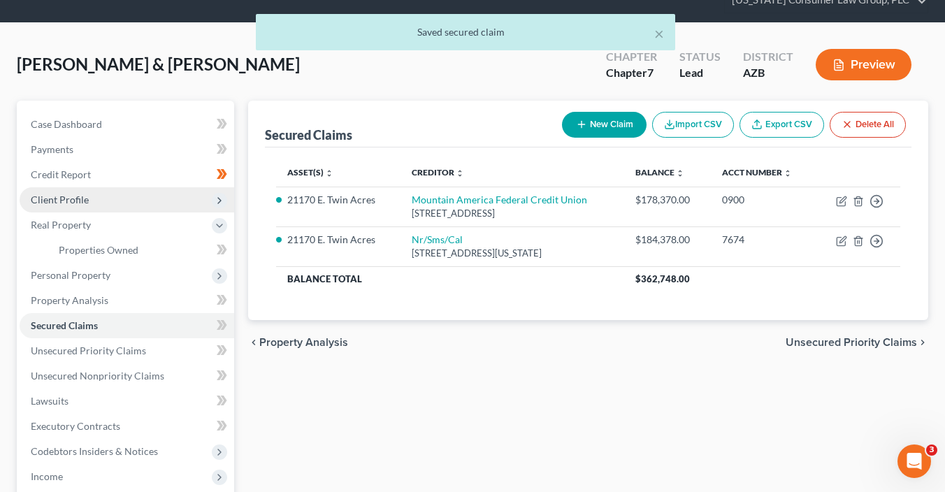
drag, startPoint x: 210, startPoint y: 247, endPoint x: 218, endPoint y: 248, distance: 8.4
click at [218, 248] on div "New" at bounding box center [214, 239] width 28 height 23
click at [231, 252] on span at bounding box center [222, 251] width 24 height 21
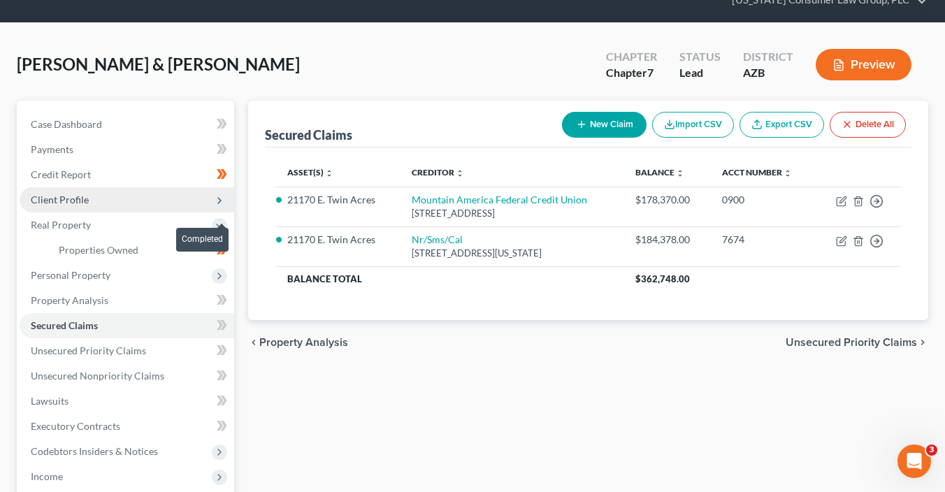
click at [231, 252] on span at bounding box center [222, 251] width 24 height 21
click at [157, 252] on link "Properties Owned" at bounding box center [141, 250] width 187 height 25
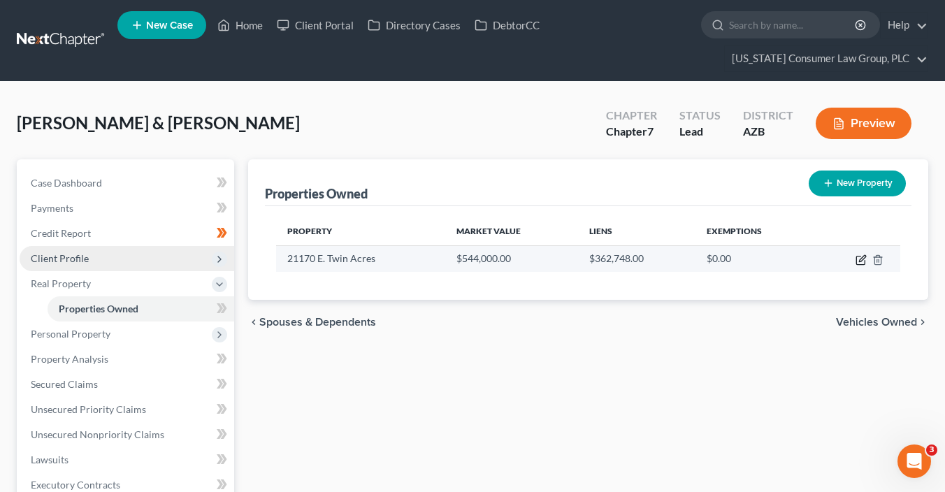
click at [858, 260] on icon "button" at bounding box center [860, 259] width 11 height 11
select select "3"
select select "7"
select select "2"
select select "0"
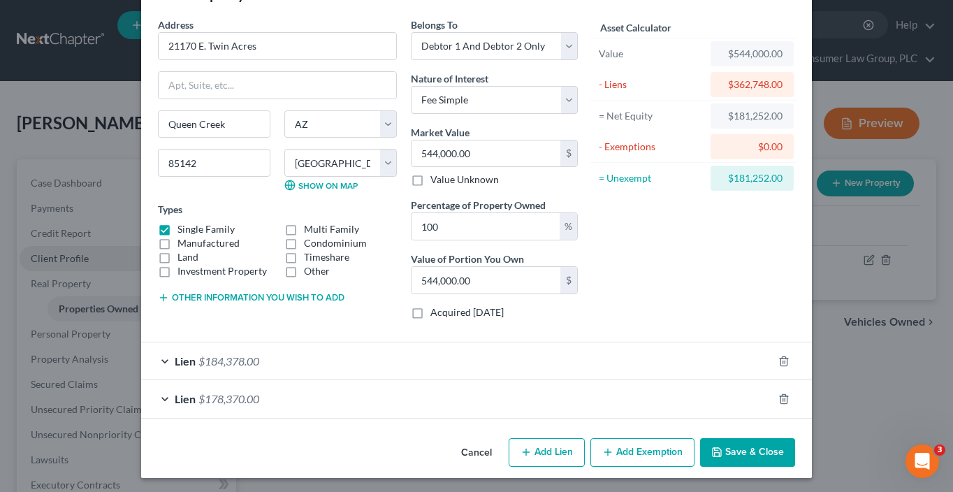
scroll to position [48, 0]
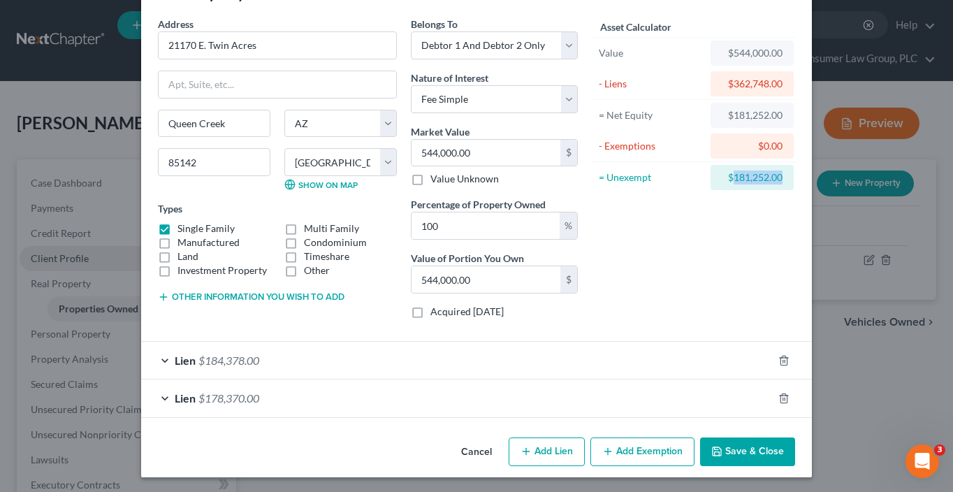
drag, startPoint x: 783, startPoint y: 173, endPoint x: 730, endPoint y: 172, distance: 53.1
click at [730, 172] on div "$181,252.00" at bounding box center [752, 177] width 83 height 25
copy div "181,252.00"
click at [630, 438] on button "Add Exemption" at bounding box center [642, 451] width 104 height 29
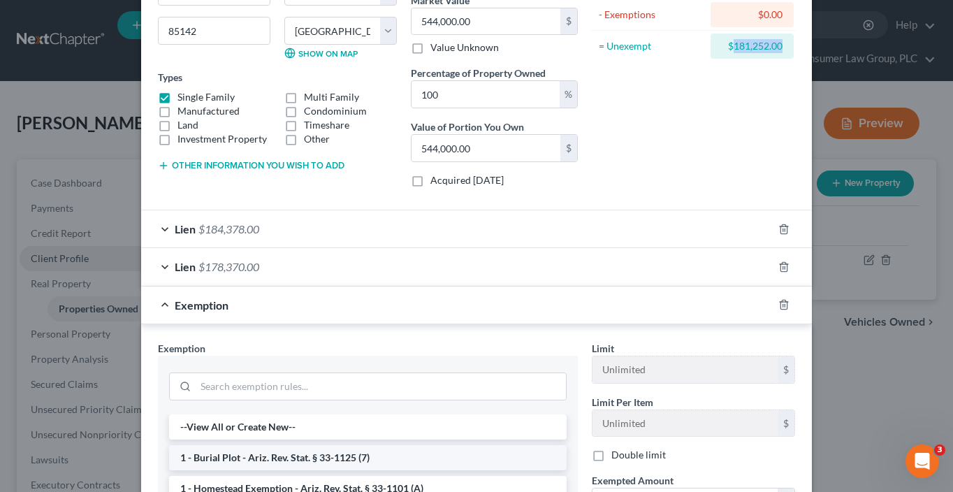
scroll to position [226, 0]
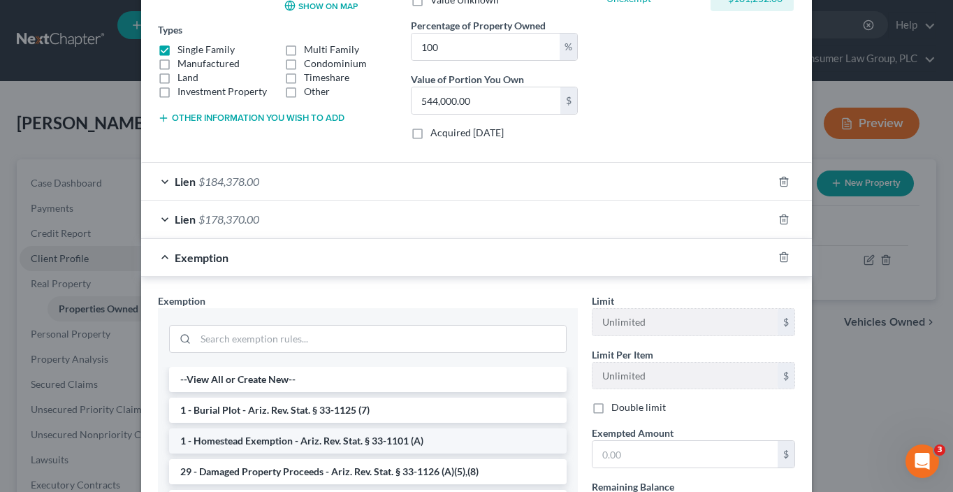
click at [338, 440] on li "1 - Homestead Exemption - Ariz. Rev. Stat. § 33-1101 (A)" at bounding box center [368, 440] width 398 height 25
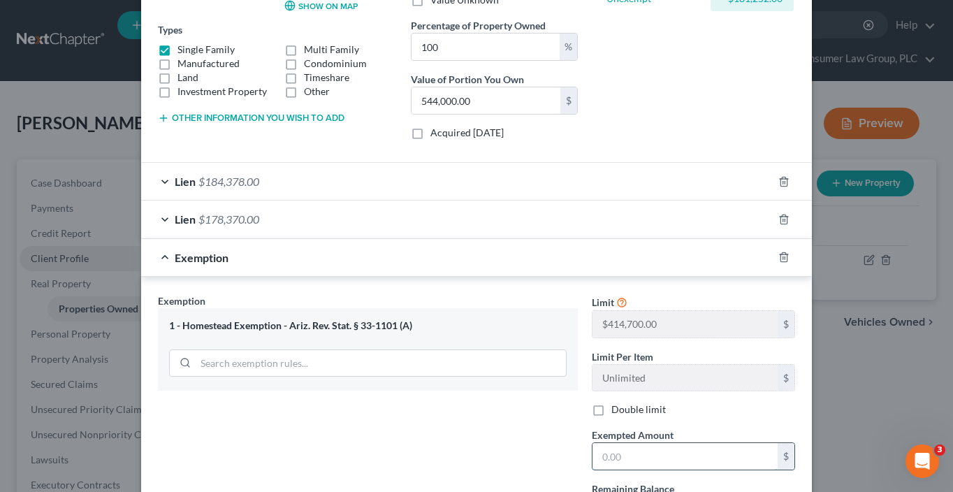
click at [650, 456] on input "text" at bounding box center [685, 456] width 185 height 27
paste input "181,252.00"
type input "181,252.00"
click at [463, 407] on div "Exemption Set must be selected for CA. Exemption * 1 - Homestead Exemption - Ar…" at bounding box center [368, 414] width 434 height 242
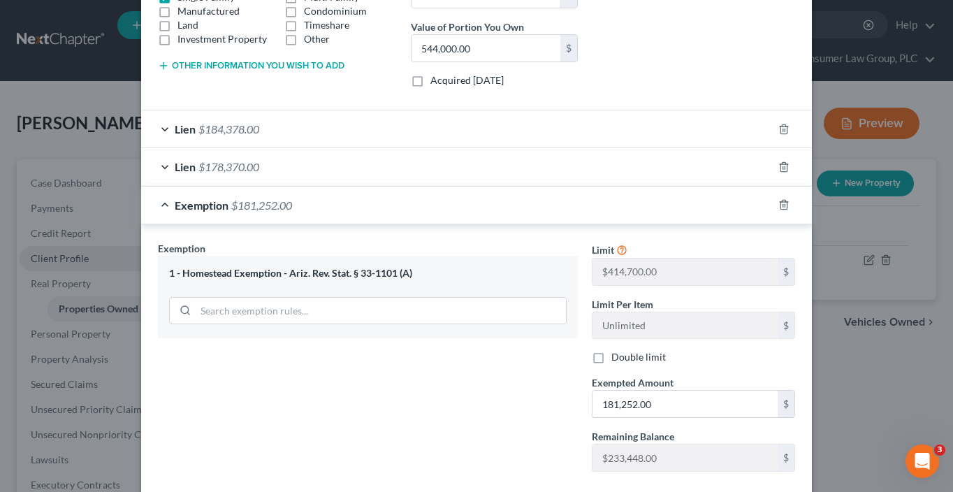
scroll to position [355, 0]
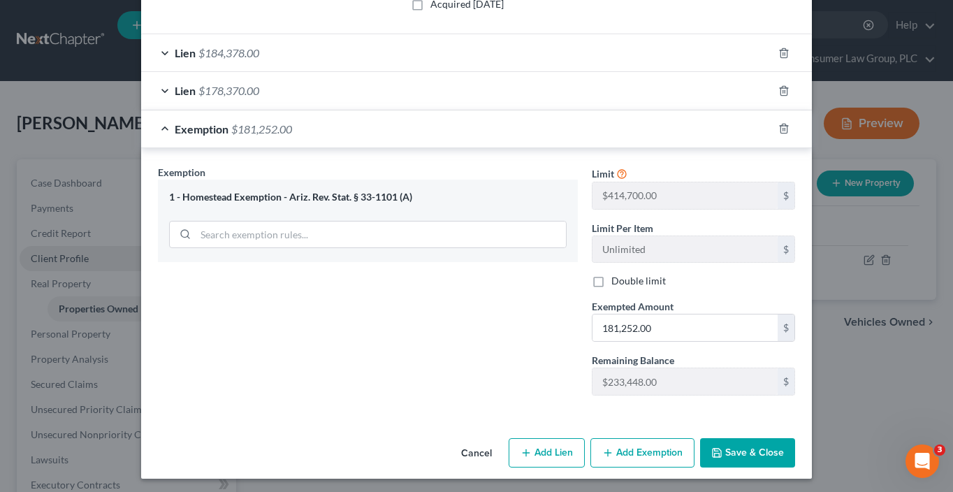
click at [715, 453] on polyline "button" at bounding box center [717, 454] width 5 height 3
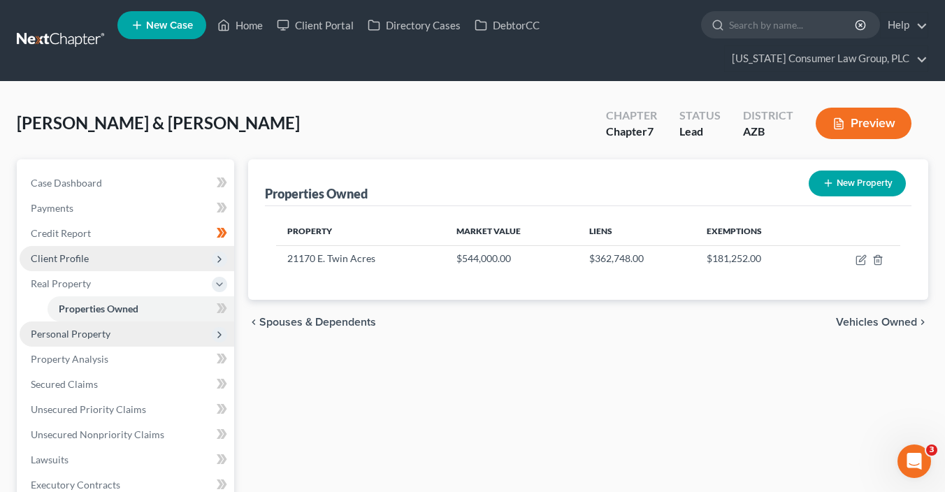
click at [119, 338] on span "Personal Property" at bounding box center [127, 333] width 215 height 25
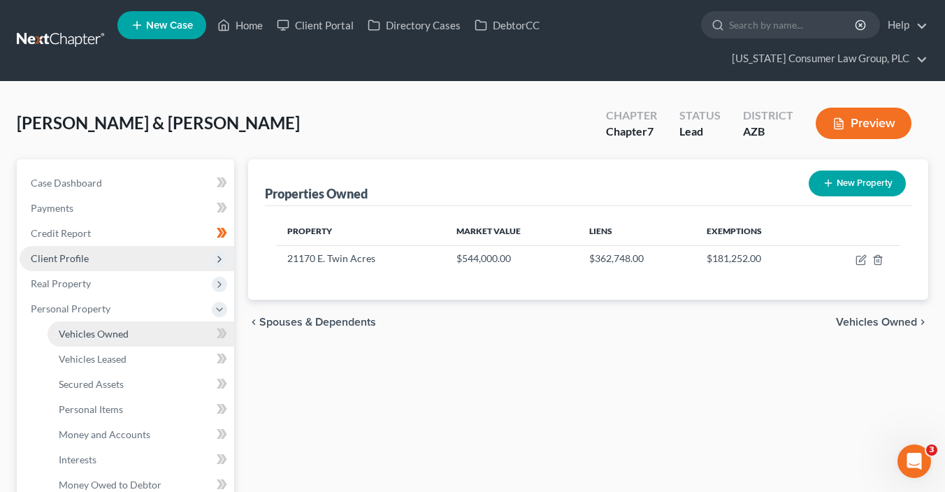
click at [126, 337] on span "Vehicles Owned" at bounding box center [94, 334] width 70 height 12
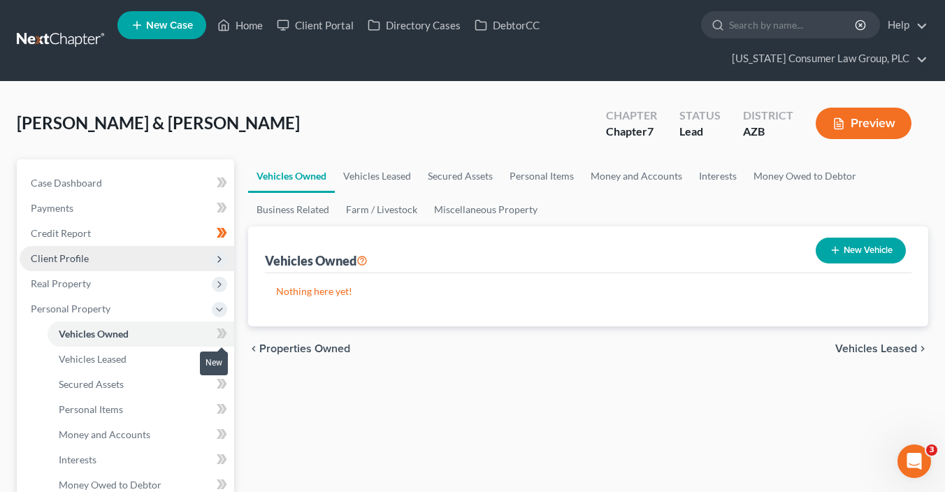
click at [222, 338] on icon at bounding box center [222, 333] width 10 height 17
click at [233, 338] on span at bounding box center [222, 335] width 24 height 21
click at [868, 254] on button "New Vehicle" at bounding box center [860, 251] width 90 height 26
select select "0"
select select "2"
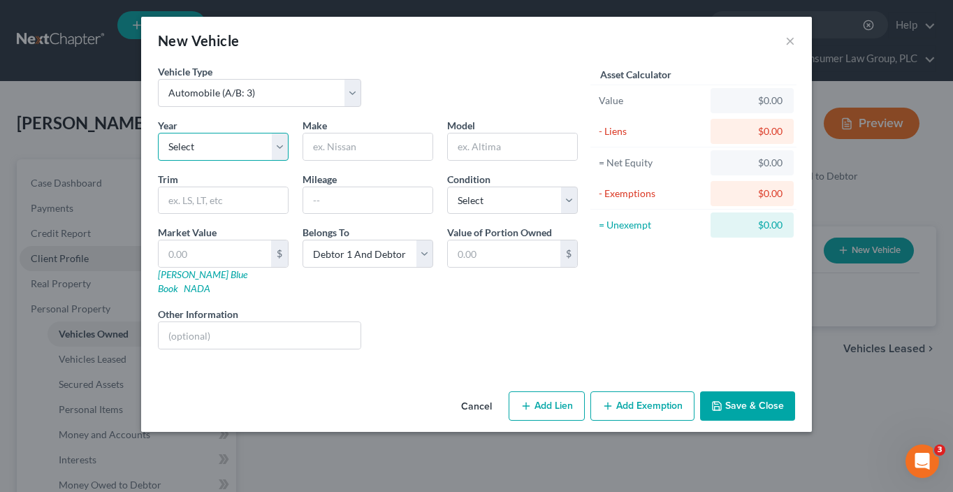
click at [208, 150] on select "Select 2026 2025 2024 2023 2022 2021 2020 2019 2018 2017 2016 2015 2014 2013 20…" at bounding box center [223, 147] width 131 height 28
select select "9"
click at [158, 133] on select "Select 2026 2025 2024 2023 2022 2021 2020 2019 2018 2017 2016 2015 2014 2013 20…" at bounding box center [223, 147] width 131 height 28
click at [338, 143] on input "text" at bounding box center [367, 146] width 129 height 27
type input "Ford"
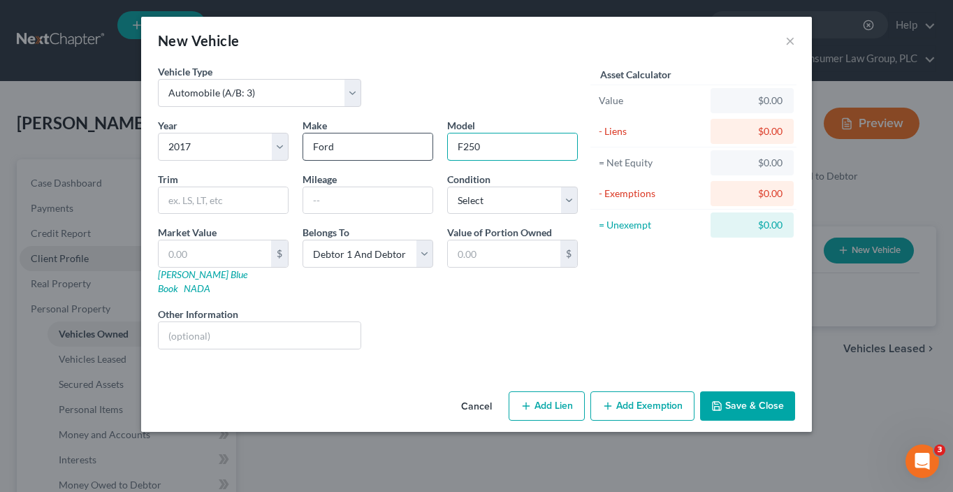
type input "F250"
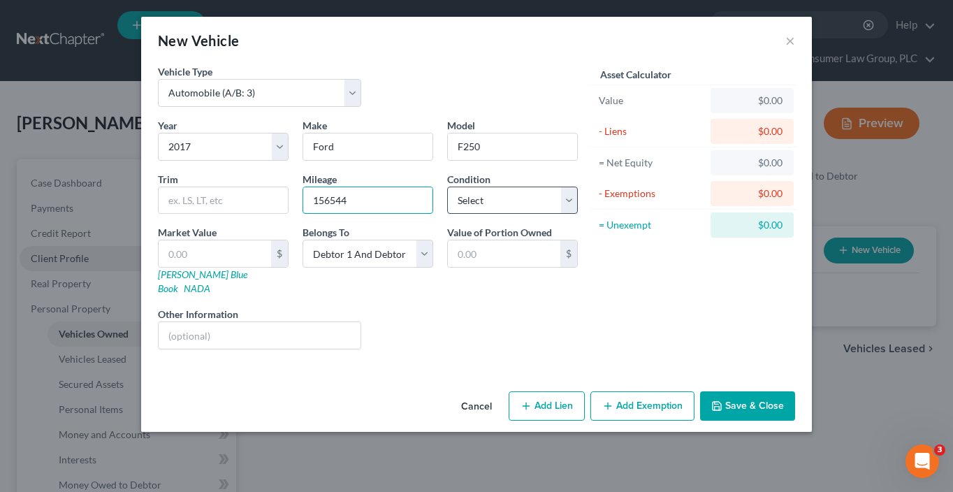
type input "156544"
click at [492, 206] on select "Select Excellent Very Good Good Fair Poor" at bounding box center [512, 201] width 131 height 28
select select "3"
click at [447, 187] on select "Select Excellent Very Good Good Fair Poor" at bounding box center [512, 201] width 131 height 28
click at [194, 275] on link "Kelly Blue Book" at bounding box center [202, 281] width 89 height 26
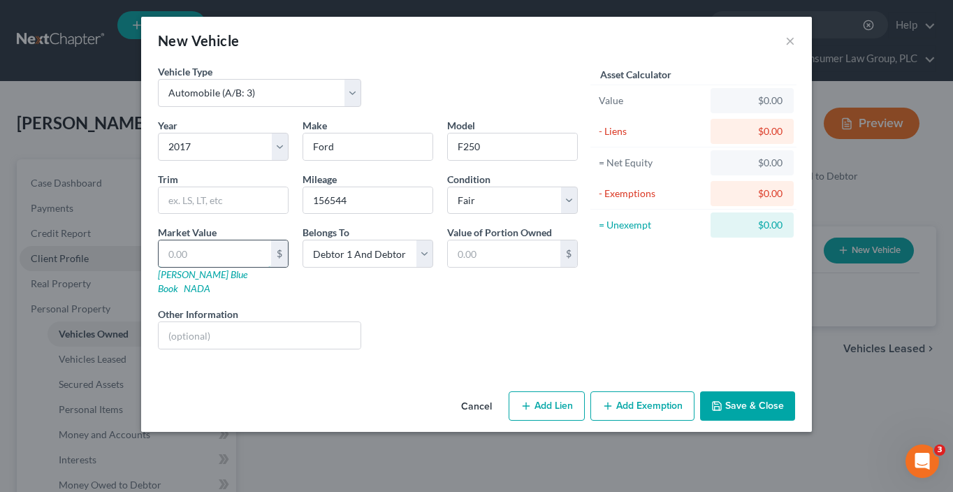
click at [229, 242] on input "text" at bounding box center [215, 253] width 113 height 27
type input "1"
type input "1.00"
type input "12"
type input "12.00"
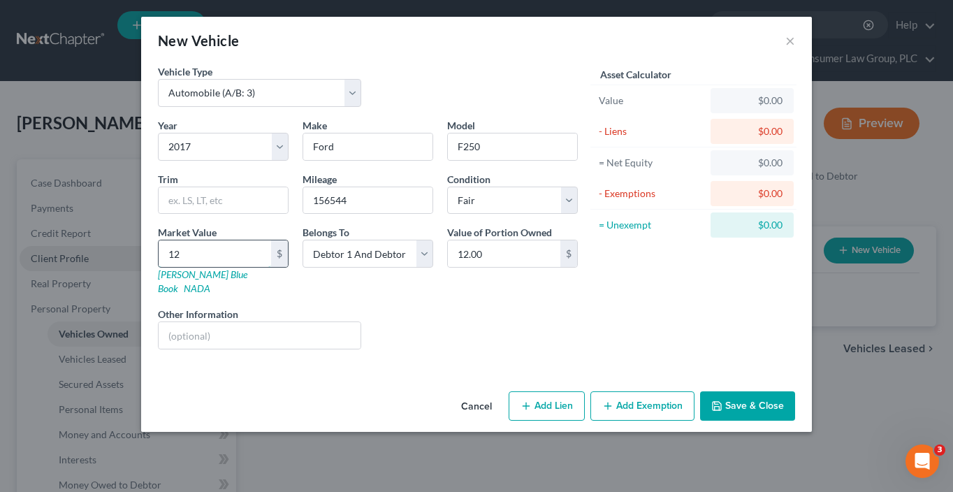
type input "127"
type input "127.00"
type input "1273"
type input "1,273.00"
type input "1,2738"
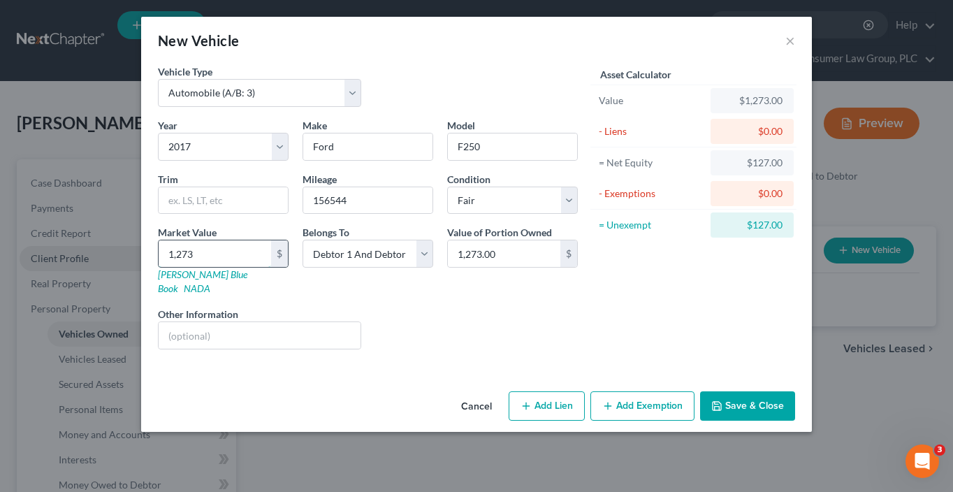
type input "12,738.00"
type input "12,738"
click at [729, 391] on button "Save & Close" at bounding box center [747, 405] width 95 height 29
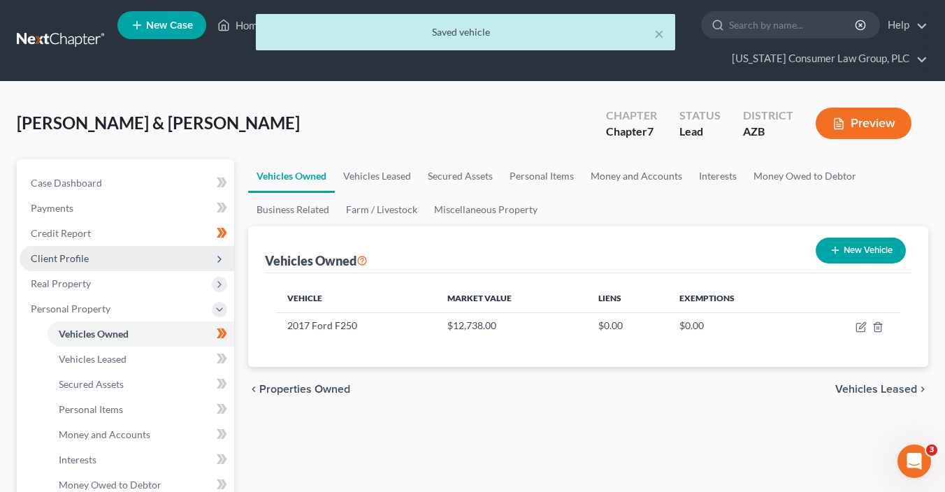
click at [856, 254] on button "New Vehicle" at bounding box center [860, 251] width 90 height 26
select select "0"
select select "2"
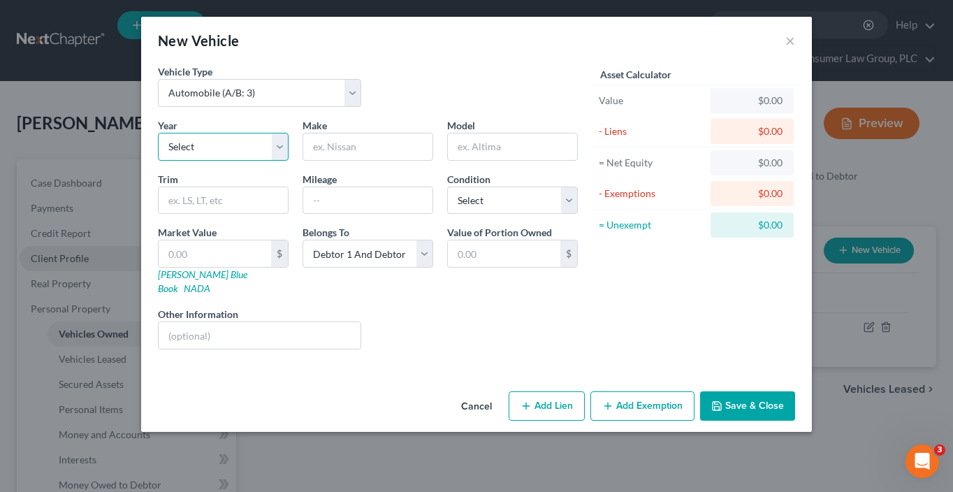
click at [209, 149] on select "Select 2026 2025 2024 2023 2022 2021 2020 2019 2018 2017 2016 2015 2014 2013 20…" at bounding box center [223, 147] width 131 height 28
select select "19"
click at [158, 133] on select "Select 2026 2025 2024 2023 2022 2021 2020 2019 2018 2017 2016 2015 2014 2013 20…" at bounding box center [223, 147] width 131 height 28
click at [331, 153] on input "text" at bounding box center [367, 146] width 129 height 27
type input "Toyota"
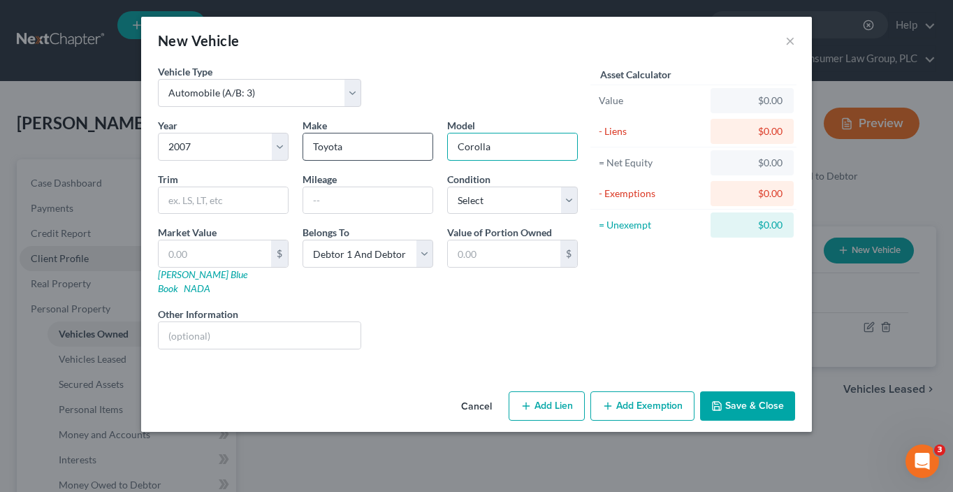
type input "Corolla"
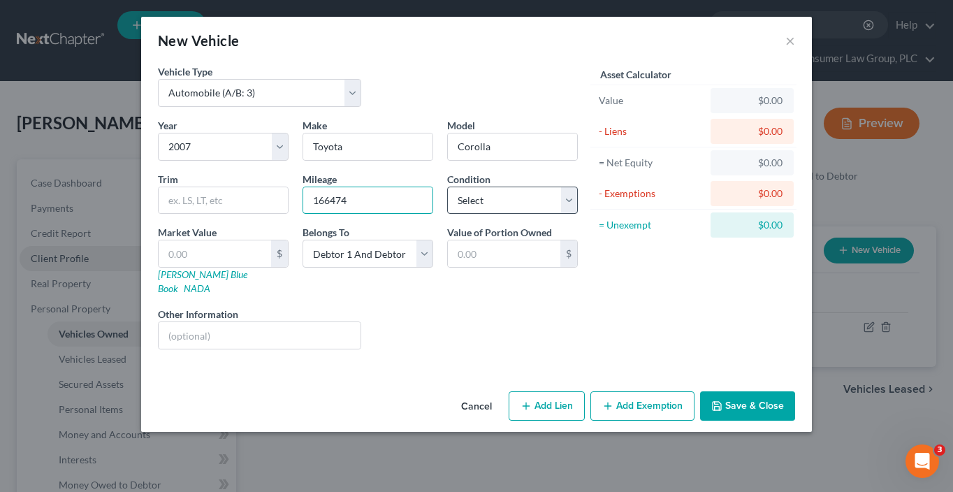
type input "166474"
click at [506, 201] on select "Select Excellent Very Good Good Fair Poor" at bounding box center [512, 201] width 131 height 28
select select "3"
click at [447, 187] on select "Select Excellent Very Good Good Fair Poor" at bounding box center [512, 201] width 131 height 28
click at [182, 273] on link "Kelly Blue Book" at bounding box center [202, 281] width 89 height 26
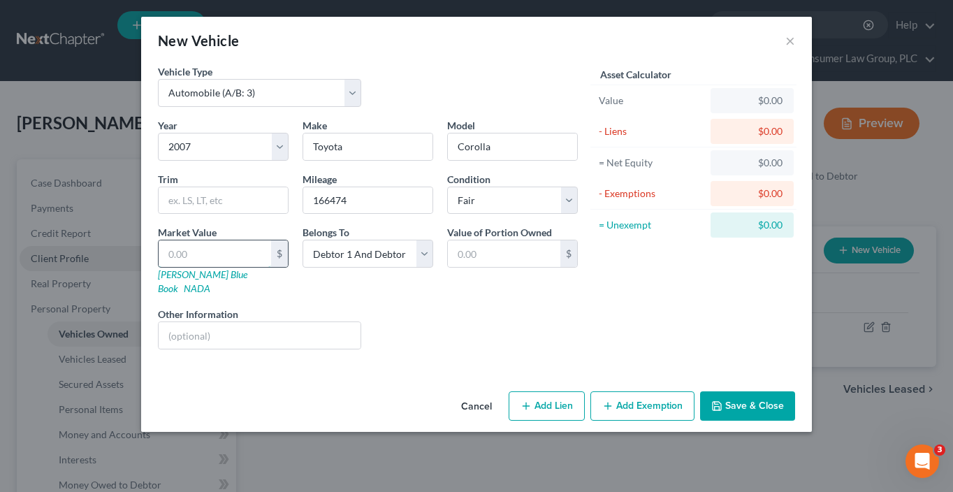
click at [198, 246] on input "text" at bounding box center [215, 253] width 113 height 27
type input "1"
type input "1.00"
type input "14"
type input "14.00"
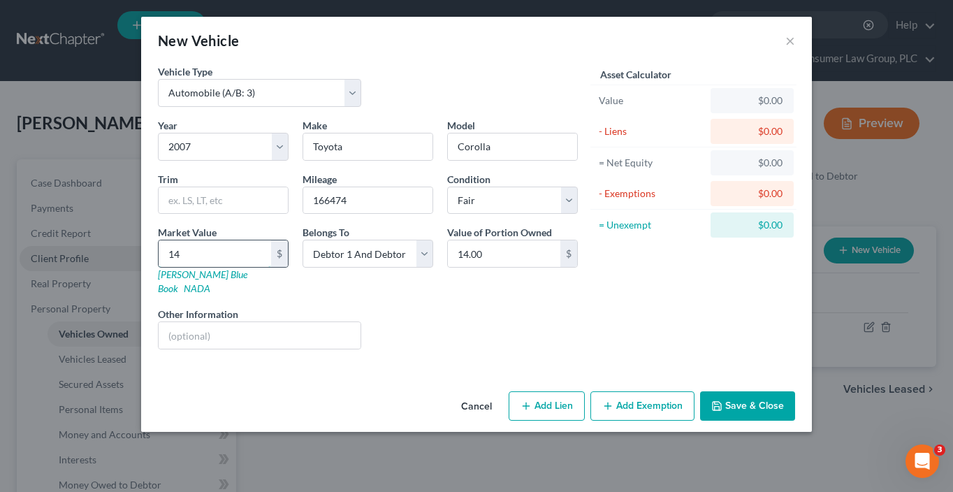
type input "147"
type input "147.00"
type input "1476"
type input "1,476.00"
type input "1,476"
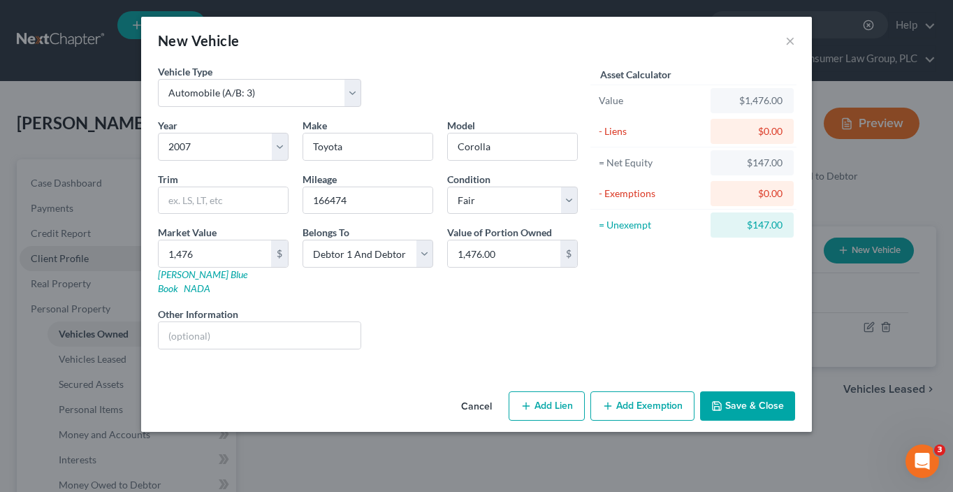
click at [679, 393] on button "Add Exemption" at bounding box center [642, 405] width 104 height 29
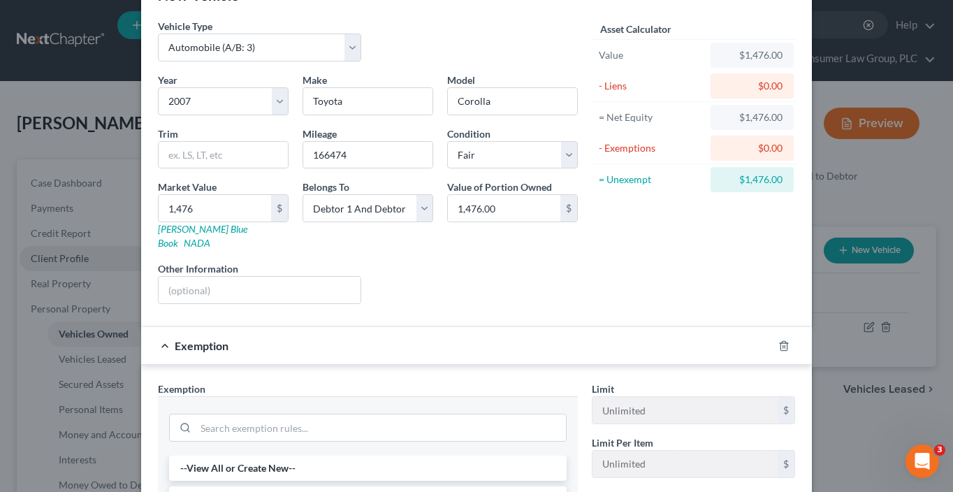
scroll to position [185, 0]
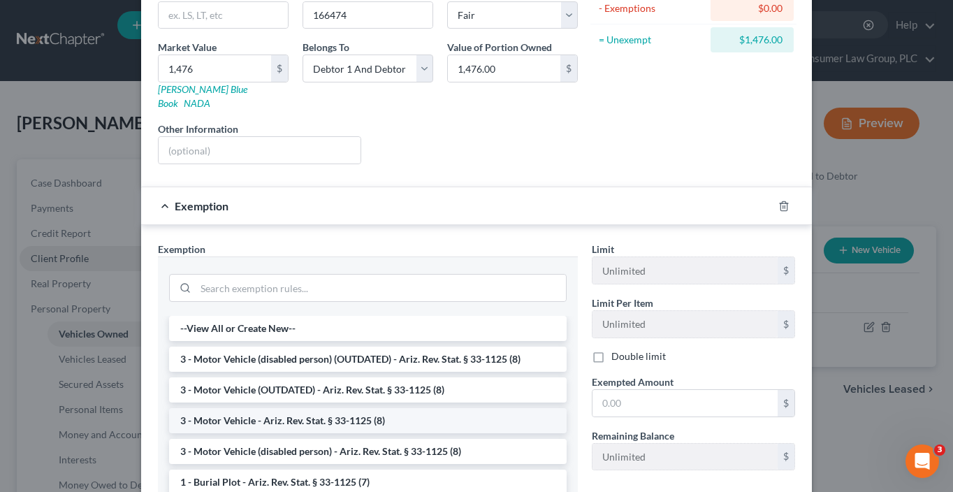
click at [367, 408] on li "3 - Motor Vehicle - Ariz. Rev. Stat. § 33-1125 (8)" at bounding box center [368, 420] width 398 height 25
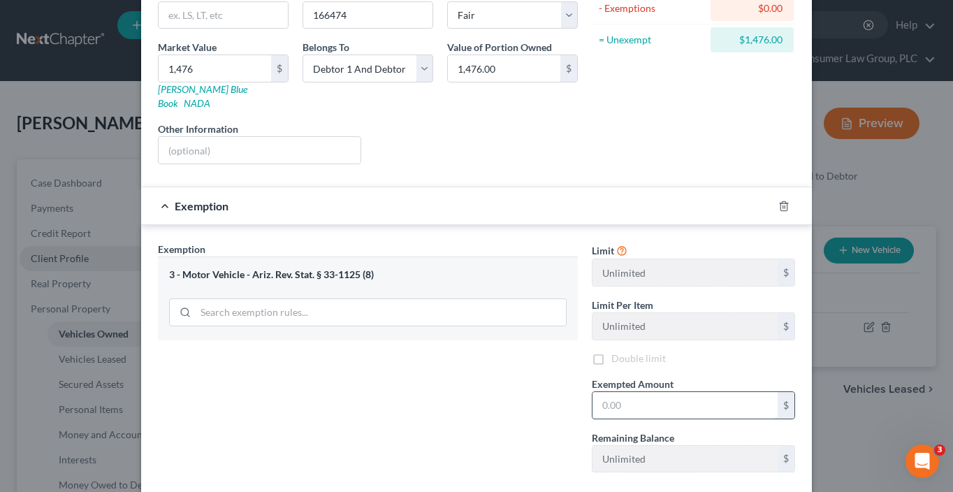
click at [604, 400] on input "text" at bounding box center [685, 405] width 185 height 27
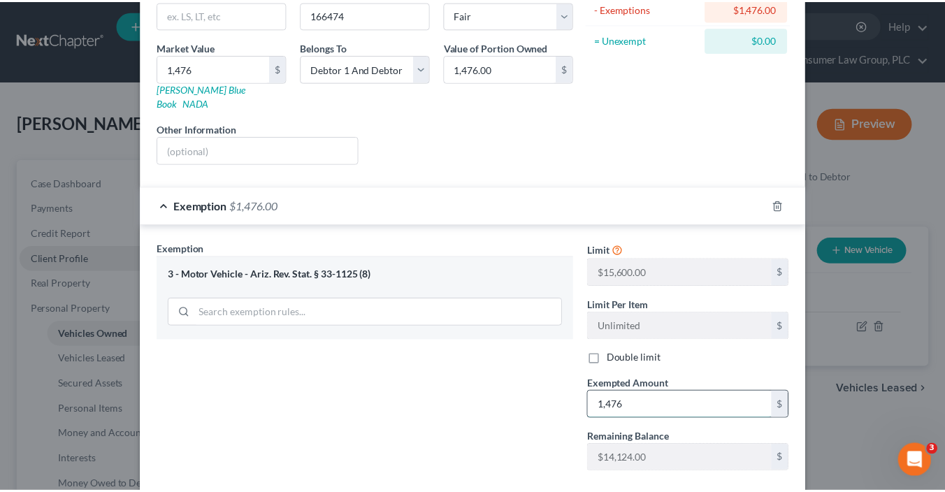
scroll to position [249, 0]
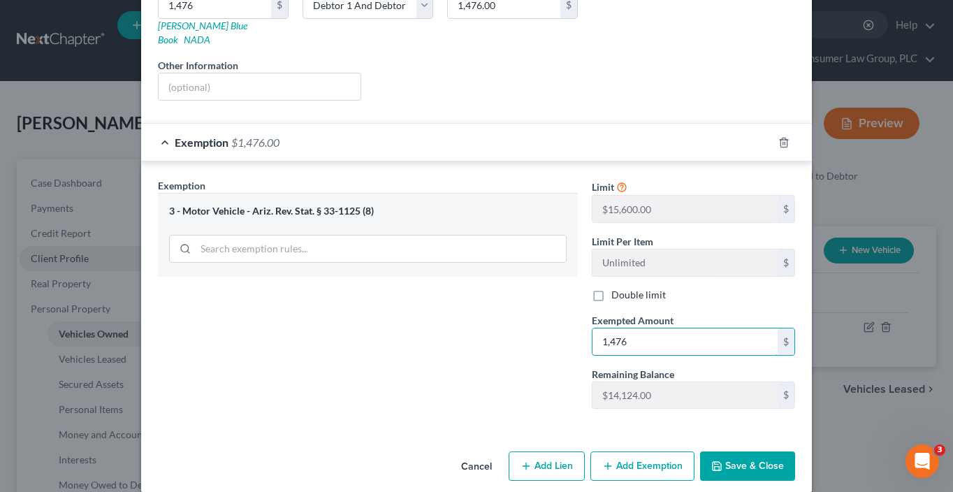
type input "1,476"
click at [773, 451] on button "Save & Close" at bounding box center [747, 465] width 95 height 29
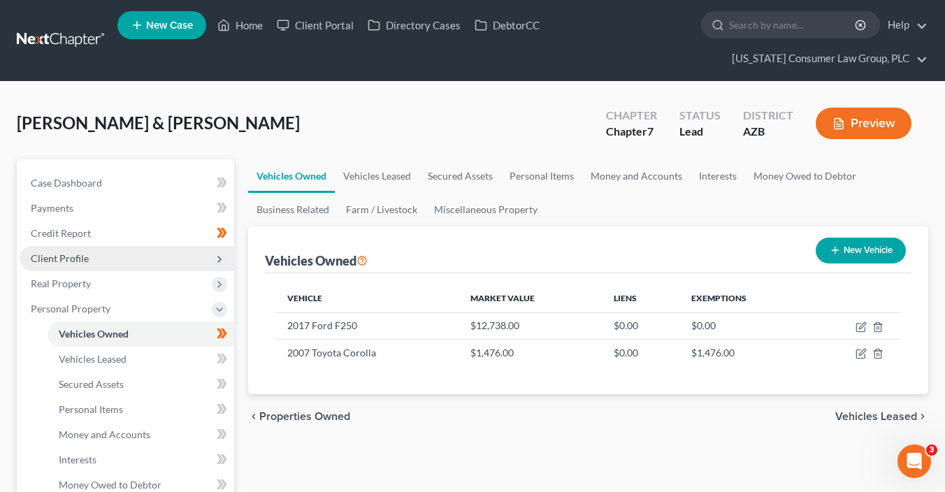
click at [846, 249] on button "New Vehicle" at bounding box center [860, 251] width 90 height 26
select select "0"
select select "2"
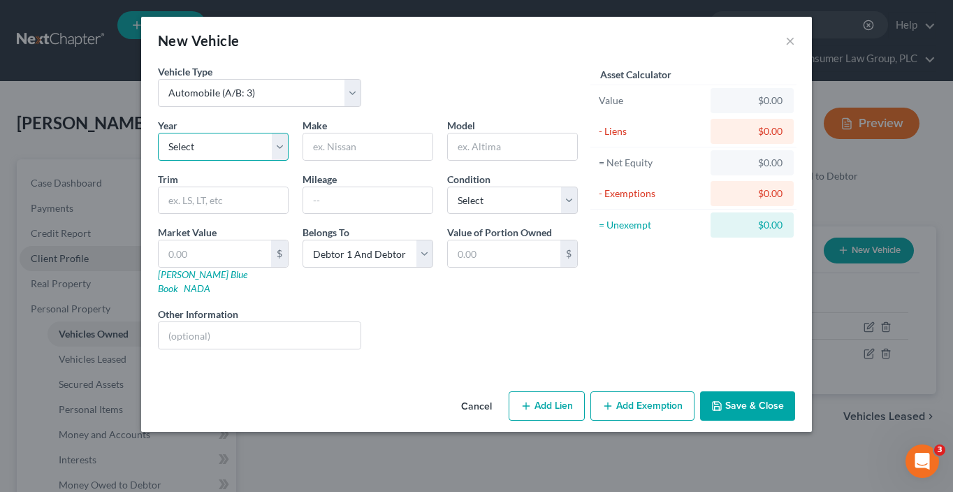
click at [231, 152] on select "Select 2026 2025 2024 2023 2022 2021 2020 2019 2018 2017 2016 2015 2014 2013 20…" at bounding box center [223, 147] width 131 height 28
select select "35"
click at [158, 133] on select "Select 2026 2025 2024 2023 2022 2021 2020 2019 2018 2017 2016 2015 2014 2013 20…" at bounding box center [223, 147] width 131 height 28
click at [331, 149] on input "text" at bounding box center [367, 146] width 129 height 27
type input "Ford"
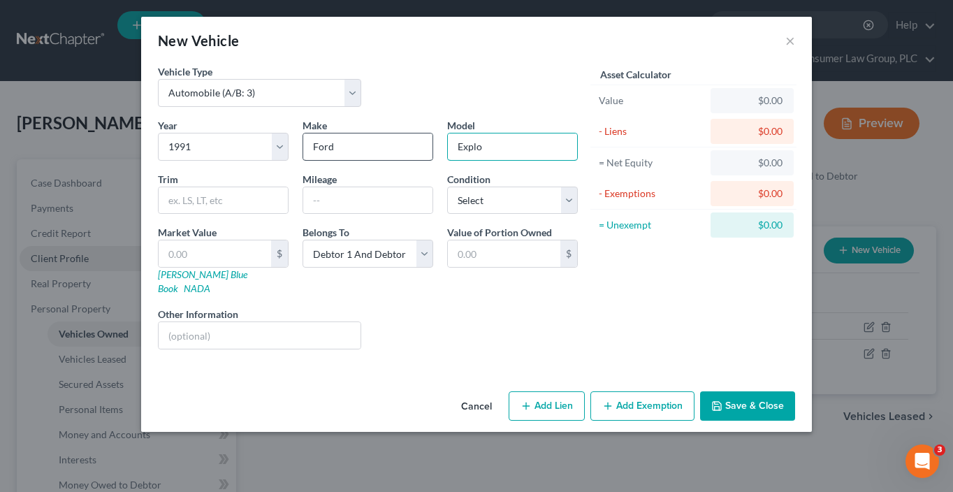
type input "Explorer"
type input "439654"
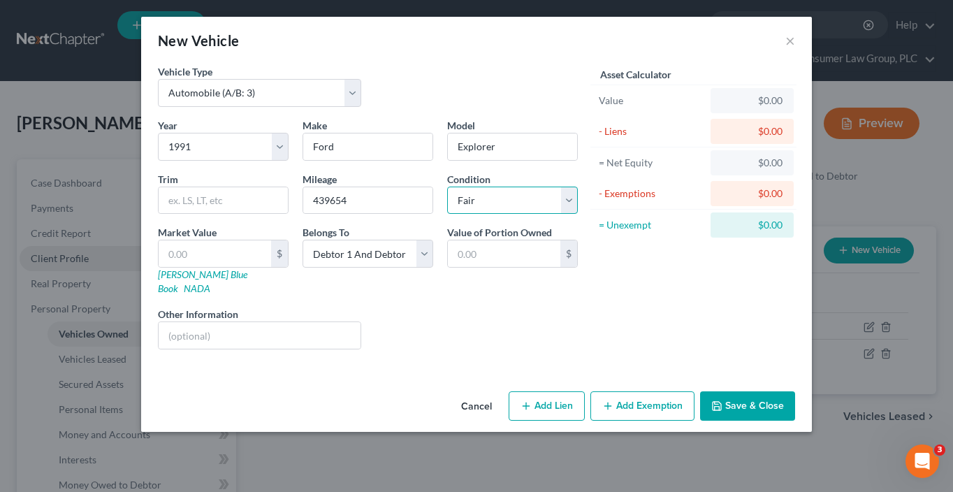
select select "4"
click at [205, 273] on link "Kelly Blue Book" at bounding box center [202, 281] width 89 height 26
click at [210, 282] on link "NADA" at bounding box center [197, 288] width 27 height 12
click at [202, 244] on input "text" at bounding box center [215, 253] width 113 height 27
type input "1"
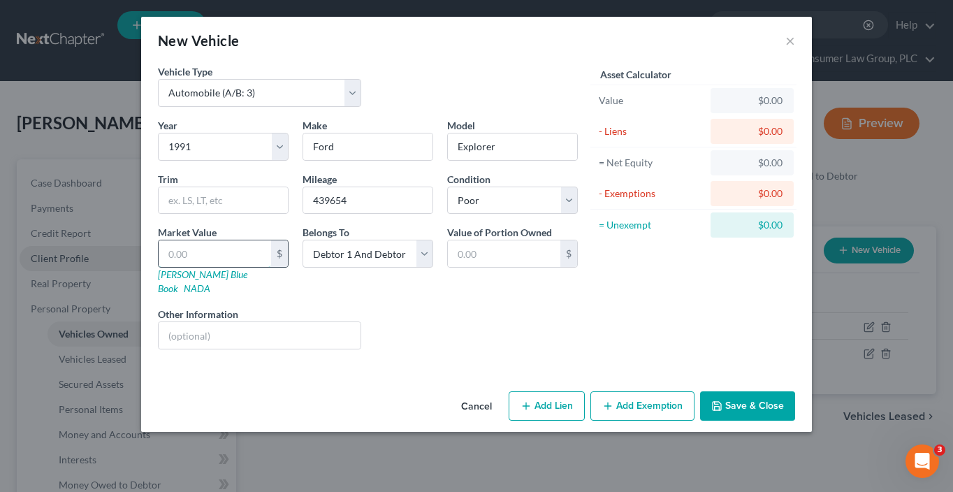
type input "1.00"
type input "12"
type input "12.00"
type input "122"
type input "122.00"
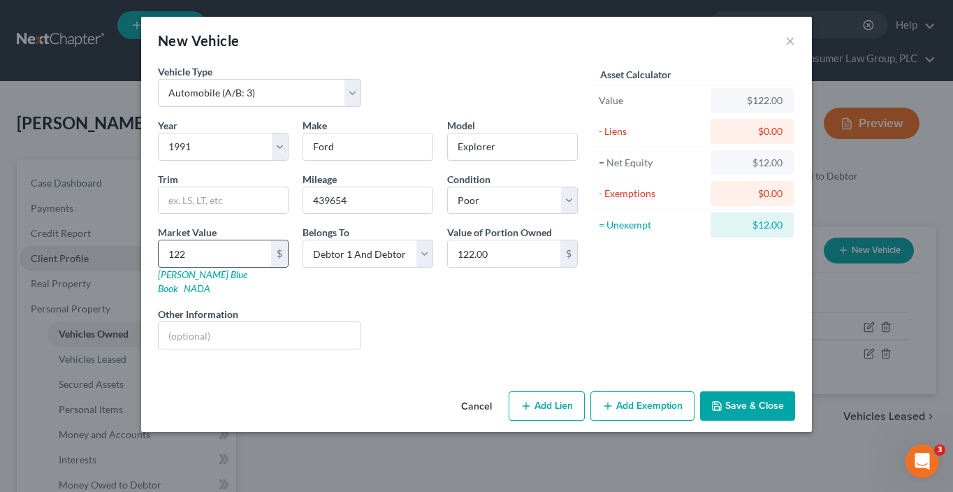
type input "1225"
type input "1,225.00"
type input "1,225"
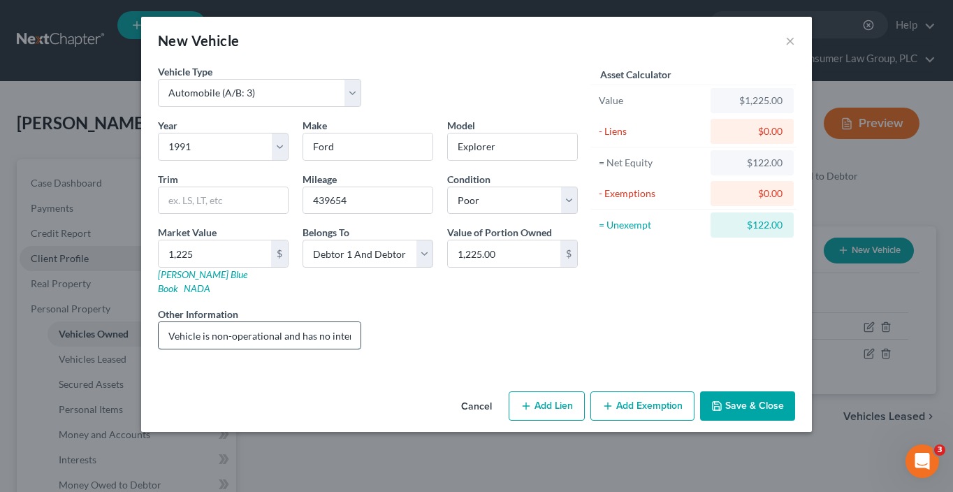
click at [238, 322] on input "Vehicle is non-operational and has no interior" at bounding box center [260, 335] width 202 height 27
type input "Vehicle is not operable and requires major repairs"
click at [381, 258] on select "Select Debtor 1 Only Debtor 2 Only Debtor 1 And Debtor 2 Only At Least One Of T…" at bounding box center [368, 254] width 131 height 28
select select "3"
click at [303, 240] on select "Select Debtor 1 Only Debtor 2 Only Debtor 1 And Debtor 2 Only At Least One Of T…" at bounding box center [368, 254] width 131 height 28
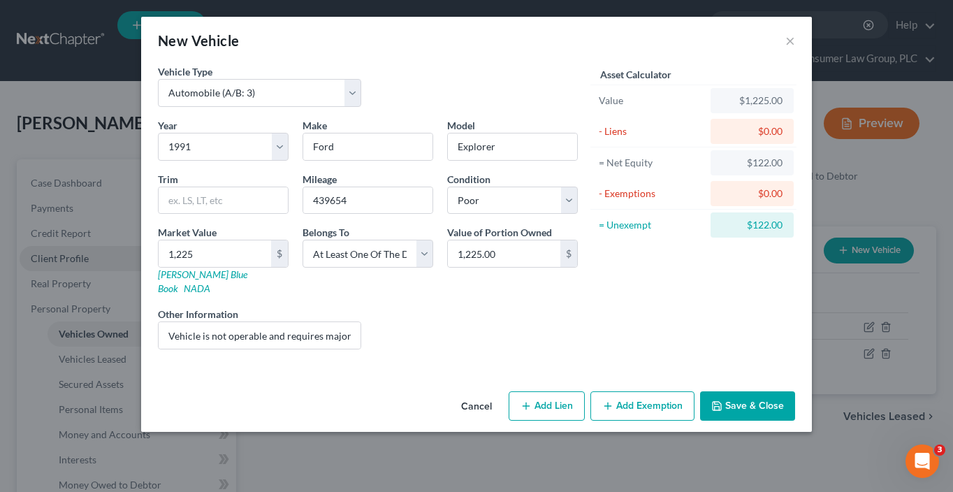
click at [760, 391] on button "Save & Close" at bounding box center [747, 405] width 95 height 29
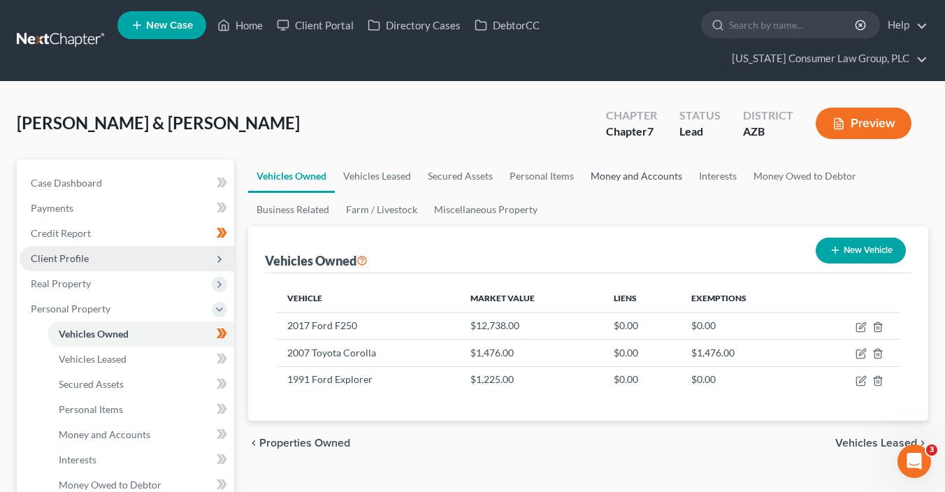
click at [611, 176] on link "Money and Accounts" at bounding box center [636, 176] width 108 height 34
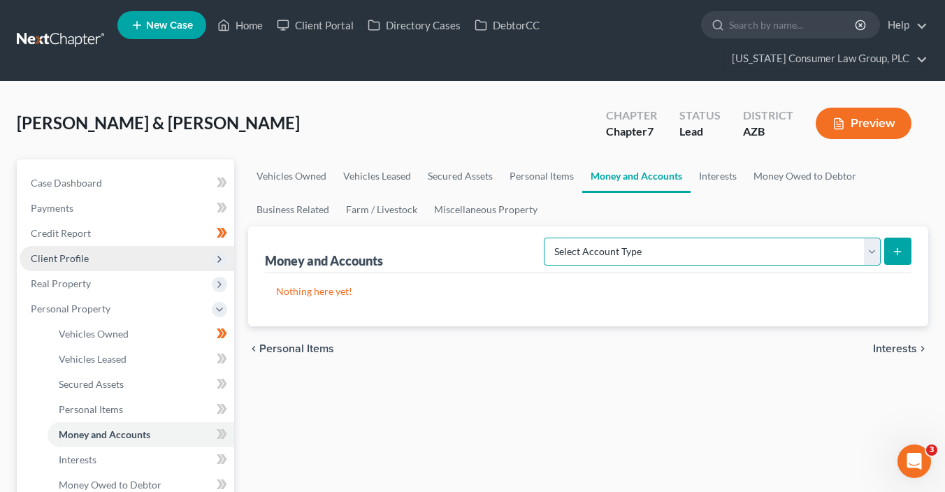
click at [702, 263] on select "Select Account Type Brokerage (A/B: 18, SOFA: 20) Cash on Hand (A/B: 16) Certif…" at bounding box center [712, 252] width 337 height 28
select select "checking"
click at [548, 238] on select "Select Account Type Brokerage (A/B: 18, SOFA: 20) Cash on Hand (A/B: 16) Certif…" at bounding box center [712, 252] width 337 height 28
click at [896, 251] on icon "submit" at bounding box center [897, 251] width 11 height 11
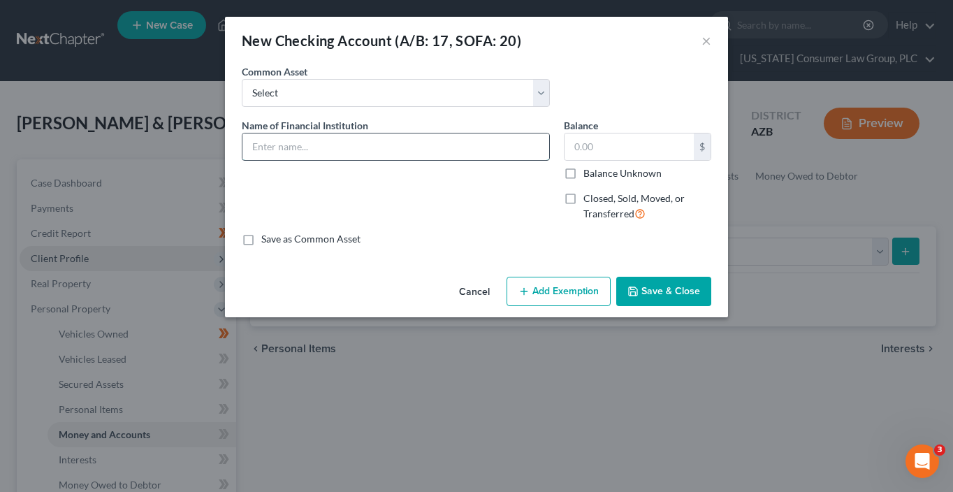
click at [413, 144] on input "text" at bounding box center [395, 146] width 307 height 27
type input "Mountain America Credit Union 6099"
click at [667, 298] on button "Save & Close" at bounding box center [663, 291] width 95 height 29
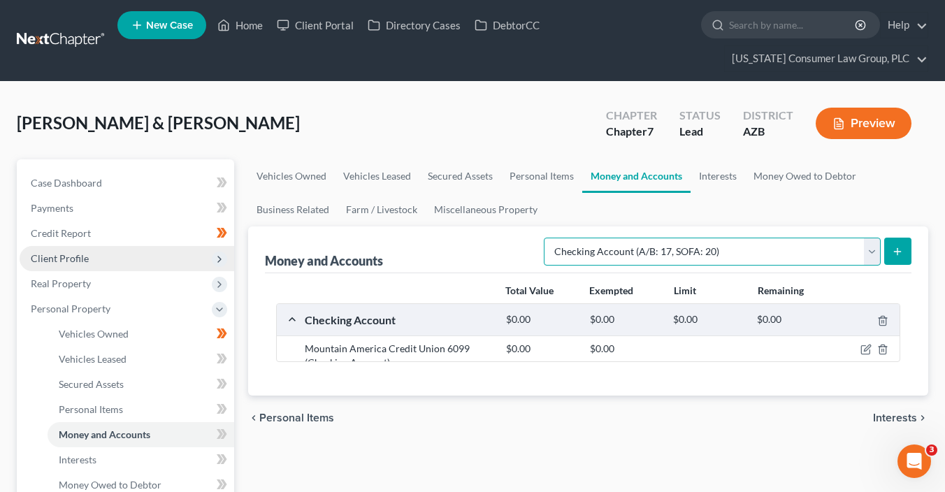
click at [697, 252] on select "Select Account Type Brokerage (A/B: 18, SOFA: 20) Cash on Hand (A/B: 16) Certif…" at bounding box center [712, 252] width 337 height 28
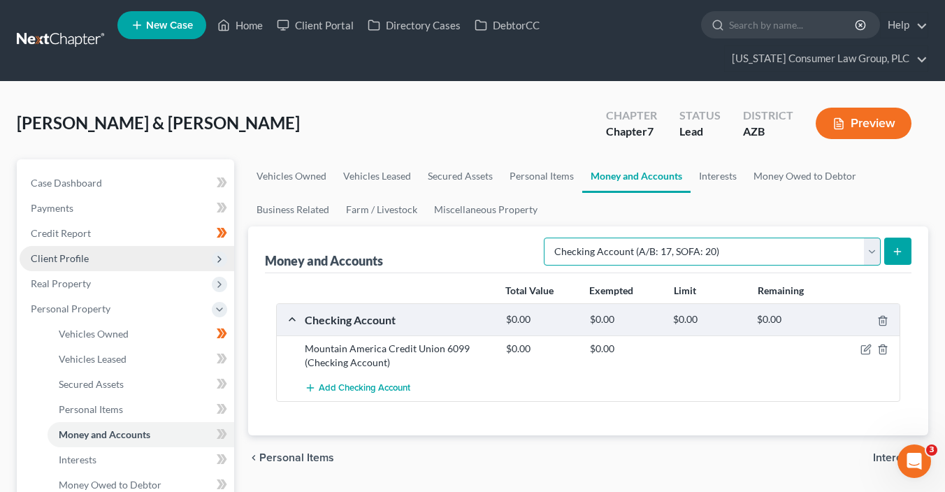
select select "savings"
click at [548, 238] on select "Select Account Type Brokerage (A/B: 18, SOFA: 20) Cash on Hand (A/B: 16) Certif…" at bounding box center [712, 252] width 337 height 28
click at [902, 247] on icon "submit" at bounding box center [897, 251] width 11 height 11
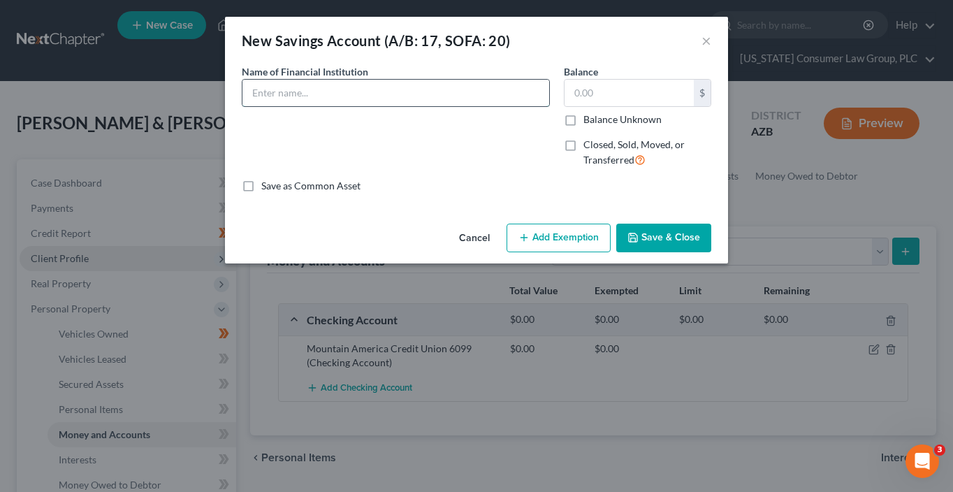
click at [385, 97] on input "text" at bounding box center [395, 93] width 307 height 27
paste input "Mountain America Credit Union 6099"
type input "Mountain America Credit Union 6099"
click at [688, 242] on button "Save & Close" at bounding box center [663, 238] width 95 height 29
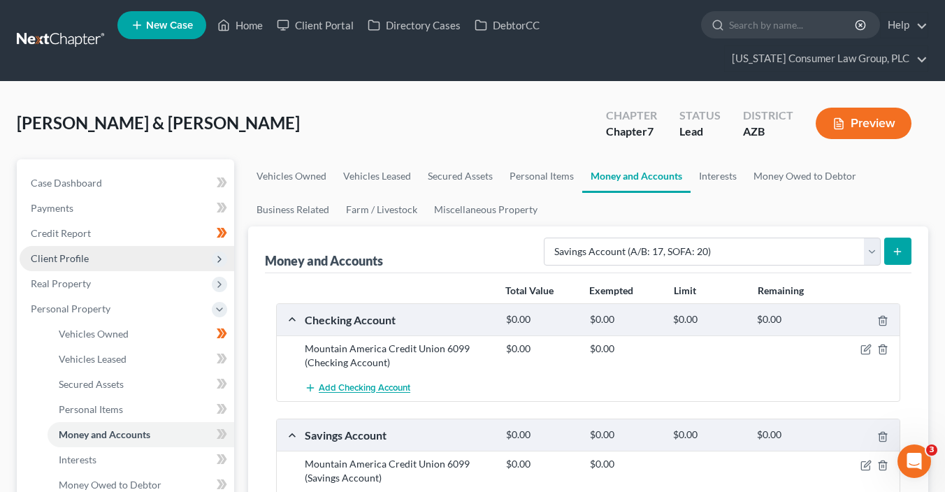
click at [391, 387] on span "Add Checking Account" at bounding box center [365, 388] width 92 height 11
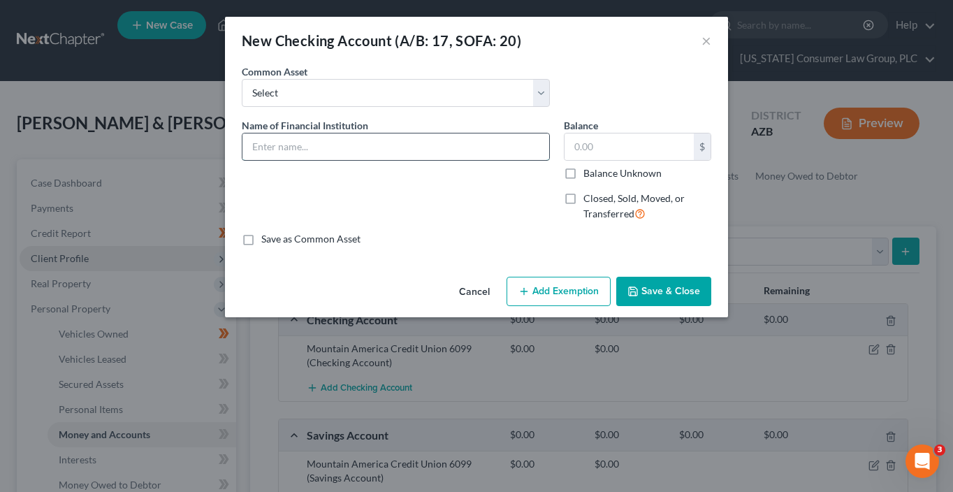
click at [348, 141] on input "text" at bounding box center [395, 146] width 307 height 27
paste input "Mountain America Credit Union 7744"
type input "Mountain America Credit Union 7744-50"
click at [680, 291] on button "Save & Close" at bounding box center [663, 291] width 95 height 29
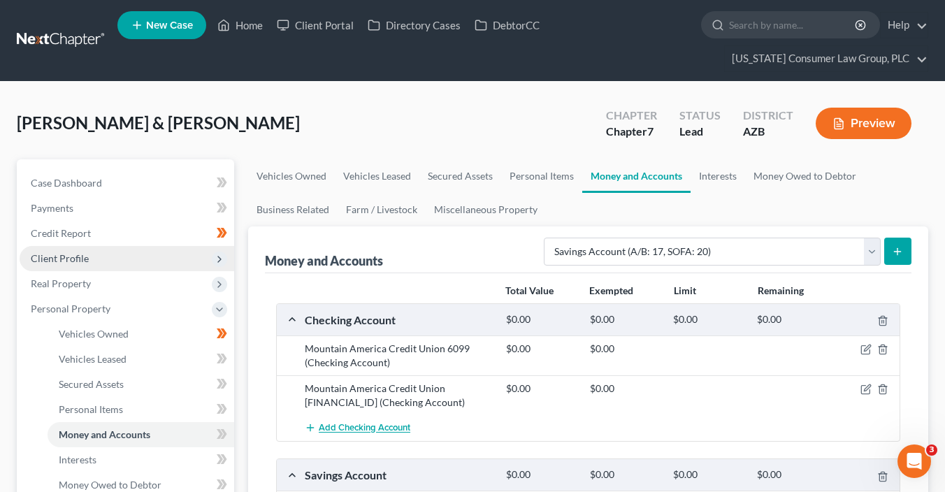
click at [385, 428] on span "Add Checking Account" at bounding box center [365, 428] width 92 height 11
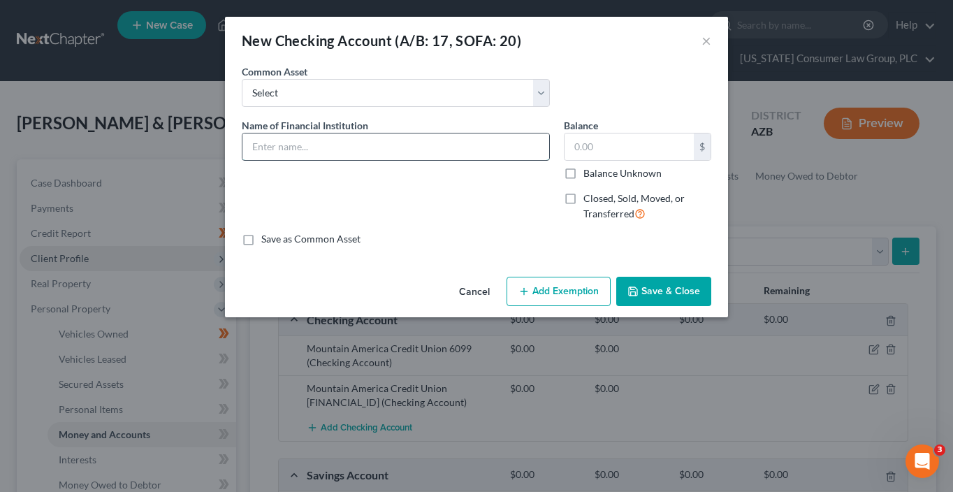
click at [346, 143] on input "text" at bounding box center [395, 146] width 307 height 27
paste input "Mountain America Credit Union 7744"
type input "Mountain America Credit Union 7744-58"
click at [644, 293] on button "Save & Close" at bounding box center [663, 291] width 95 height 29
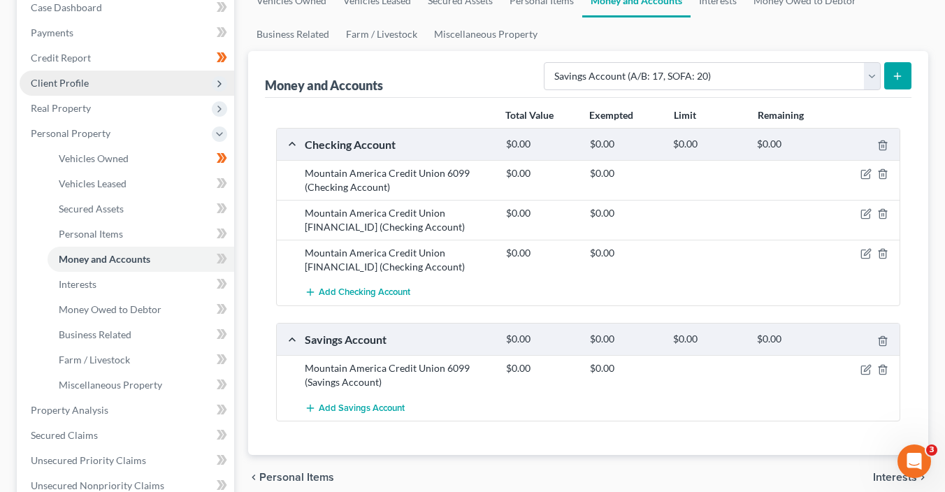
scroll to position [217, 0]
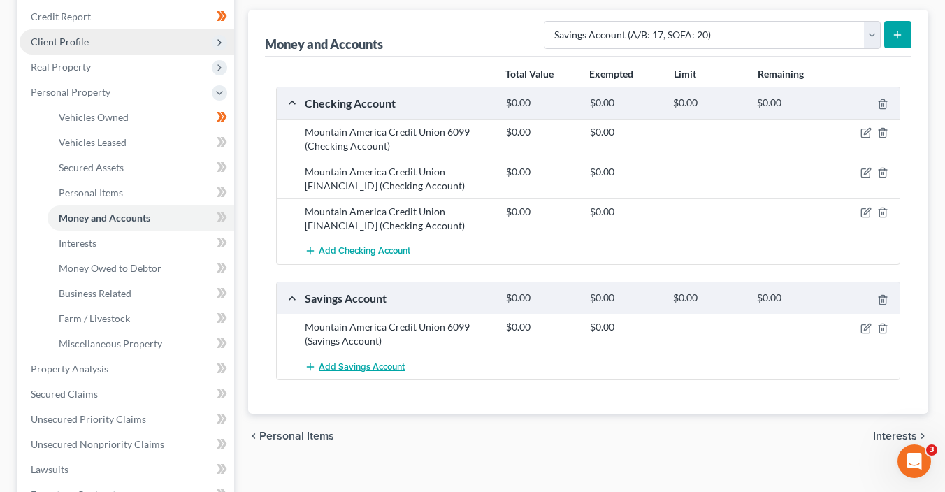
click at [364, 369] on span "Add Savings Account" at bounding box center [362, 366] width 86 height 11
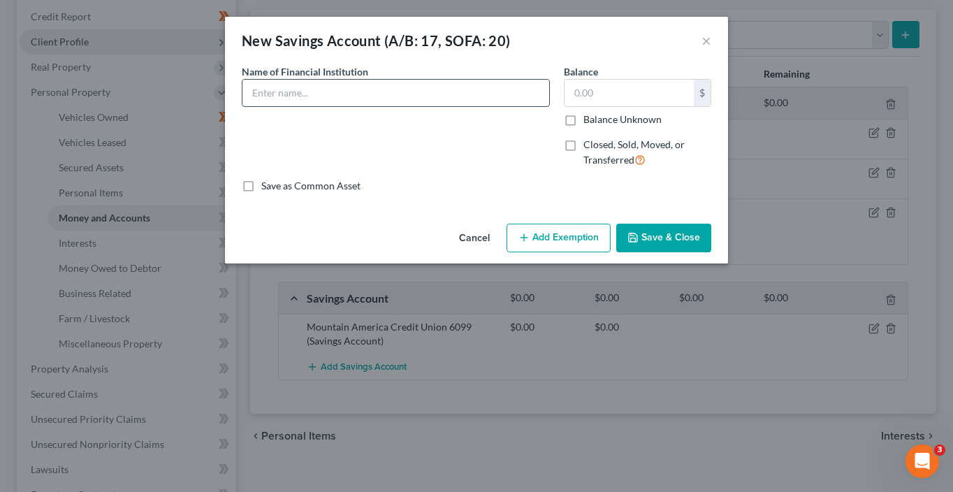
click at [310, 100] on input "text" at bounding box center [395, 93] width 307 height 27
paste input "Mountain America Credit Union 7744"
type input "Mountain America Credit Union 7744"
click at [664, 231] on button "Save & Close" at bounding box center [663, 238] width 95 height 29
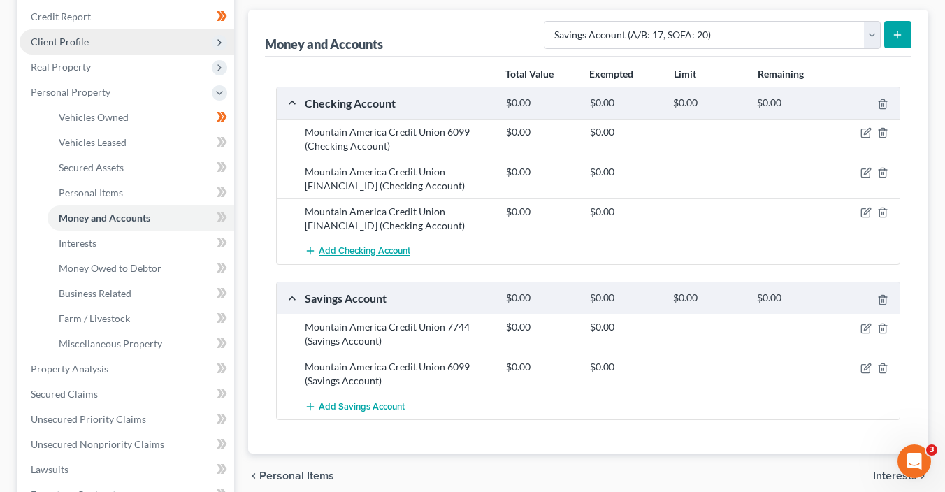
click at [347, 254] on span "Add Checking Account" at bounding box center [365, 251] width 92 height 11
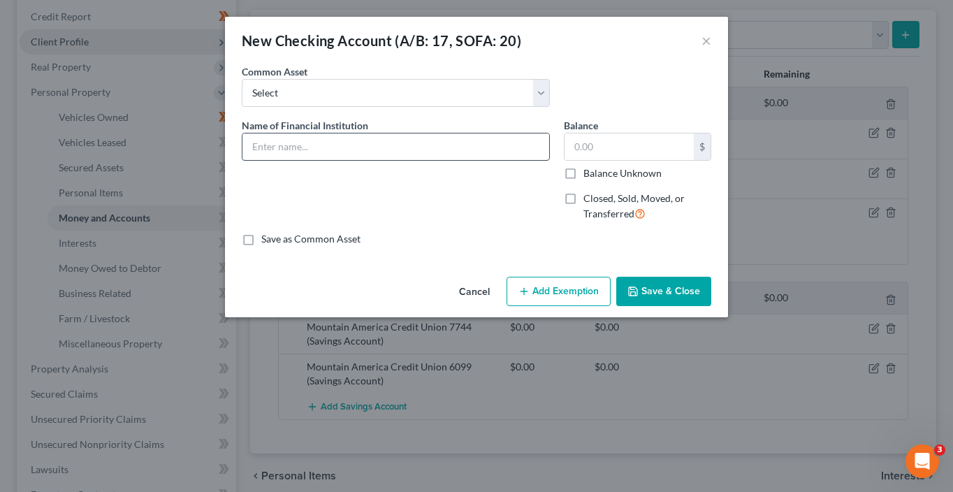
click at [327, 140] on input "text" at bounding box center [395, 146] width 307 height 27
paste input "BMO Bank 5212"
type input "BMO Bank 5212"
click at [655, 289] on button "Save & Close" at bounding box center [663, 291] width 95 height 29
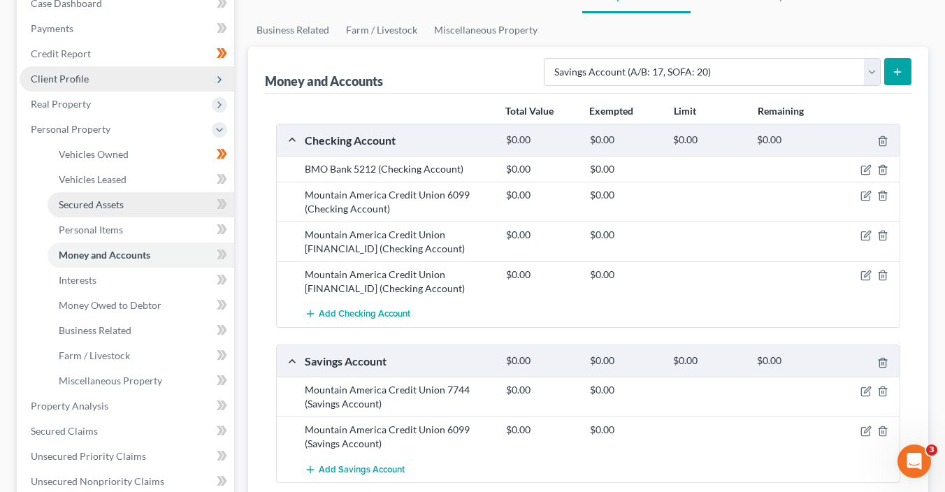
scroll to position [134, 0]
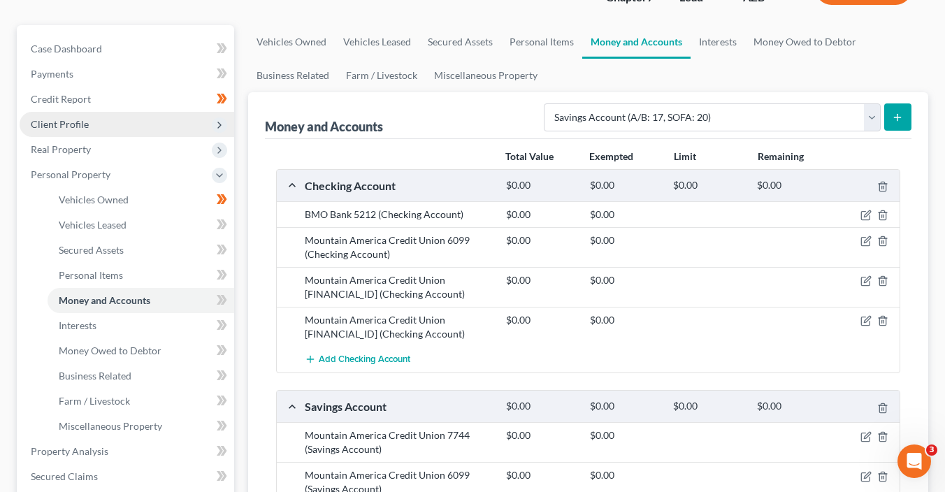
click at [69, 119] on span "Client Profile" at bounding box center [60, 124] width 58 height 12
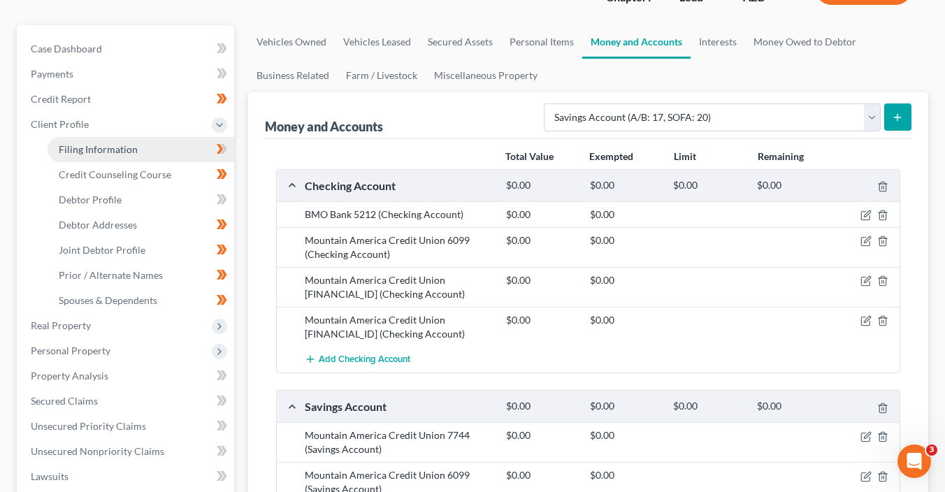
click at [126, 137] on link "Filing Information" at bounding box center [141, 149] width 187 height 25
select select "1"
select select "0"
select select "4"
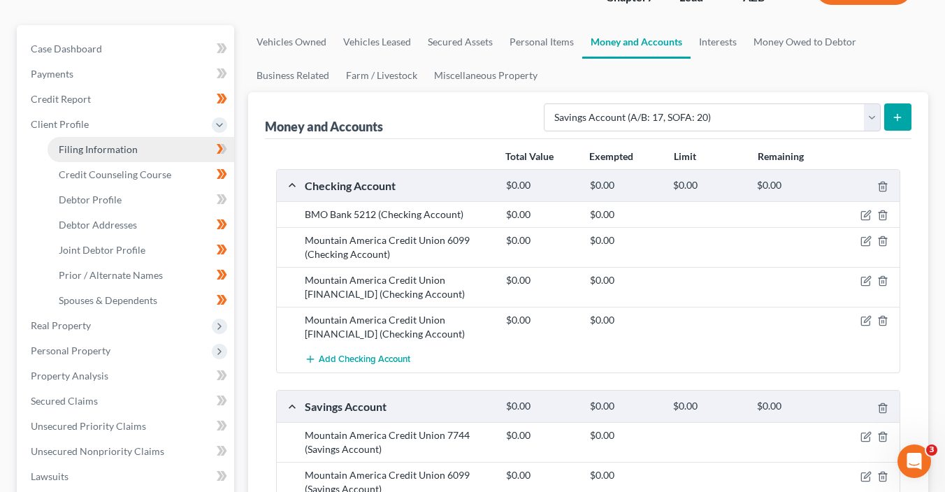
select select "0"
select select "3"
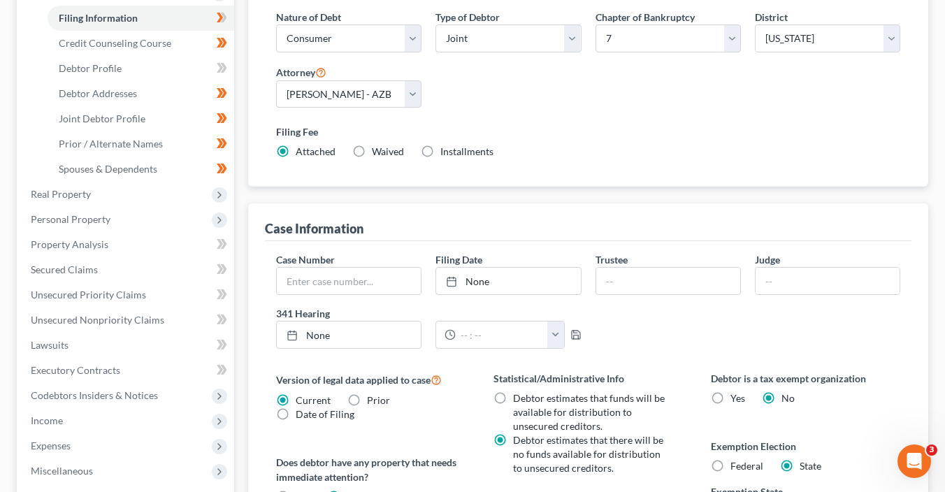
scroll to position [509, 0]
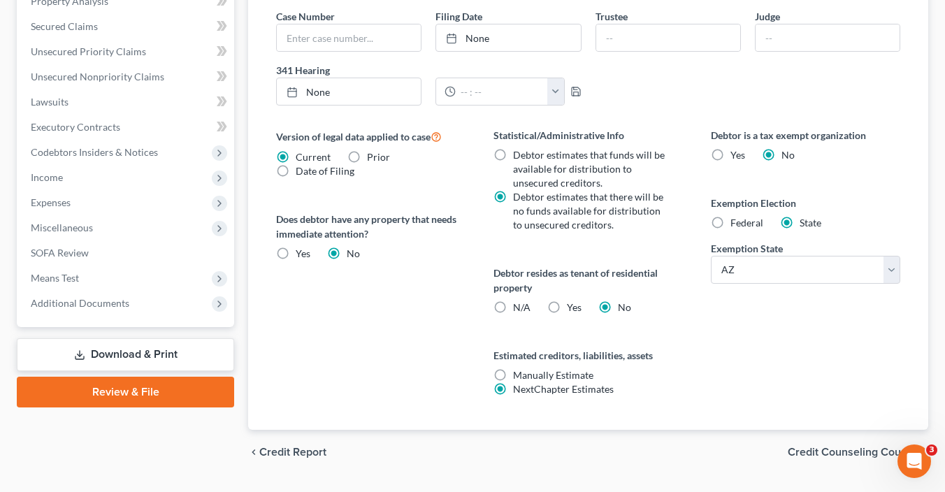
click at [737, 226] on span "Federal" at bounding box center [746, 223] width 33 height 12
click at [737, 225] on input "Federal" at bounding box center [740, 220] width 9 height 9
radio input "true"
radio input "false"
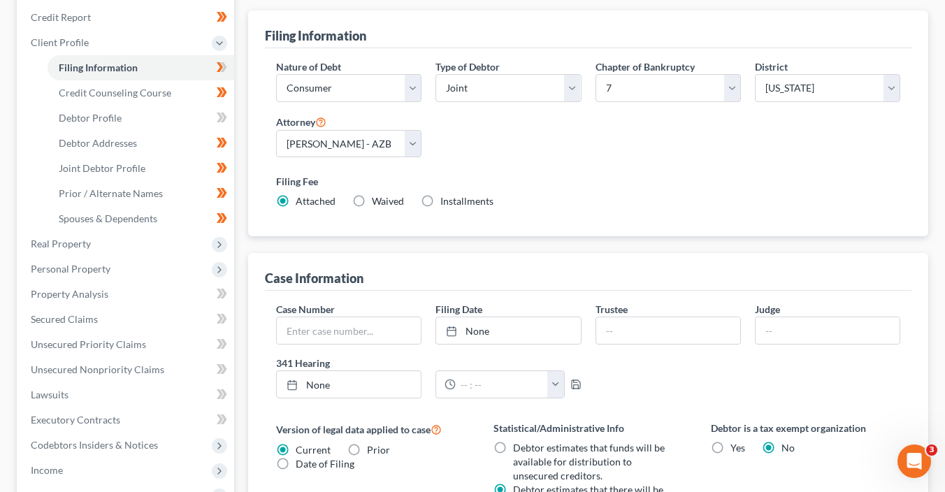
scroll to position [133, 0]
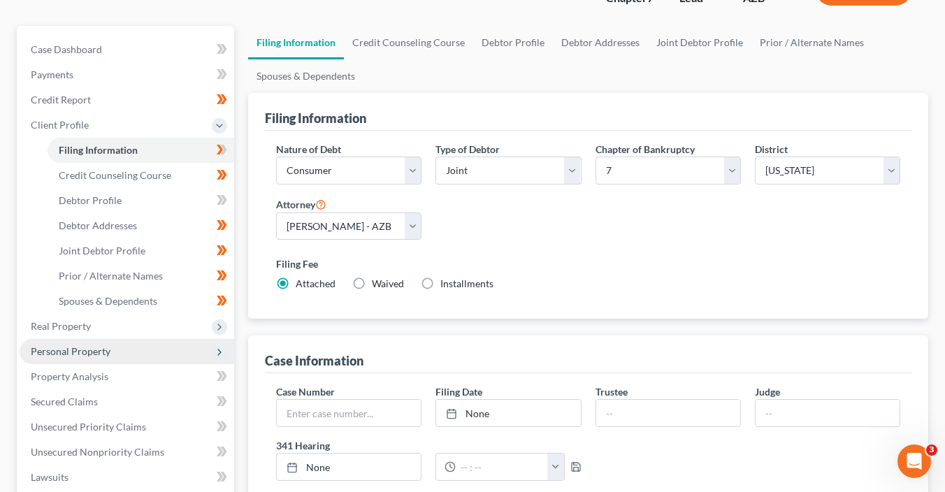
click at [73, 354] on span "Personal Property" at bounding box center [71, 351] width 80 height 12
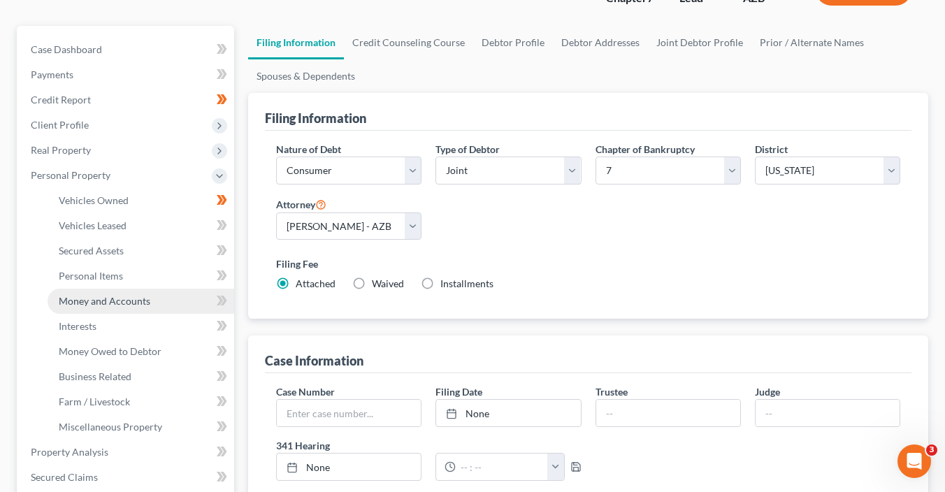
click at [126, 302] on span "Money and Accounts" at bounding box center [105, 301] width 92 height 12
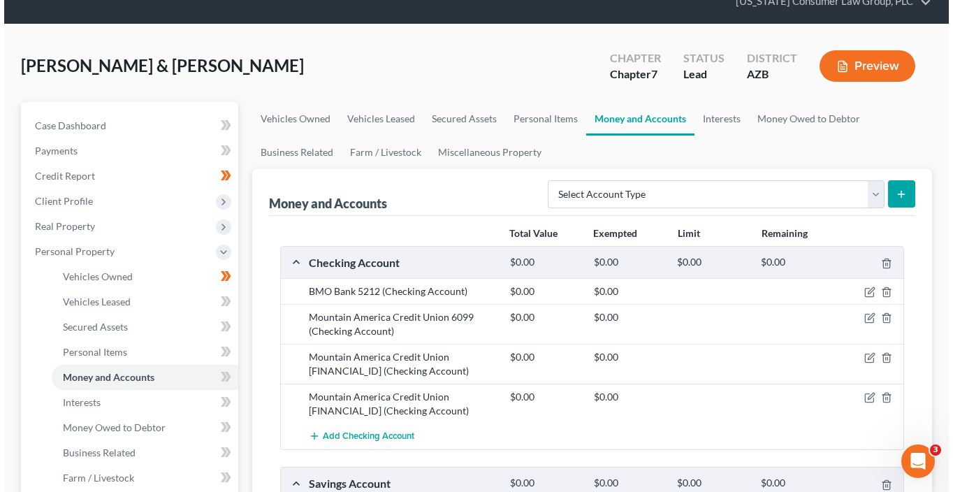
scroll to position [60, 0]
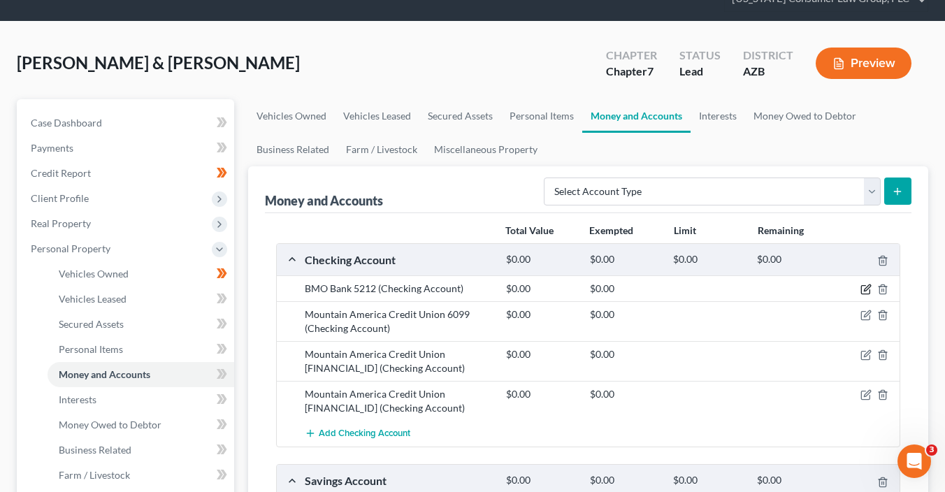
click at [863, 288] on icon "button" at bounding box center [865, 289] width 11 height 11
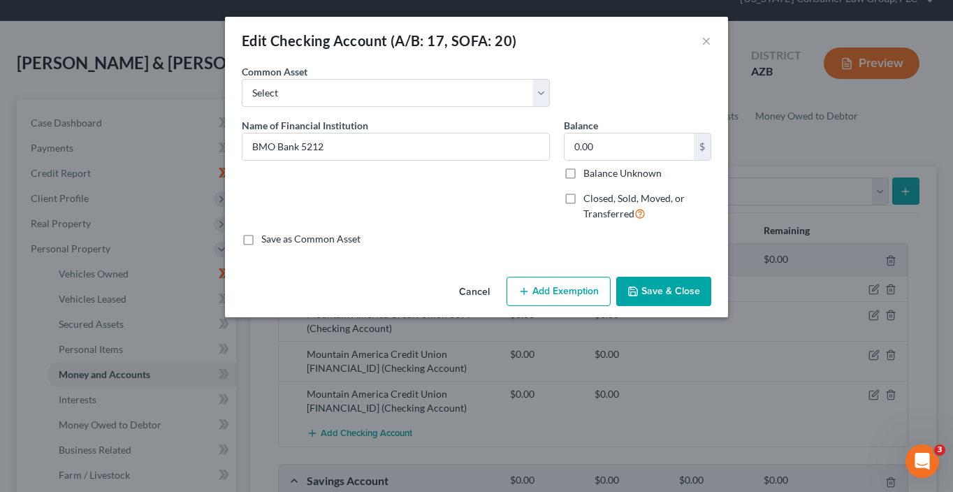
drag, startPoint x: 542, startPoint y: 298, endPoint x: 515, endPoint y: 300, distance: 27.4
click at [541, 297] on button "Add Exemption" at bounding box center [559, 291] width 104 height 29
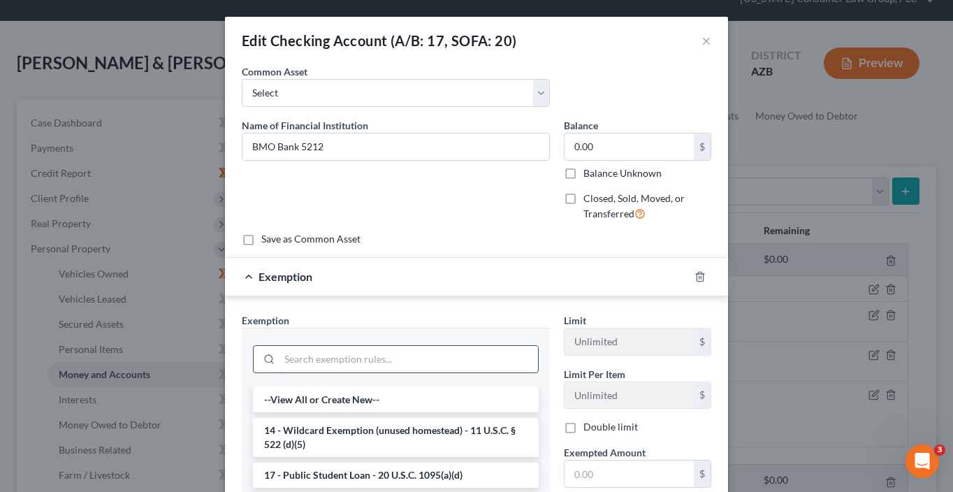
click at [303, 346] on input "search" at bounding box center [409, 359] width 259 height 27
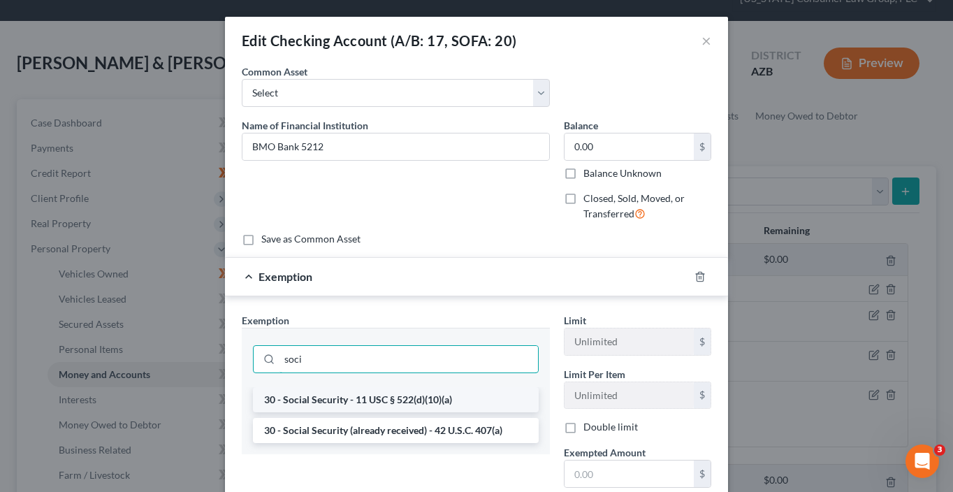
type input "soci"
click at [364, 397] on li "30 - Social Security - 11 USC § 522(d)(10)(a)" at bounding box center [396, 399] width 286 height 25
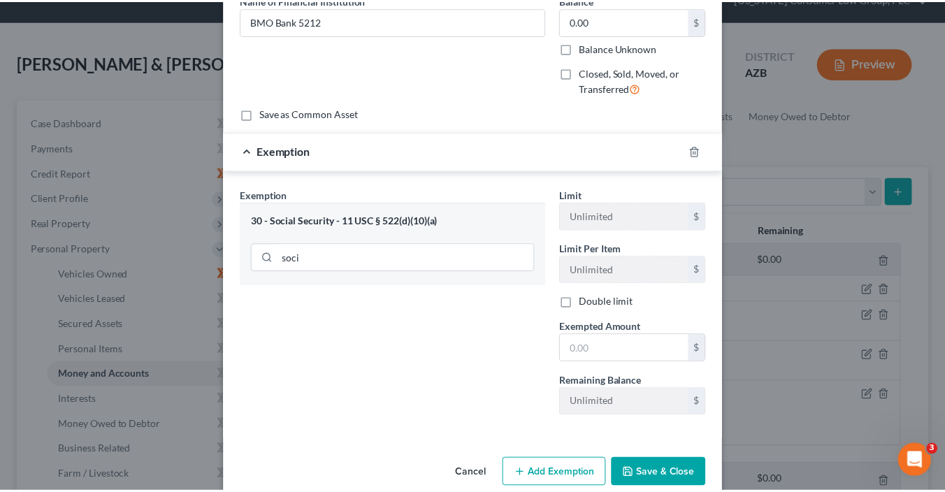
scroll to position [147, 0]
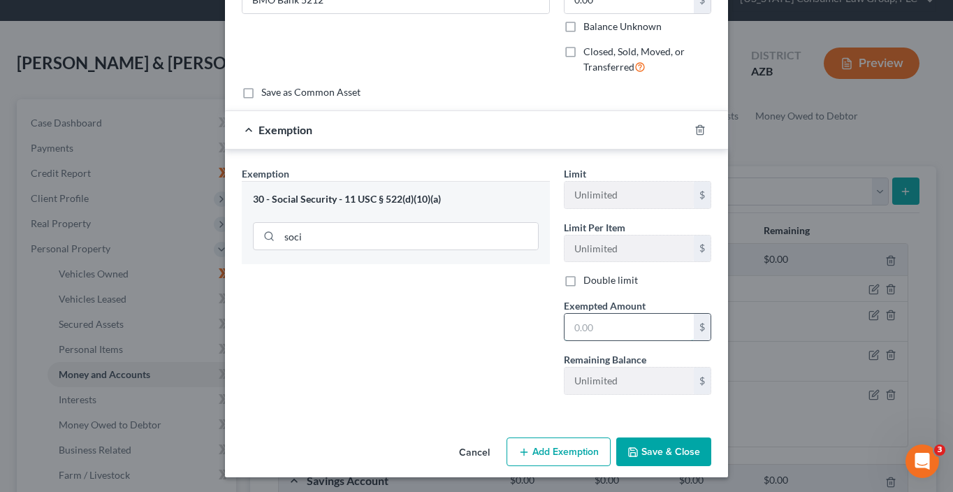
click at [588, 325] on input "text" at bounding box center [629, 327] width 129 height 27
type input "0"
click at [412, 393] on div "Exemption Set must be selected for CA. Exemption * 30 - Social Security - 11 US…" at bounding box center [396, 286] width 322 height 240
click at [637, 444] on button "Save & Close" at bounding box center [663, 451] width 95 height 29
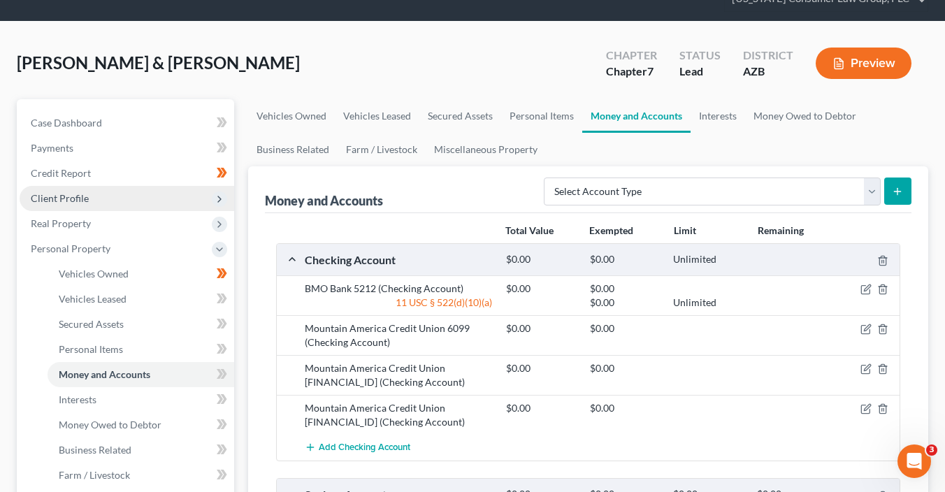
click at [83, 202] on span "Client Profile" at bounding box center [60, 198] width 58 height 12
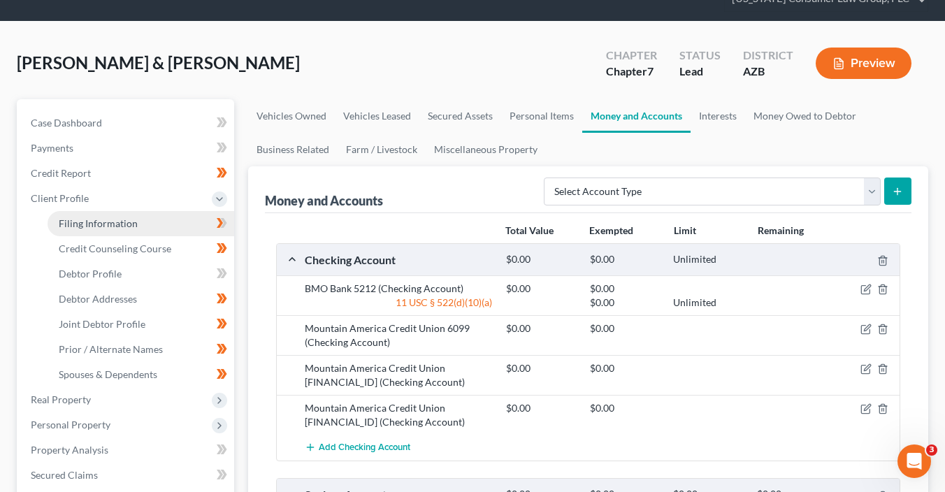
click at [149, 225] on link "Filing Information" at bounding box center [141, 223] width 187 height 25
select select "1"
select select "0"
select select "4"
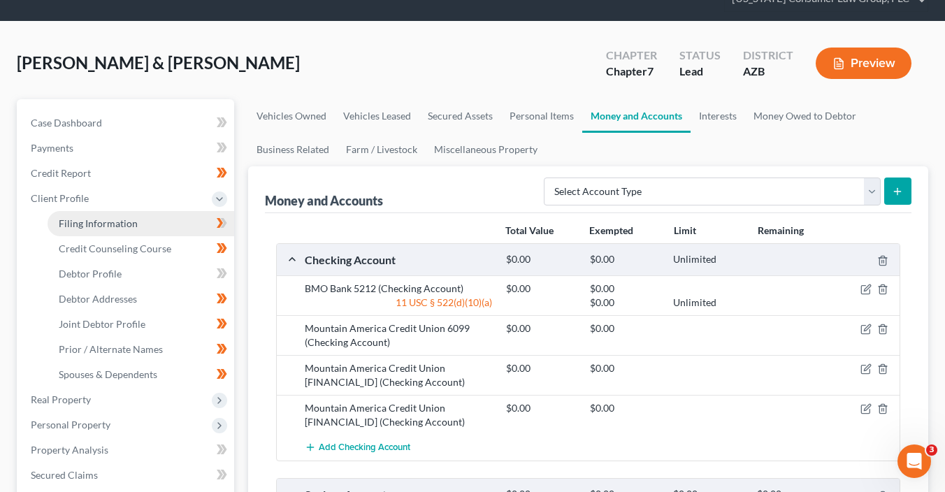
select select "0"
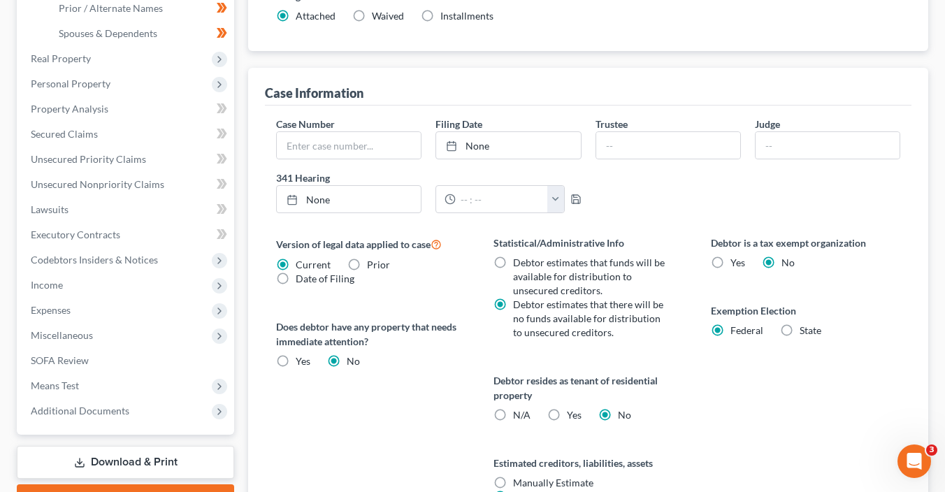
scroll to position [467, 0]
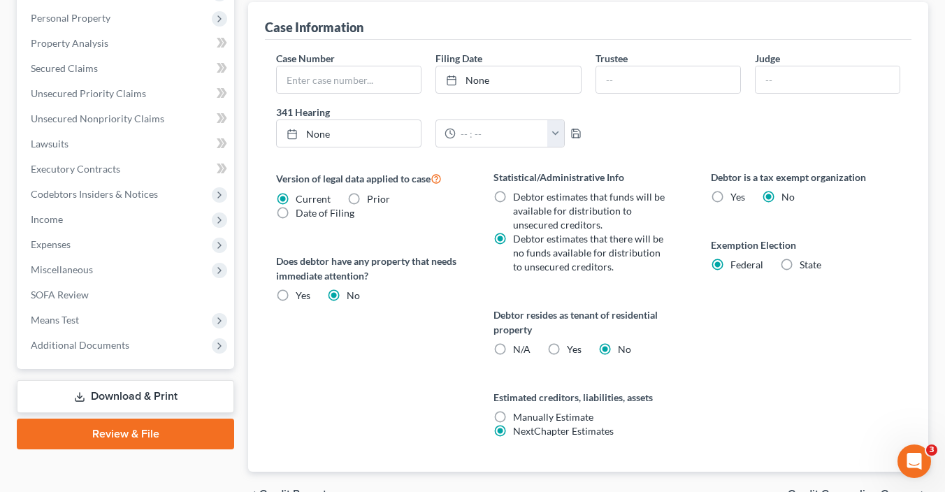
click at [799, 264] on label "State" at bounding box center [810, 265] width 22 height 14
click at [805, 264] on input "State" at bounding box center [809, 262] width 9 height 9
radio input "true"
radio input "false"
select select "3"
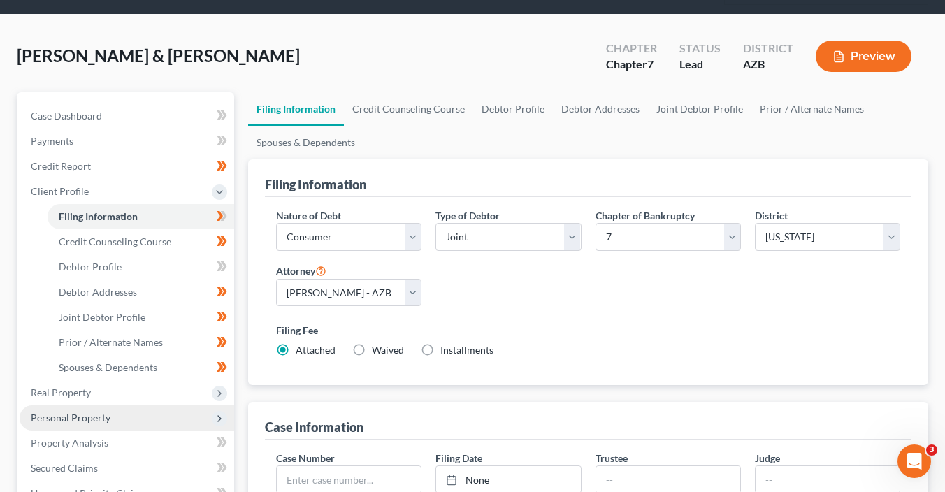
scroll to position [72, 0]
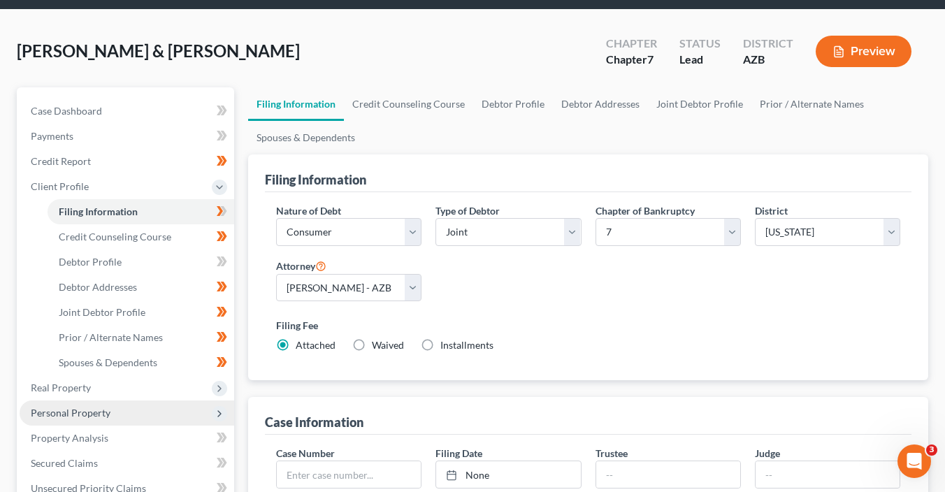
click at [94, 403] on span "Personal Property" at bounding box center [127, 412] width 215 height 25
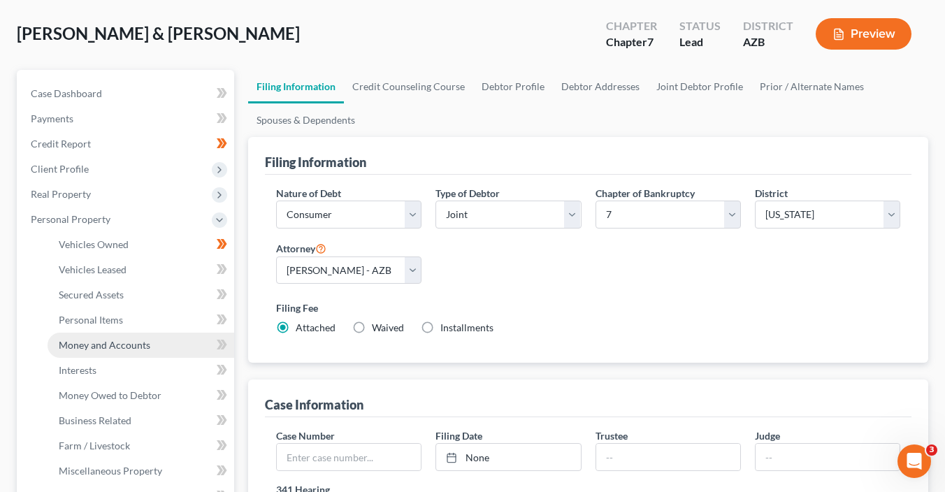
click at [115, 343] on span "Money and Accounts" at bounding box center [105, 345] width 92 height 12
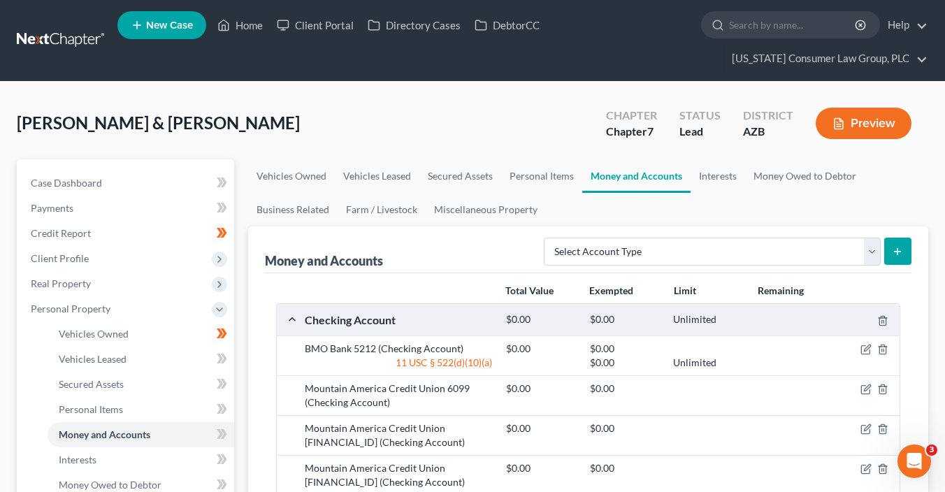
scroll to position [82, 0]
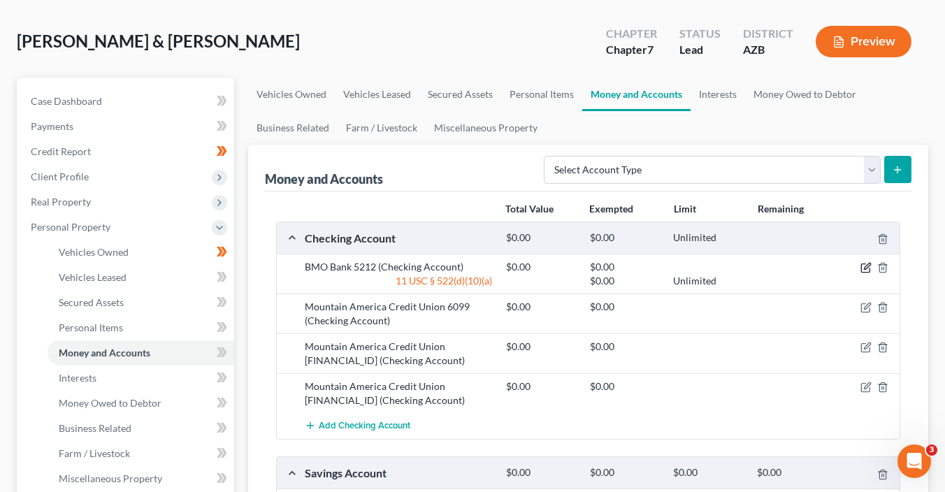
click at [865, 266] on icon "button" at bounding box center [865, 267] width 11 height 11
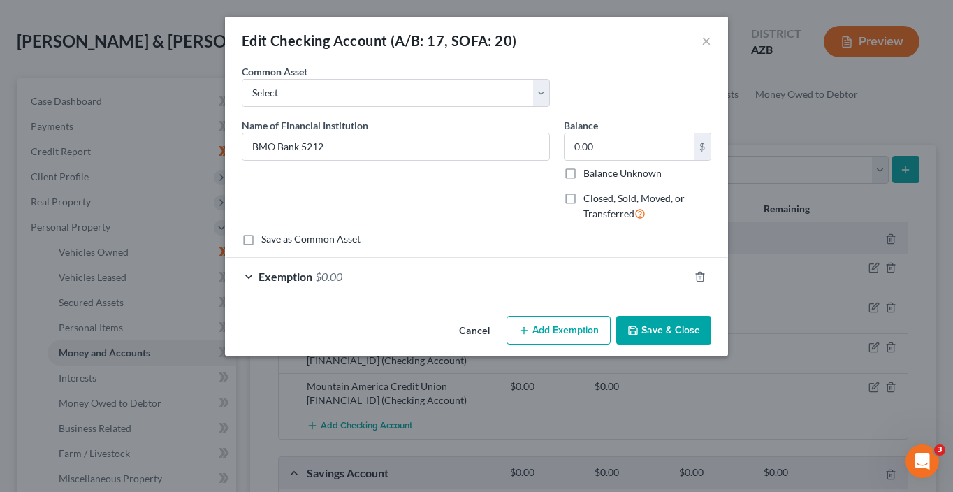
click at [565, 329] on button "Add Exemption" at bounding box center [559, 330] width 104 height 29
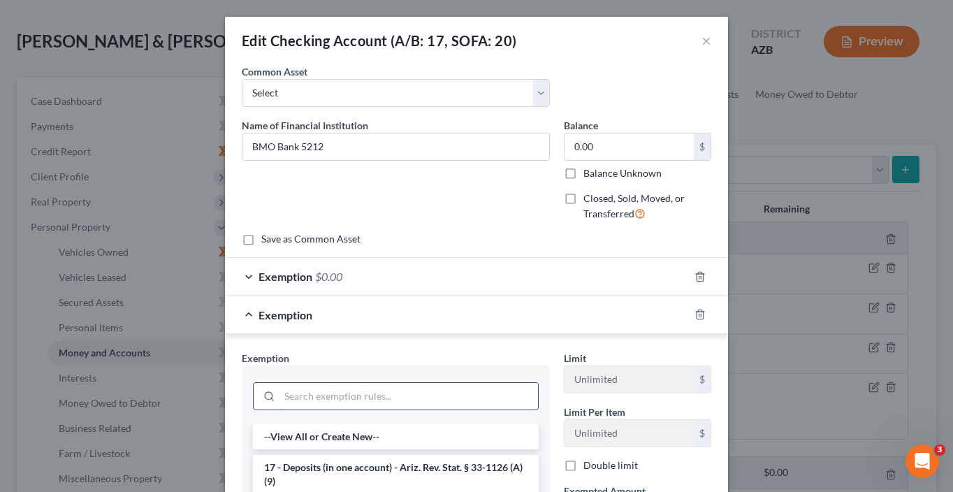
click at [353, 389] on input "search" at bounding box center [409, 396] width 259 height 27
click at [699, 310] on icon "button" at bounding box center [700, 314] width 11 height 11
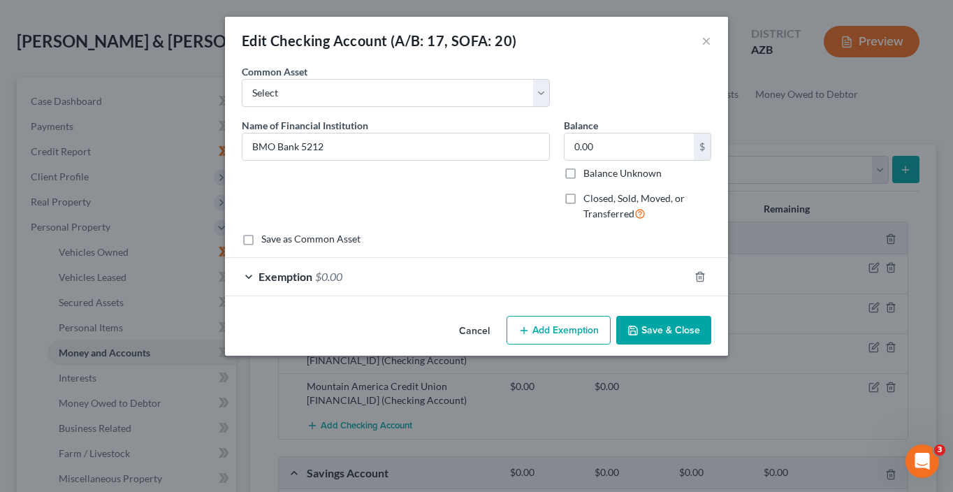
click at [661, 333] on button "Save & Close" at bounding box center [663, 330] width 95 height 29
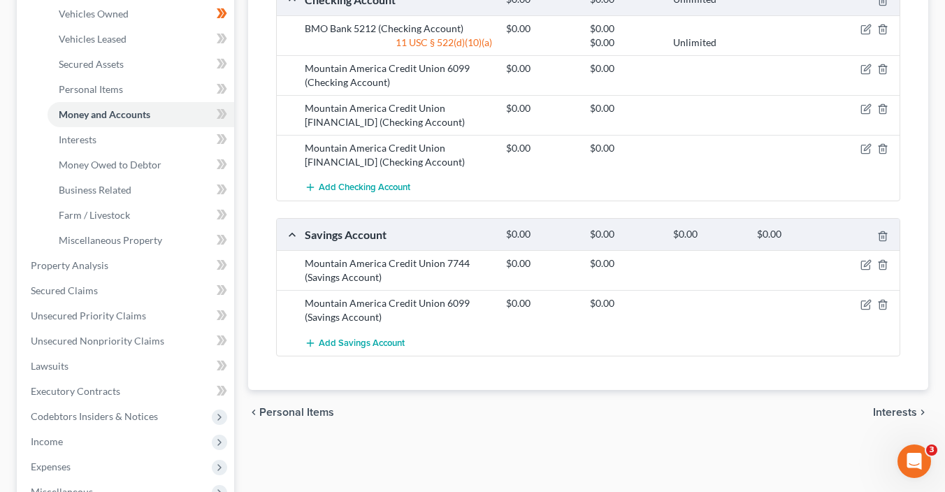
scroll to position [331, 0]
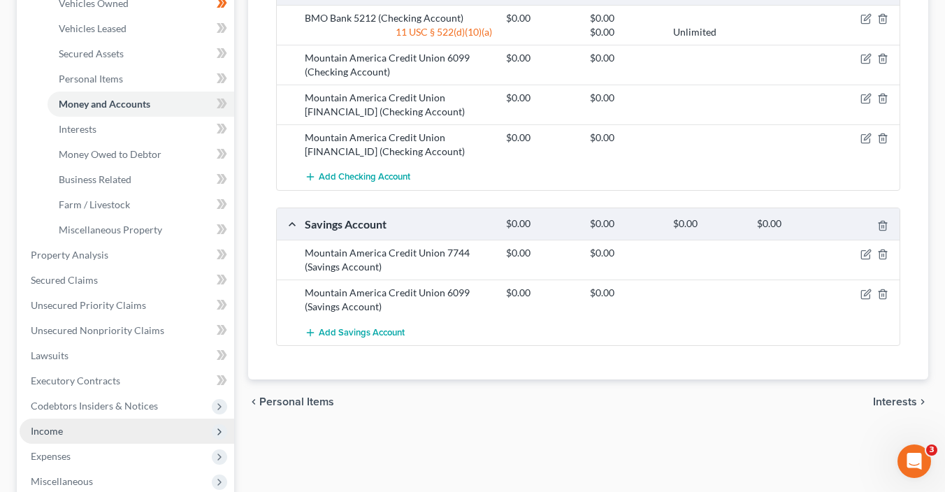
click at [55, 430] on span "Income" at bounding box center [47, 431] width 32 height 12
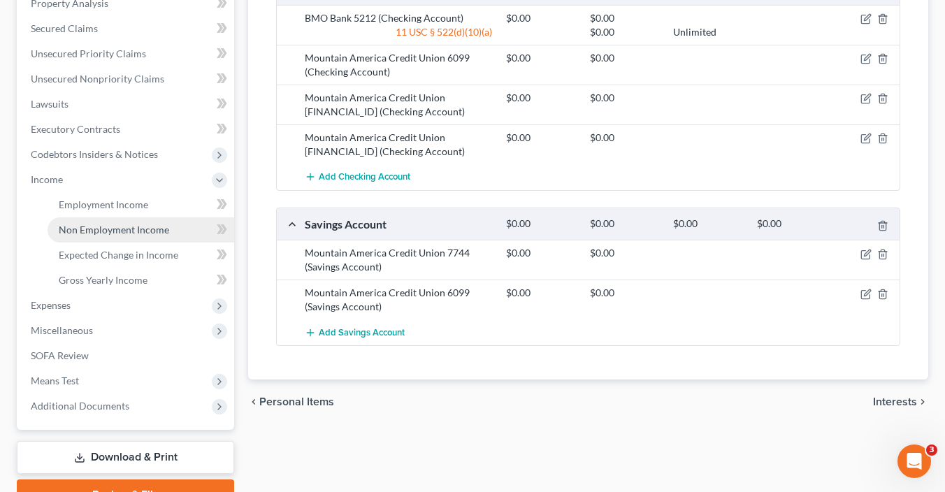
click at [124, 224] on span "Non Employment Income" at bounding box center [114, 230] width 110 height 12
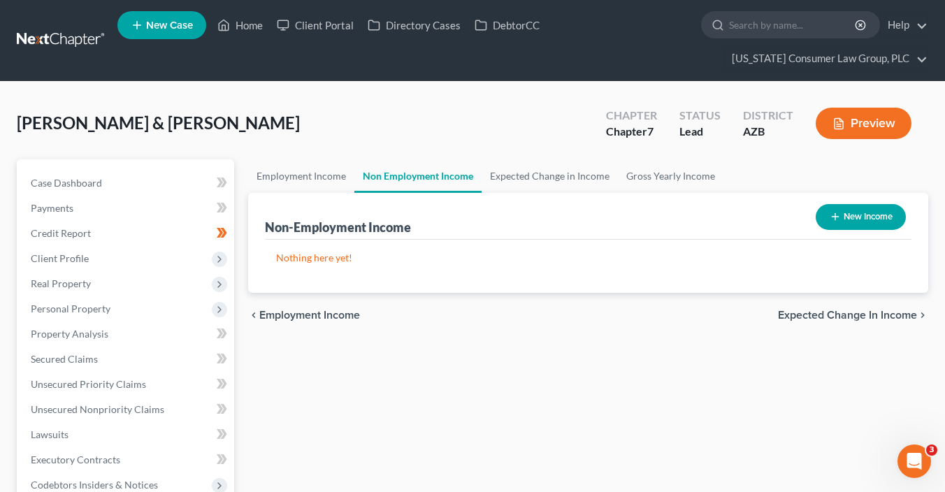
click at [847, 221] on button "New Income" at bounding box center [860, 217] width 90 height 26
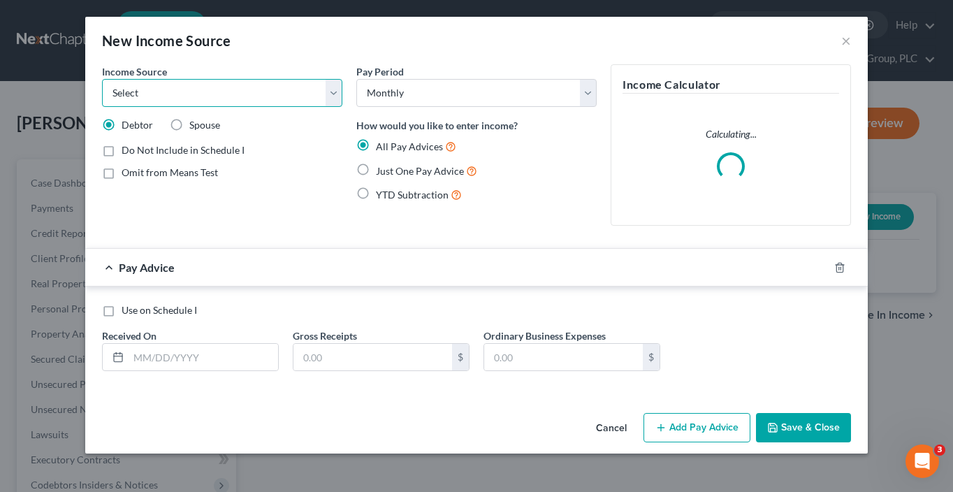
click at [236, 97] on select "Select Unemployment Disability (from employer) Pension Retirement Social Securi…" at bounding box center [222, 93] width 240 height 28
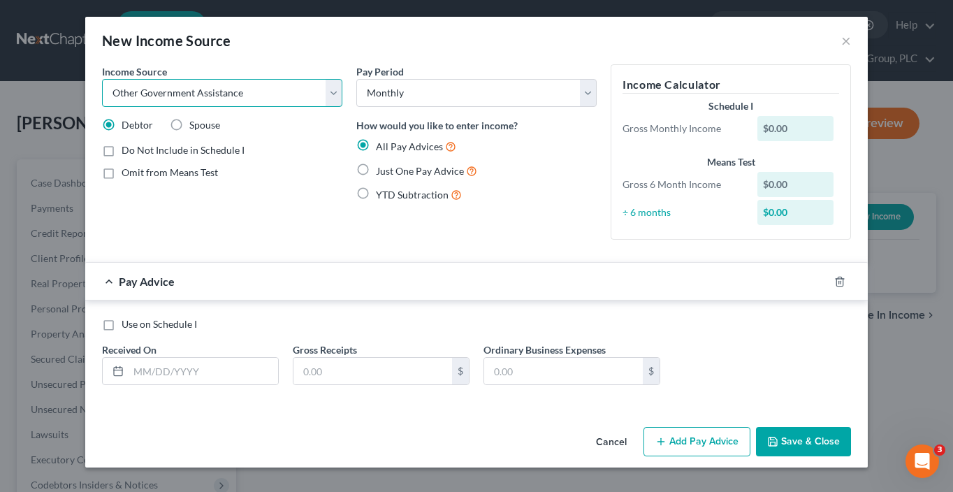
click at [102, 79] on select "Select Unemployment Disability (from employer) Pension Retirement Social Securi…" at bounding box center [222, 93] width 240 height 28
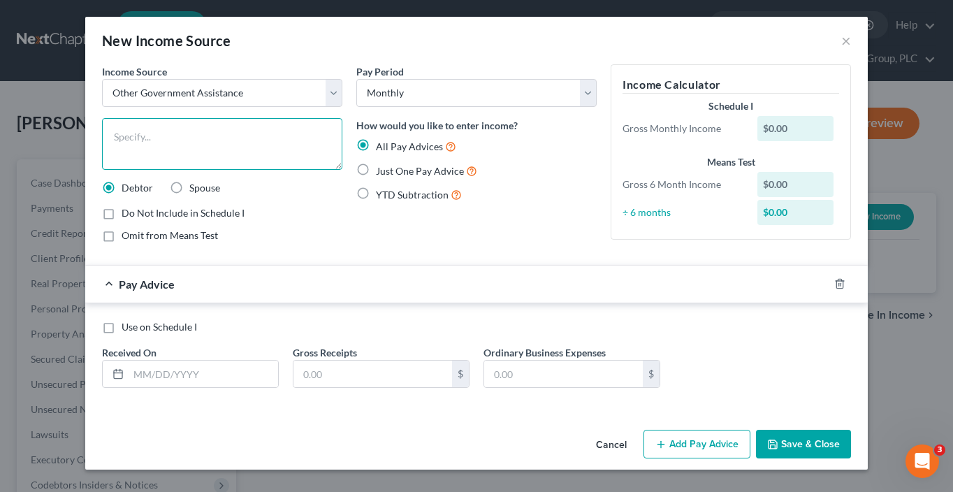
drag, startPoint x: 261, startPoint y: 147, endPoint x: 271, endPoint y: 136, distance: 14.8
click at [261, 146] on textarea at bounding box center [222, 144] width 240 height 52
click at [415, 171] on span "Just One Pay Advice" at bounding box center [420, 171] width 88 height 12
click at [391, 171] on input "Just One Pay Advice" at bounding box center [386, 167] width 9 height 9
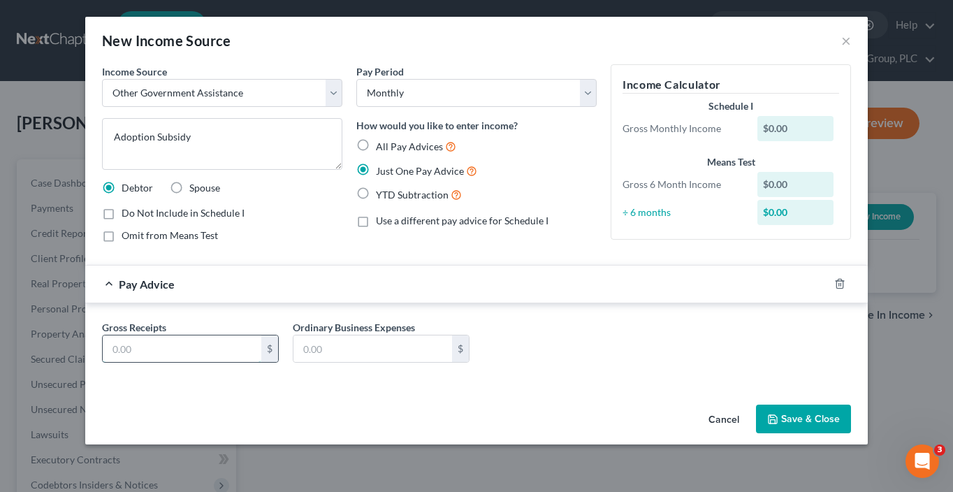
click at [196, 341] on input "text" at bounding box center [182, 348] width 159 height 27
click at [824, 421] on button "Save & Close" at bounding box center [803, 419] width 95 height 29
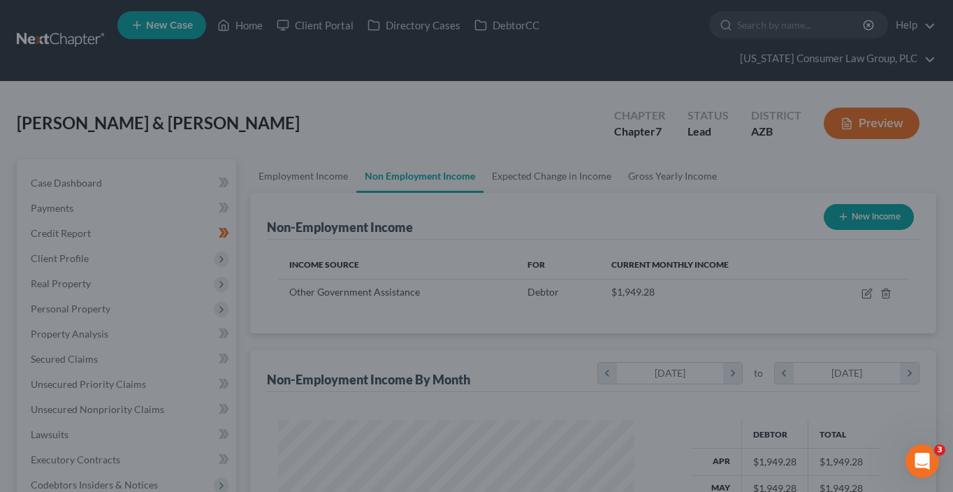
scroll to position [249, 380]
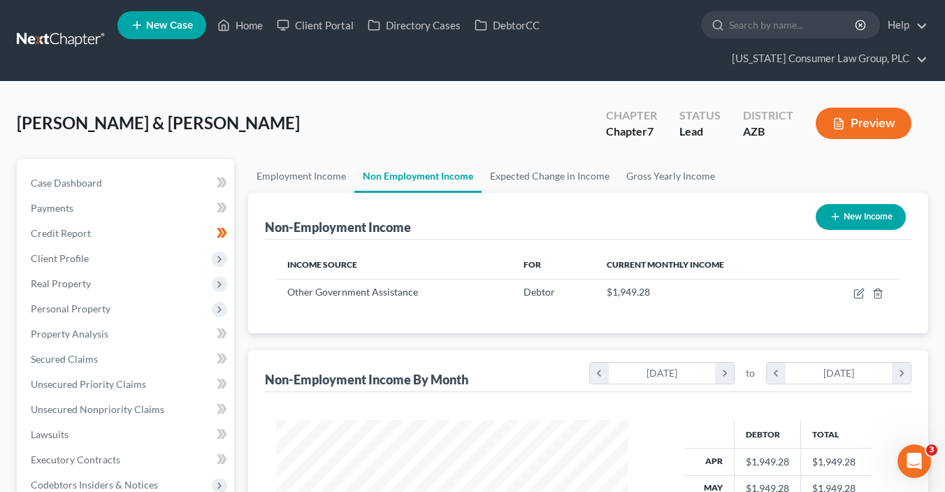
click at [829, 218] on icon "button" at bounding box center [834, 216] width 11 height 11
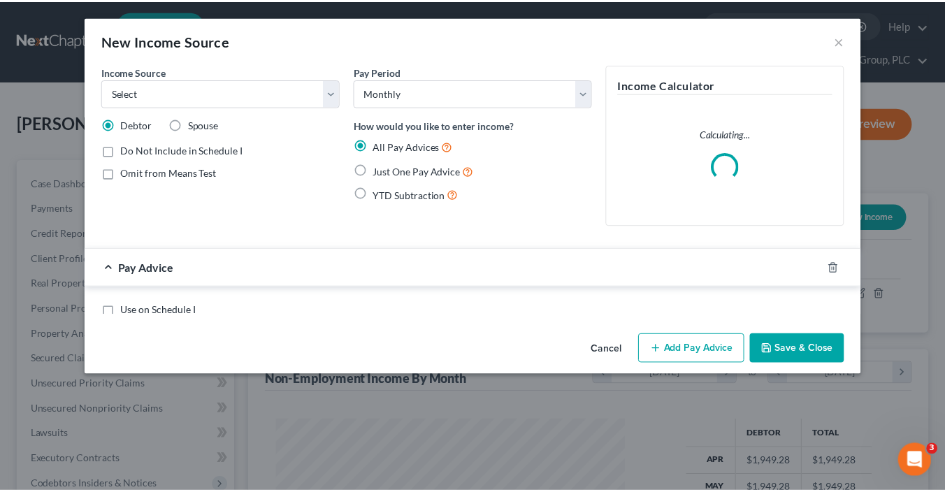
scroll to position [249, 384]
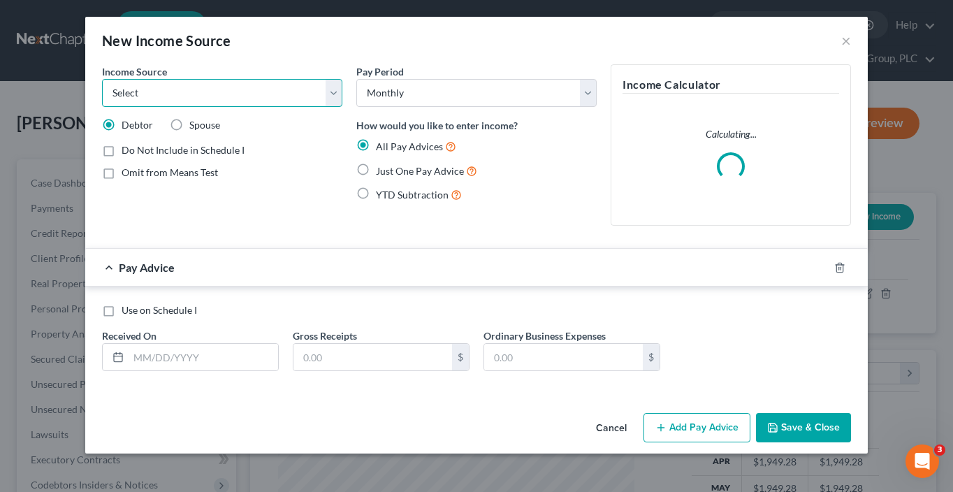
click at [237, 93] on select "Select Unemployment Disability (from employer) Pension Retirement Social Securi…" at bounding box center [222, 93] width 240 height 28
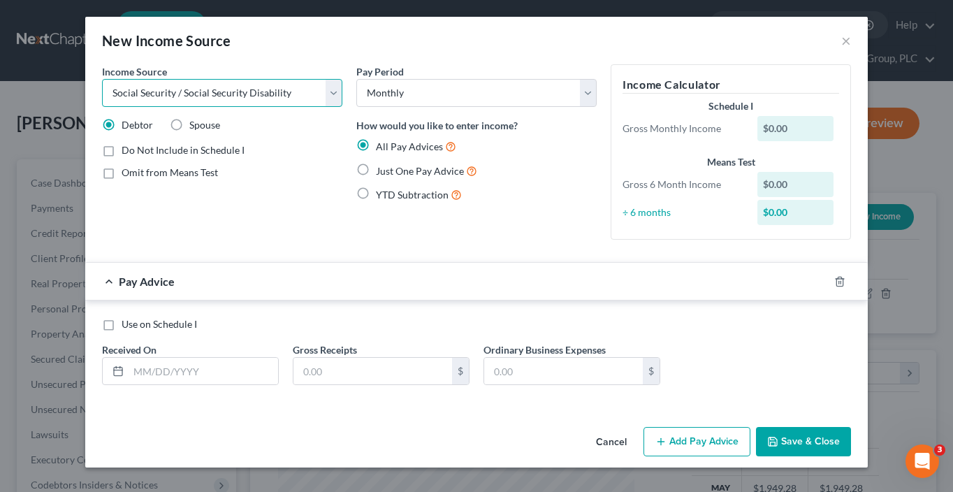
click at [102, 79] on select "Select Unemployment Disability (from employer) Pension Retirement Social Securi…" at bounding box center [222, 93] width 240 height 28
click at [245, 99] on select "Select Unemployment Disability (from employer) Pension Retirement Social Securi…" at bounding box center [222, 93] width 240 height 28
click at [102, 79] on select "Select Unemployment Disability (from employer) Pension Retirement Social Securi…" at bounding box center [222, 93] width 240 height 28
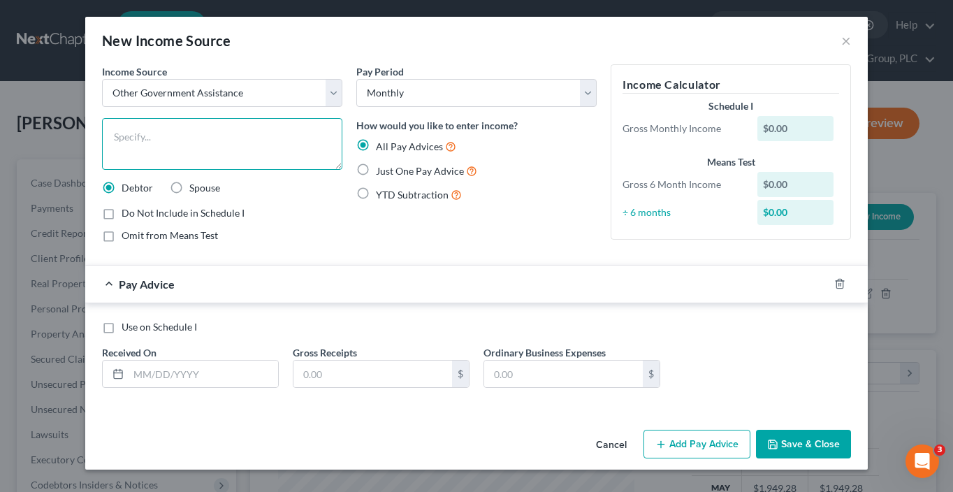
click at [227, 142] on textarea at bounding box center [222, 144] width 240 height 52
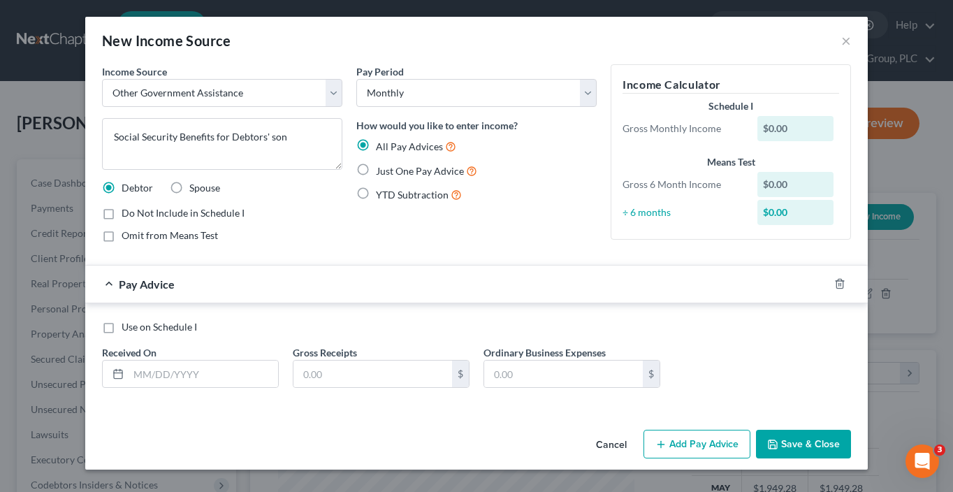
click at [405, 173] on span "Just One Pay Advice" at bounding box center [420, 171] width 88 height 12
click at [391, 172] on input "Just One Pay Advice" at bounding box center [386, 167] width 9 height 9
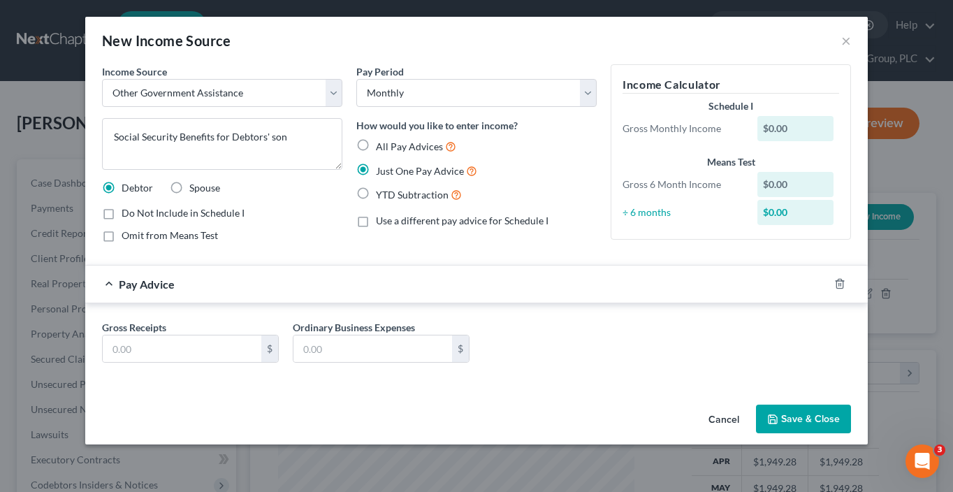
click at [183, 238] on span "Omit from Means Test" at bounding box center [170, 235] width 96 height 12
click at [136, 238] on input "Omit from Means Test" at bounding box center [131, 232] width 9 height 9
click at [170, 346] on input "text" at bounding box center [182, 348] width 159 height 27
click at [795, 421] on button "Save & Close" at bounding box center [803, 419] width 95 height 29
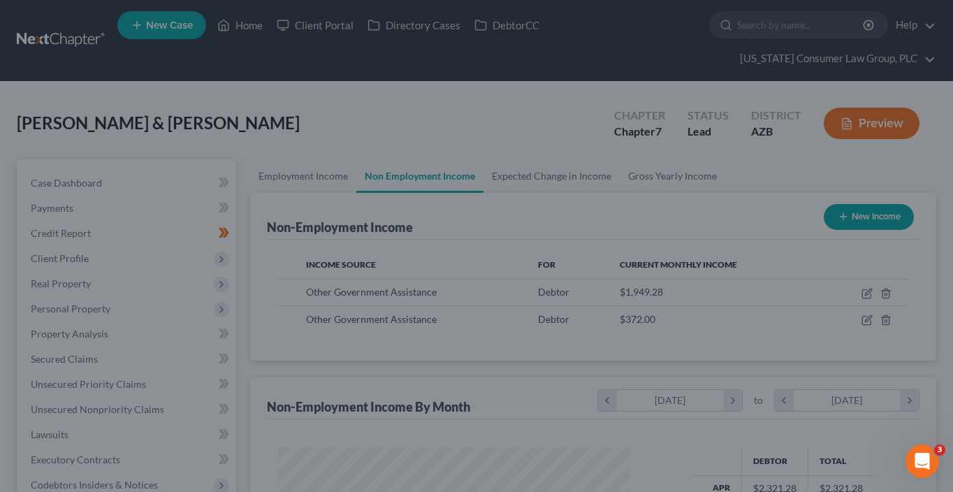
scroll to position [698519, 698388]
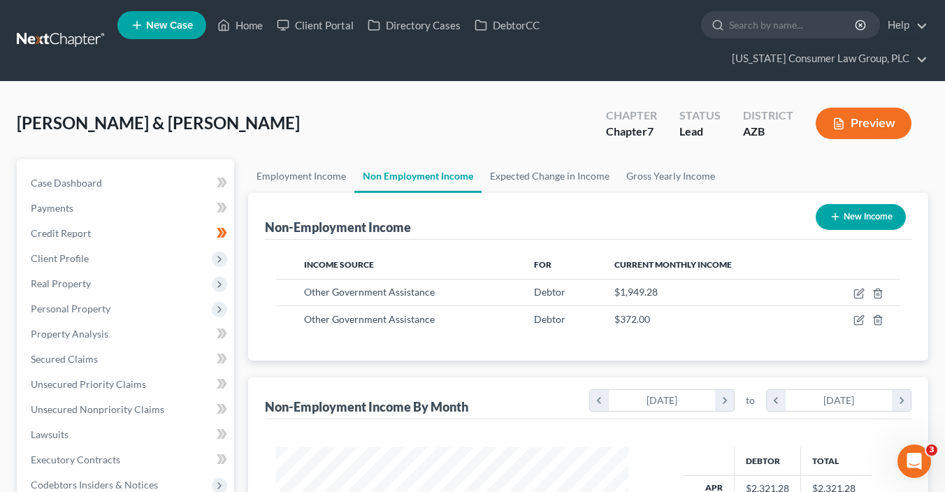
click at [869, 214] on button "New Income" at bounding box center [860, 217] width 90 height 26
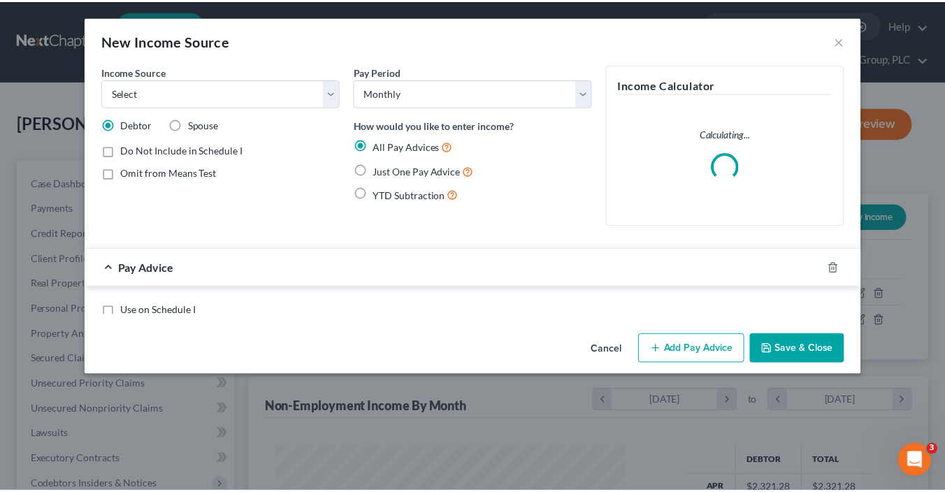
scroll to position [249, 384]
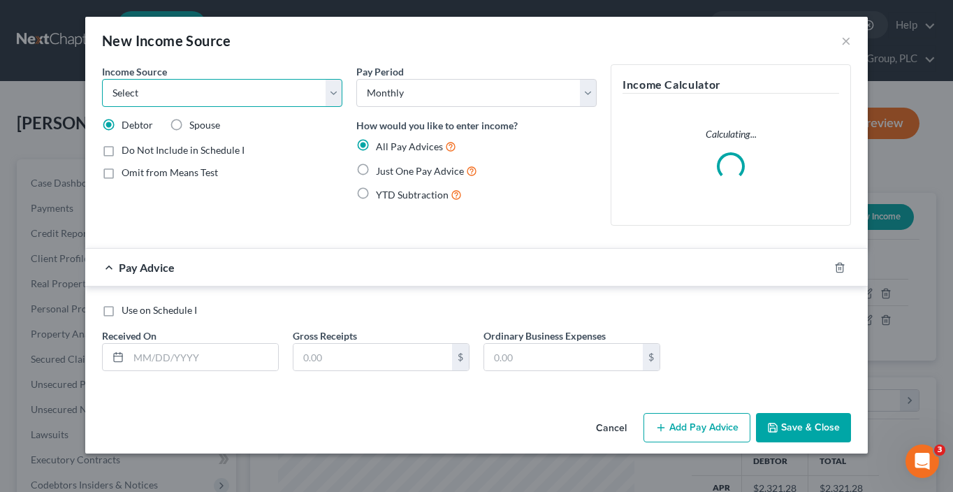
click at [254, 87] on select "Select Unemployment Disability (from employer) Pension Retirement Social Securi…" at bounding box center [222, 93] width 240 height 28
click at [102, 79] on select "Select Unemployment Disability (from employer) Pension Retirement Social Securi…" at bounding box center [222, 93] width 240 height 28
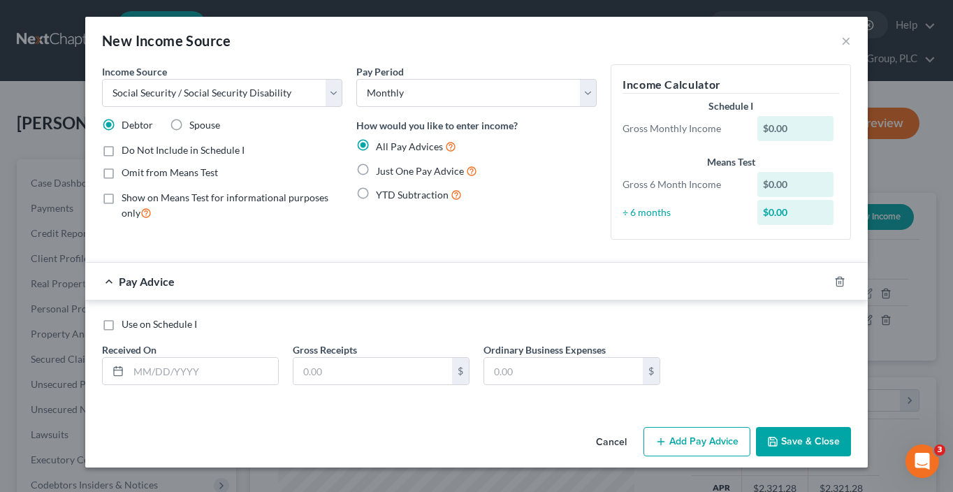
click at [405, 173] on span "Just One Pay Advice" at bounding box center [420, 171] width 88 height 12
click at [391, 172] on input "Just One Pay Advice" at bounding box center [386, 167] width 9 height 9
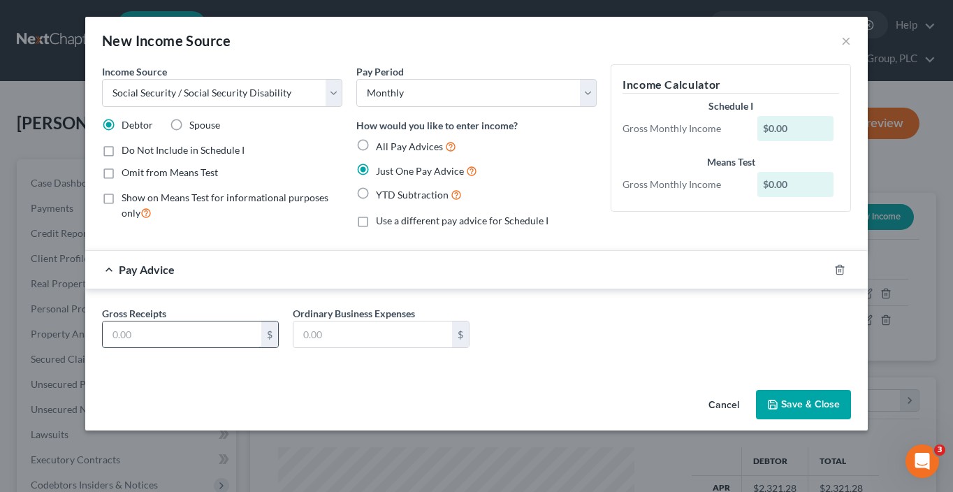
click at [182, 329] on input "text" at bounding box center [182, 334] width 159 height 27
click at [790, 396] on button "Save & Close" at bounding box center [803, 404] width 95 height 29
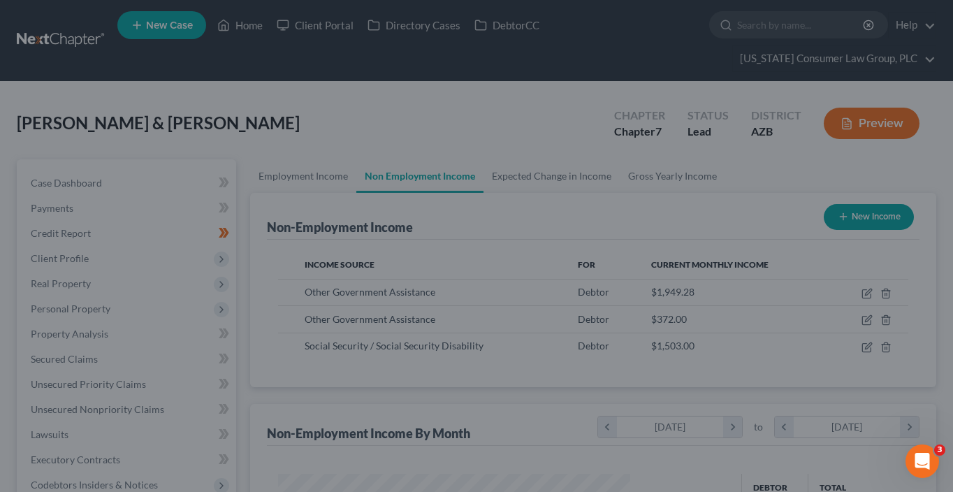
scroll to position [698519, 698388]
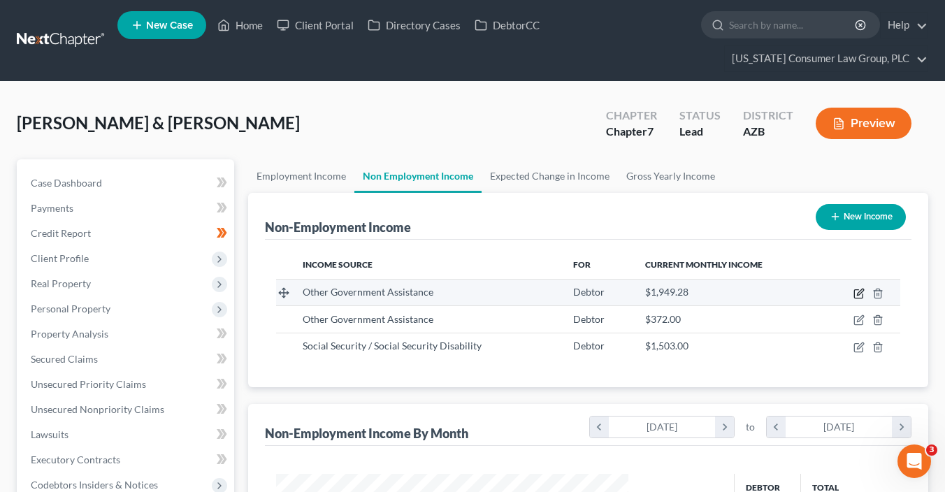
click at [864, 295] on icon "button" at bounding box center [858, 293] width 11 height 11
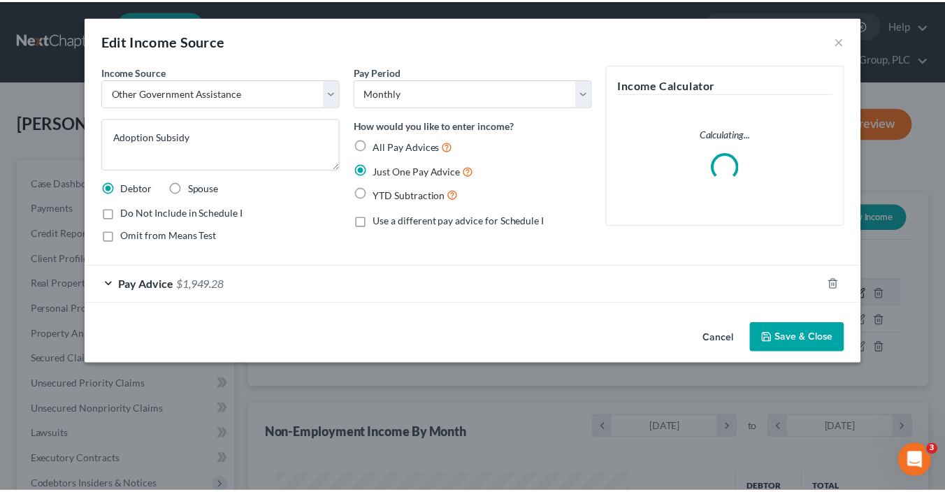
scroll to position [249, 384]
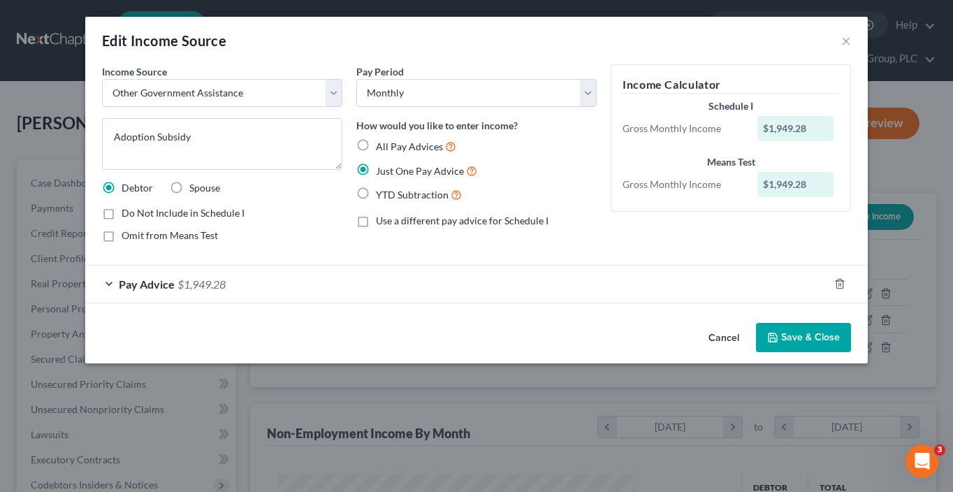
click at [727, 337] on button "Cancel" at bounding box center [723, 338] width 53 height 28
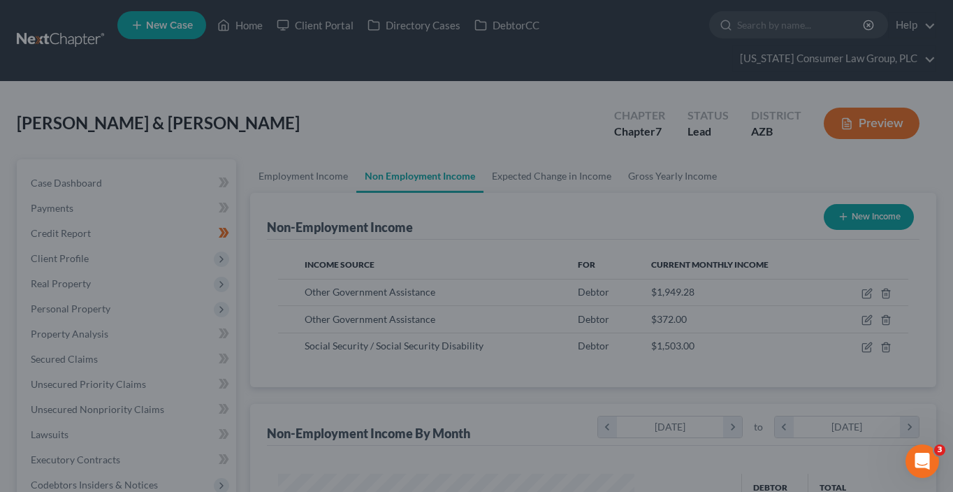
scroll to position [698519, 698388]
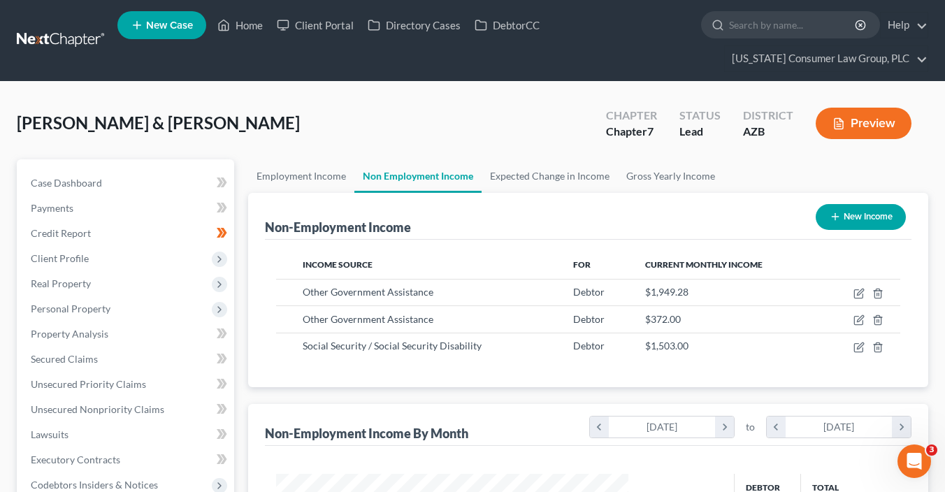
click at [862, 222] on button "New Income" at bounding box center [860, 217] width 90 height 26
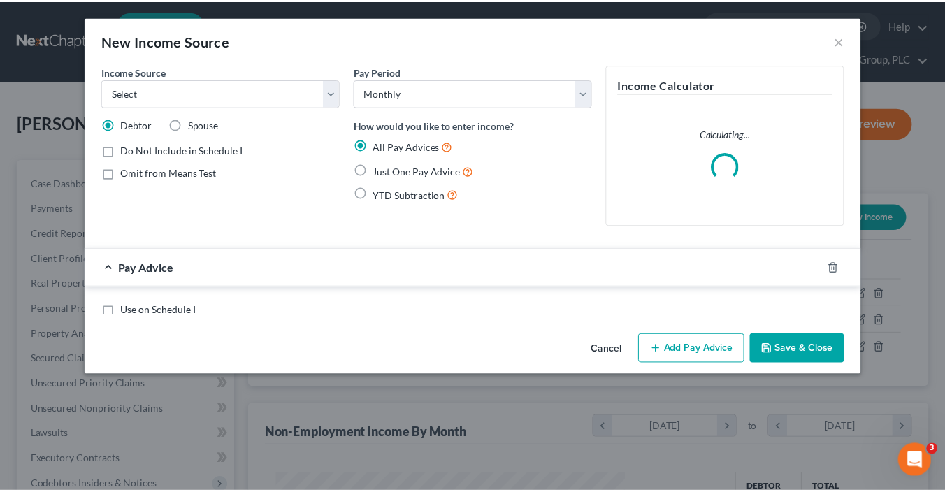
scroll to position [249, 384]
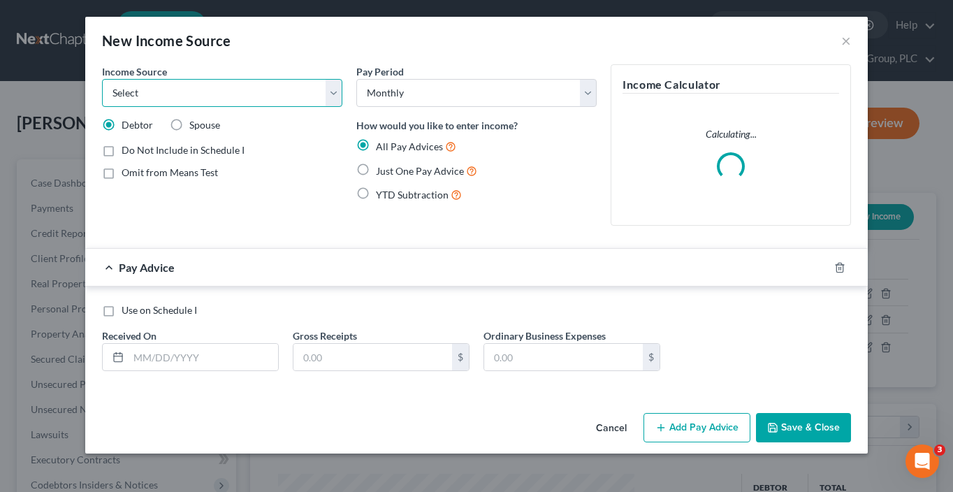
click at [220, 99] on select "Select Unemployment Disability (from employer) Pension Retirement Social Securi…" at bounding box center [222, 93] width 240 height 28
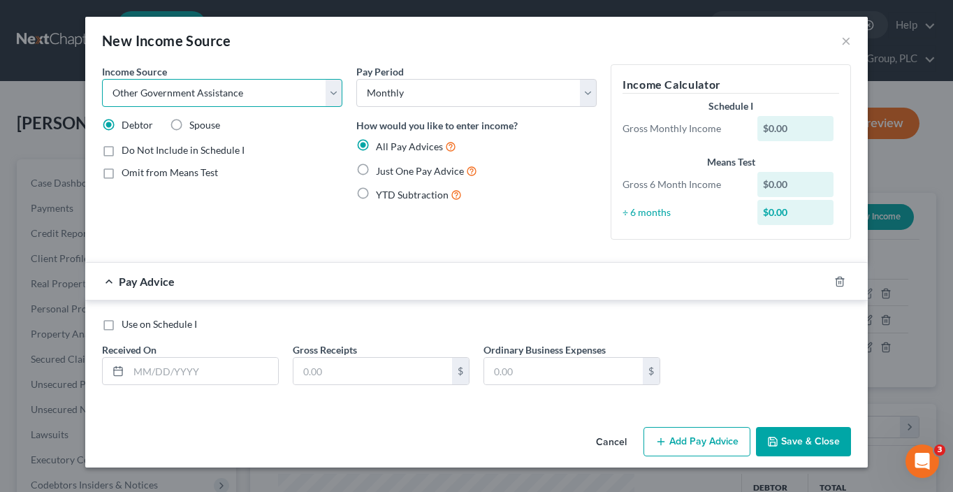
click at [102, 79] on select "Select Unemployment Disability (from employer) Pension Retirement Social Securi…" at bounding box center [222, 93] width 240 height 28
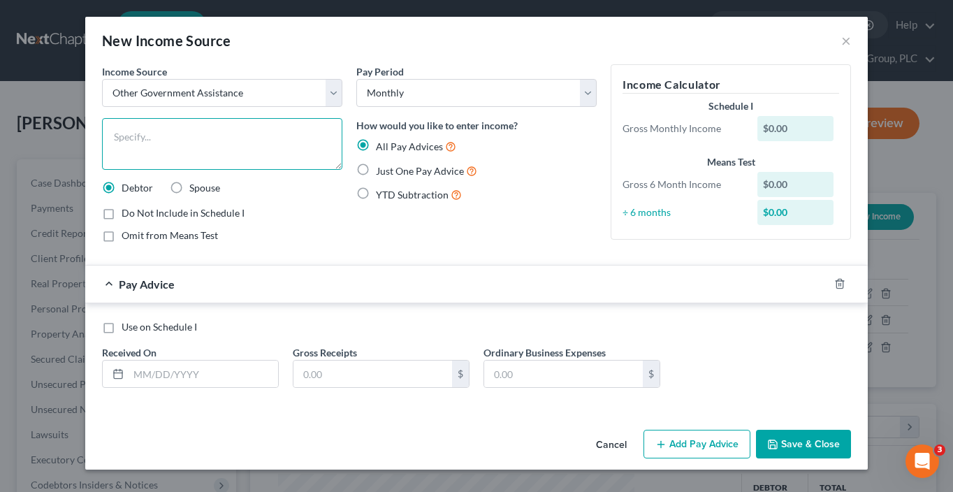
click at [227, 136] on textarea at bounding box center [222, 144] width 240 height 52
click at [175, 234] on span "Omit from Means Test" at bounding box center [170, 235] width 96 height 12
click at [136, 234] on input "Omit from Means Test" at bounding box center [131, 232] width 9 height 9
click at [189, 148] on textarea at bounding box center [222, 144] width 240 height 52
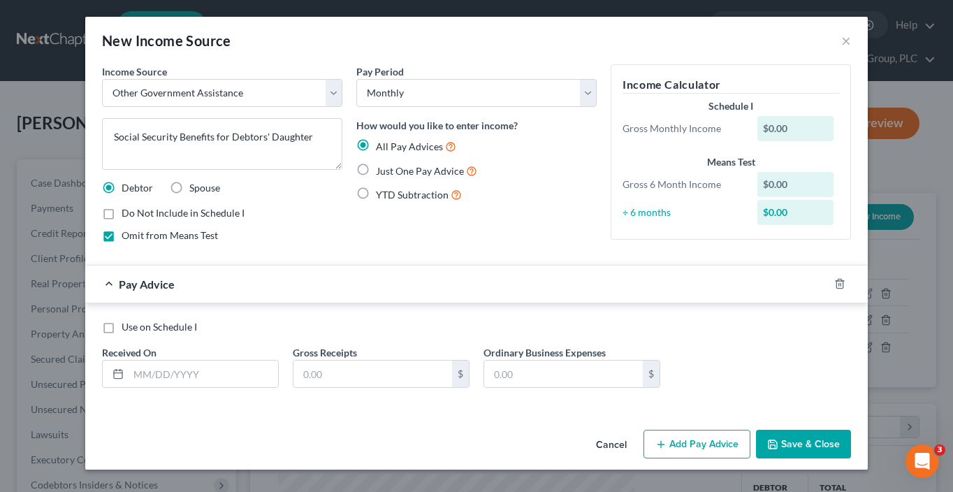
click at [377, 159] on div "All Pay Advices Just One Pay Advice YTD Subtraction" at bounding box center [476, 170] width 240 height 65
click at [378, 166] on span "Just One Pay Advice" at bounding box center [420, 171] width 88 height 12
click at [382, 166] on input "Just One Pay Advice" at bounding box center [386, 167] width 9 height 9
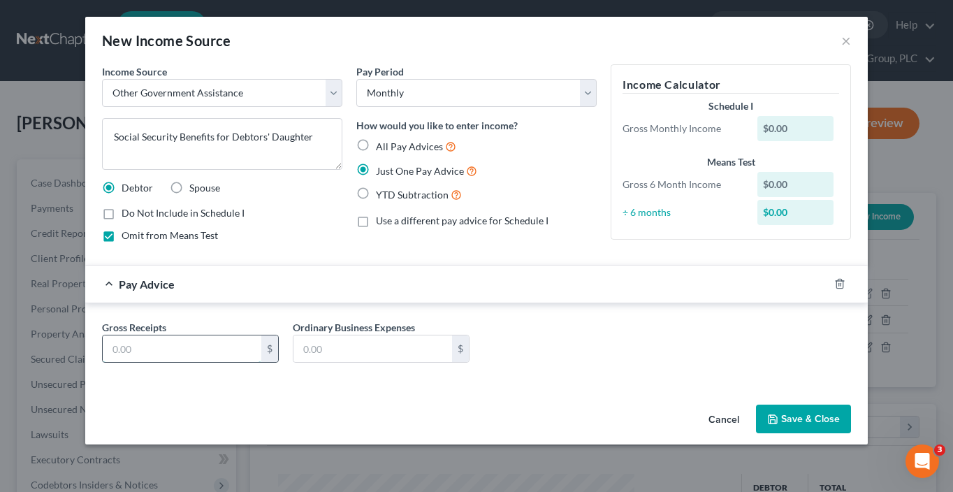
click at [164, 346] on input "text" at bounding box center [182, 348] width 159 height 27
click at [797, 418] on button "Save & Close" at bounding box center [803, 419] width 95 height 29
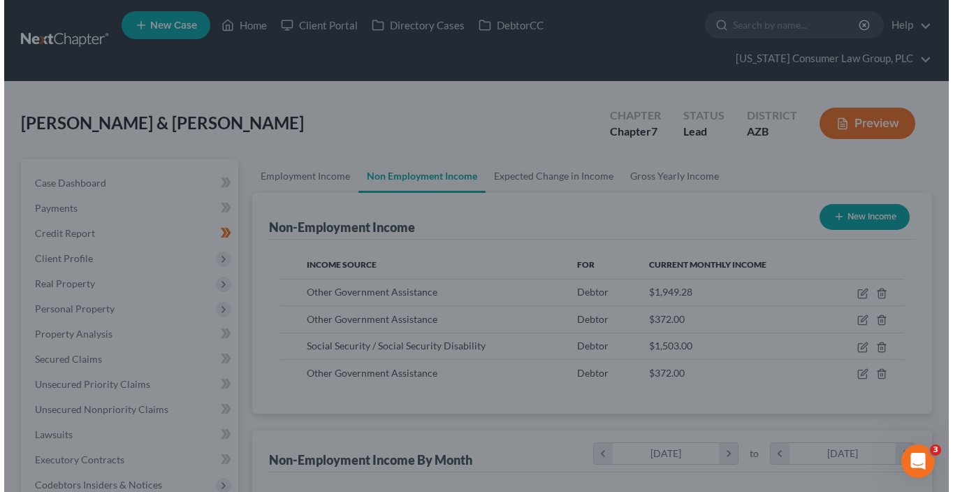
scroll to position [698519, 698388]
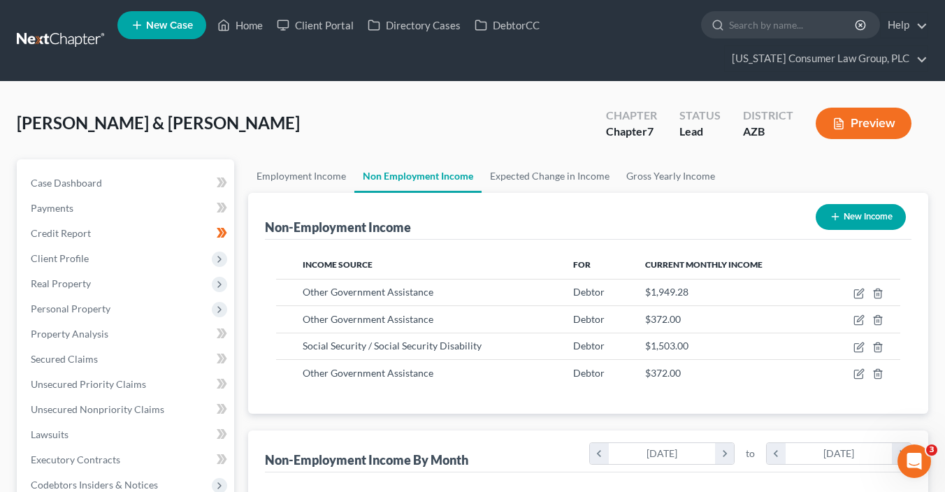
click at [855, 217] on button "New Income" at bounding box center [860, 217] width 90 height 26
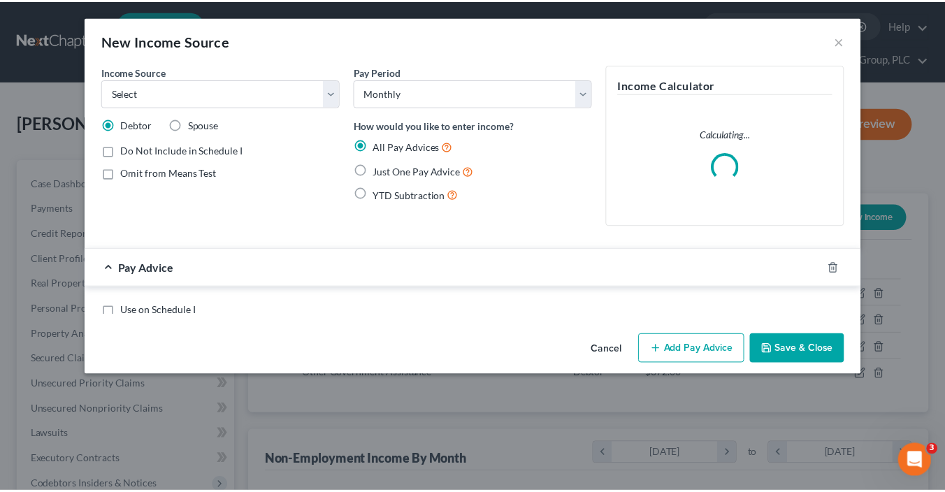
scroll to position [249, 384]
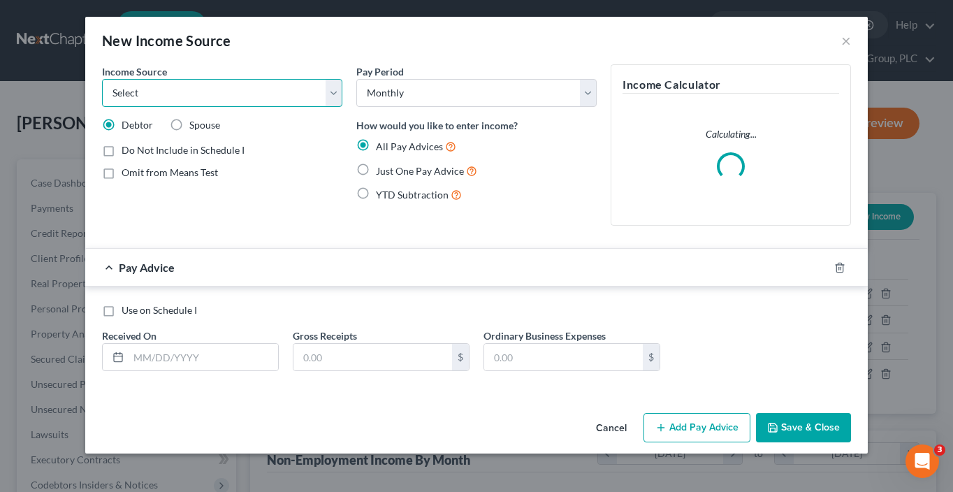
click at [228, 98] on select "Select Unemployment Disability (from employer) Pension Retirement Social Securi…" at bounding box center [222, 93] width 240 height 28
click at [102, 79] on select "Select Unemployment Disability (from employer) Pension Retirement Social Securi…" at bounding box center [222, 93] width 240 height 28
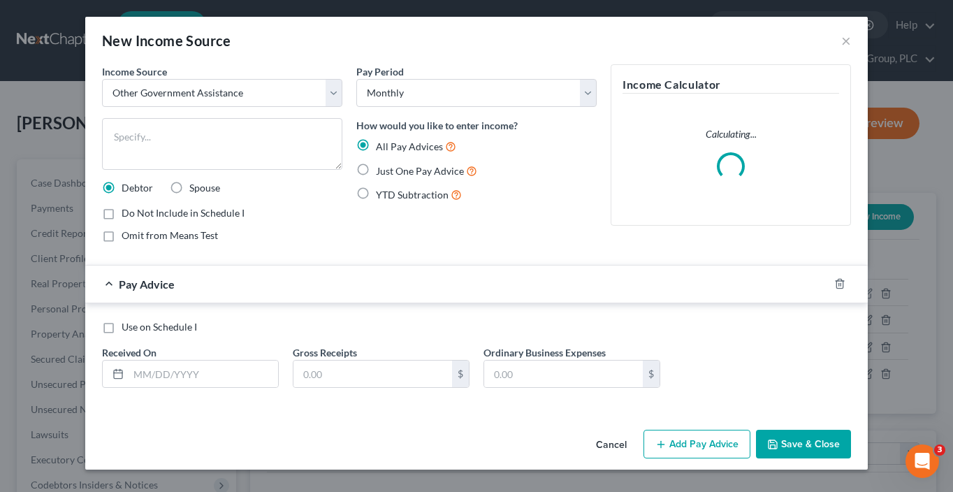
click at [176, 238] on span "Omit from Means Test" at bounding box center [170, 235] width 96 height 12
click at [136, 238] on input "Omit from Means Test" at bounding box center [131, 232] width 9 height 9
click at [172, 150] on textarea at bounding box center [222, 144] width 240 height 52
click at [373, 173] on div "Just One Pay Advice" at bounding box center [476, 171] width 240 height 16
click at [376, 168] on label "Just One Pay Advice" at bounding box center [426, 171] width 101 height 16
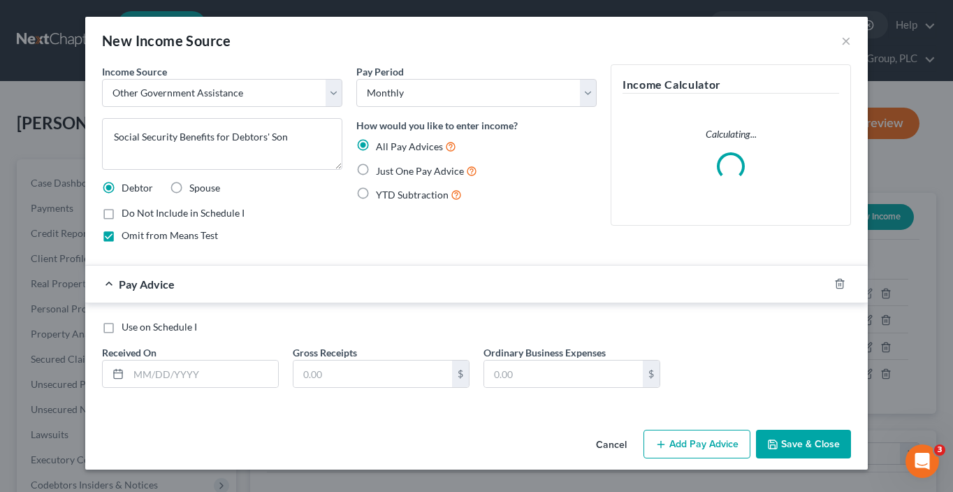
click at [382, 168] on input "Just One Pay Advice" at bounding box center [386, 167] width 9 height 9
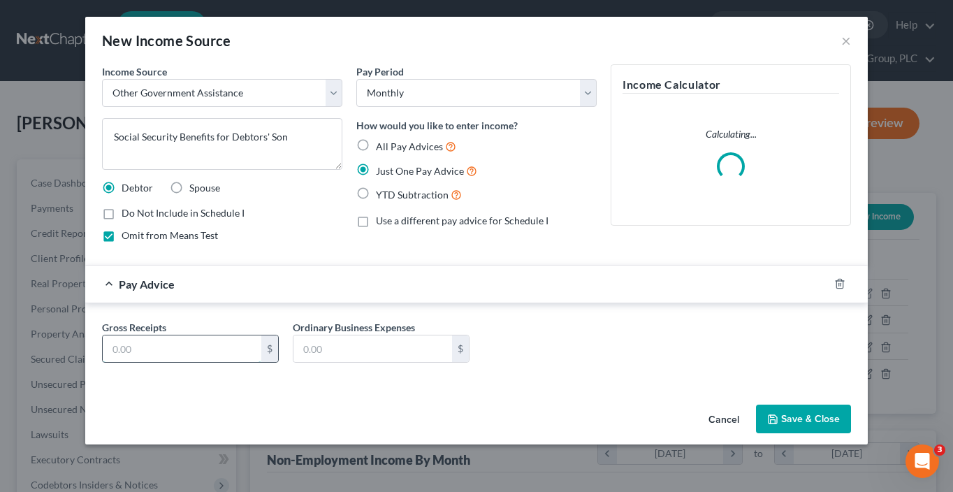
click at [214, 337] on input "text" at bounding box center [182, 348] width 159 height 27
click at [784, 419] on button "Save & Close" at bounding box center [803, 419] width 95 height 29
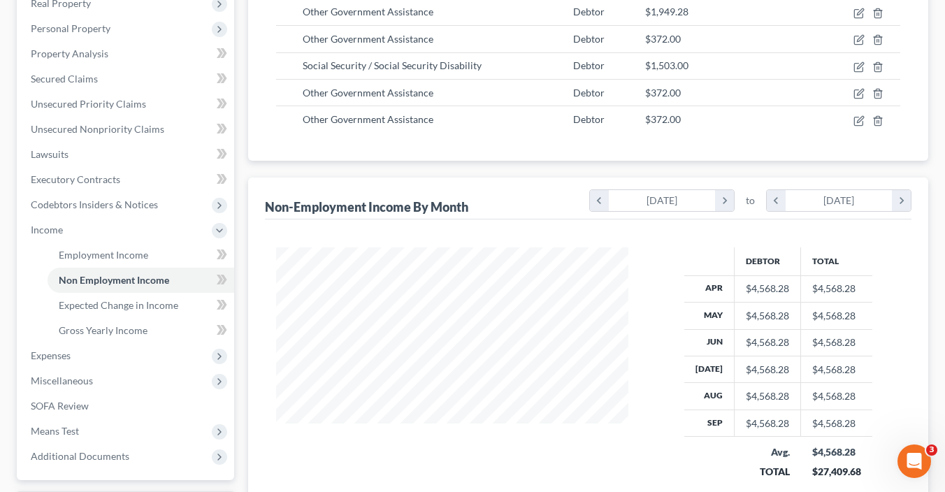
scroll to position [260, 0]
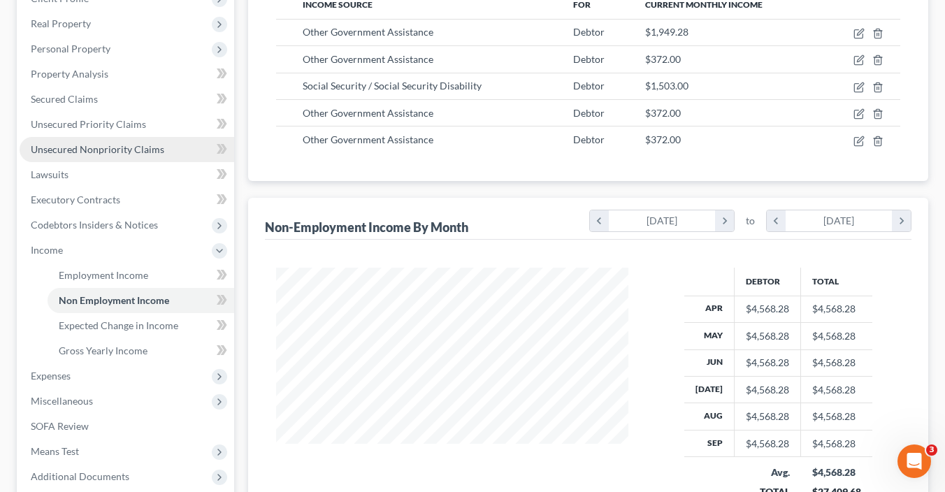
click at [145, 147] on span "Unsecured Nonpriority Claims" at bounding box center [97, 149] width 133 height 12
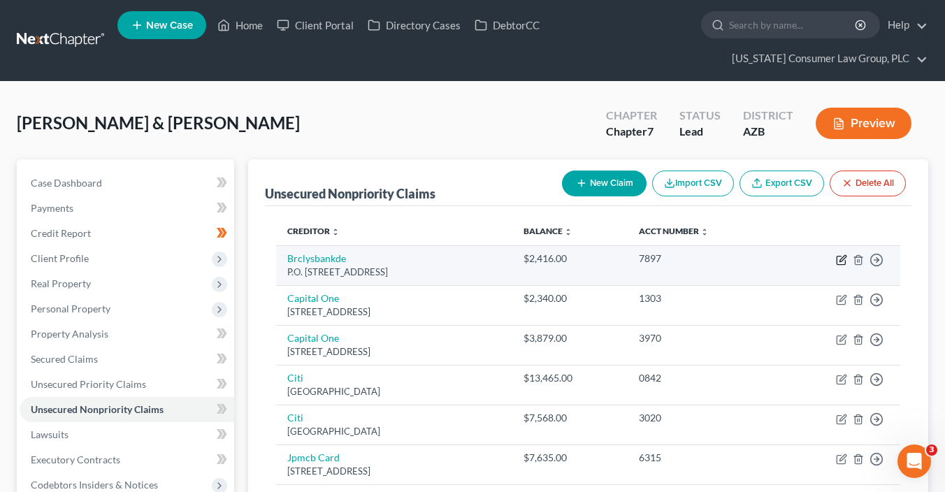
click at [841, 260] on icon "button" at bounding box center [842, 258] width 6 height 6
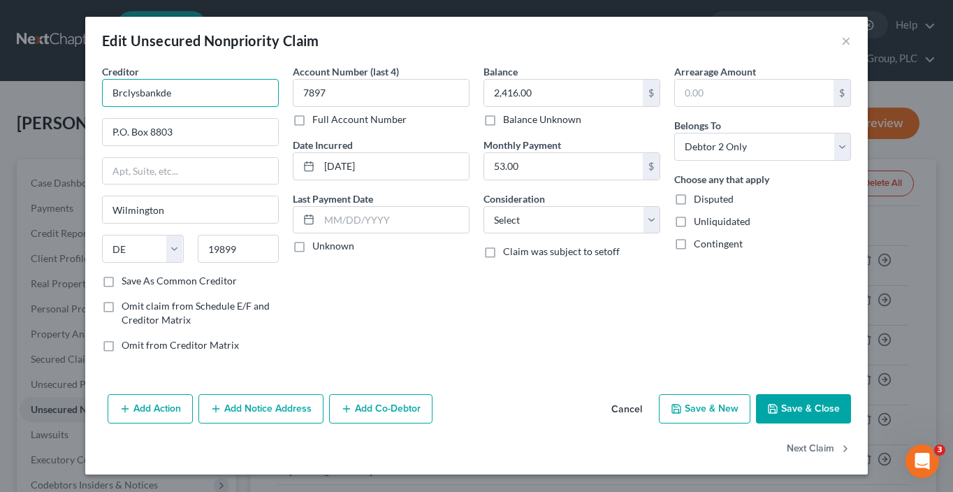
click at [251, 93] on input "Brclysbankde" at bounding box center [190, 93] width 177 height 28
drag, startPoint x: 251, startPoint y: 93, endPoint x: 7, endPoint y: 61, distance: 246.0
click at [7, 61] on div "Edit Unsecured Nonpriority Claim × Creditor * Brclysbankde P.O. Box 8803 Wilmin…" at bounding box center [476, 246] width 953 height 492
click at [510, 222] on select "Select Cable / Satellite Services Collection Agency Credit Card Debt Debt Couns…" at bounding box center [572, 220] width 177 height 28
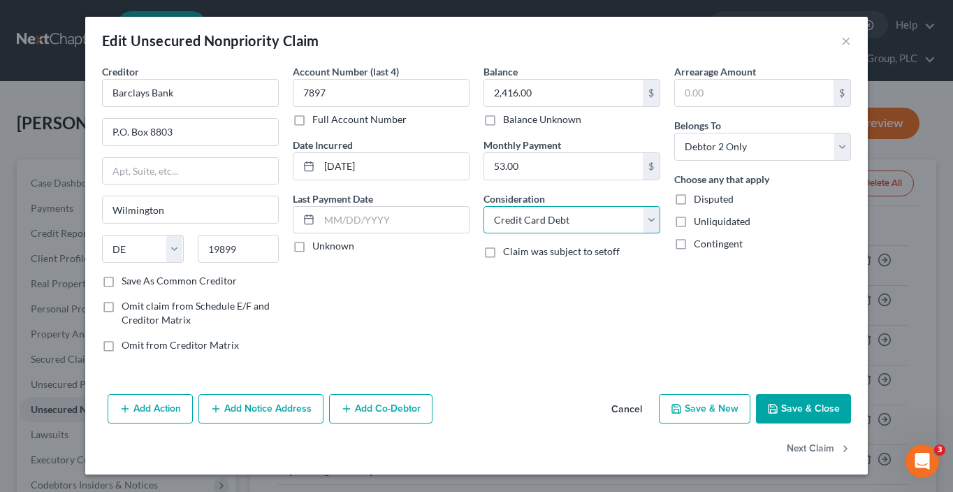
click at [484, 206] on select "Select Cable / Satellite Services Collection Agency Credit Card Debt Debt Couns…" at bounding box center [572, 220] width 177 height 28
click at [777, 409] on icon "button" at bounding box center [772, 408] width 11 height 11
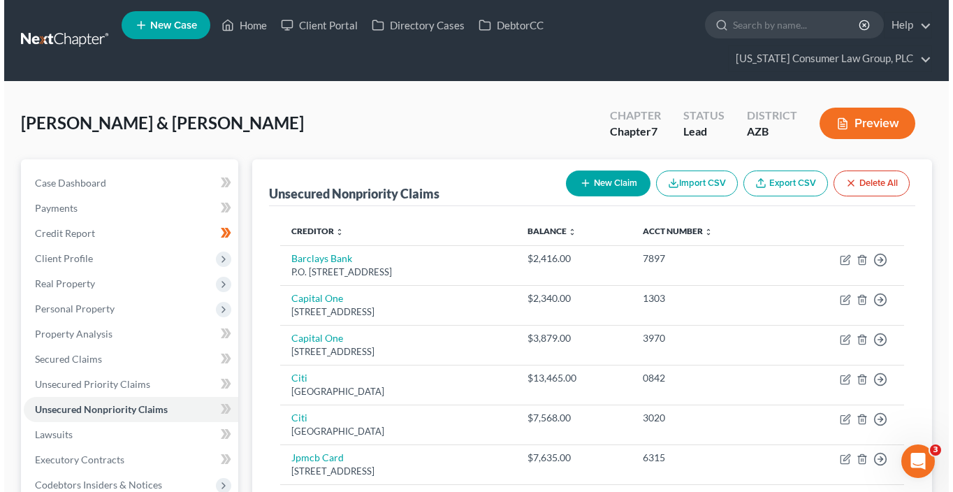
scroll to position [2, 0]
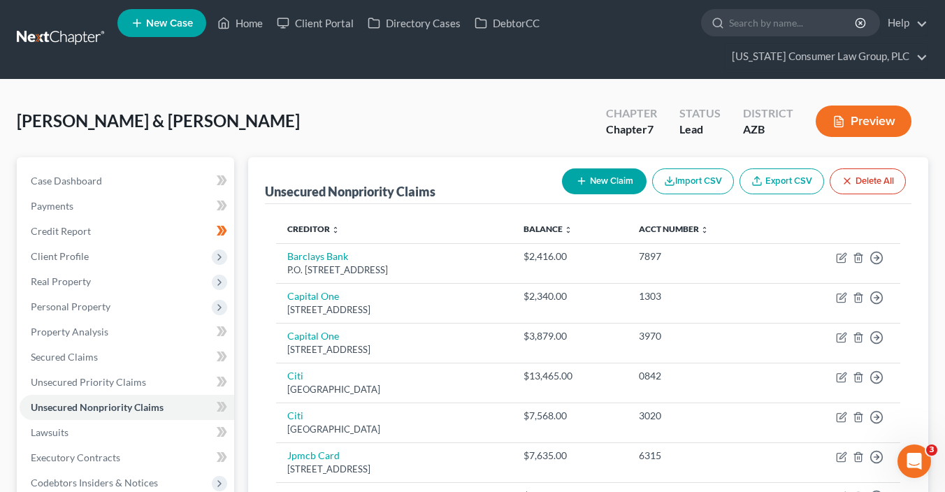
click at [608, 183] on button "New Claim" at bounding box center [604, 181] width 85 height 26
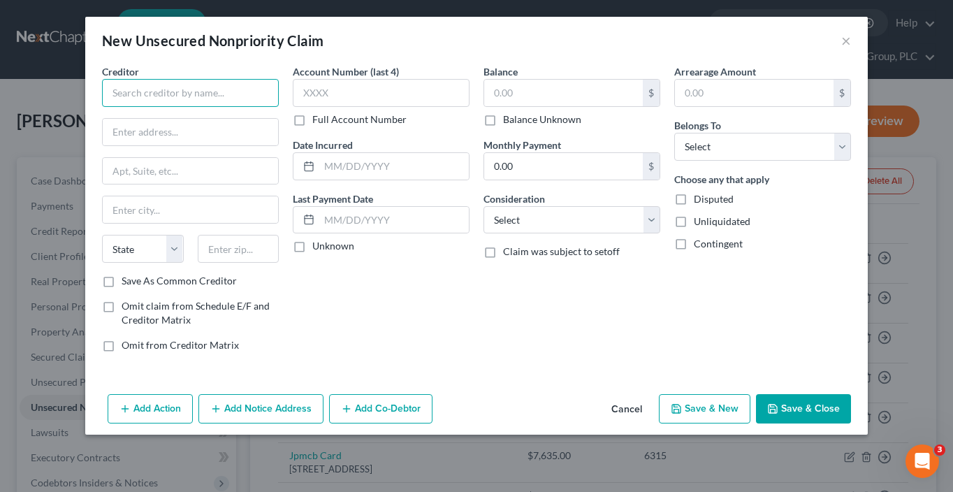
click at [159, 94] on input "text" at bounding box center [190, 93] width 177 height 28
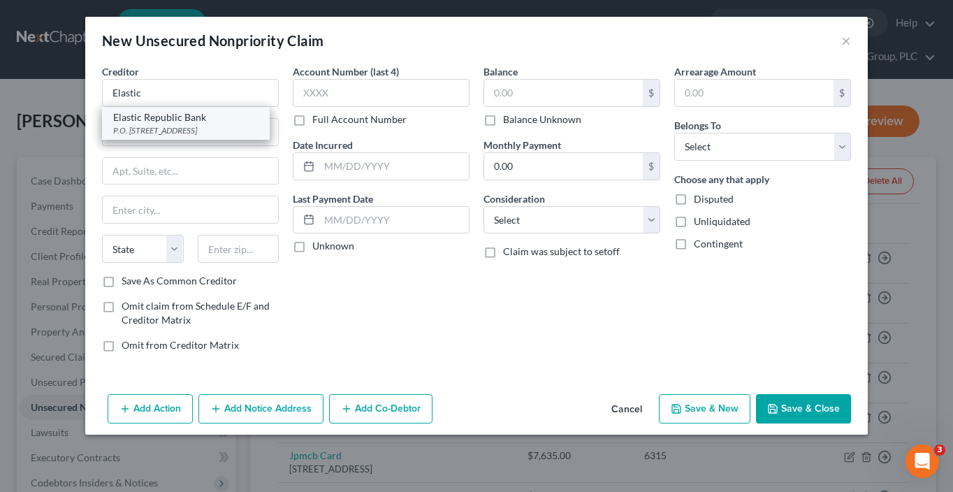
click at [184, 117] on div "Elastic Republic Bank" at bounding box center [185, 117] width 145 height 14
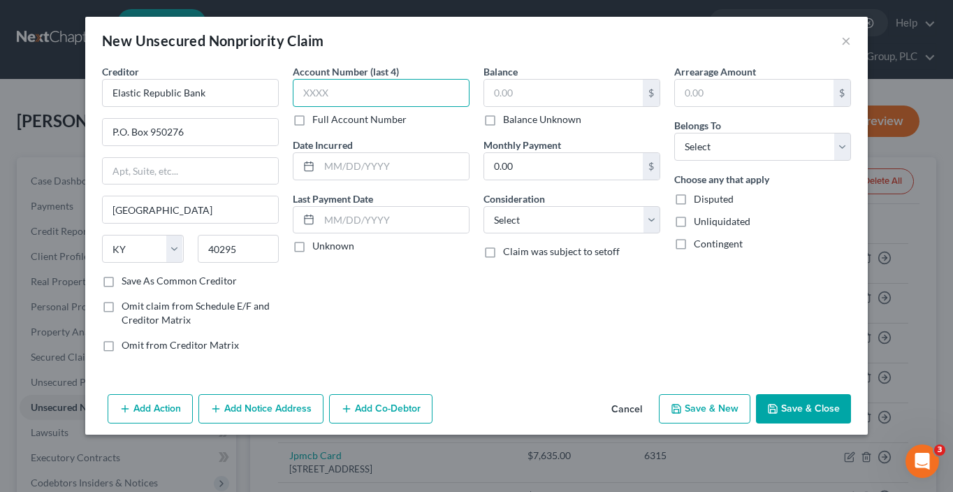
click at [370, 96] on input "text" at bounding box center [381, 93] width 177 height 28
click at [544, 98] on input "text" at bounding box center [563, 93] width 159 height 27
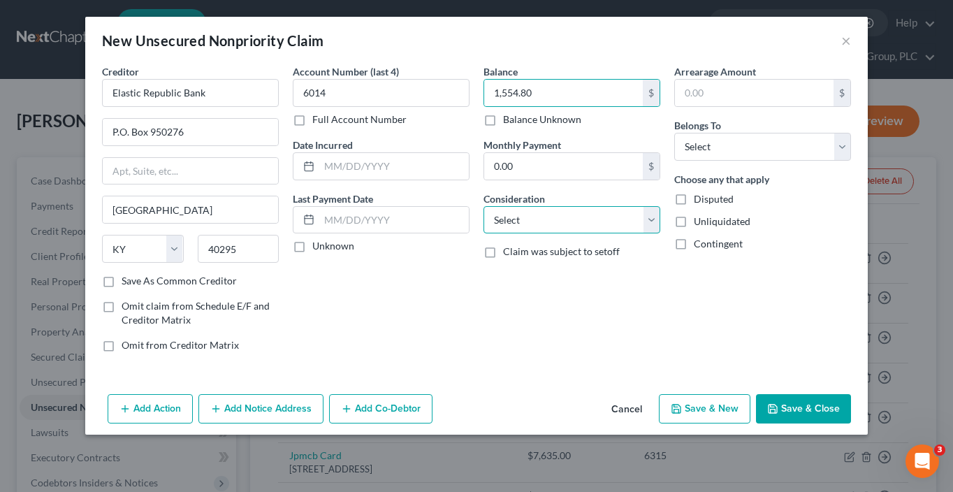
click at [568, 224] on select "Select Cable / Satellite Services Collection Agency Credit Card Debt Debt Couns…" at bounding box center [572, 220] width 177 height 28
click at [484, 206] on select "Select Cable / Satellite Services Collection Agency Credit Card Debt Debt Couns…" at bounding box center [572, 220] width 177 height 28
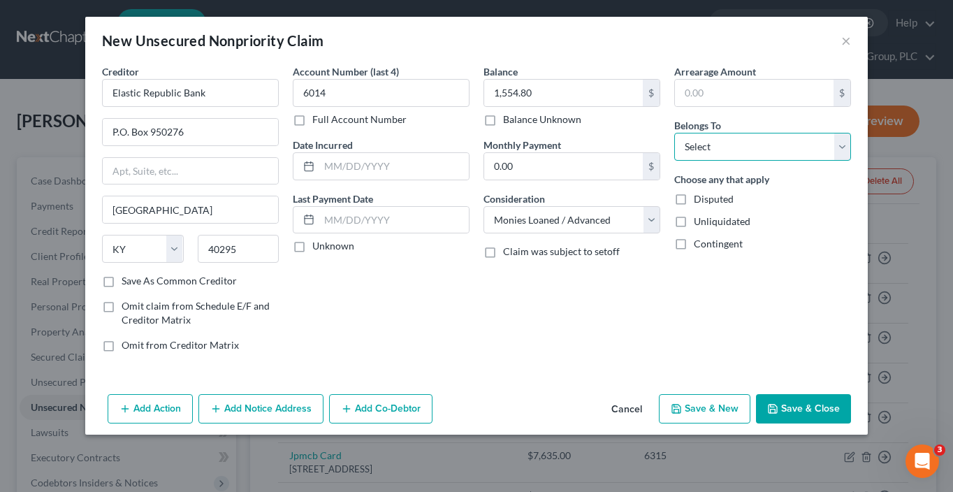
click at [724, 134] on select "Select Debtor 1 Only Debtor 2 Only Debtor 1 And Debtor 2 Only At Least One Of T…" at bounding box center [762, 147] width 177 height 28
click at [674, 133] on select "Select Debtor 1 Only Debtor 2 Only Debtor 1 And Debtor 2 Only At Least One Of T…" at bounding box center [762, 147] width 177 height 28
drag, startPoint x: 799, startPoint y: 411, endPoint x: 780, endPoint y: 393, distance: 26.2
click at [799, 409] on button "Save & Close" at bounding box center [803, 408] width 95 height 29
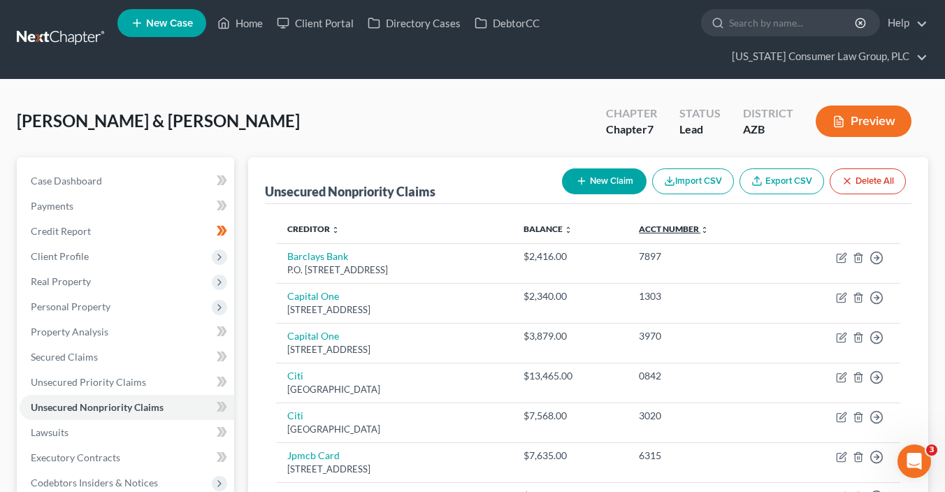
click at [709, 227] on link "Acct Number expand_more expand_less unfold_more" at bounding box center [674, 229] width 70 height 10
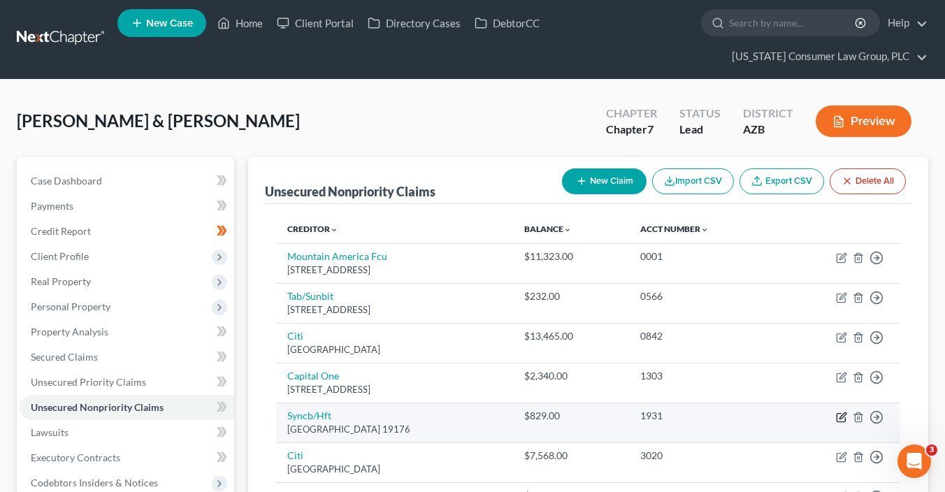
click at [842, 414] on icon "button" at bounding box center [841, 417] width 11 height 11
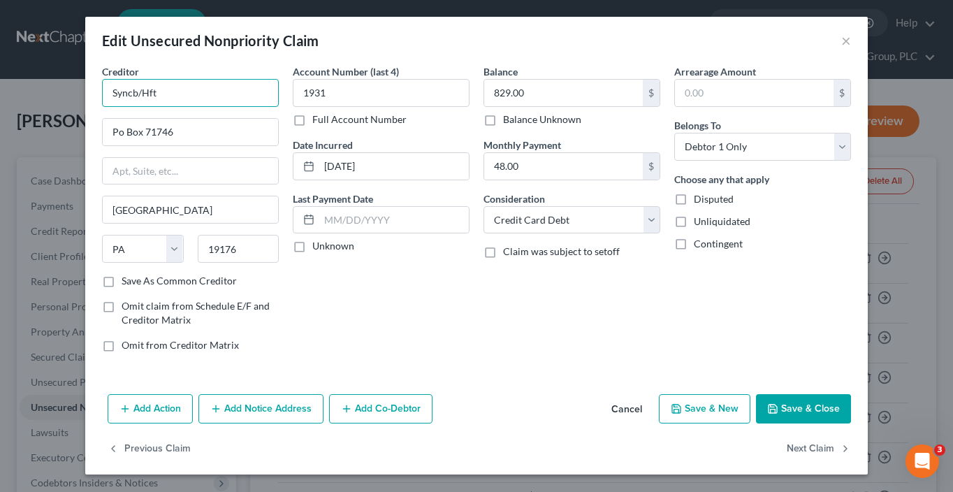
click at [217, 91] on input "Syncb/Hft" at bounding box center [190, 93] width 177 height 28
click at [820, 405] on button "Save & Close" at bounding box center [803, 408] width 95 height 29
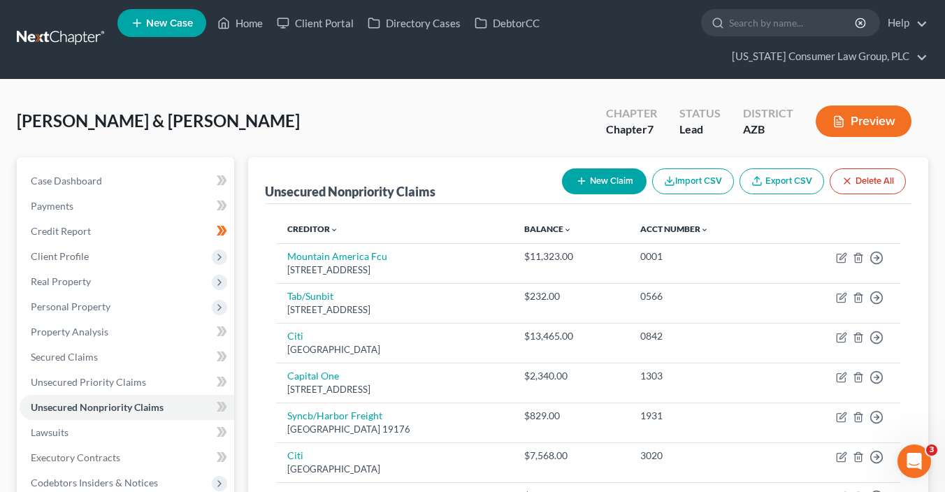
click at [616, 174] on button "New Claim" at bounding box center [604, 181] width 85 height 26
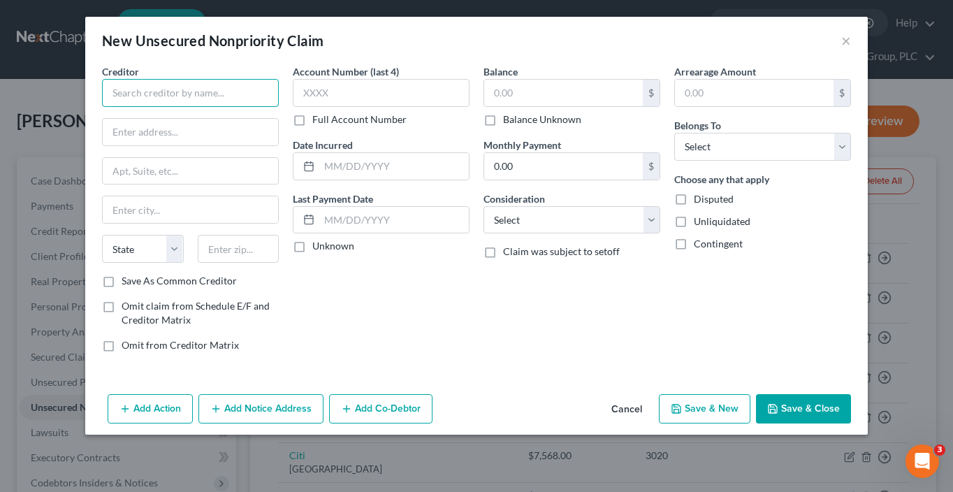
click at [187, 96] on input "text" at bounding box center [190, 93] width 177 height 28
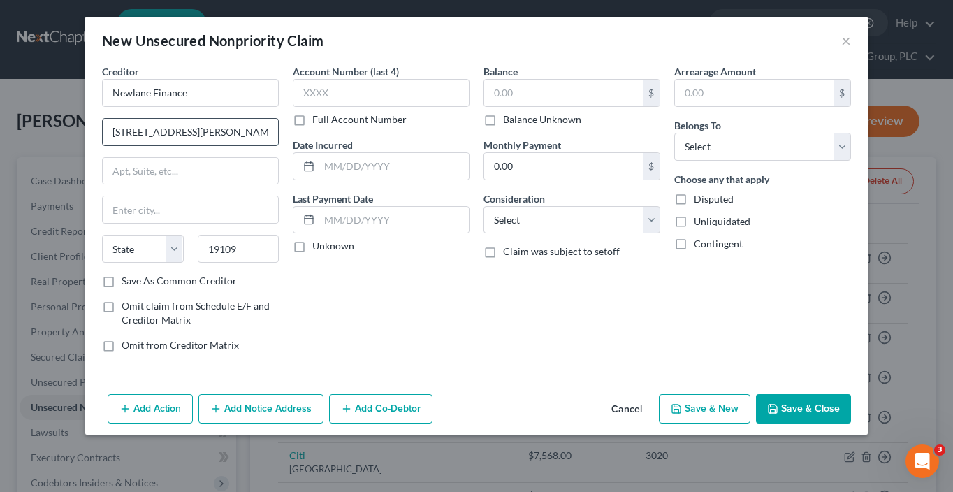
click at [167, 134] on input "123 S. Borad Street, 17th Floor" at bounding box center [190, 132] width 175 height 27
click at [347, 90] on input "text" at bounding box center [381, 93] width 177 height 28
click at [596, 89] on input "text" at bounding box center [563, 93] width 159 height 27
click at [535, 94] on input "text" at bounding box center [563, 93] width 159 height 27
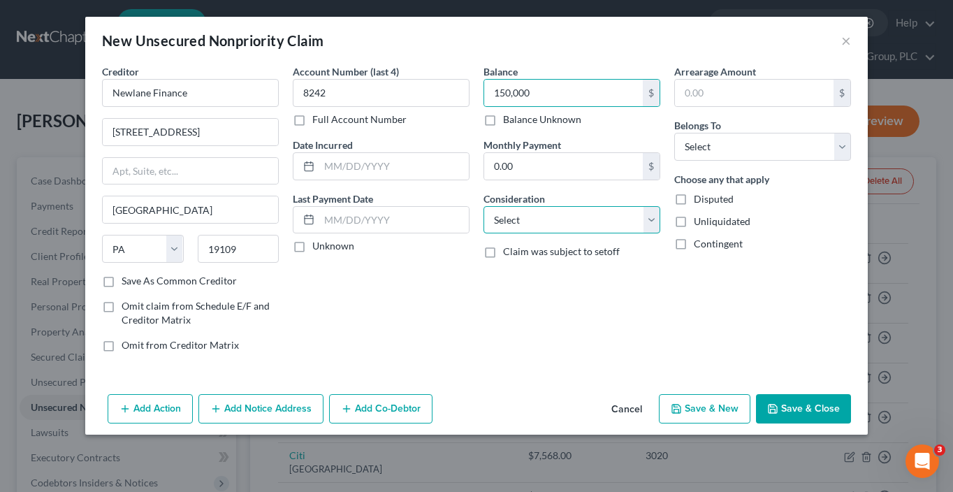
click at [546, 226] on select "Select Cable / Satellite Services Collection Agency Credit Card Debt Debt Couns…" at bounding box center [572, 220] width 177 height 28
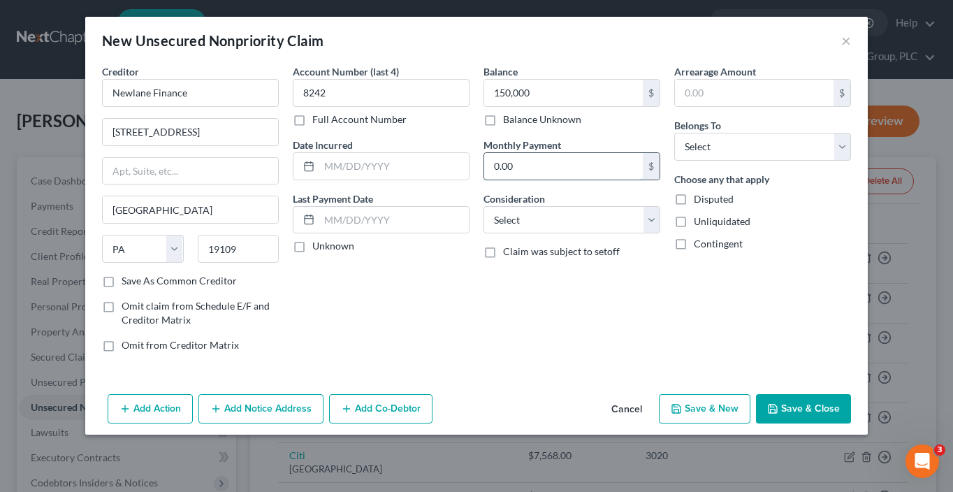
click at [553, 164] on input "0.00" at bounding box center [563, 166] width 159 height 27
click at [556, 120] on label "Balance Unknown" at bounding box center [542, 120] width 78 height 14
click at [518, 120] on input "Balance Unknown" at bounding box center [513, 117] width 9 height 9
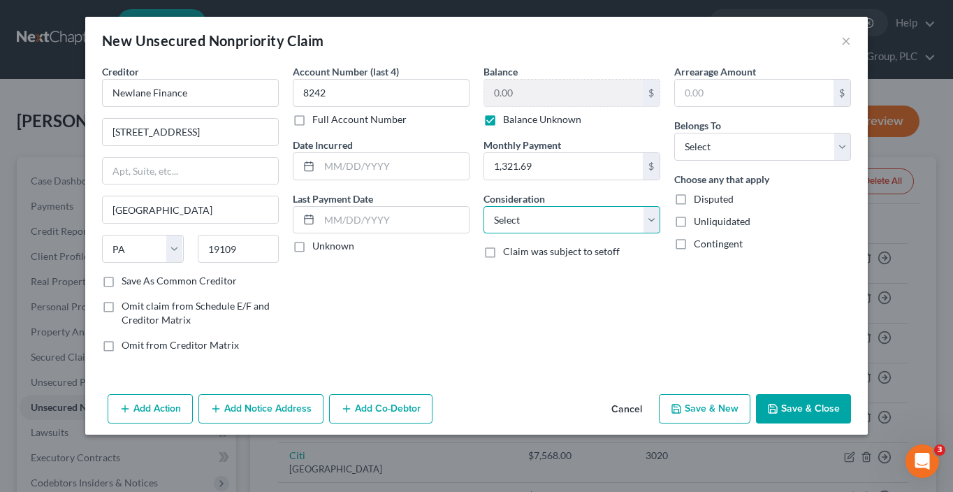
click at [553, 216] on select "Select Cable / Satellite Services Collection Agency Credit Card Debt Debt Couns…" at bounding box center [572, 220] width 177 height 28
click at [484, 206] on select "Select Cable / Satellite Services Collection Agency Credit Card Debt Debt Couns…" at bounding box center [572, 220] width 177 height 28
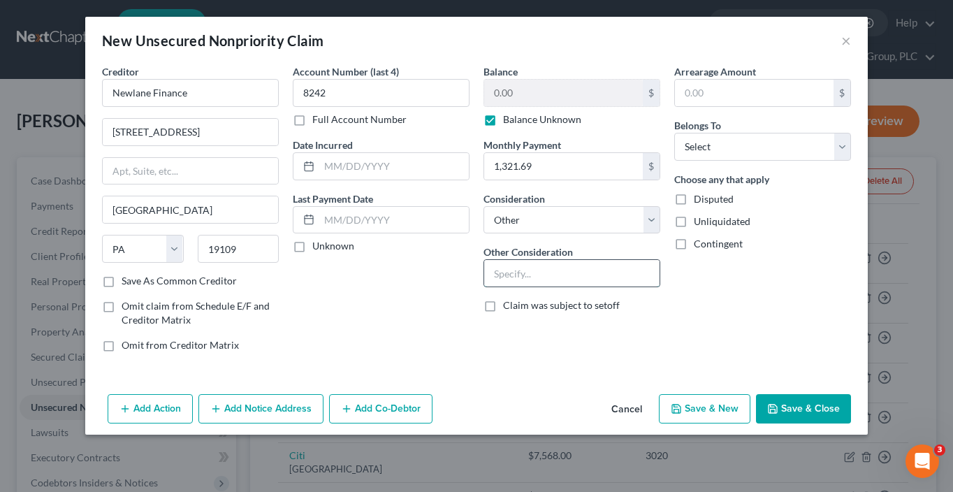
click at [549, 280] on input "text" at bounding box center [571, 273] width 175 height 27
click at [714, 140] on select "Select Debtor 1 Only Debtor 2 Only Debtor 1 And Debtor 2 Only At Least One Of T…" at bounding box center [762, 147] width 177 height 28
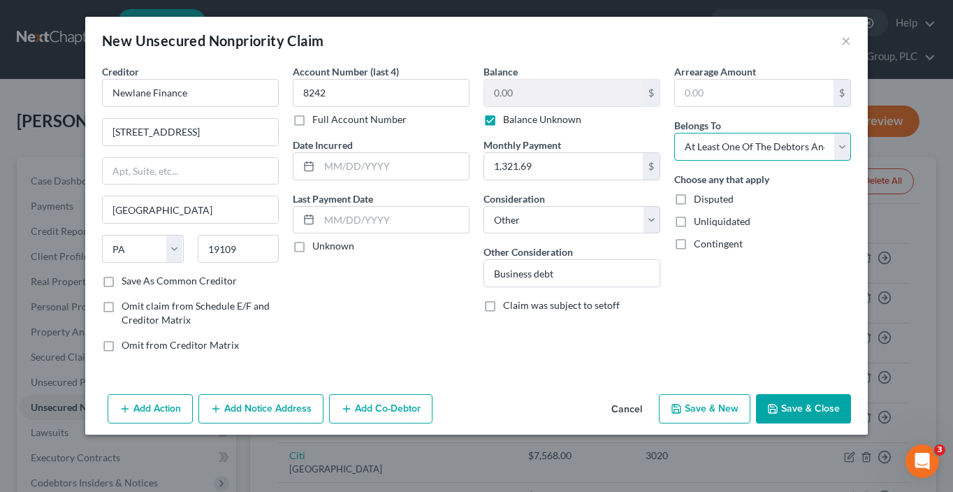
click at [674, 133] on select "Select Debtor 1 Only Debtor 2 Only Debtor 1 And Debtor 2 Only At Least One Of T…" at bounding box center [762, 147] width 177 height 28
click at [398, 410] on button "Add Co-Debtor" at bounding box center [380, 408] width 103 height 29
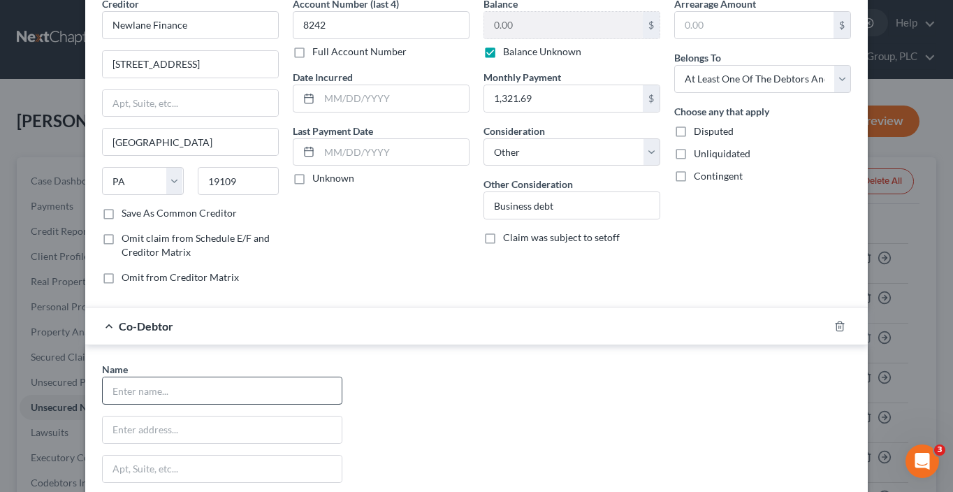
scroll to position [72, 0]
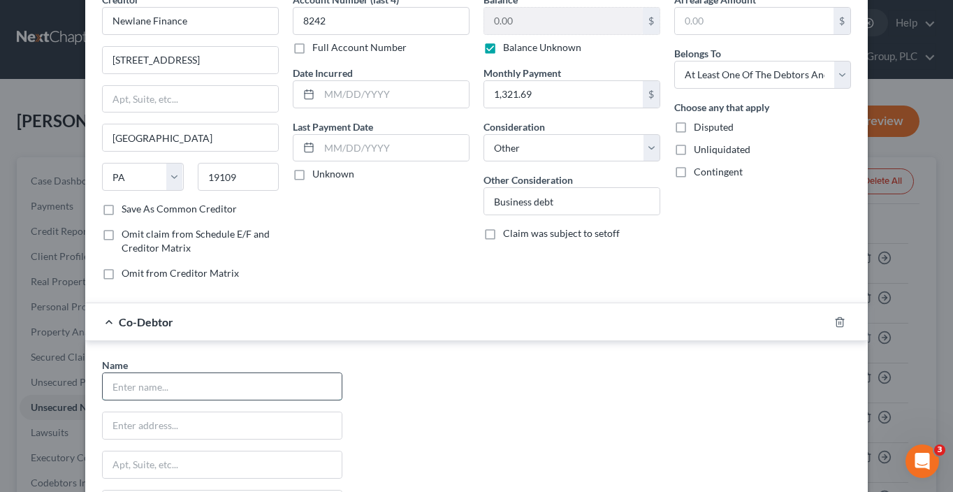
click at [265, 379] on input "text" at bounding box center [222, 386] width 239 height 27
click at [266, 379] on input "text" at bounding box center [222, 386] width 239 height 27
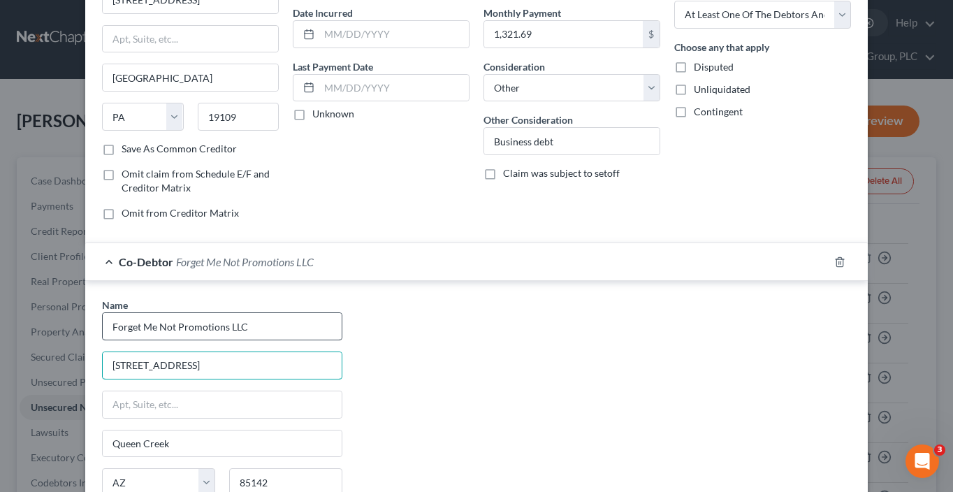
scroll to position [187, 0]
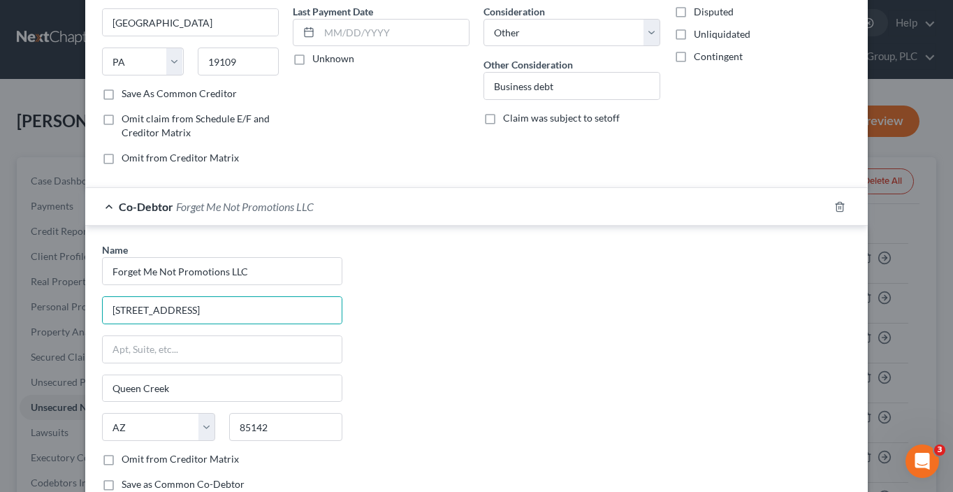
click at [215, 478] on label "Save as Common Co-Debtor" at bounding box center [183, 484] width 123 height 14
click at [136, 478] on input "Save as Common Co-Debtor" at bounding box center [131, 481] width 9 height 9
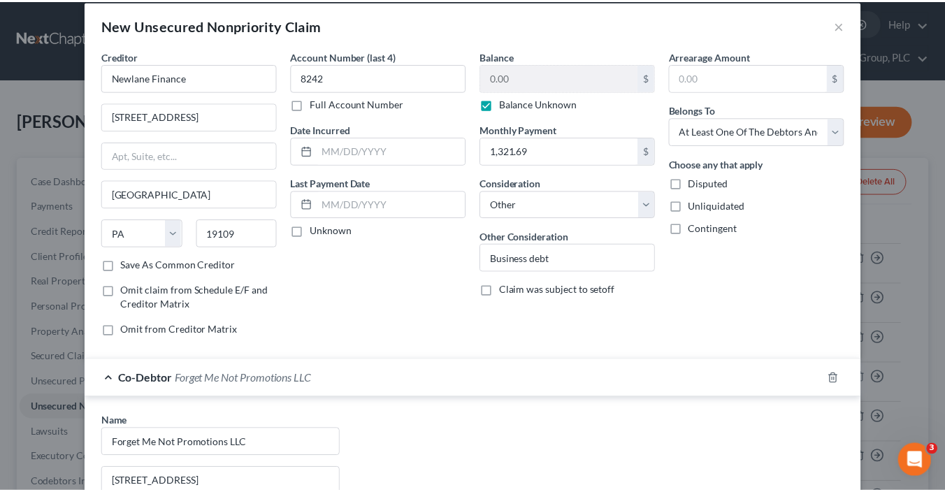
scroll to position [282, 0]
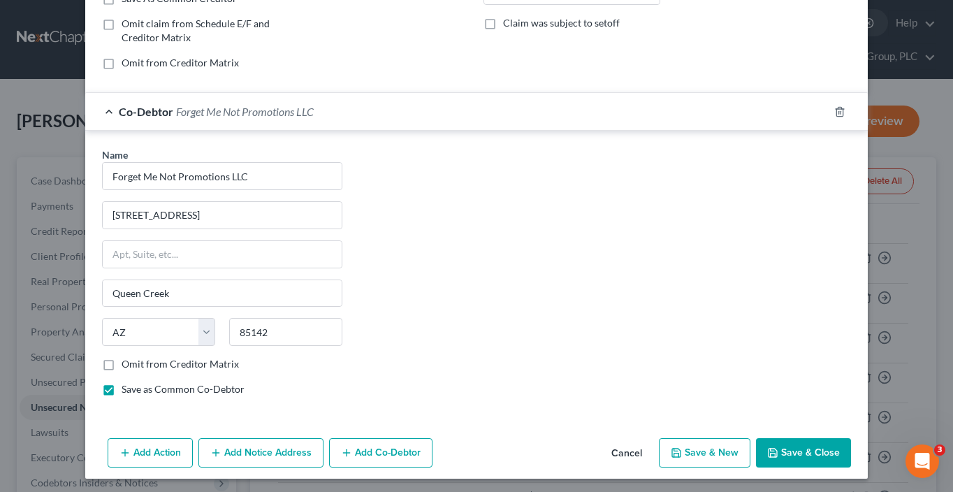
click at [792, 445] on button "Save & Close" at bounding box center [803, 452] width 95 height 29
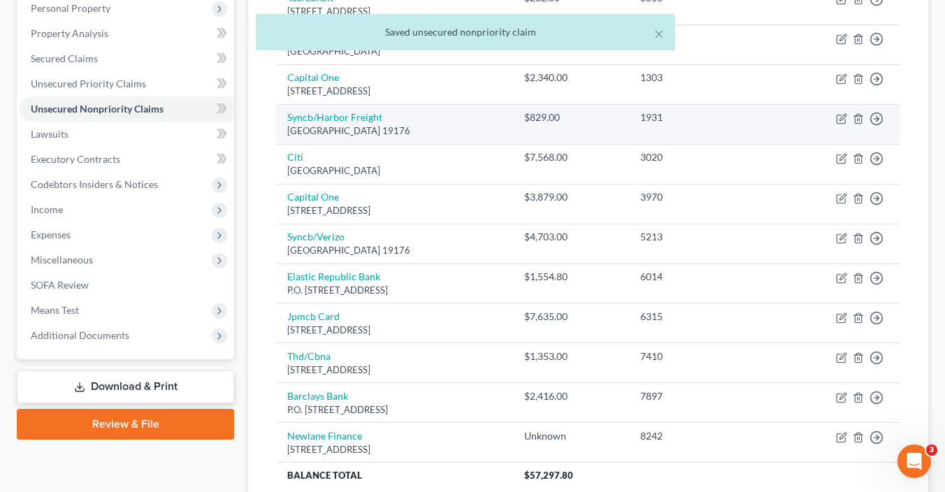
scroll to position [274, 0]
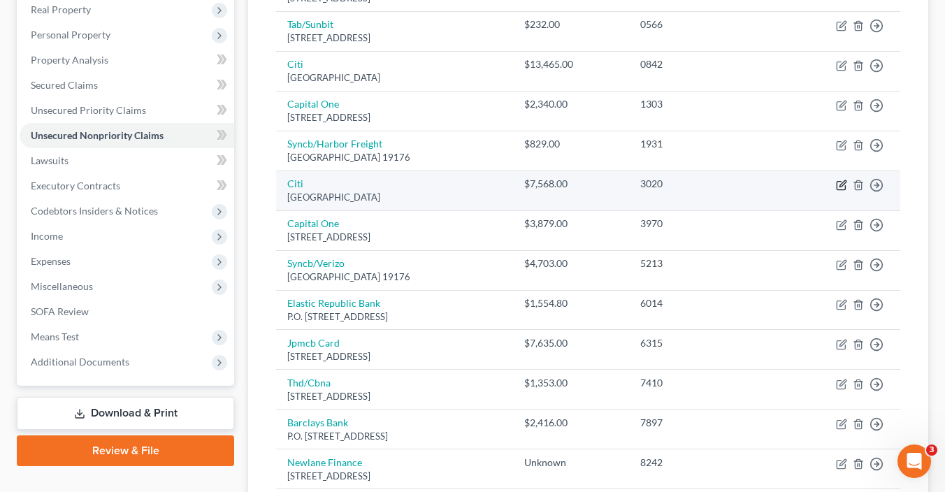
click at [837, 183] on icon "button" at bounding box center [841, 185] width 11 height 11
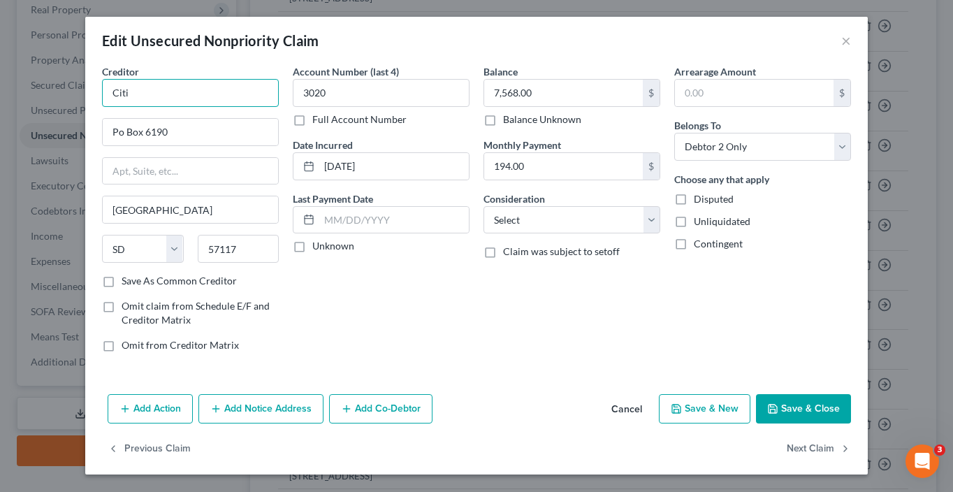
click at [208, 92] on input "Citi" at bounding box center [190, 93] width 177 height 28
click at [508, 217] on select "Select Cable / Satellite Services Collection Agency Credit Card Debt Debt Couns…" at bounding box center [572, 220] width 177 height 28
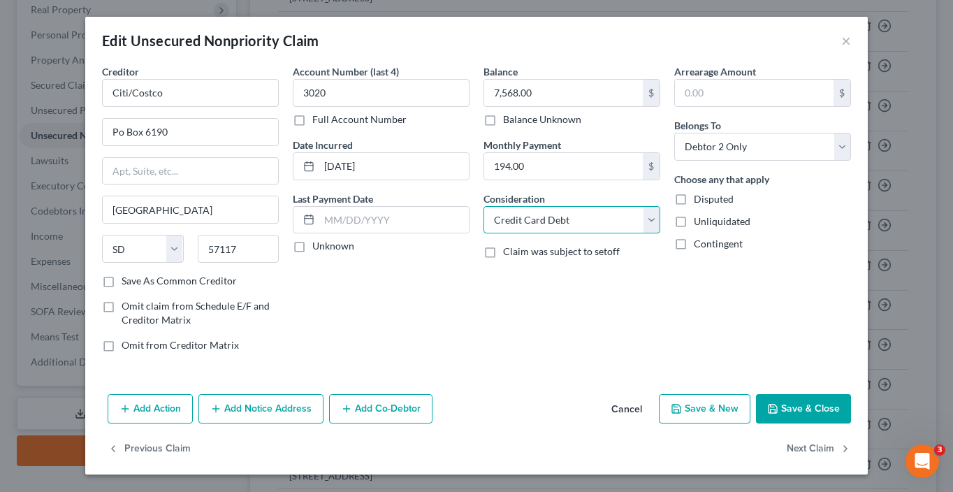
click at [484, 206] on select "Select Cable / Satellite Services Collection Agency Credit Card Debt Debt Couns…" at bounding box center [572, 220] width 177 height 28
click at [815, 409] on button "Save & Close" at bounding box center [803, 408] width 95 height 29
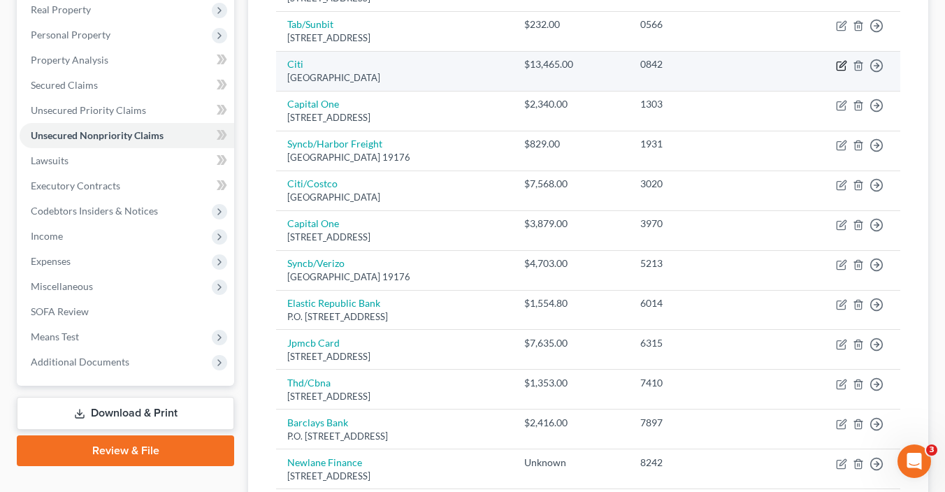
click at [841, 66] on icon "button" at bounding box center [841, 65] width 11 height 11
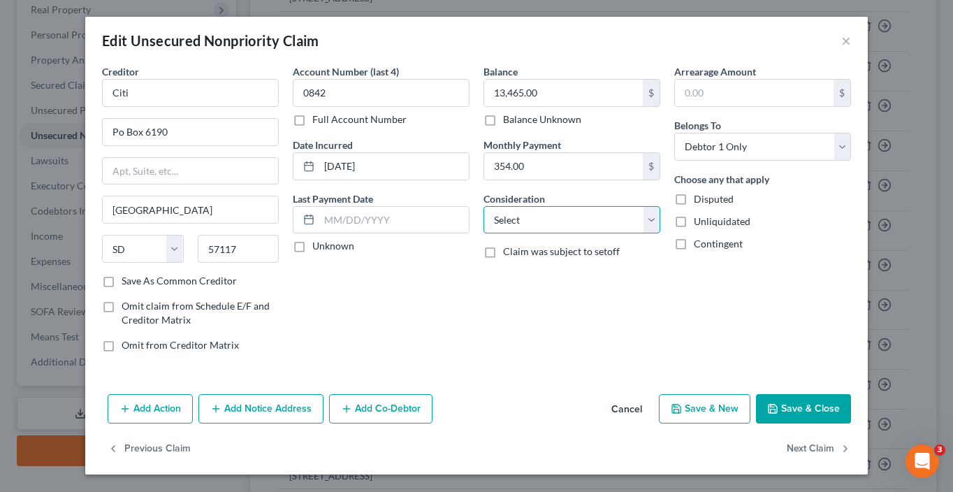
click at [549, 219] on select "Select Cable / Satellite Services Collection Agency Credit Card Debt Debt Couns…" at bounding box center [572, 220] width 177 height 28
click at [484, 206] on select "Select Cable / Satellite Services Collection Agency Credit Card Debt Debt Couns…" at bounding box center [572, 220] width 177 height 28
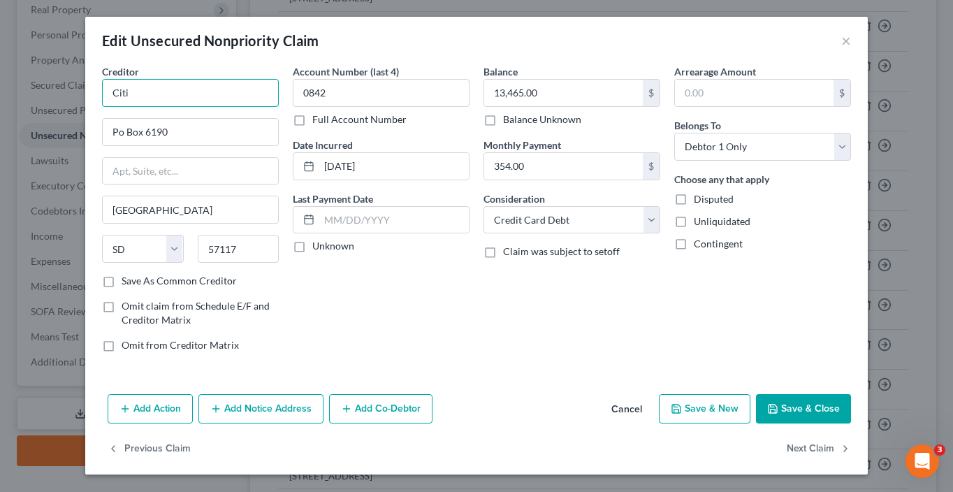
click at [175, 92] on input "Citi" at bounding box center [190, 93] width 177 height 28
click at [813, 410] on button "Save & Close" at bounding box center [803, 408] width 95 height 29
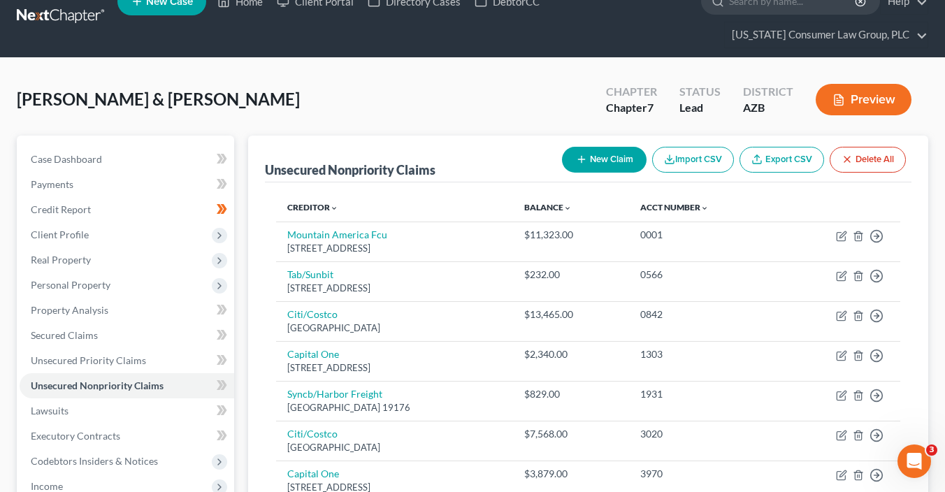
scroll to position [0, 0]
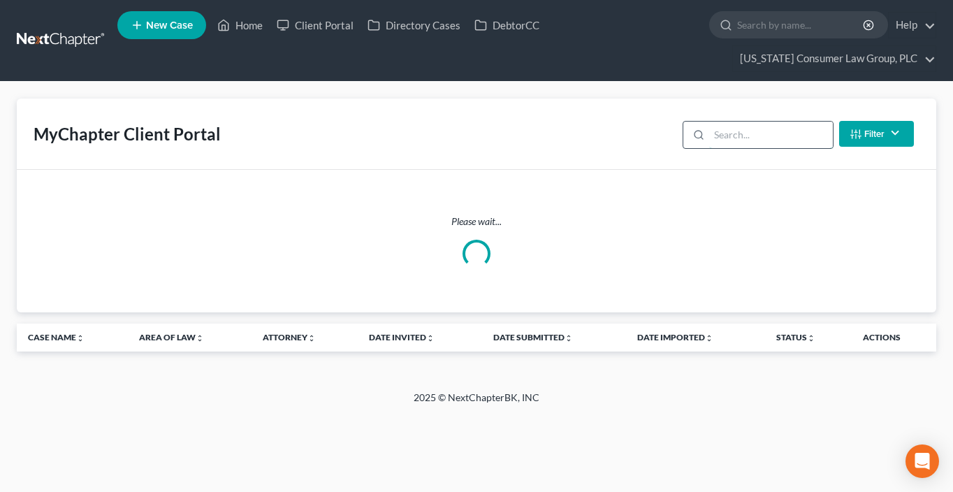
click at [757, 140] on input "search" at bounding box center [771, 135] width 124 height 27
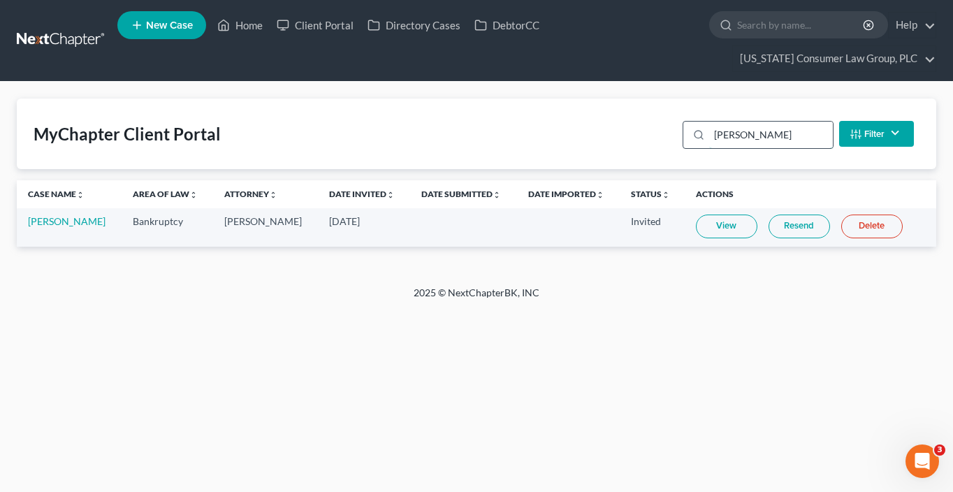
type input "bower"
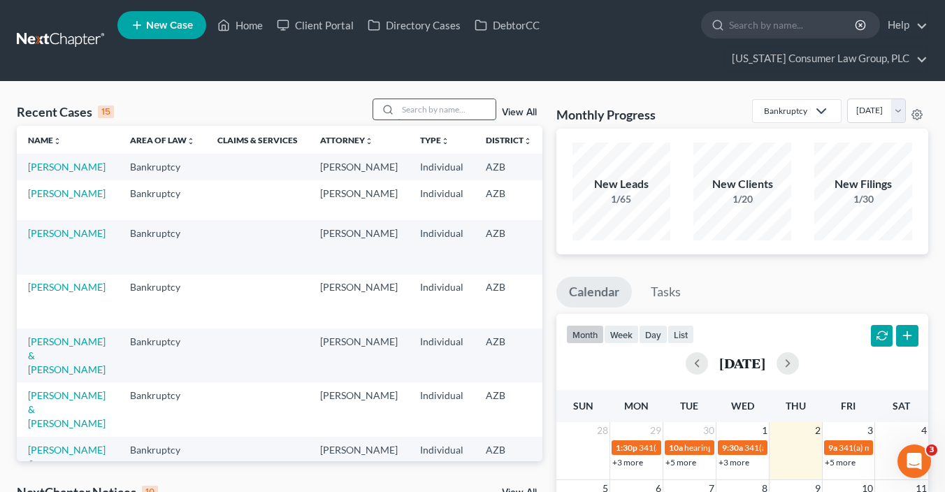
click at [453, 110] on input "search" at bounding box center [447, 109] width 98 height 20
type input "bradford"
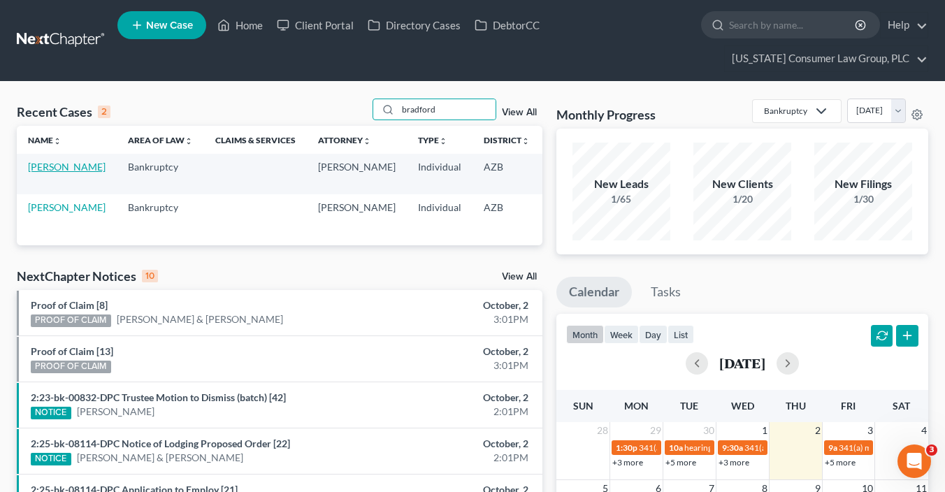
click at [38, 173] on link "Bradford, Judy" at bounding box center [67, 167] width 78 height 12
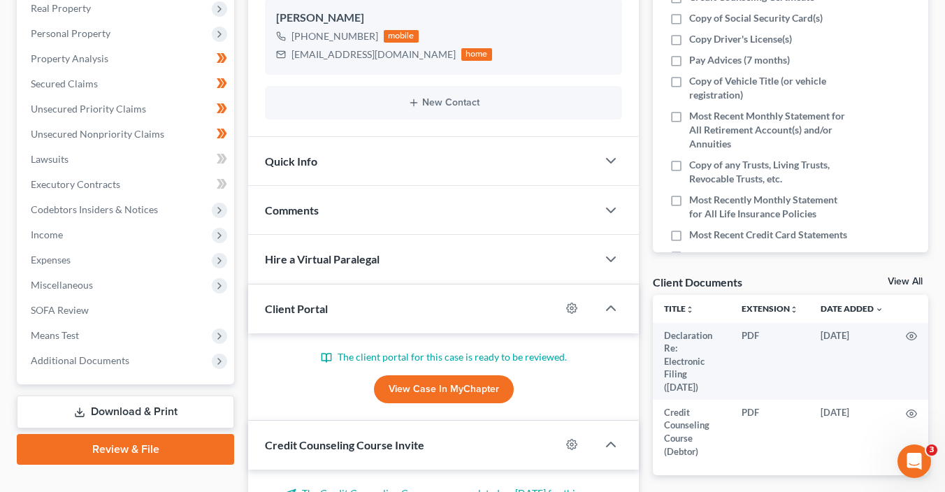
scroll to position [318, 0]
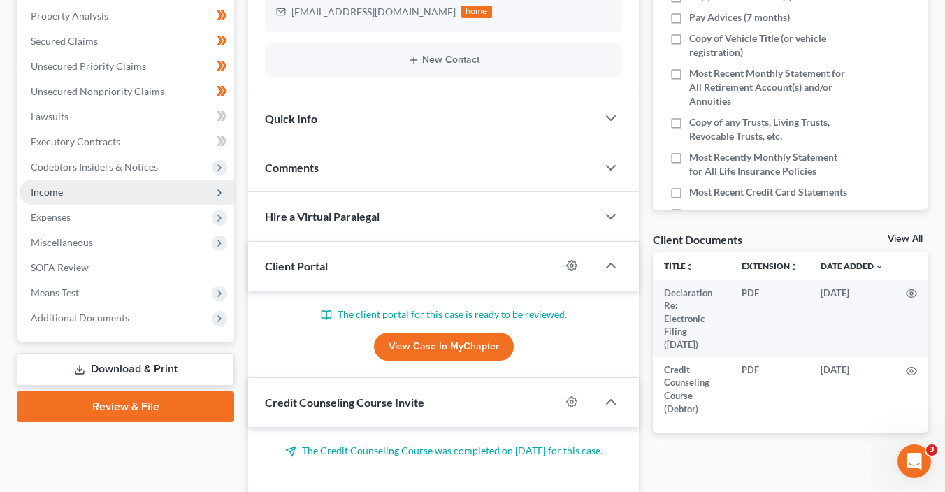
click at [57, 192] on span "Income" at bounding box center [47, 192] width 32 height 12
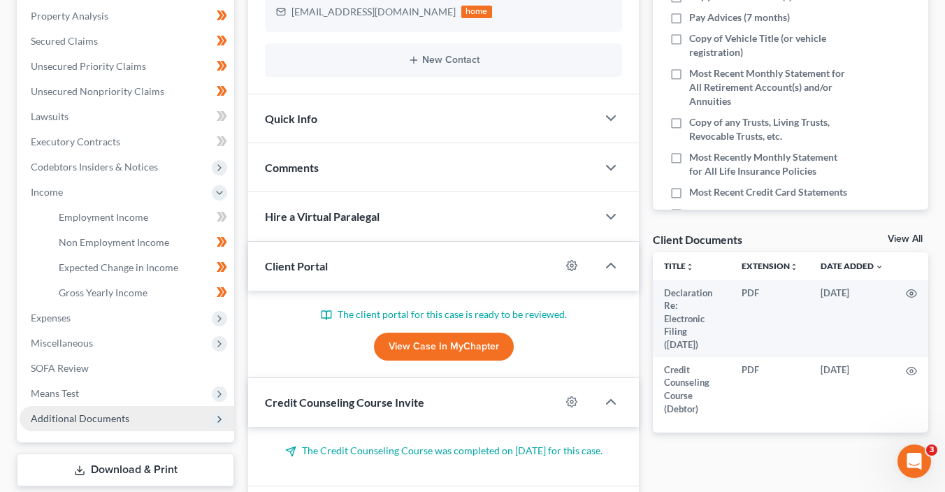
click at [87, 416] on span "Additional Documents" at bounding box center [80, 418] width 99 height 12
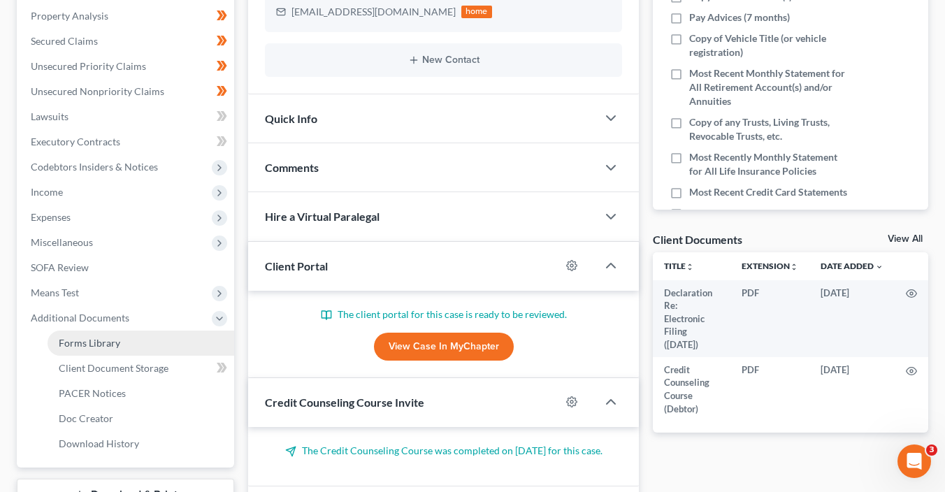
click at [104, 338] on span "Forms Library" at bounding box center [89, 343] width 61 height 12
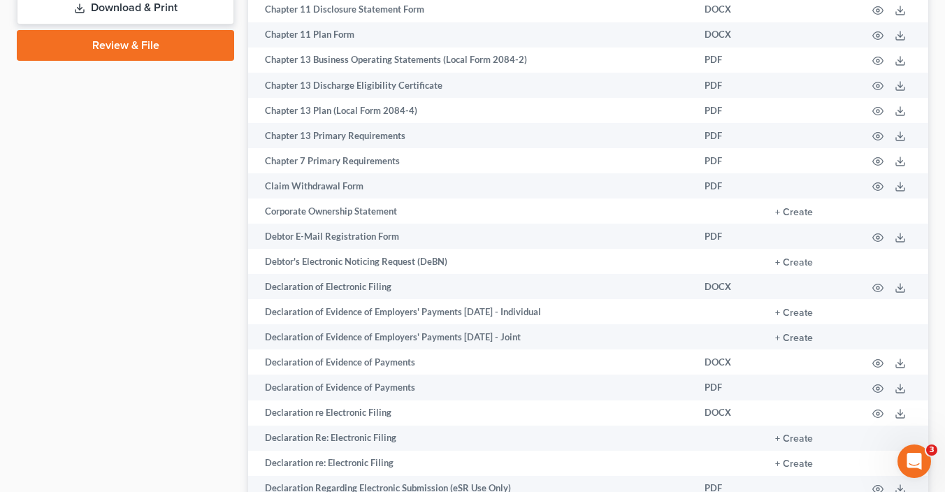
scroll to position [813, 0]
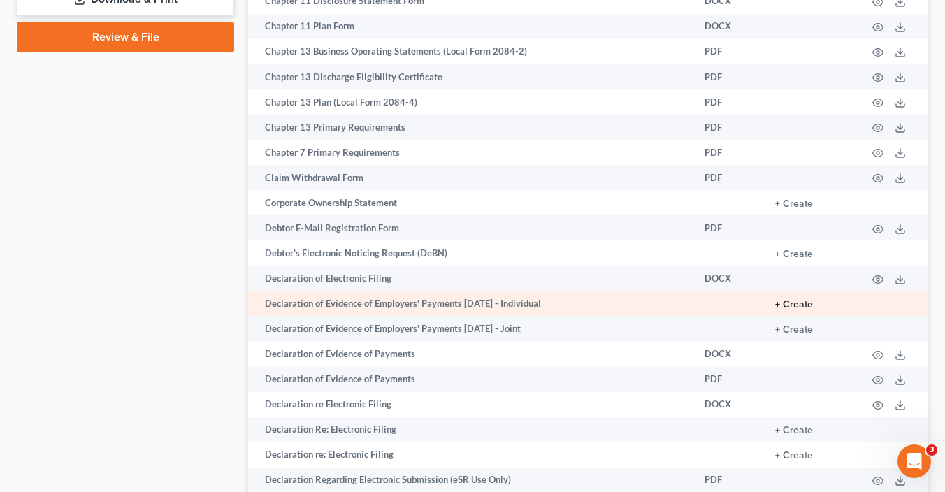
click at [798, 308] on button "+ Create" at bounding box center [794, 305] width 38 height 10
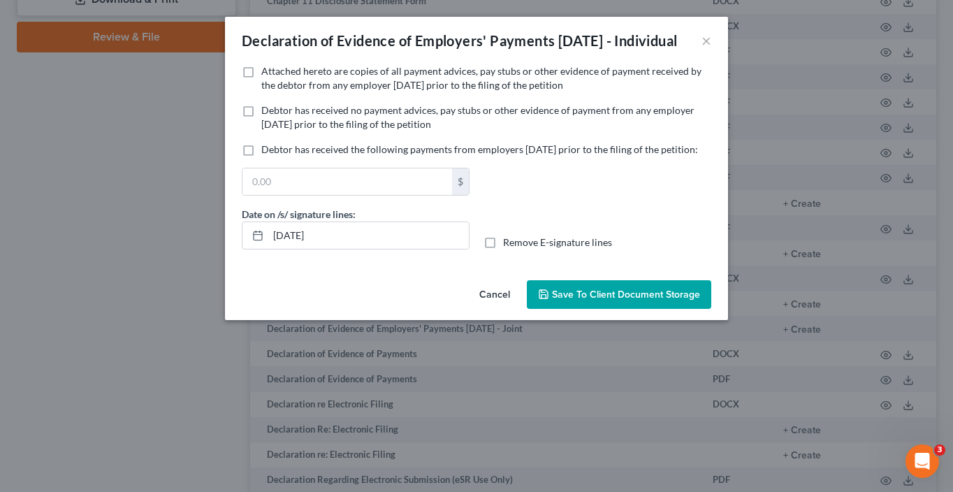
click at [310, 103] on div "Attached hereto are copies of all payment advices, pay stubs or other evidence …" at bounding box center [477, 83] width 484 height 39
click at [310, 130] on span "Debtor has received no payment advices, pay stubs or other evidence of payment …" at bounding box center [477, 117] width 433 height 26
click at [276, 113] on input "Debtor has received no payment advices, pay stubs or other evidence of payment …" at bounding box center [271, 107] width 9 height 9
checkbox input "true"
drag, startPoint x: 375, startPoint y: 268, endPoint x: 242, endPoint y: 254, distance: 133.5
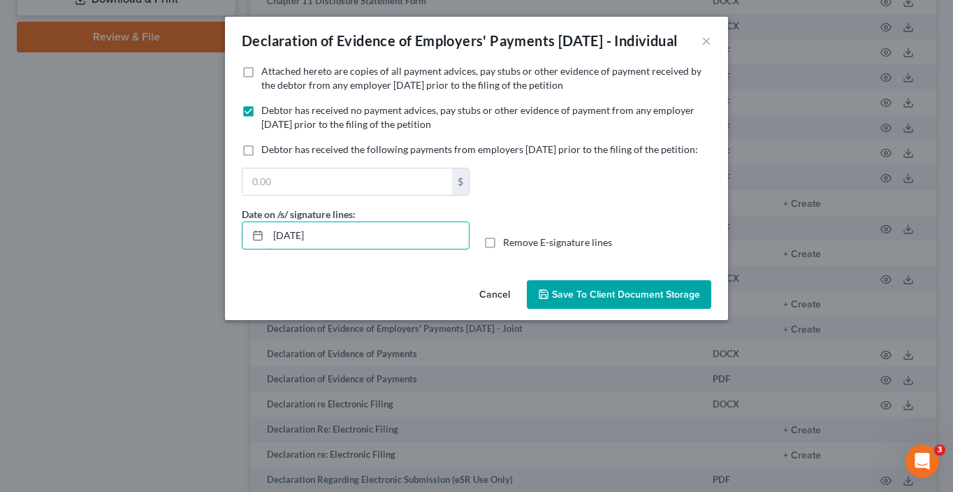
click at [242, 249] on div "Date on /s/ signature lines: 10/02/2025" at bounding box center [356, 228] width 242 height 43
click at [509, 235] on input "Remove E-signature lines" at bounding box center [513, 239] width 9 height 9
checkbox input "true"
click at [594, 300] on span "Save to Client Document Storage" at bounding box center [626, 295] width 148 height 12
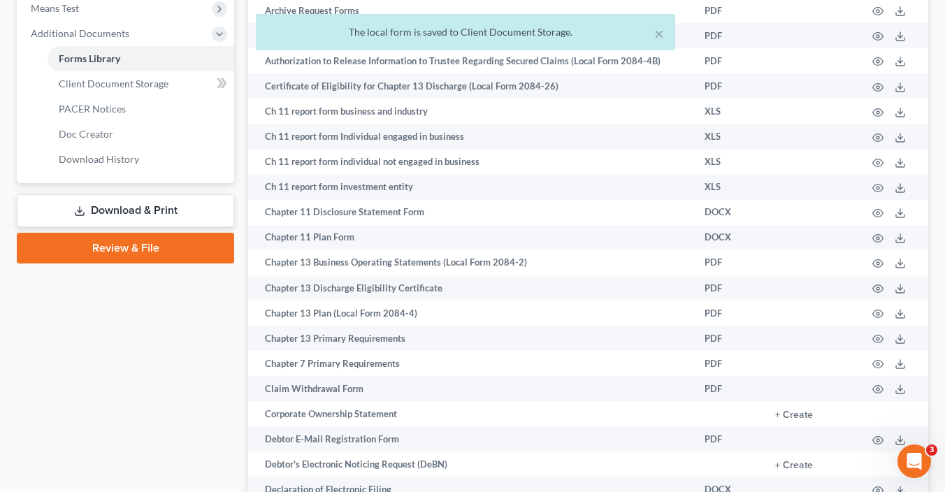
click at [180, 203] on link "Download & Print" at bounding box center [125, 210] width 217 height 33
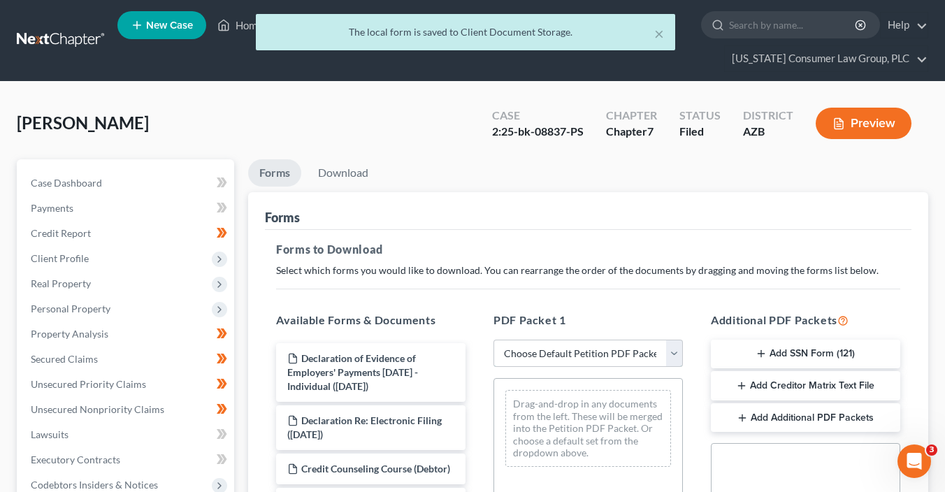
click at [567, 348] on select "Choose Default Petition PDF Packet Complete Bankruptcy Petition (all forms and …" at bounding box center [587, 354] width 189 height 28
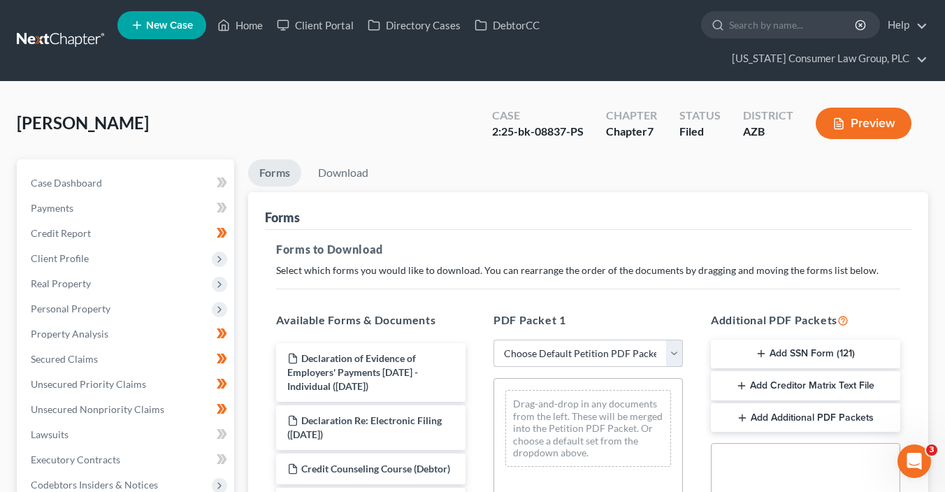
select select "1"
click at [493, 340] on select "Choose Default Petition PDF Packet Complete Bankruptcy Petition (all forms and …" at bounding box center [587, 354] width 189 height 28
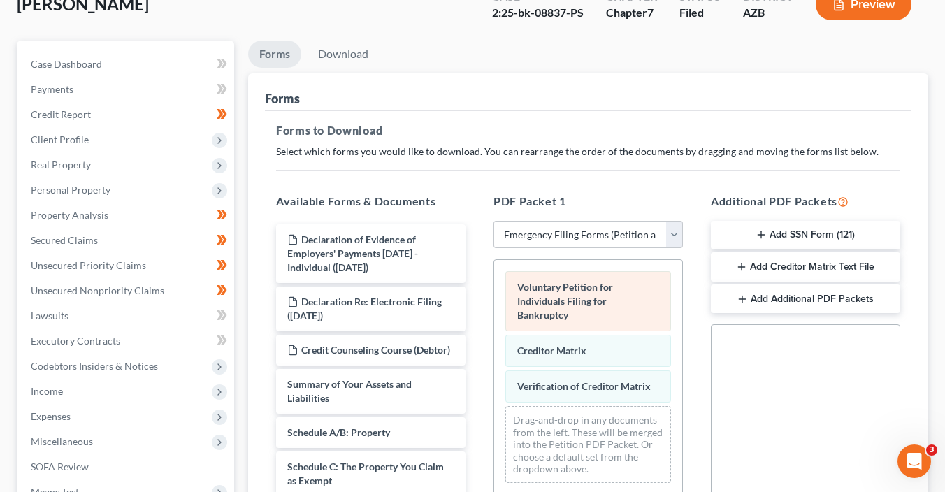
scroll to position [191, 0]
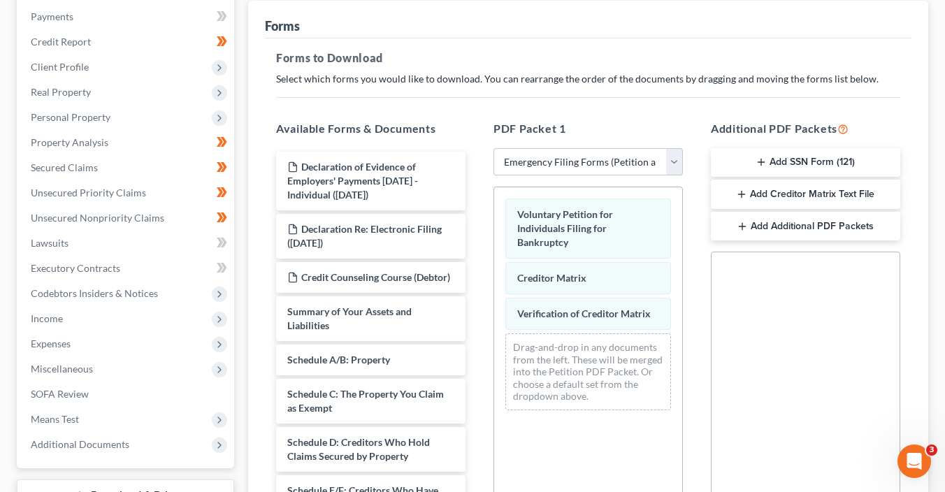
click at [741, 233] on button "Add Additional PDF Packets" at bounding box center [805, 226] width 189 height 29
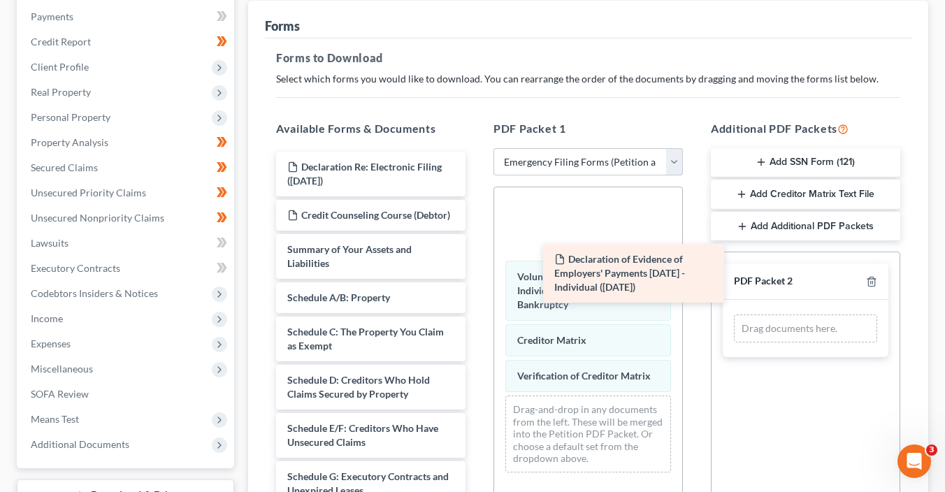
drag, startPoint x: 385, startPoint y: 171, endPoint x: 762, endPoint y: 314, distance: 403.6
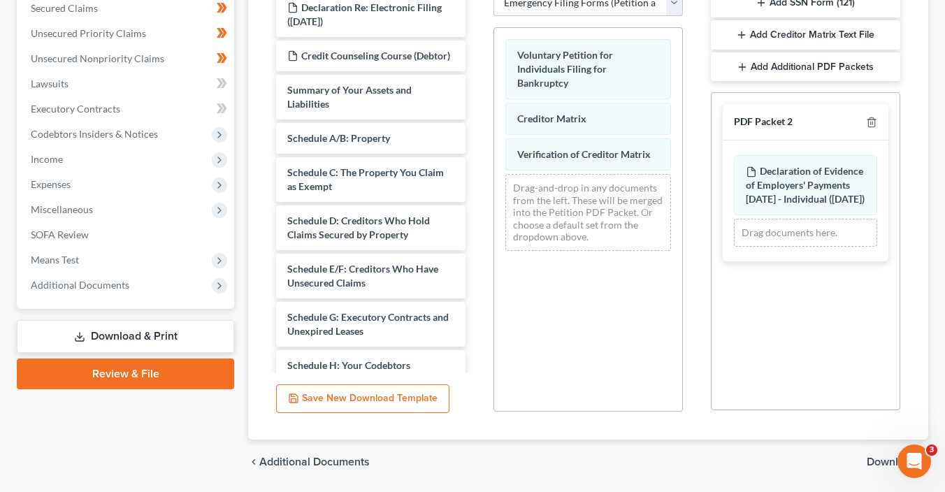
scroll to position [395, 0]
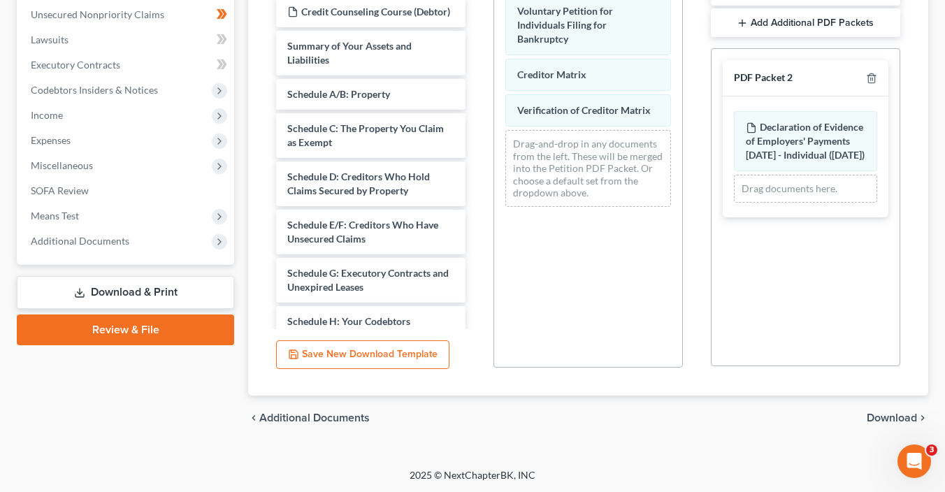
click at [888, 413] on span "Download" at bounding box center [891, 417] width 50 height 11
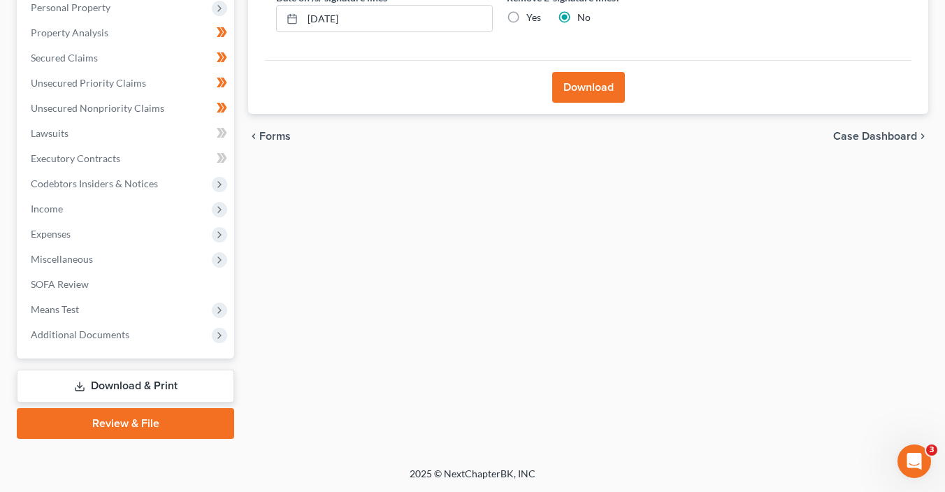
scroll to position [299, 0]
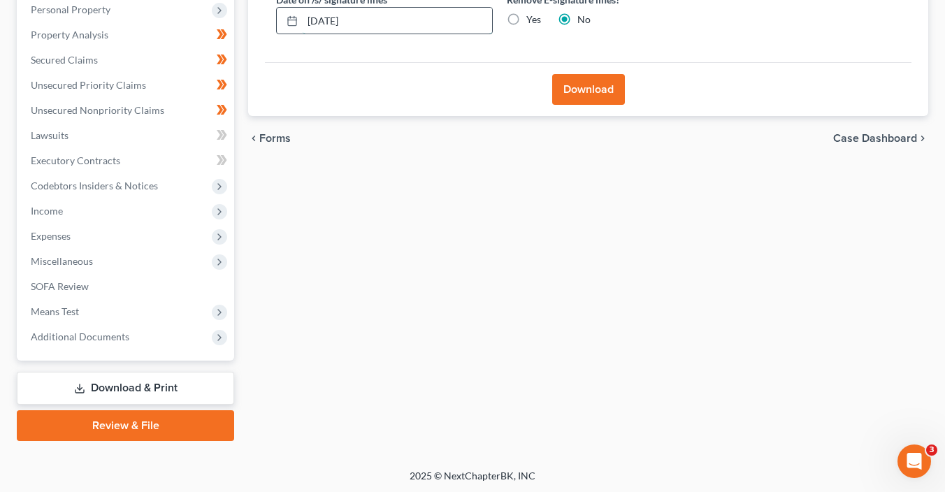
drag, startPoint x: 380, startPoint y: 13, endPoint x: 297, endPoint y: 15, distance: 83.2
click at [297, 15] on div "[DATE]" at bounding box center [384, 21] width 217 height 28
click at [532, 13] on input "Yes" at bounding box center [536, 17] width 9 height 9
radio input "true"
radio input "false"
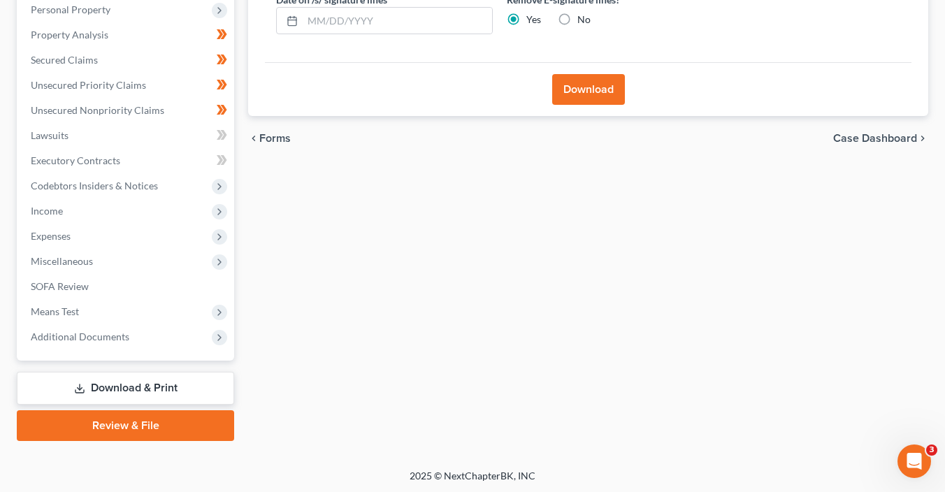
click at [607, 80] on button "Download" at bounding box center [588, 89] width 73 height 31
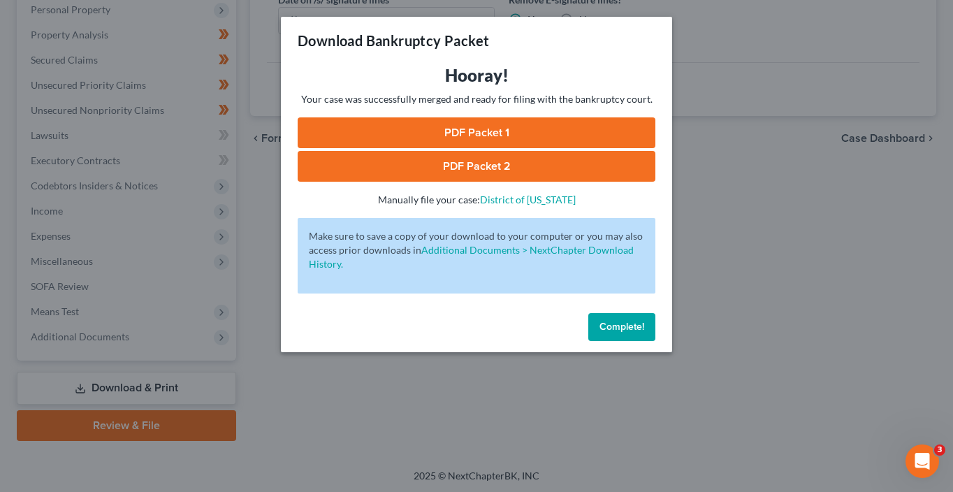
click at [475, 133] on link "PDF Packet 1" at bounding box center [477, 132] width 358 height 31
click at [542, 159] on link "PDF Packet 2" at bounding box center [477, 166] width 358 height 31
click at [622, 340] on div "Complete!" at bounding box center [476, 329] width 391 height 45
click at [621, 328] on span "Complete!" at bounding box center [622, 327] width 45 height 12
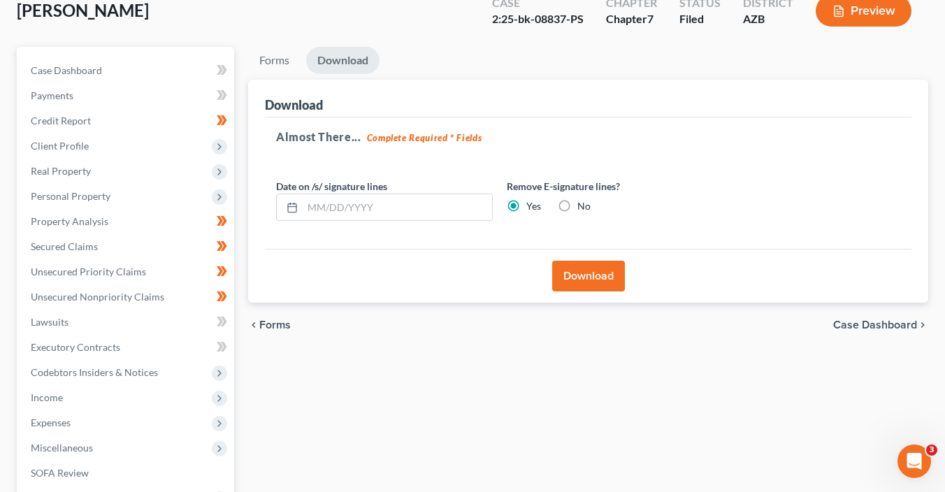
scroll to position [0, 0]
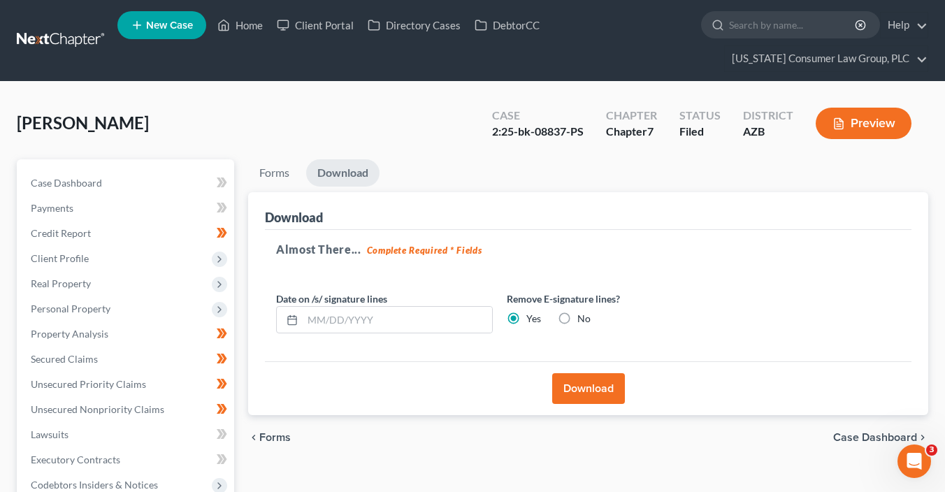
drag, startPoint x: 233, startPoint y: 98, endPoint x: 234, endPoint y: 81, distance: 16.8
click at [234, 89] on div "Bradford, Judy Upgraded Case 2:25-bk-08837-PS Chapter Chapter 7 Status Filed Di…" at bounding box center [472, 425] width 945 height 686
click at [245, 22] on link "Home" at bounding box center [239, 25] width 59 height 25
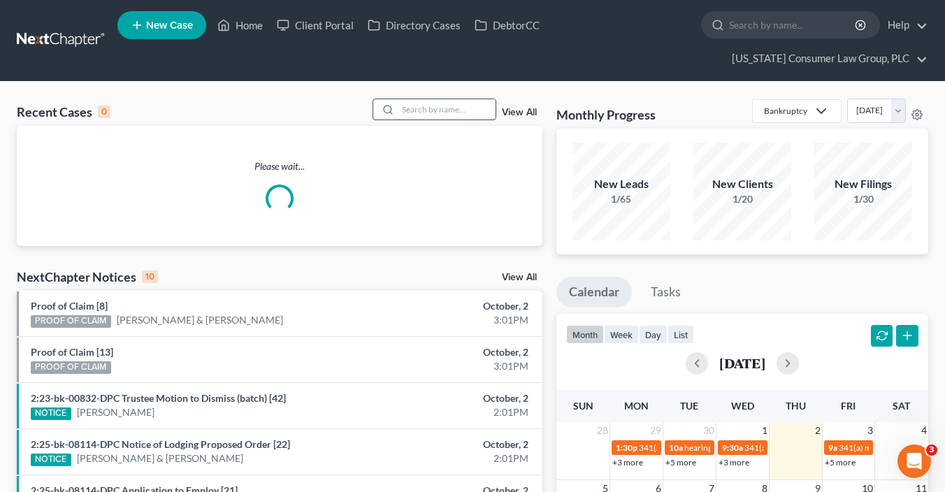
click at [453, 106] on input "search" at bounding box center [447, 109] width 98 height 20
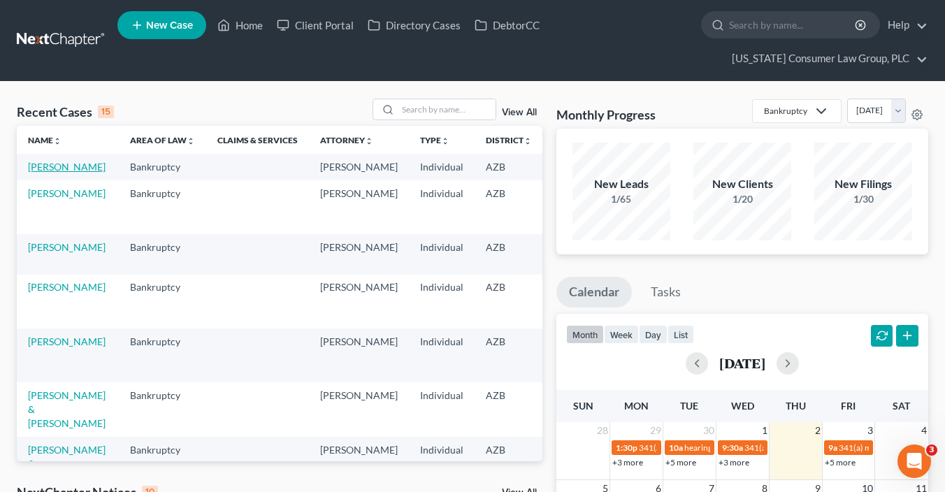
click at [41, 167] on link "Zaldana, Olga" at bounding box center [67, 167] width 78 height 12
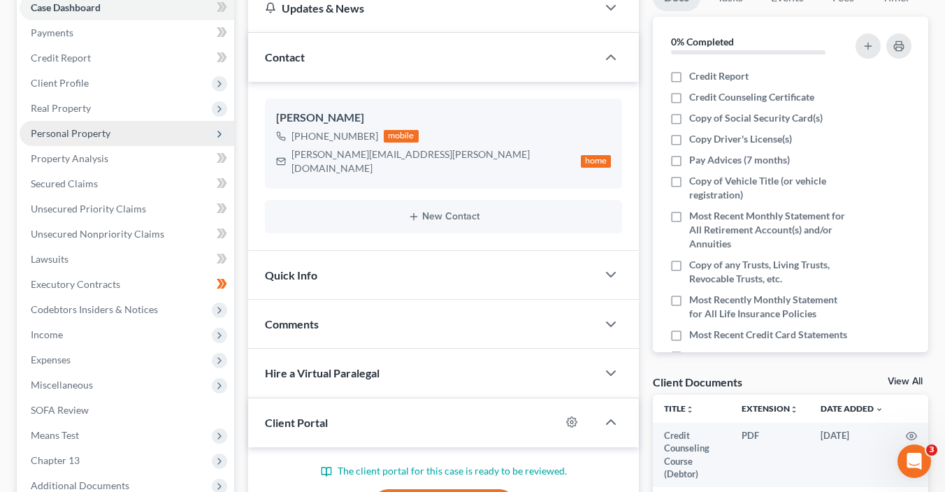
scroll to position [268, 0]
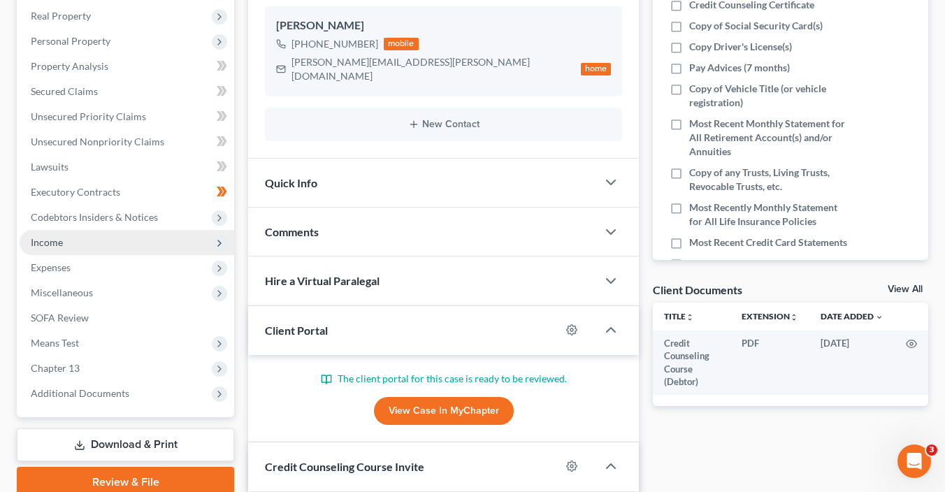
click at [66, 243] on span "Income" at bounding box center [127, 242] width 215 height 25
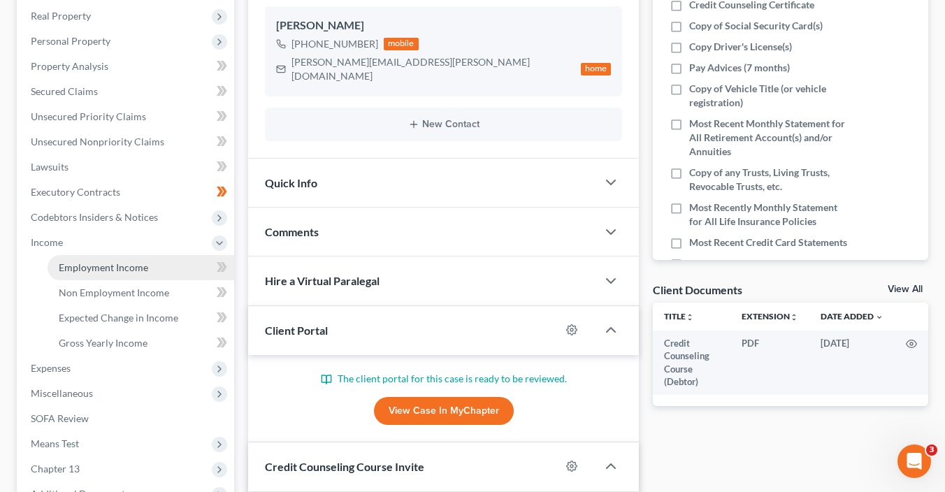
click at [102, 259] on link "Employment Income" at bounding box center [141, 267] width 187 height 25
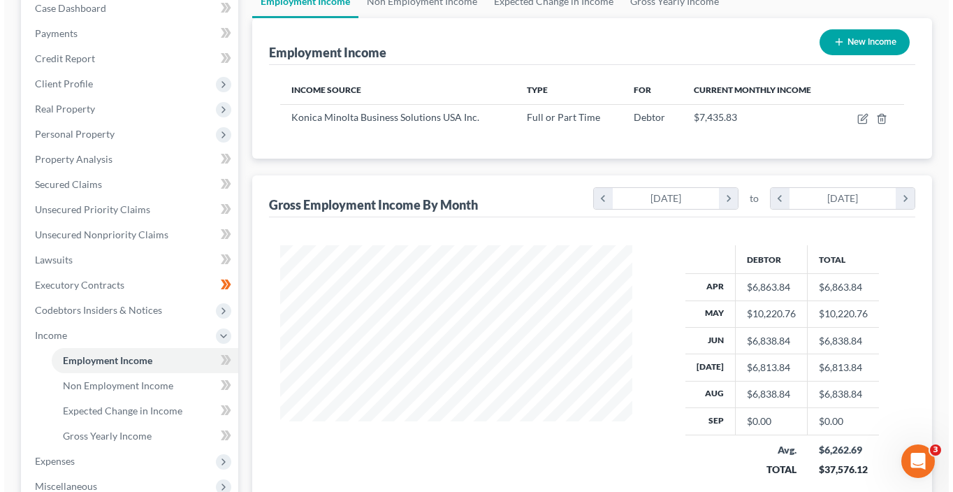
scroll to position [182, 0]
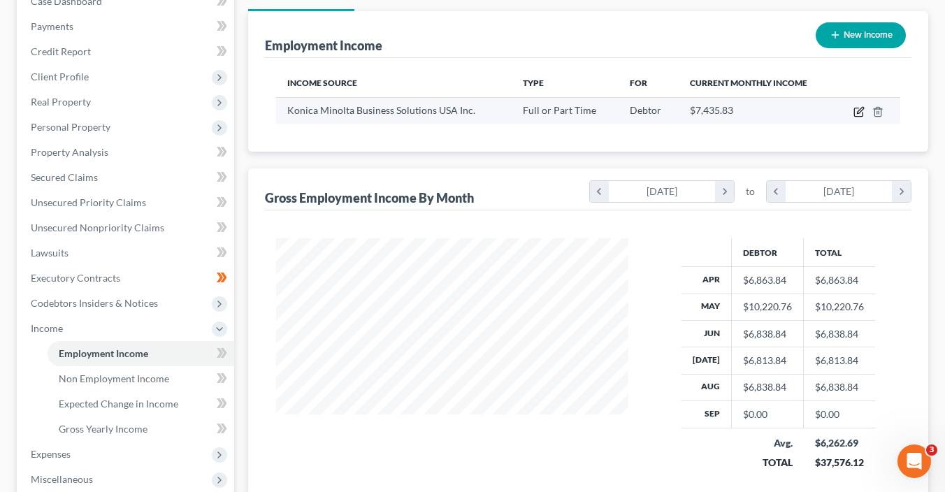
click at [855, 111] on icon "button" at bounding box center [858, 111] width 11 height 11
select select "0"
select select "33"
select select "2"
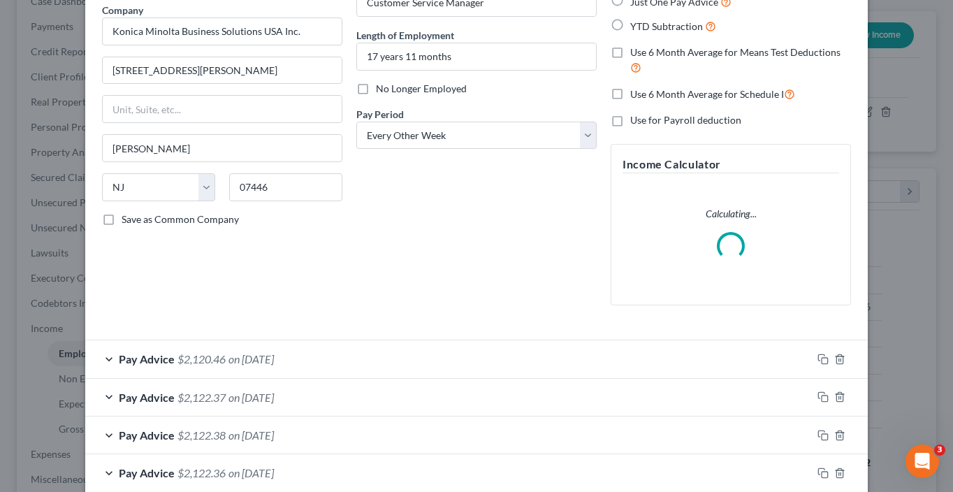
scroll to position [161, 0]
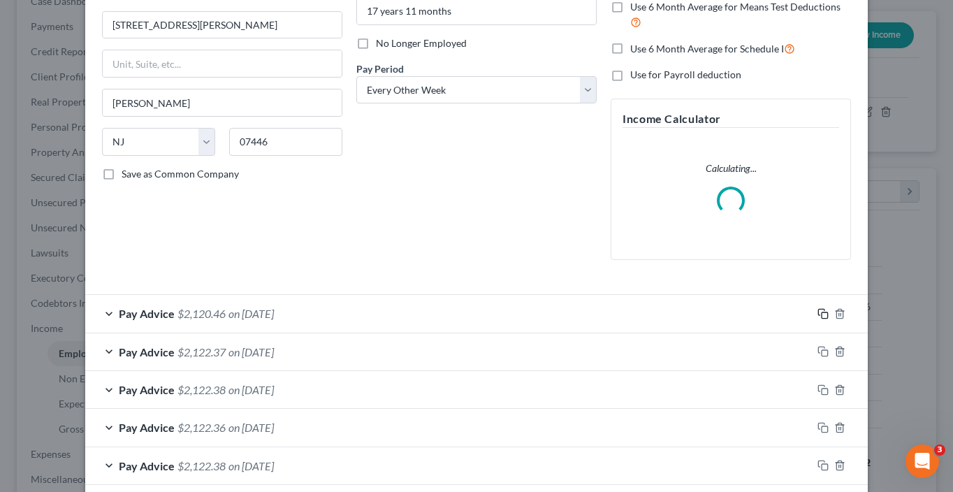
click at [818, 310] on icon "button" at bounding box center [823, 313] width 11 height 11
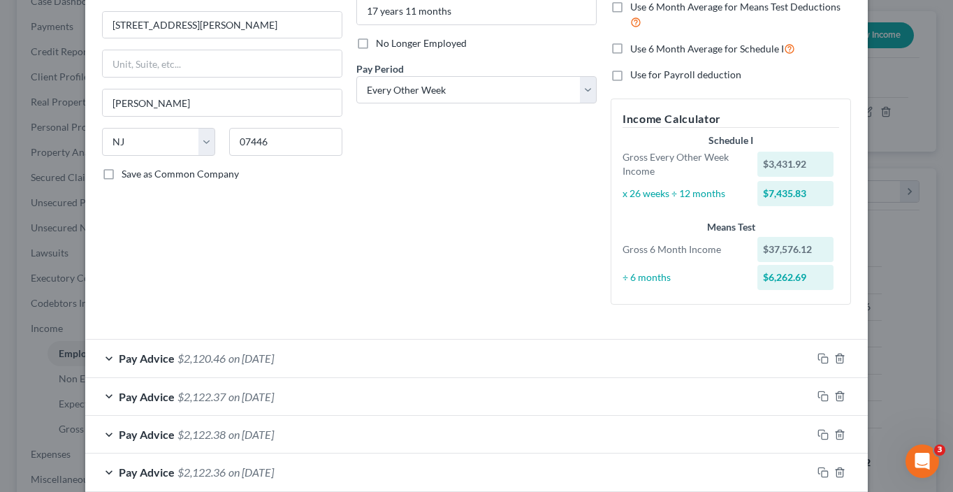
click at [822, 357] on rect "button" at bounding box center [825, 360] width 6 height 6
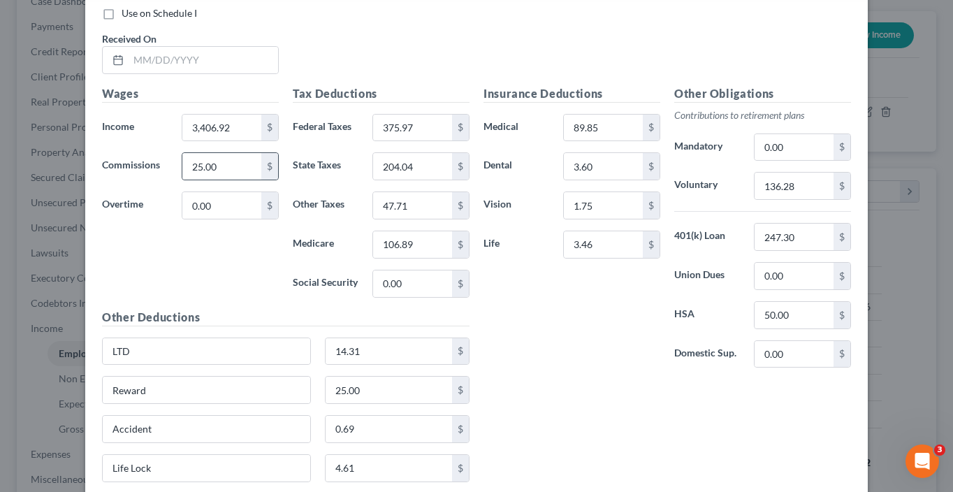
scroll to position [844, 0]
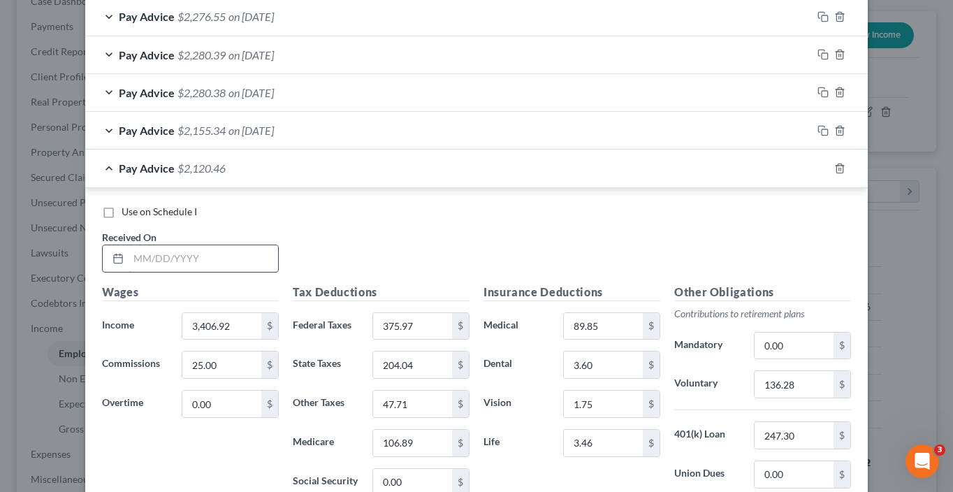
click at [194, 256] on input "text" at bounding box center [204, 258] width 150 height 27
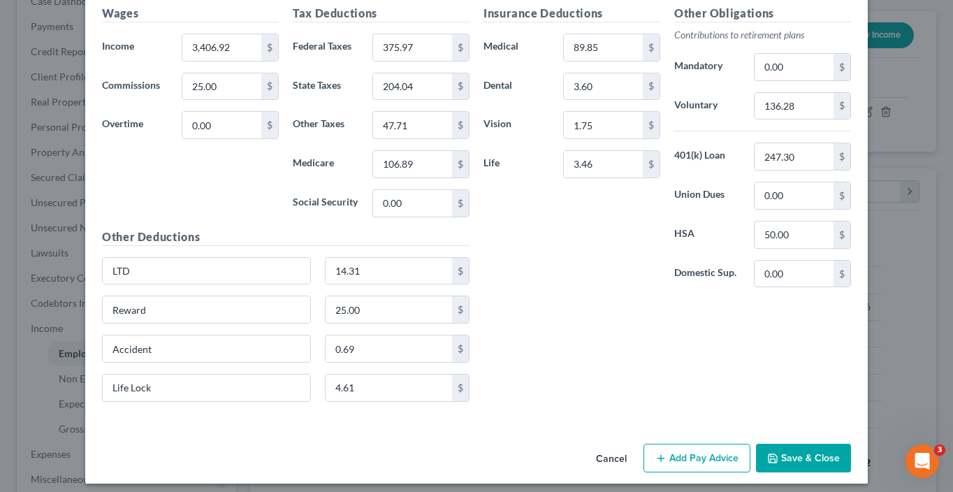
scroll to position [1459, 0]
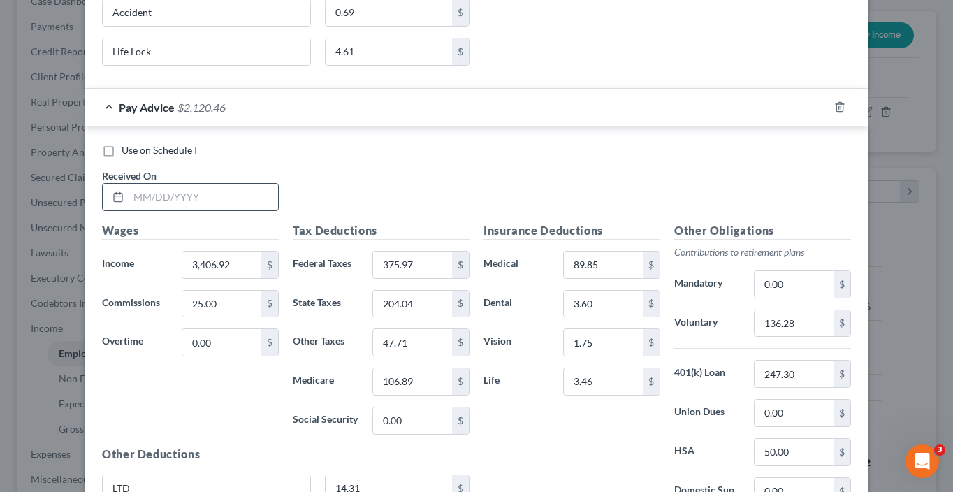
type input "9/1/25"
click at [172, 190] on input "text" at bounding box center [204, 197] width 150 height 27
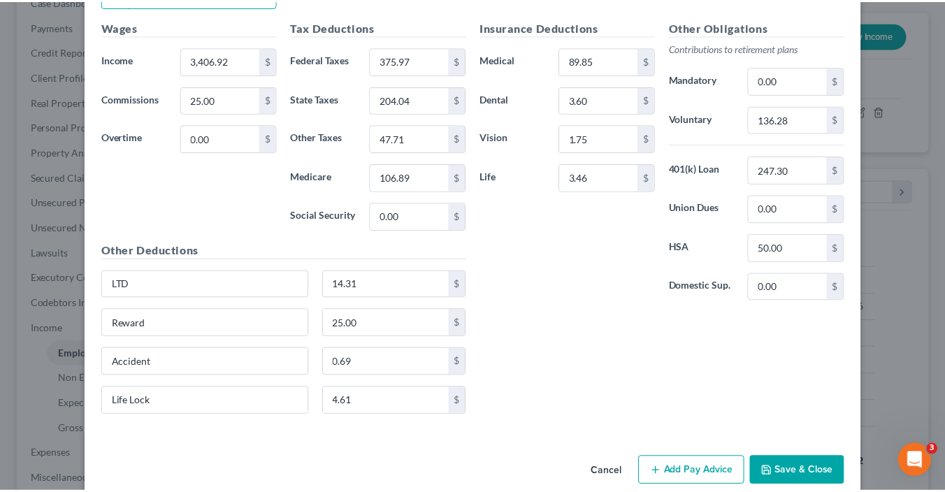
scroll to position [1676, 0]
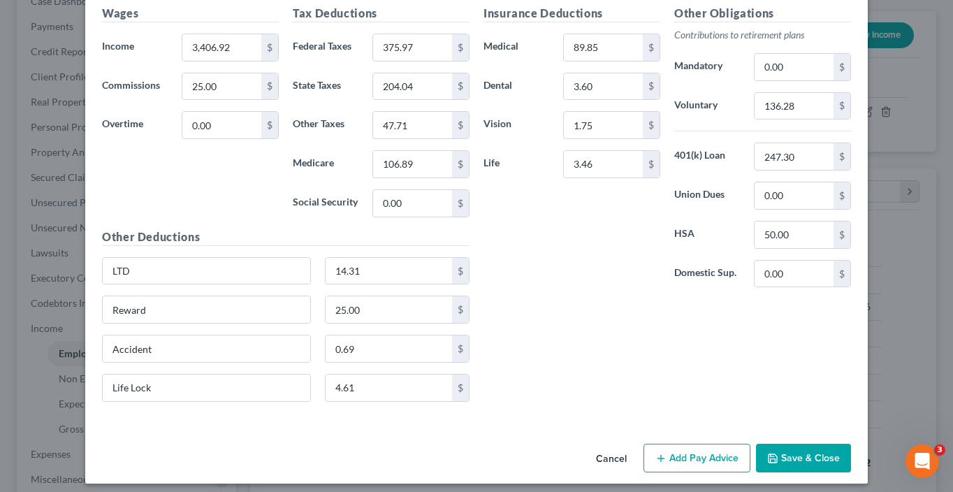
type input "9/1/25"
click at [796, 446] on button "Save & Close" at bounding box center [803, 458] width 95 height 29
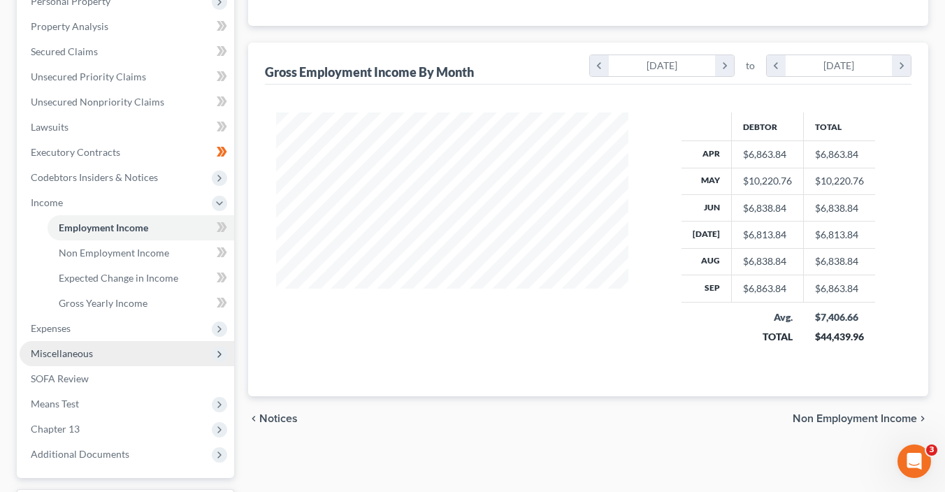
scroll to position [347, 0]
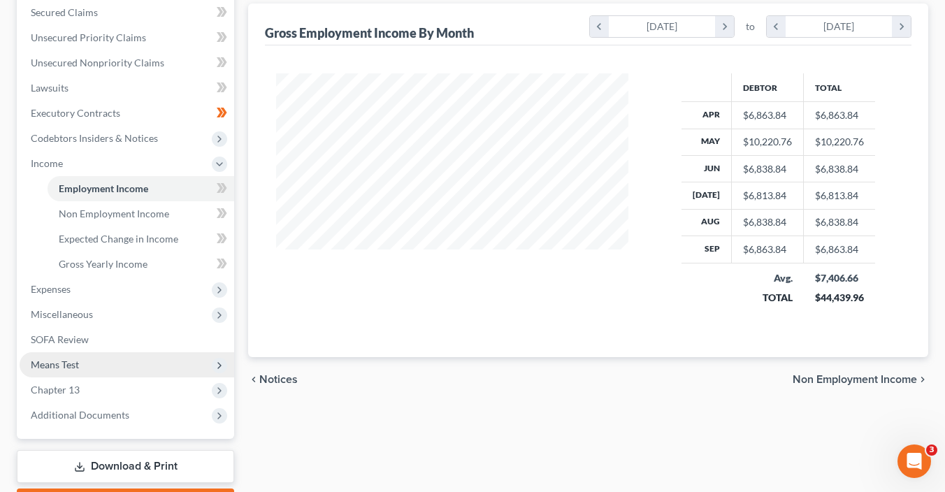
click at [84, 364] on span "Means Test" at bounding box center [127, 364] width 215 height 25
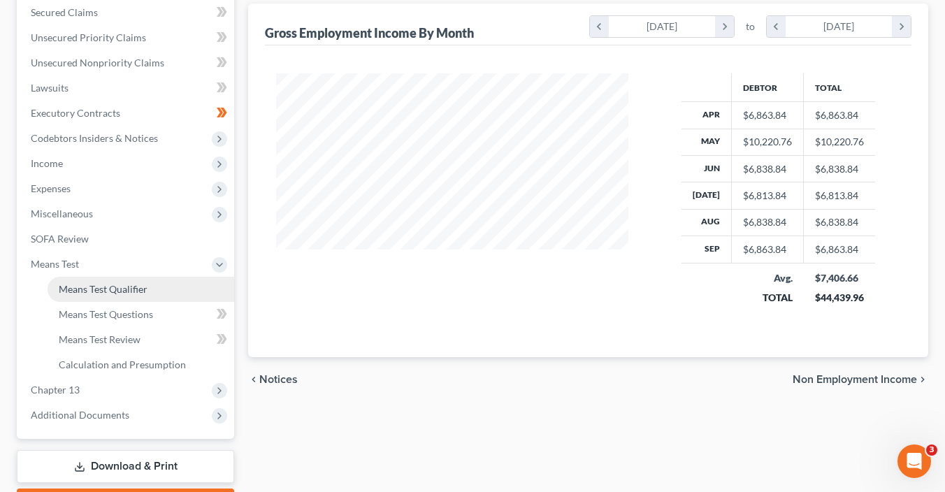
click at [123, 287] on span "Means Test Qualifier" at bounding box center [103, 289] width 89 height 12
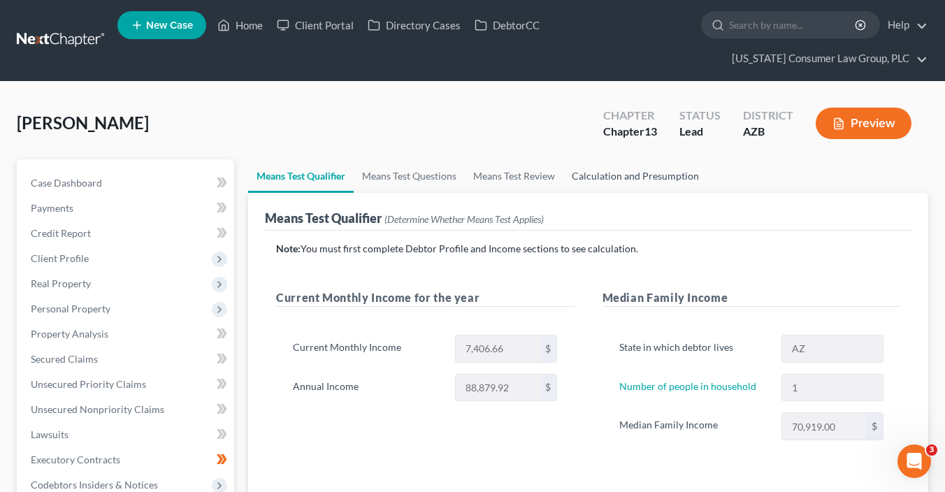
click at [635, 180] on link "Calculation and Presumption" at bounding box center [635, 176] width 144 height 34
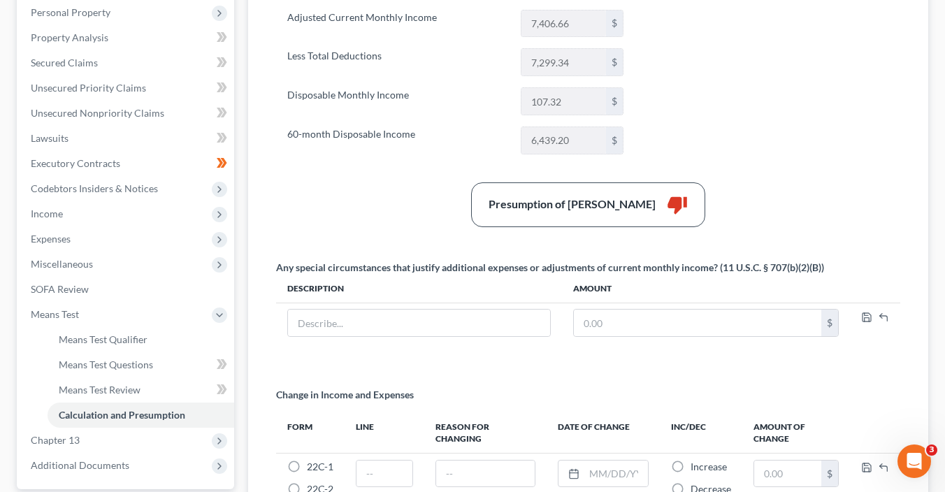
scroll to position [291, 0]
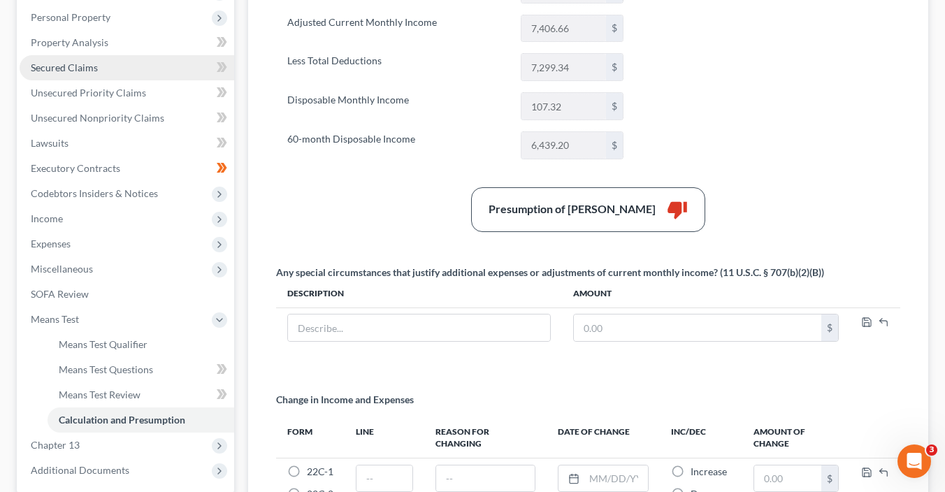
click at [97, 66] on link "Secured Claims" at bounding box center [127, 67] width 215 height 25
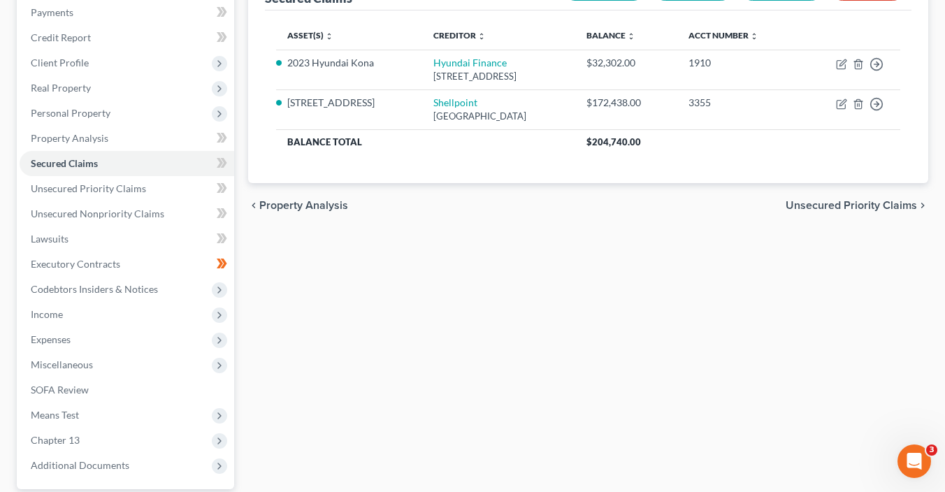
scroll to position [234, 0]
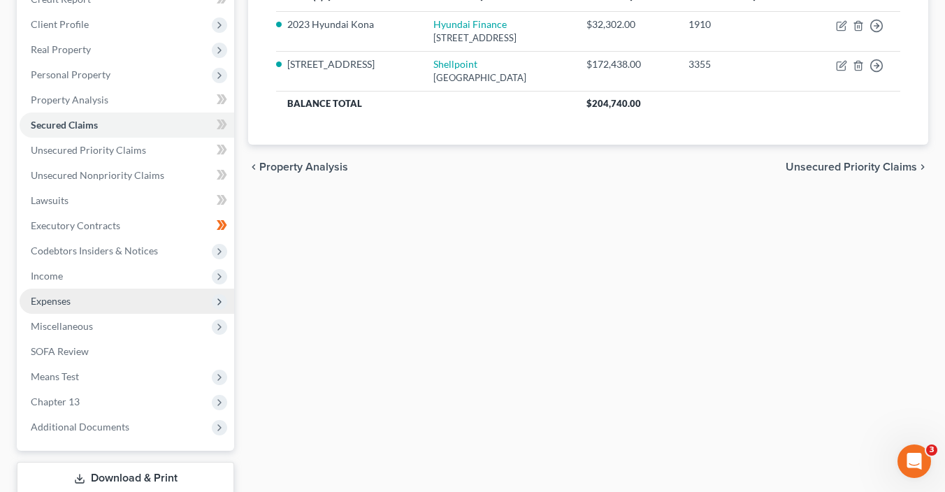
click at [68, 293] on span "Expenses" at bounding box center [127, 301] width 215 height 25
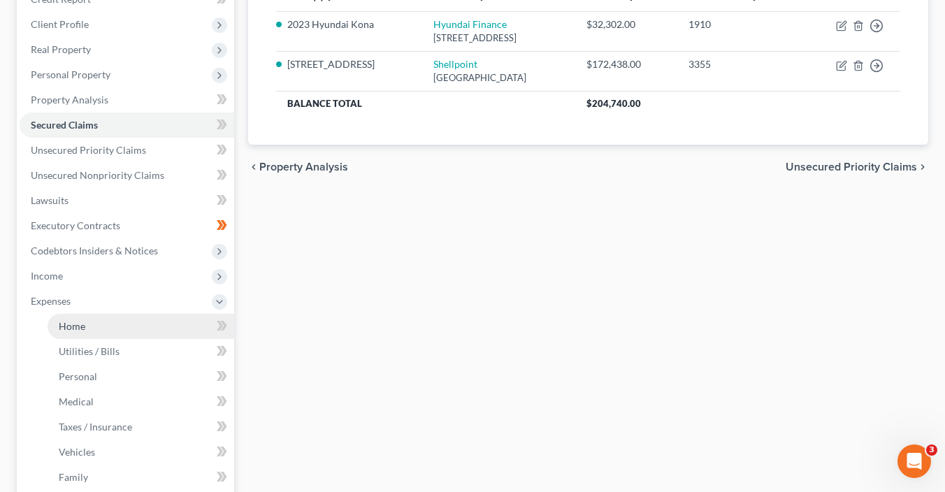
click at [90, 326] on link "Home" at bounding box center [141, 326] width 187 height 25
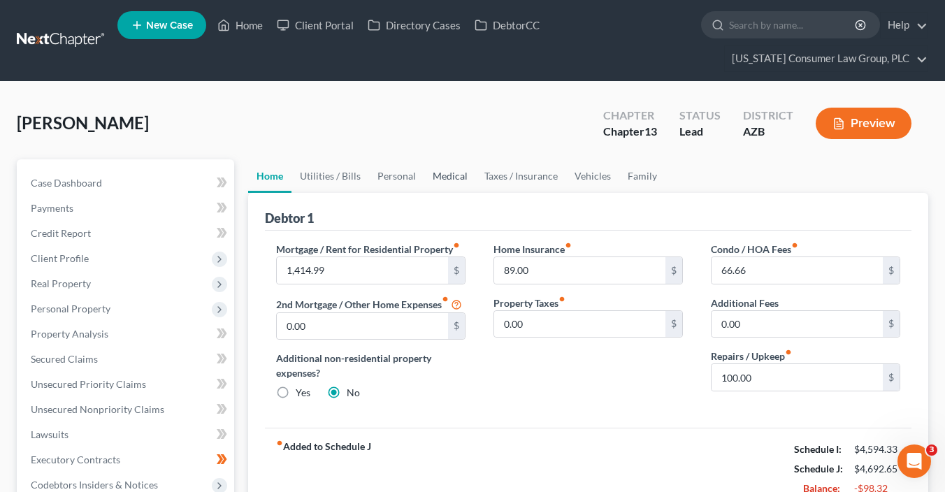
click at [447, 177] on link "Medical" at bounding box center [450, 176] width 52 height 34
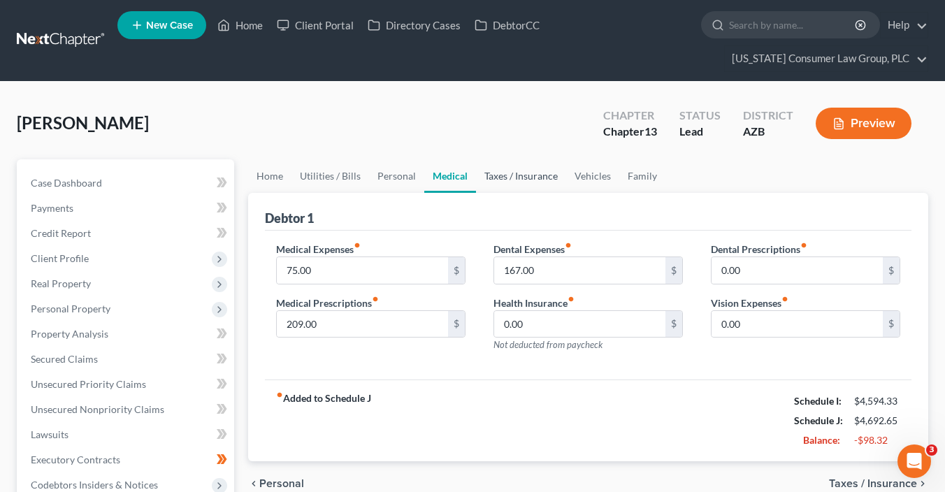
click at [505, 177] on link "Taxes / Insurance" at bounding box center [521, 176] width 90 height 34
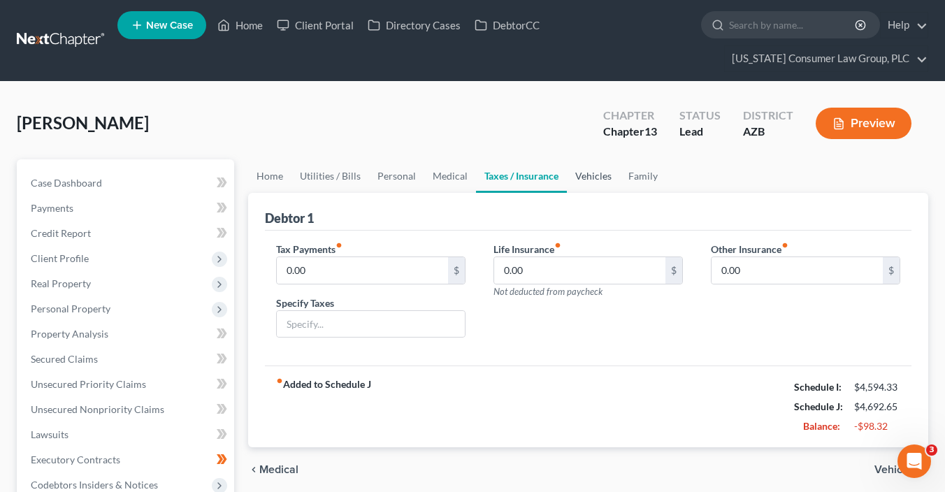
click at [569, 173] on link "Vehicles" at bounding box center [593, 176] width 53 height 34
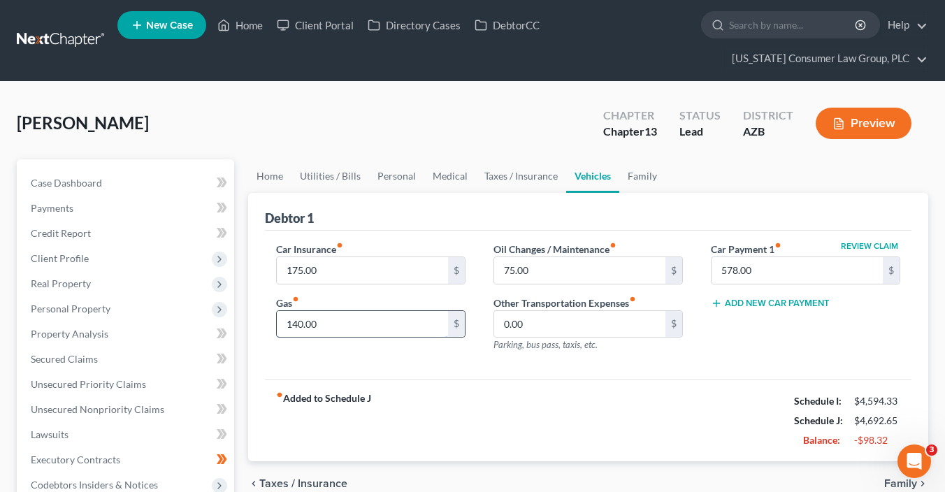
drag, startPoint x: 324, startPoint y: 322, endPoint x: 351, endPoint y: 321, distance: 27.3
click at [351, 321] on input "140.00" at bounding box center [362, 324] width 171 height 27
type input "200"
drag, startPoint x: 617, startPoint y: 367, endPoint x: 612, endPoint y: 346, distance: 21.5
click at [618, 366] on div "Car Insurance fiber_manual_record 175.00 $ Gas fiber_manual_record 200 $ Oil Ch…" at bounding box center [588, 306] width 646 height 150
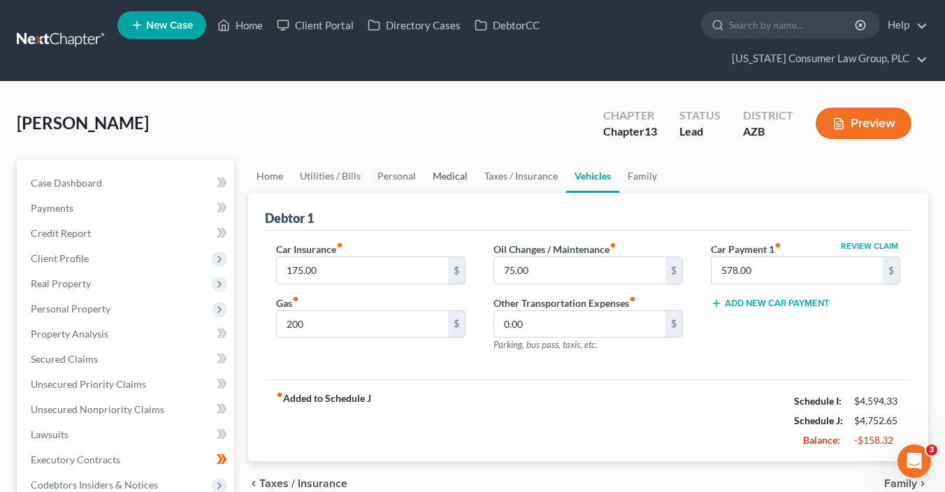
click at [428, 174] on link "Medical" at bounding box center [450, 176] width 52 height 34
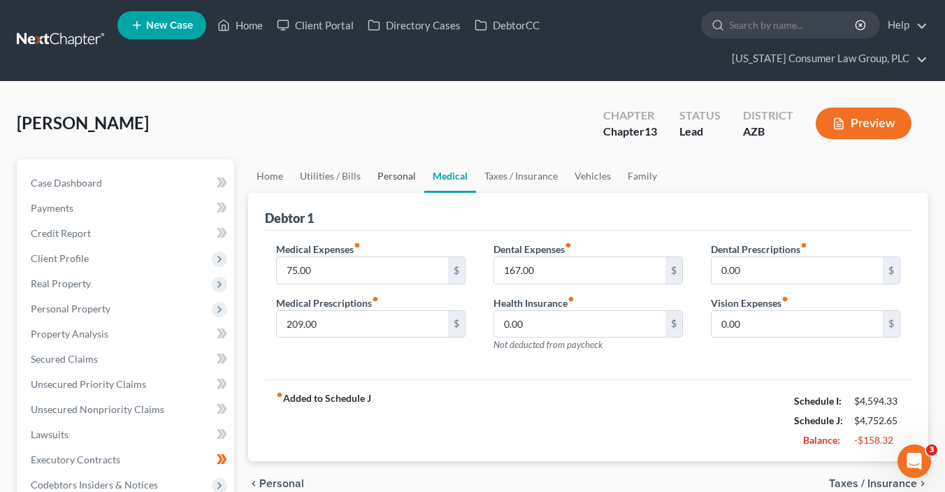
click at [379, 174] on link "Personal" at bounding box center [396, 176] width 55 height 34
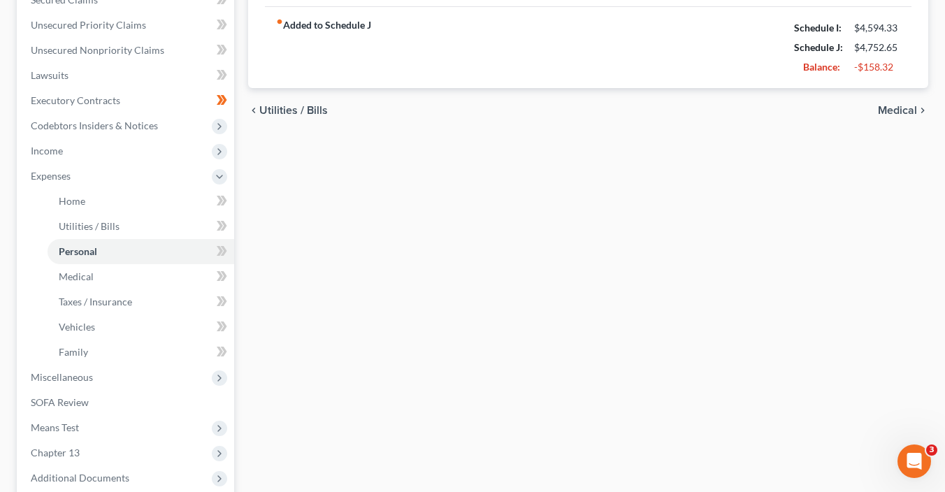
scroll to position [488, 0]
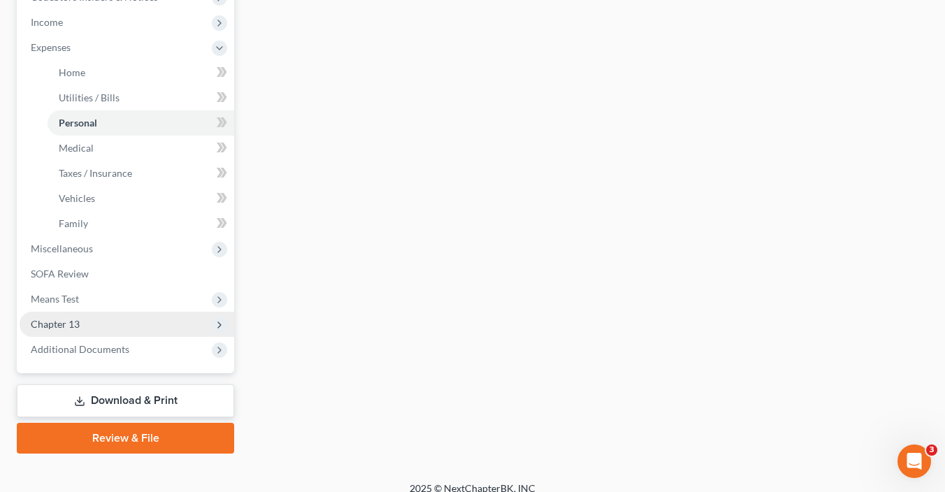
click at [60, 325] on span "Chapter 13" at bounding box center [55, 324] width 49 height 12
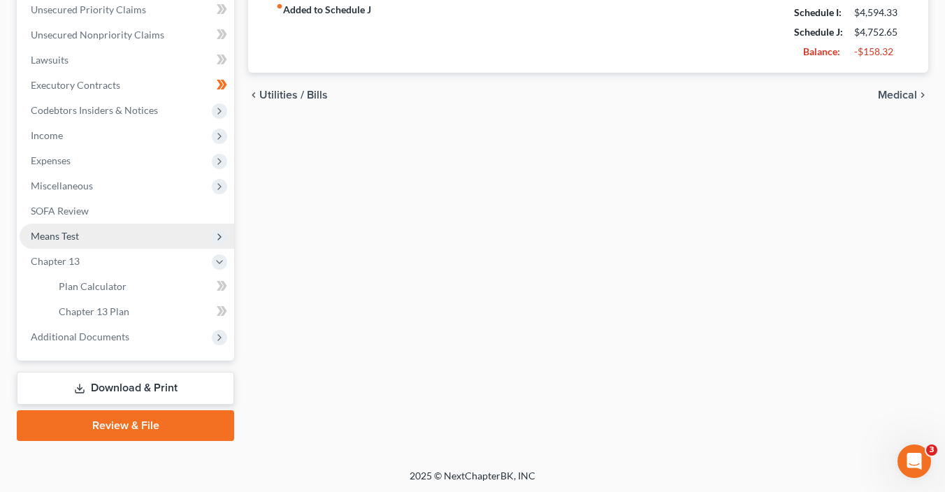
click at [66, 231] on span "Means Test" at bounding box center [55, 236] width 48 height 12
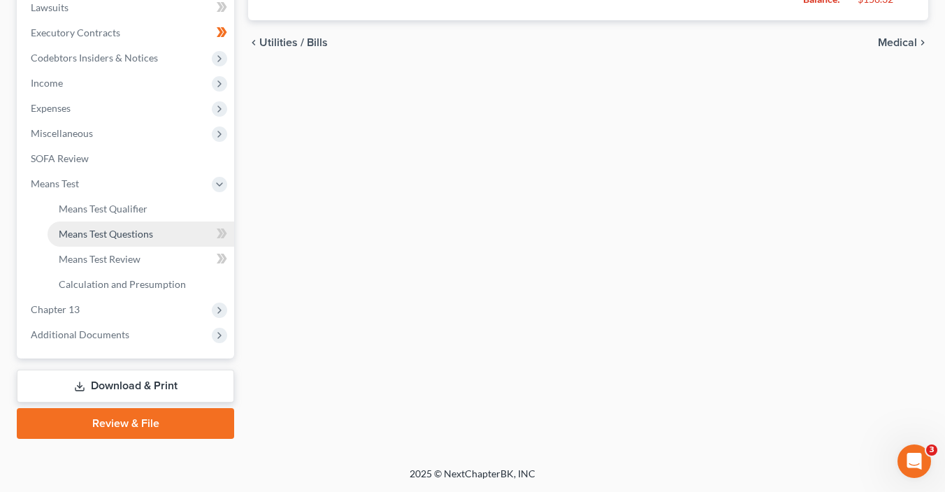
scroll to position [425, 0]
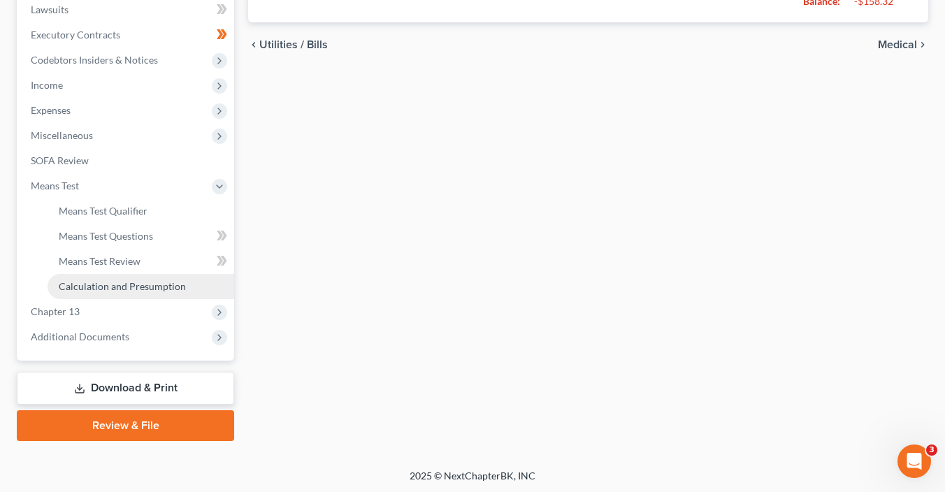
click at [126, 288] on span "Calculation and Presumption" at bounding box center [122, 286] width 127 height 12
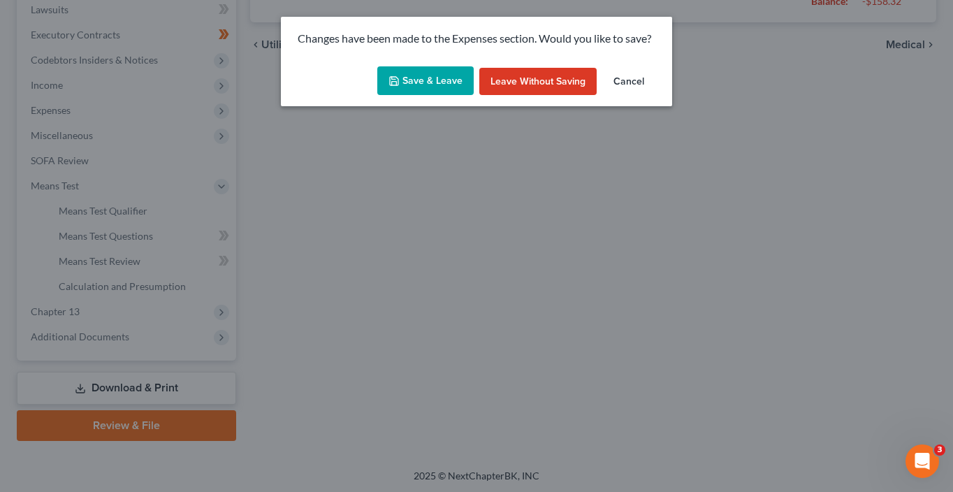
click at [460, 82] on button "Save & Leave" at bounding box center [425, 80] width 96 height 29
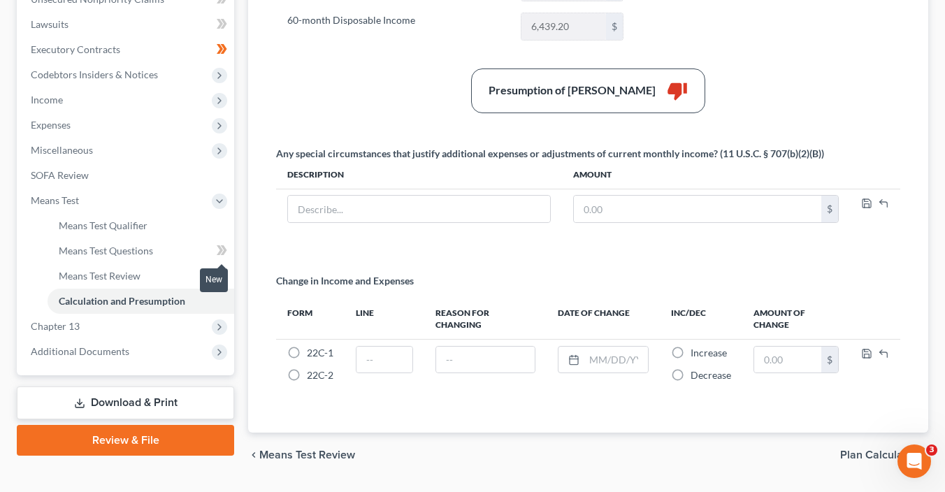
scroll to position [398, 0]
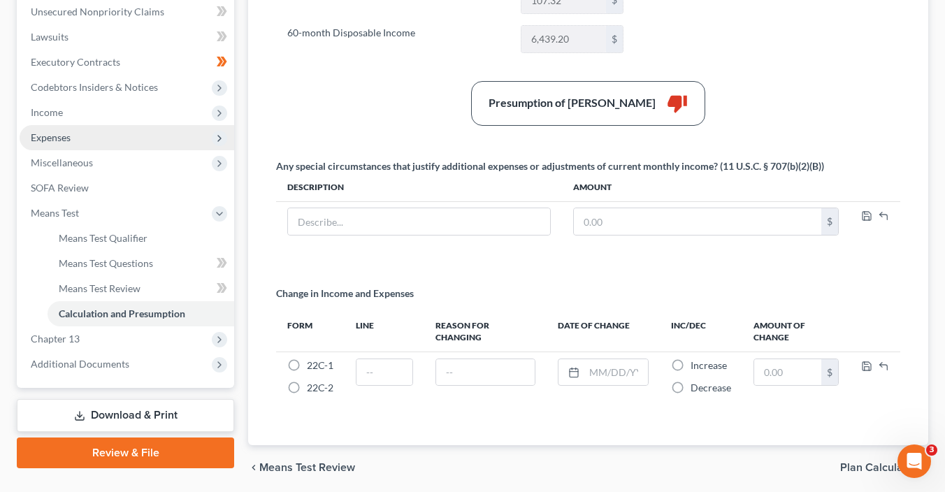
click at [66, 136] on span "Expenses" at bounding box center [51, 137] width 40 height 12
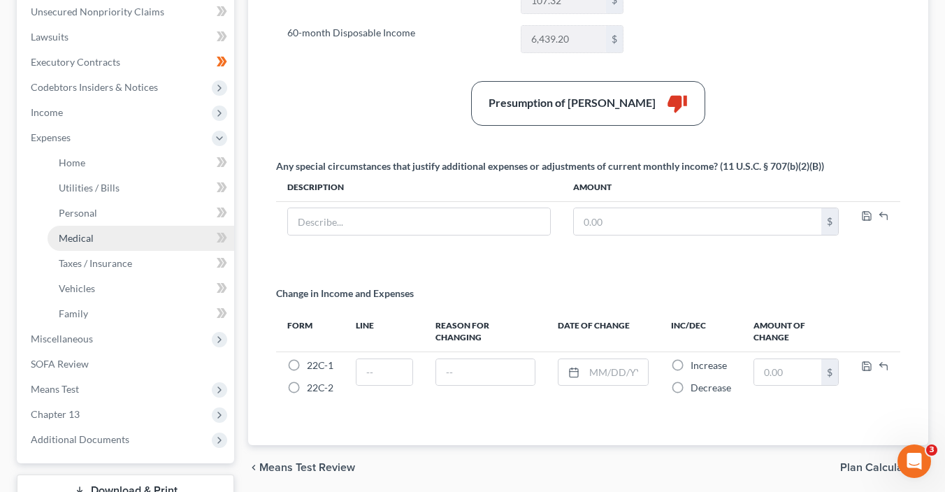
click at [97, 242] on link "Medical" at bounding box center [141, 238] width 187 height 25
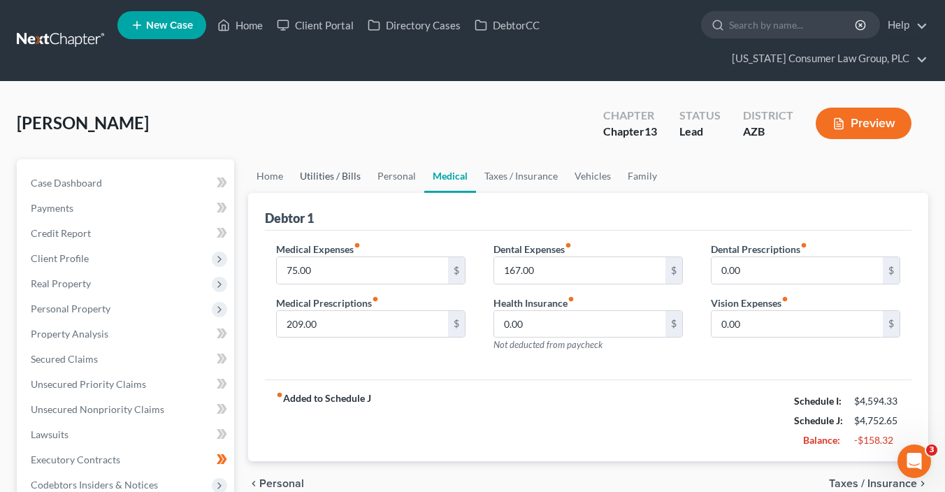
click at [324, 175] on link "Utilities / Bills" at bounding box center [330, 176] width 78 height 34
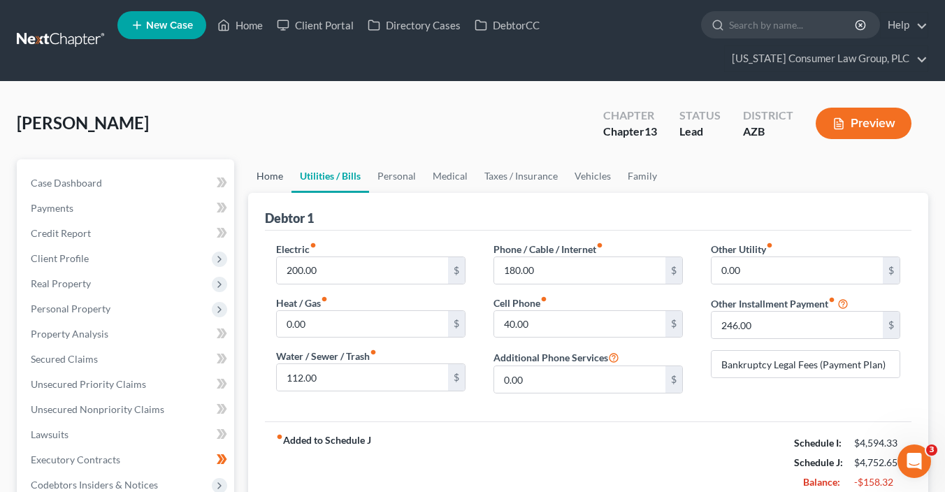
click at [269, 175] on link "Home" at bounding box center [269, 176] width 43 height 34
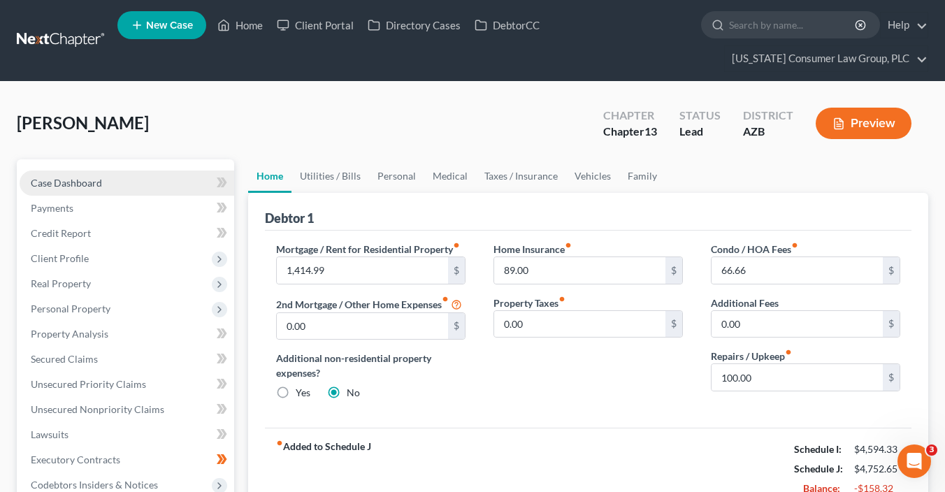
click at [80, 179] on span "Case Dashboard" at bounding box center [66, 183] width 71 height 12
